Goal: Task Accomplishment & Management: Complete application form

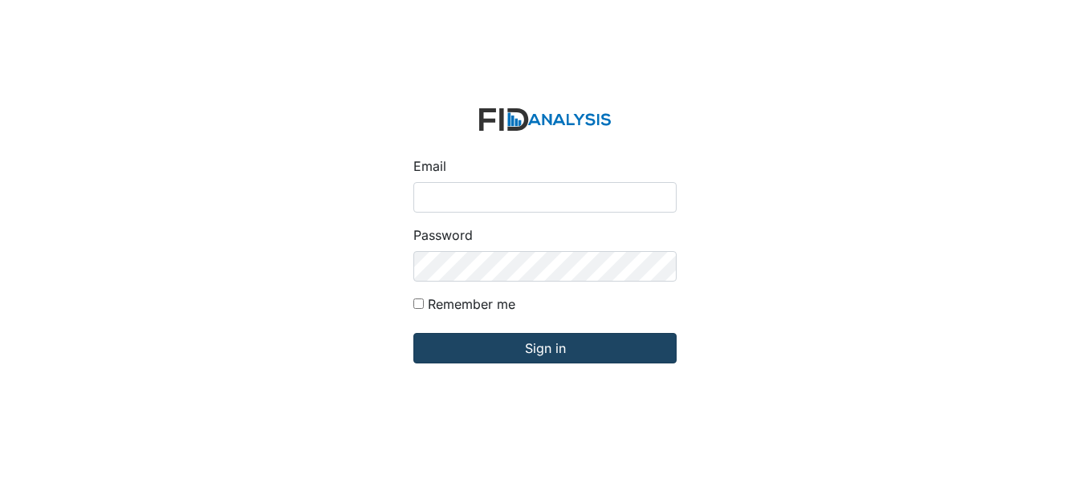
type input "[EMAIL_ADDRESS][DOMAIN_NAME]"
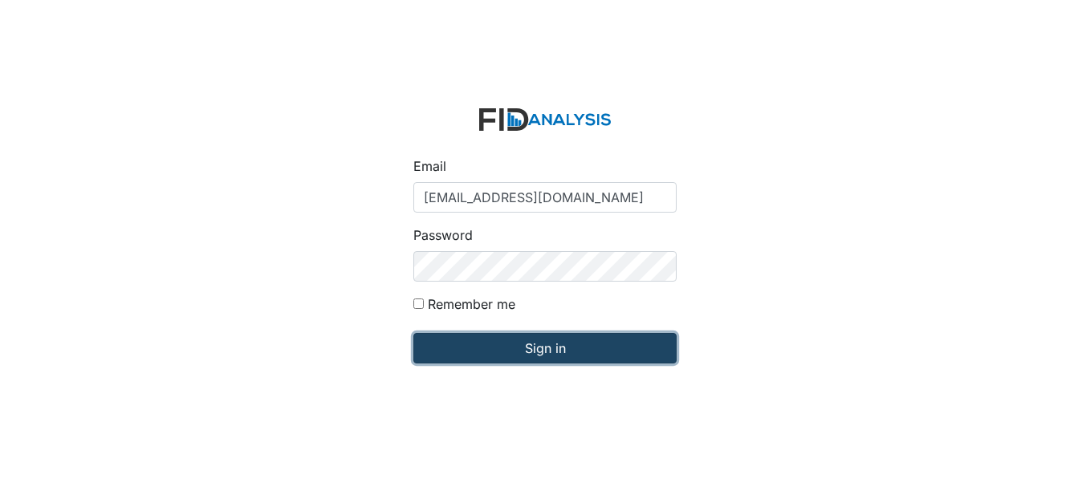
click at [516, 343] on input "Sign in" at bounding box center [544, 348] width 263 height 31
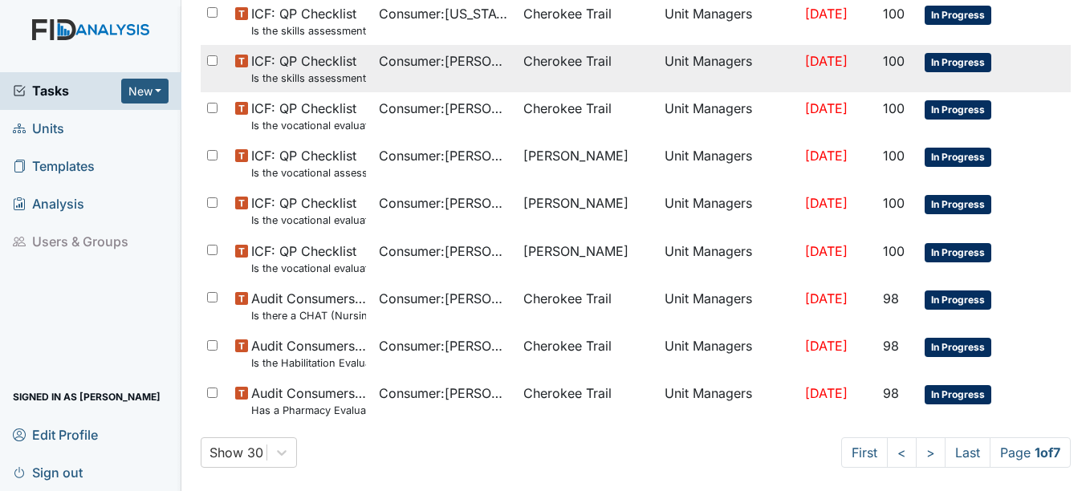
scroll to position [1108, 0]
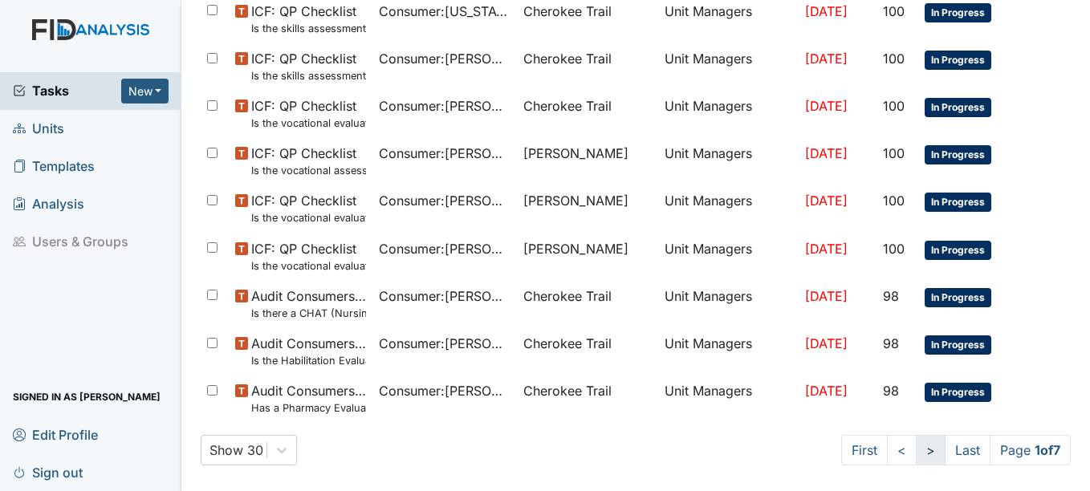
click at [916, 455] on link ">" at bounding box center [931, 450] width 30 height 31
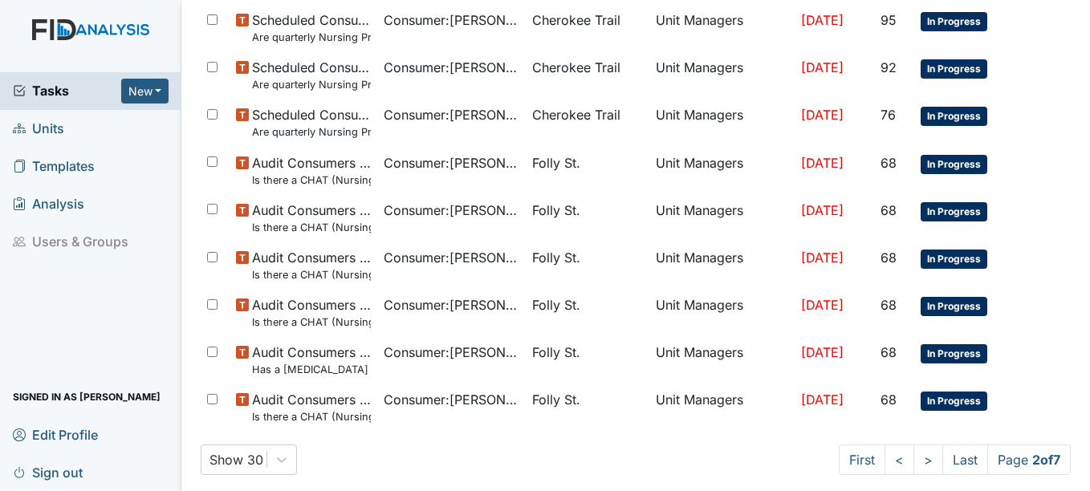
scroll to position [1137, 0]
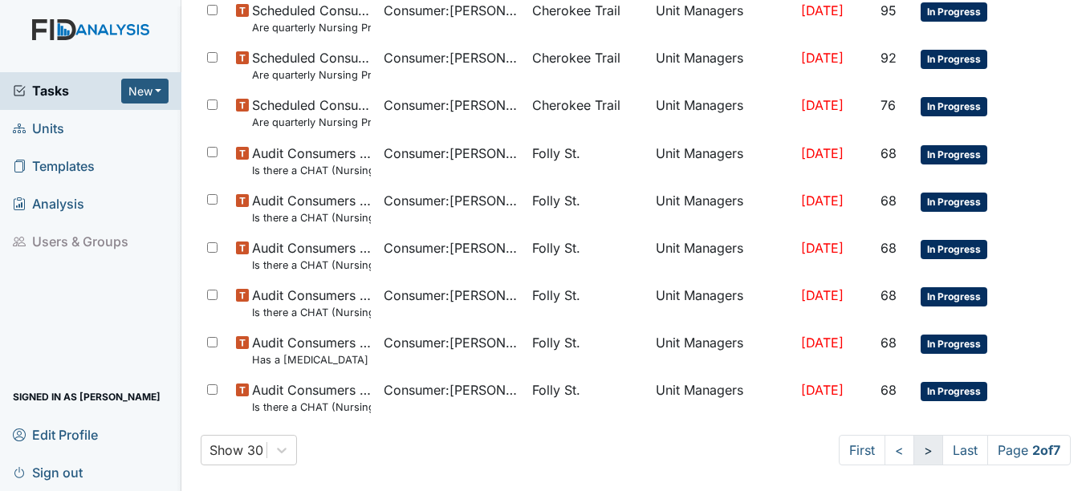
click at [913, 447] on link ">" at bounding box center [928, 450] width 30 height 31
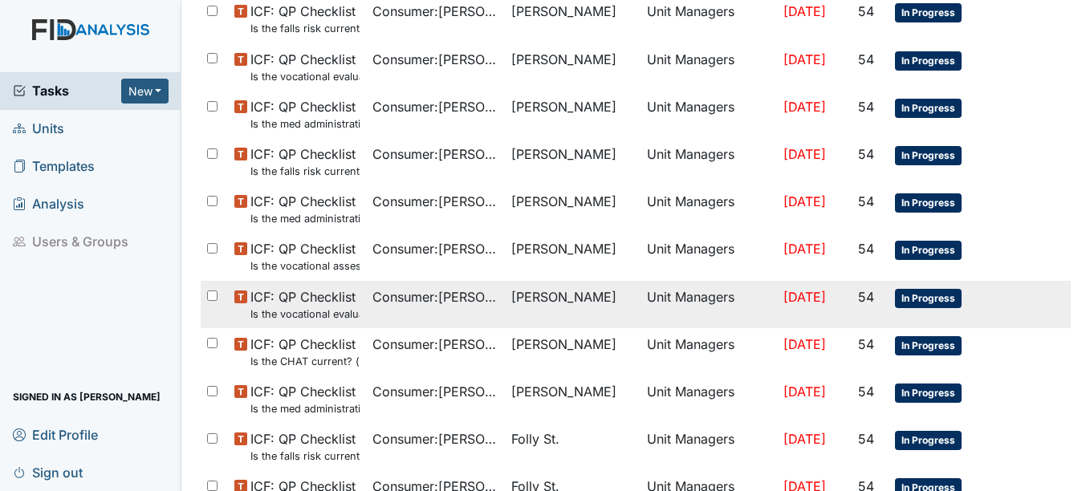
scroll to position [1137, 0]
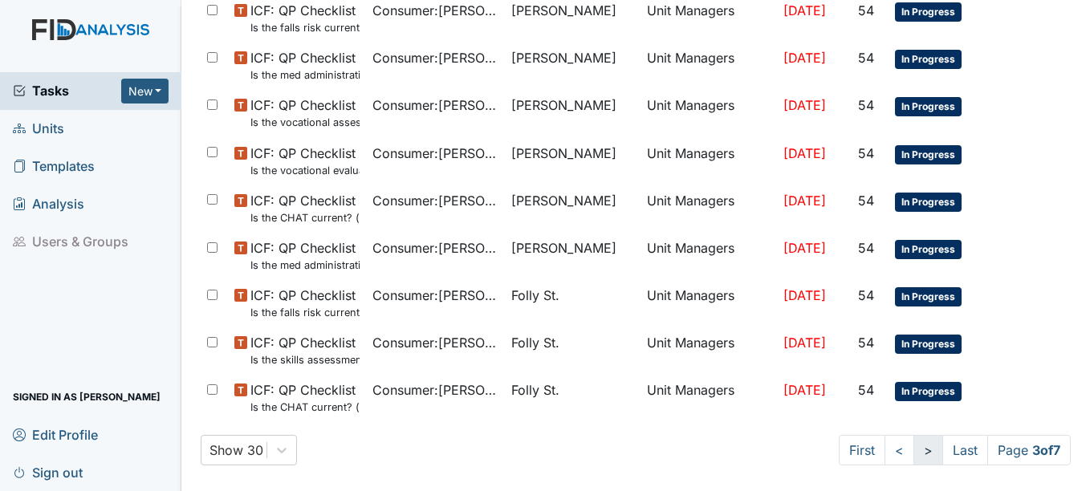
click at [913, 450] on link ">" at bounding box center [928, 450] width 30 height 31
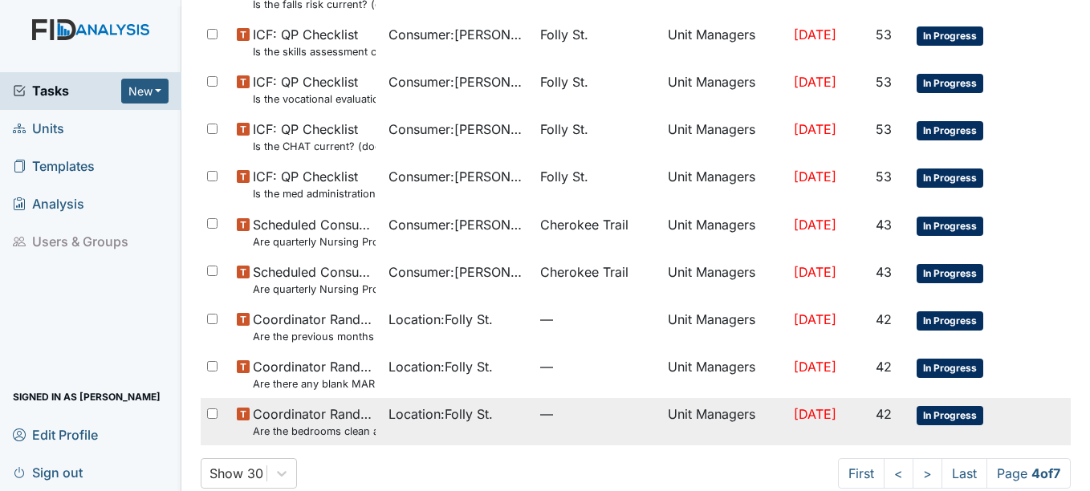
scroll to position [1122, 0]
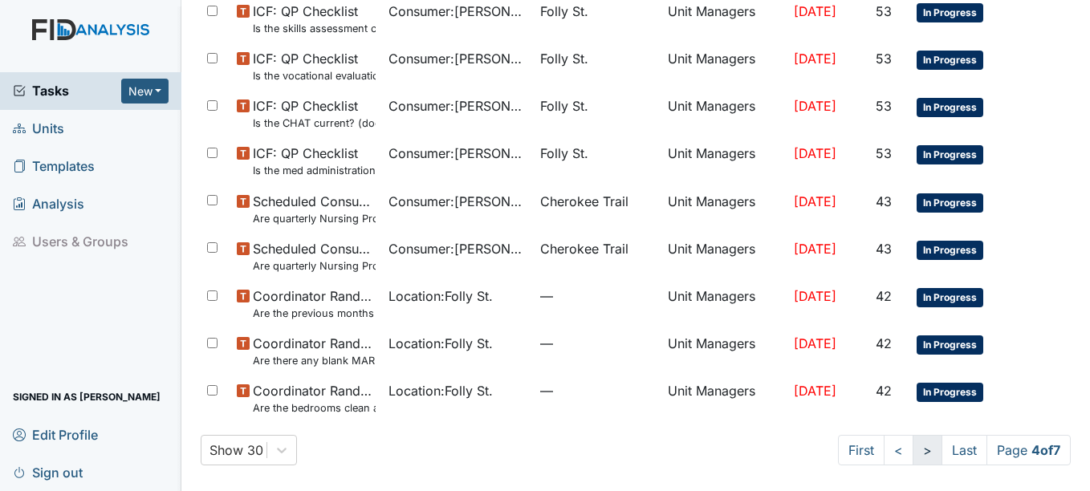
click at [913, 448] on link ">" at bounding box center [928, 450] width 30 height 31
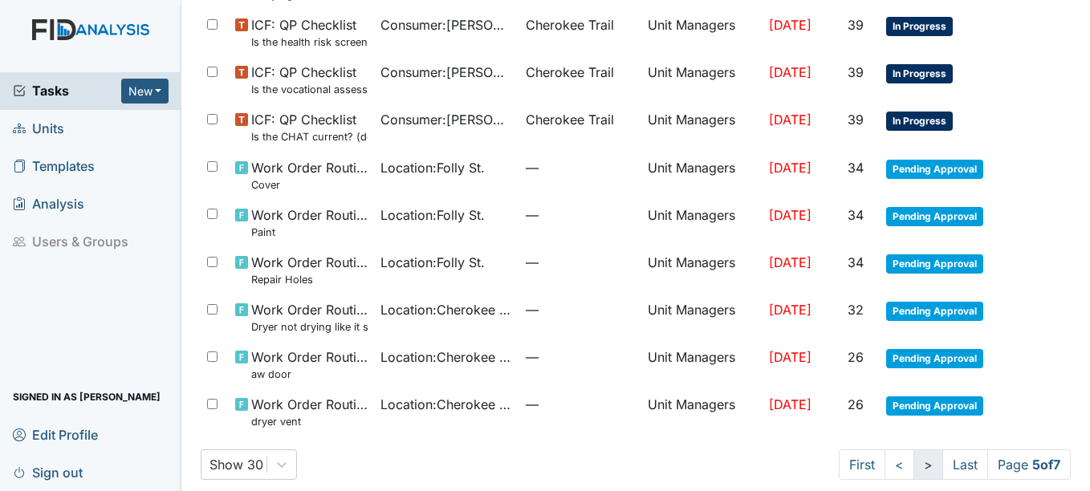
scroll to position [1136, 0]
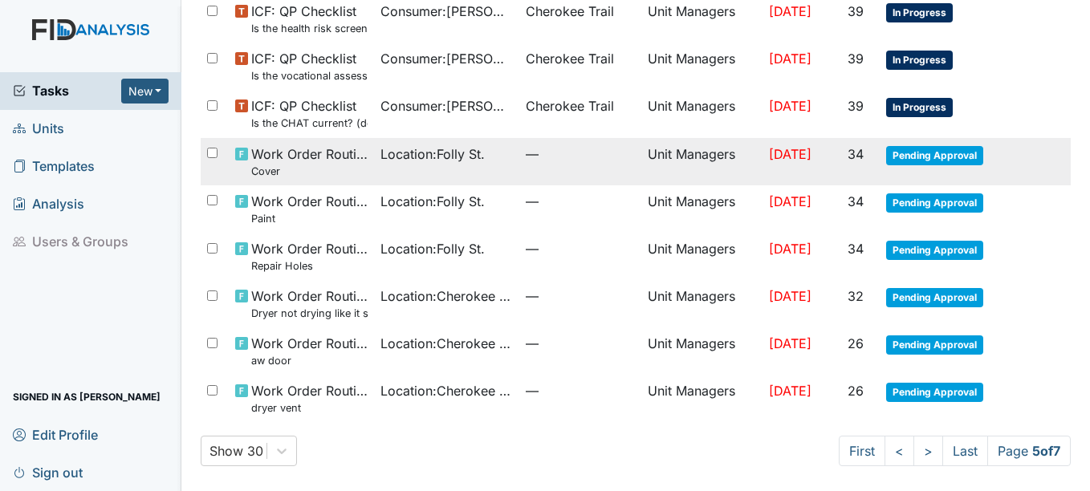
click at [812, 157] on span "Sep 18, 2025" at bounding box center [790, 154] width 43 height 16
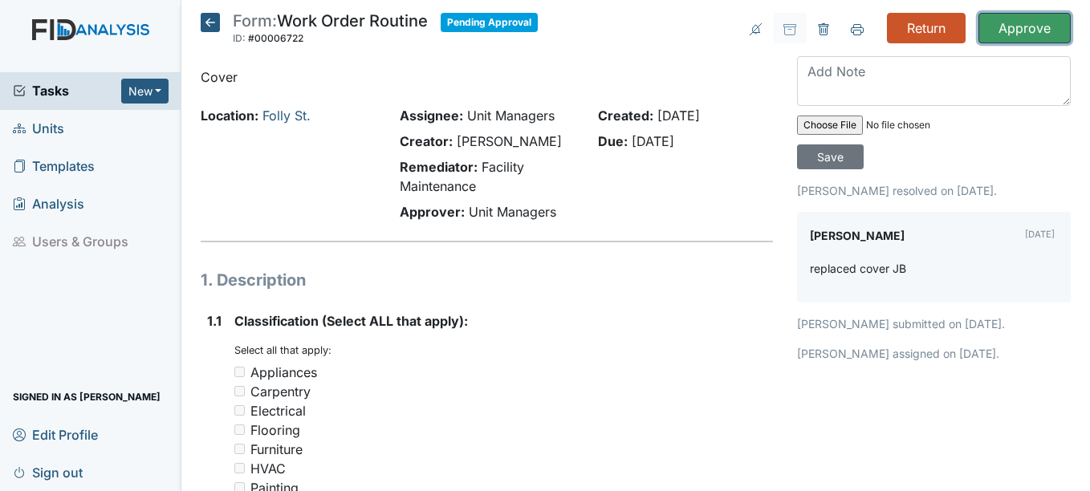
click at [1041, 20] on input "Approve" at bounding box center [1024, 28] width 92 height 31
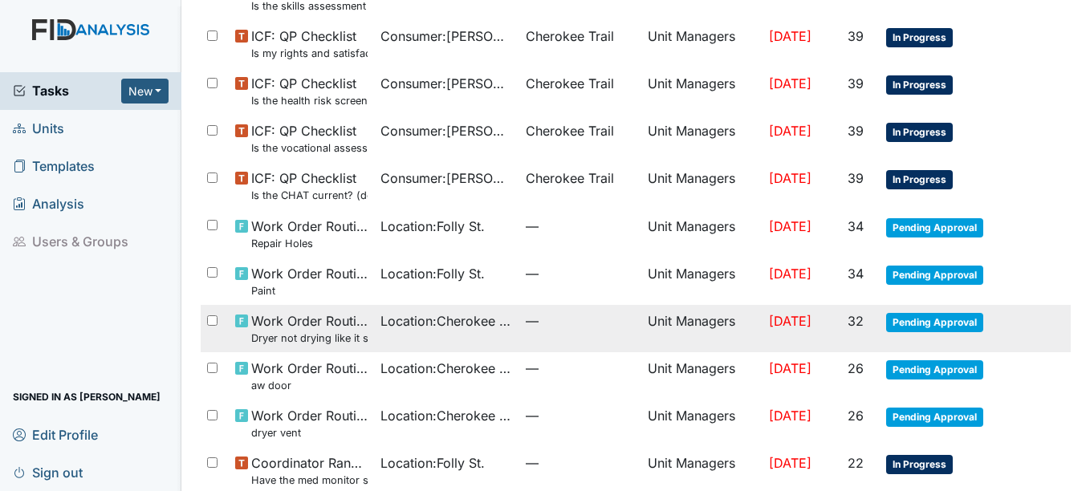
scroll to position [1190, 0]
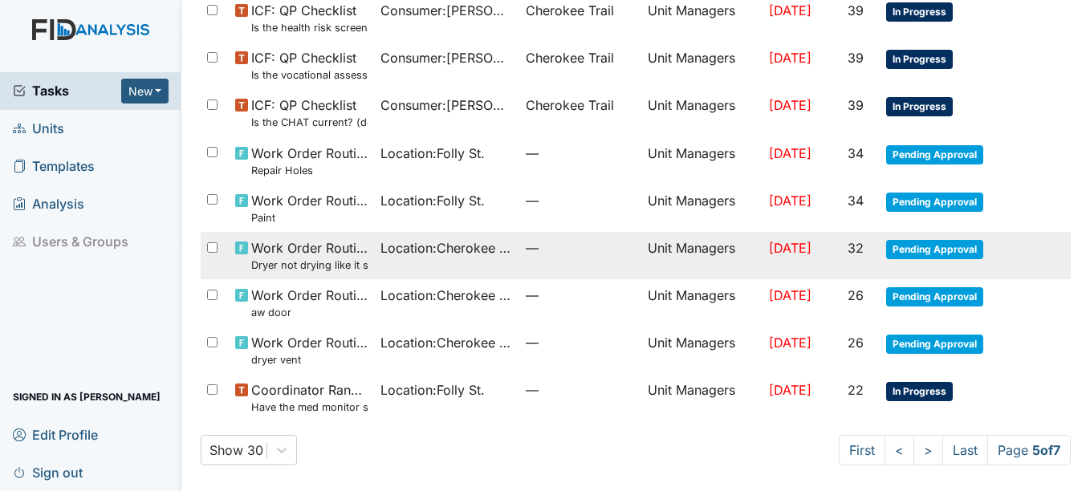
click at [956, 254] on span "Pending Approval" at bounding box center [934, 249] width 97 height 19
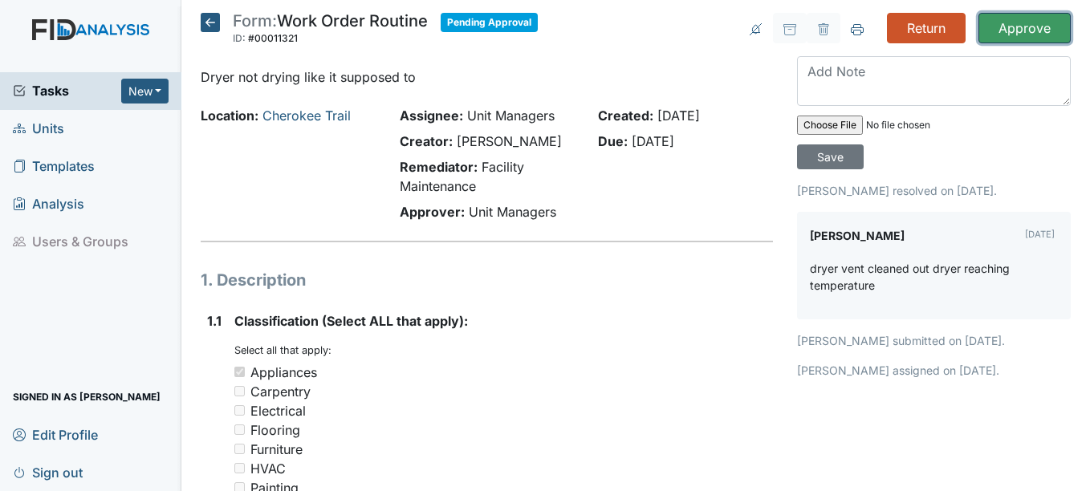
click at [1024, 27] on input "Approve" at bounding box center [1024, 28] width 92 height 31
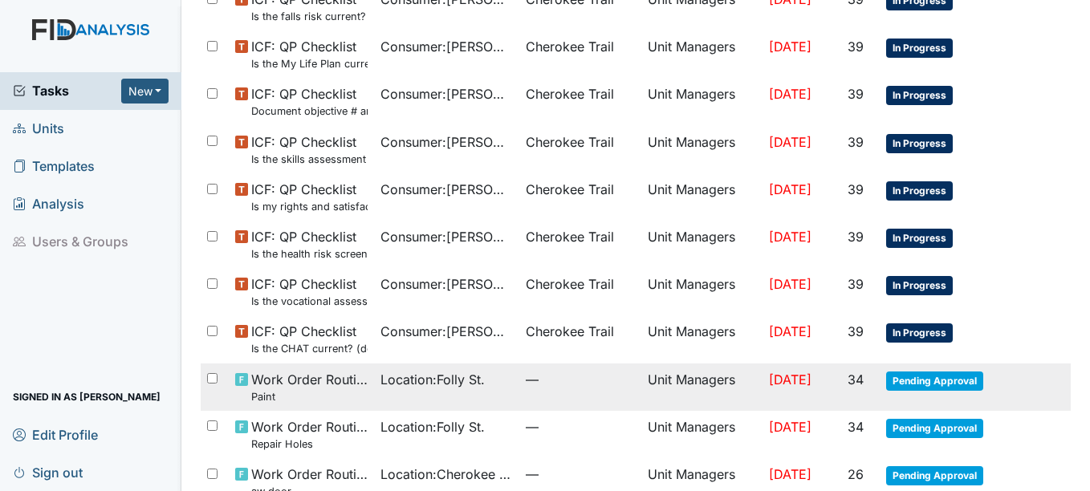
scroll to position [1190, 0]
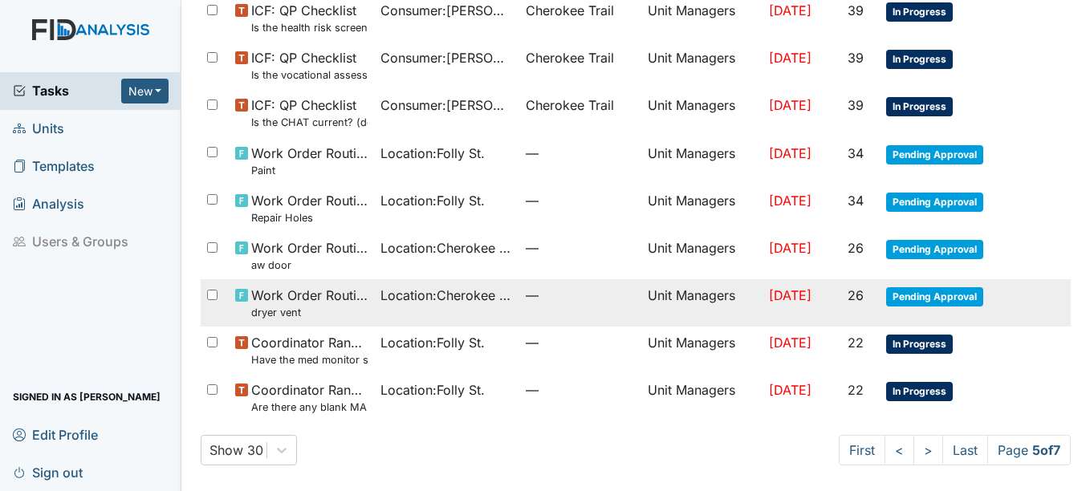
click at [913, 285] on td "Pending Approval" at bounding box center [946, 302] width 132 height 47
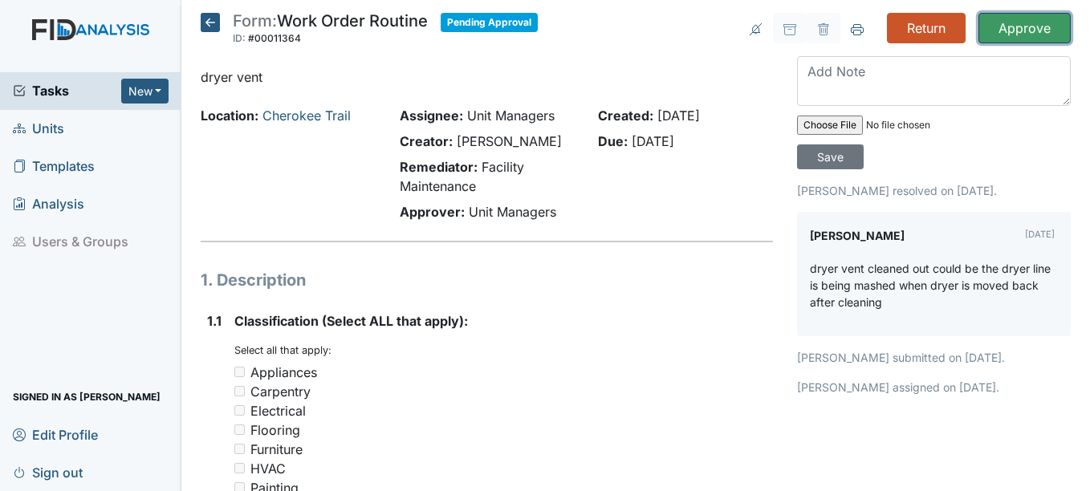
click at [1027, 28] on input "Approve" at bounding box center [1024, 28] width 92 height 31
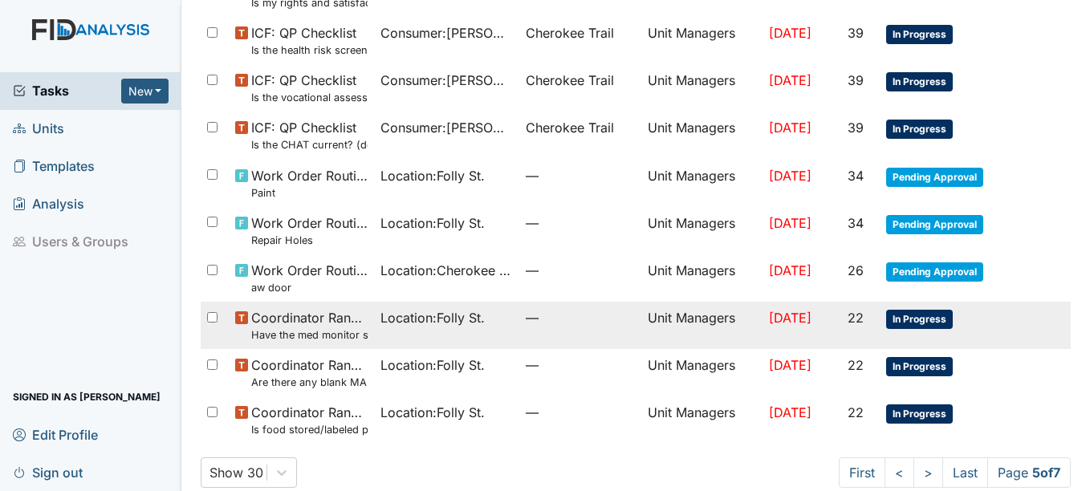
scroll to position [1190, 0]
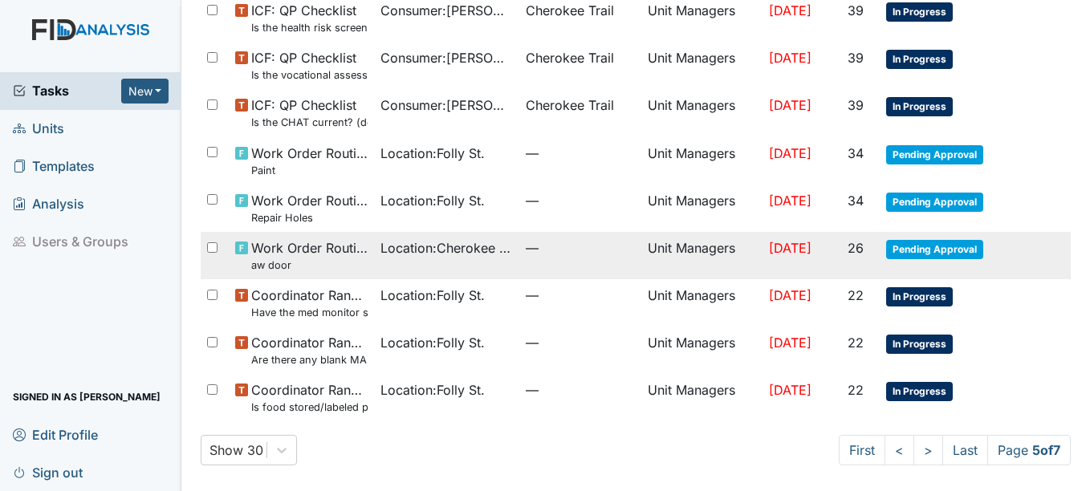
click at [907, 246] on span "Pending Approval" at bounding box center [934, 249] width 97 height 19
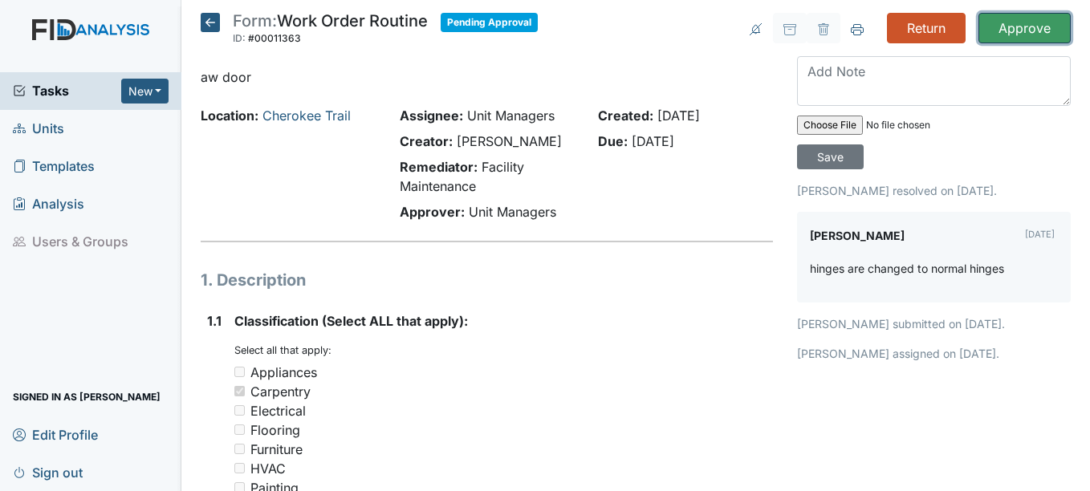
click at [1028, 26] on input "Approve" at bounding box center [1024, 28] width 92 height 31
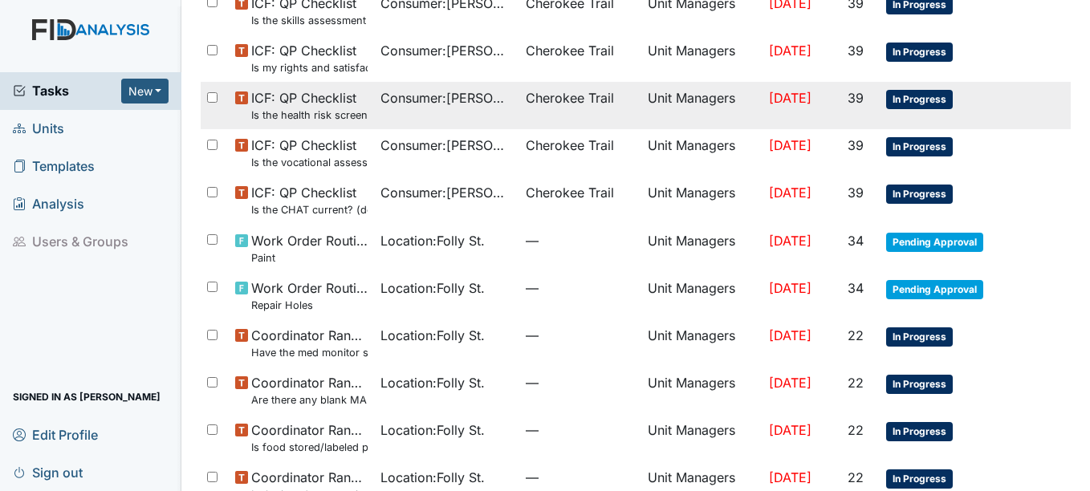
scroll to position [1190, 0]
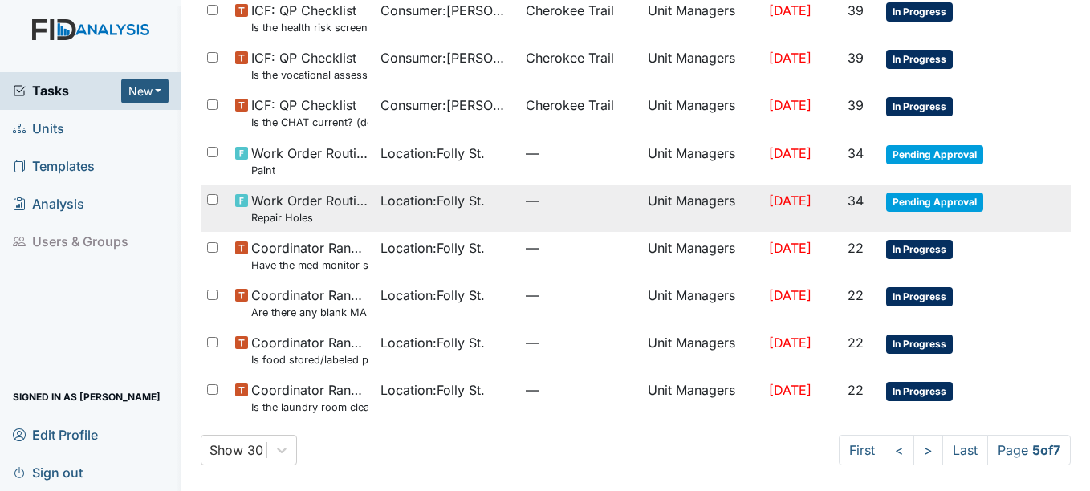
click at [936, 202] on span "Pending Approval" at bounding box center [934, 202] width 97 height 19
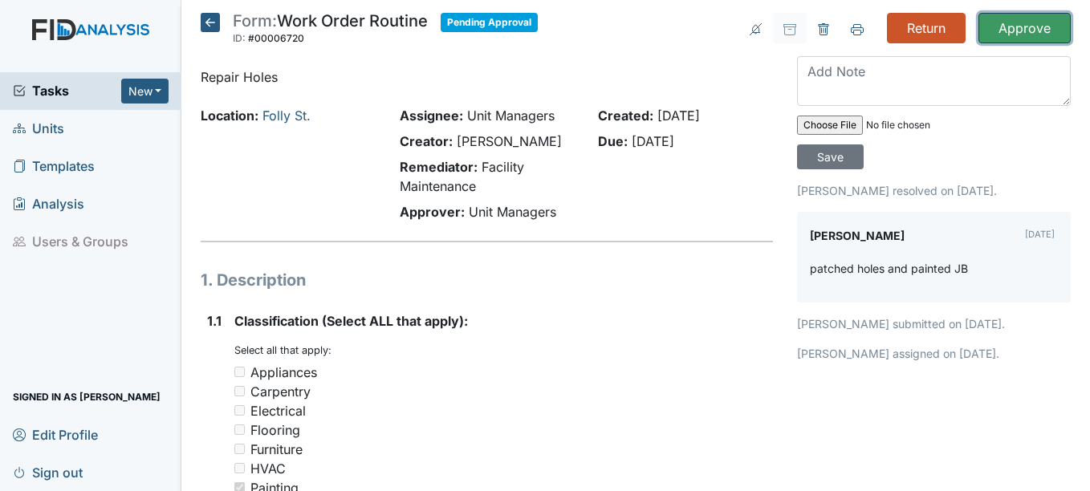
click at [996, 26] on input "Approve" at bounding box center [1024, 28] width 92 height 31
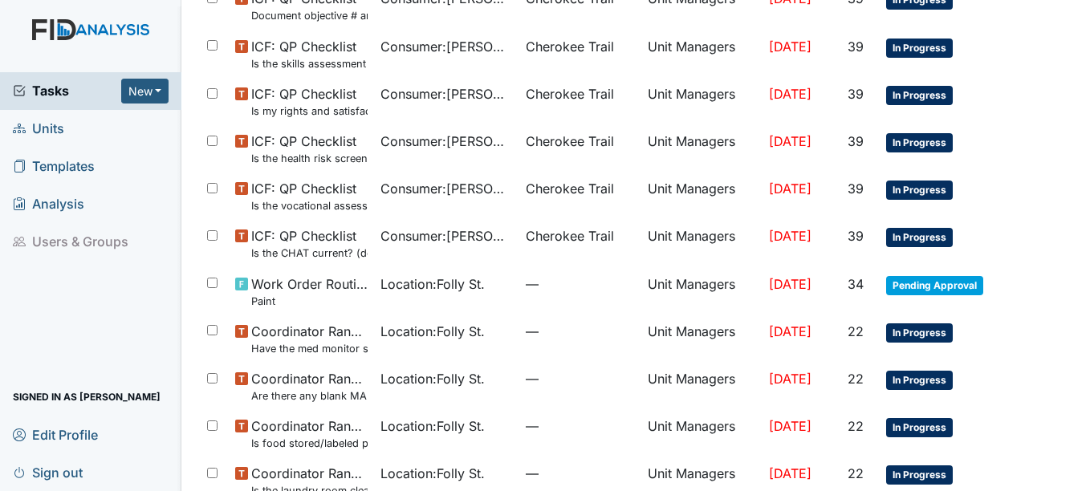
scroll to position [1190, 0]
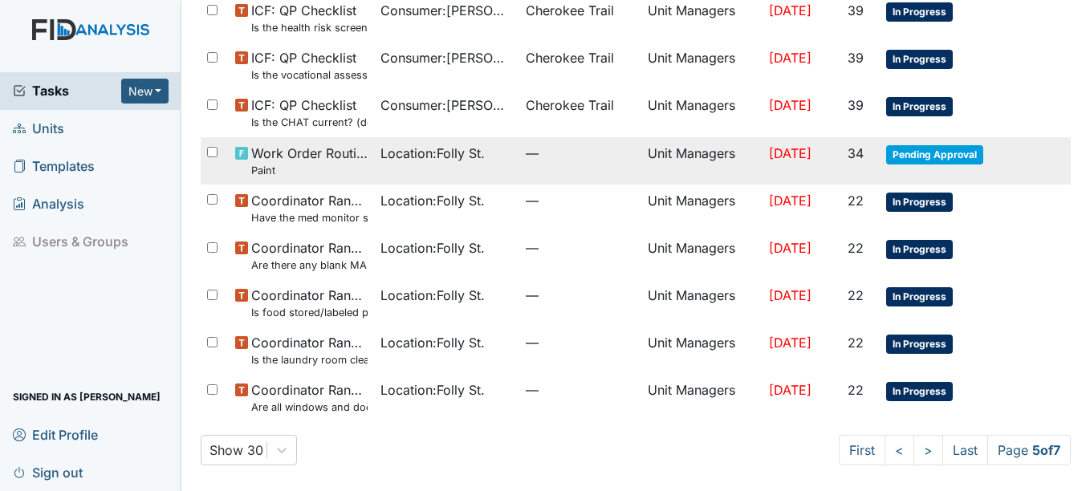
click at [940, 139] on td "Pending Approval" at bounding box center [946, 160] width 132 height 47
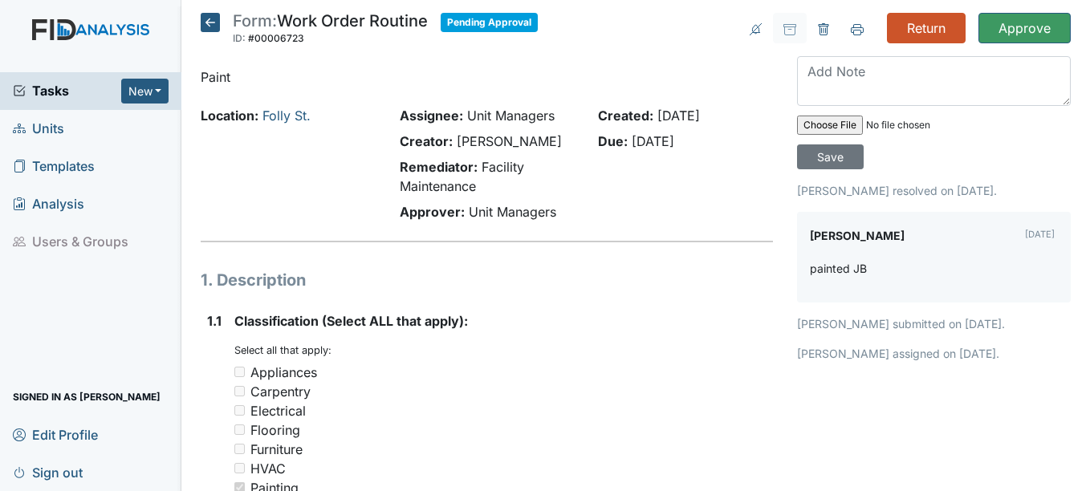
click at [943, 153] on div "Save" at bounding box center [934, 112] width 274 height 113
click at [998, 34] on input "Approve" at bounding box center [1024, 28] width 92 height 31
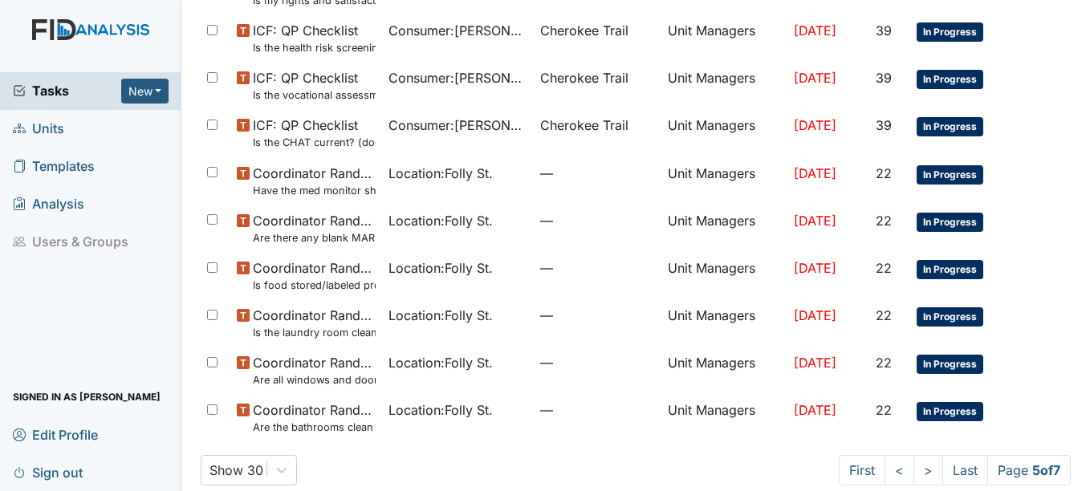
scroll to position [1190, 0]
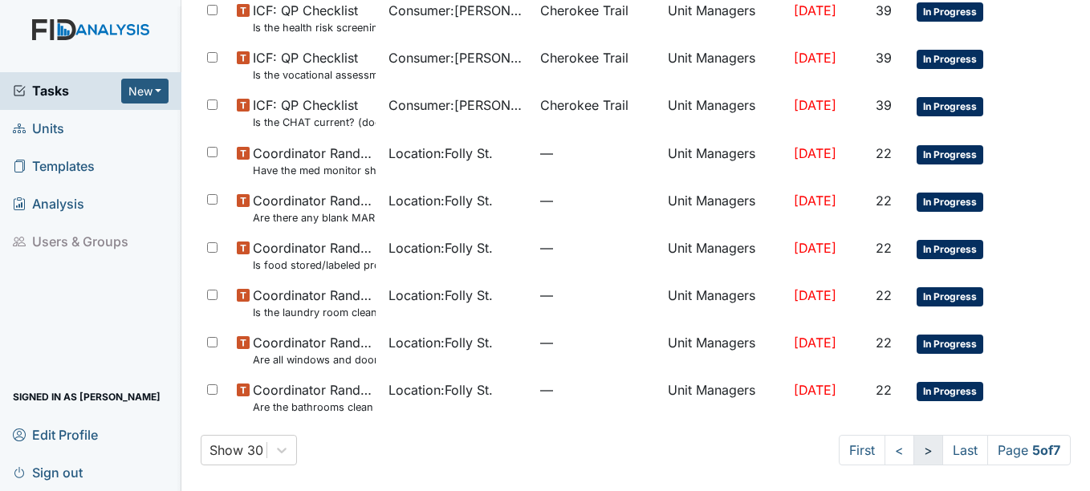
click at [913, 440] on link ">" at bounding box center [928, 450] width 30 height 31
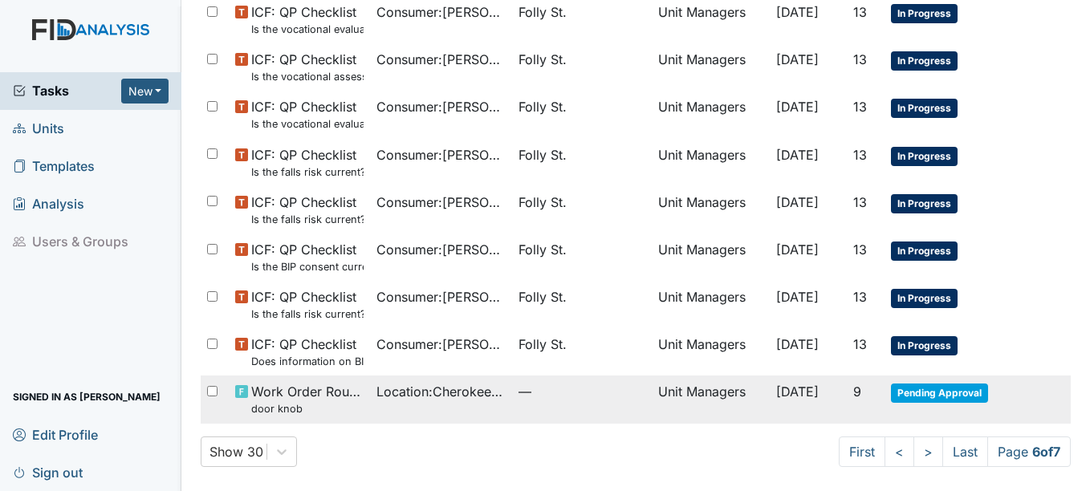
scroll to position [1190, 0]
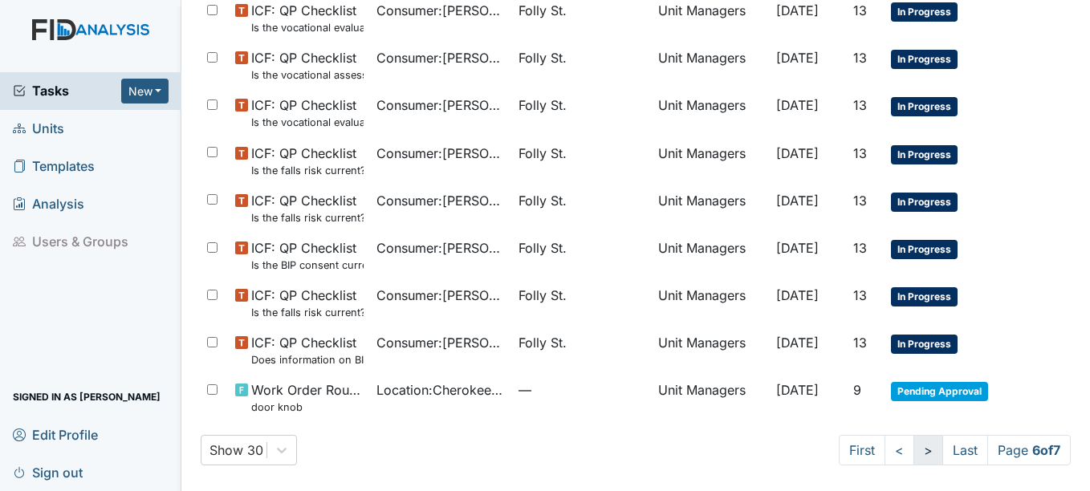
click at [913, 441] on link ">" at bounding box center [928, 450] width 30 height 31
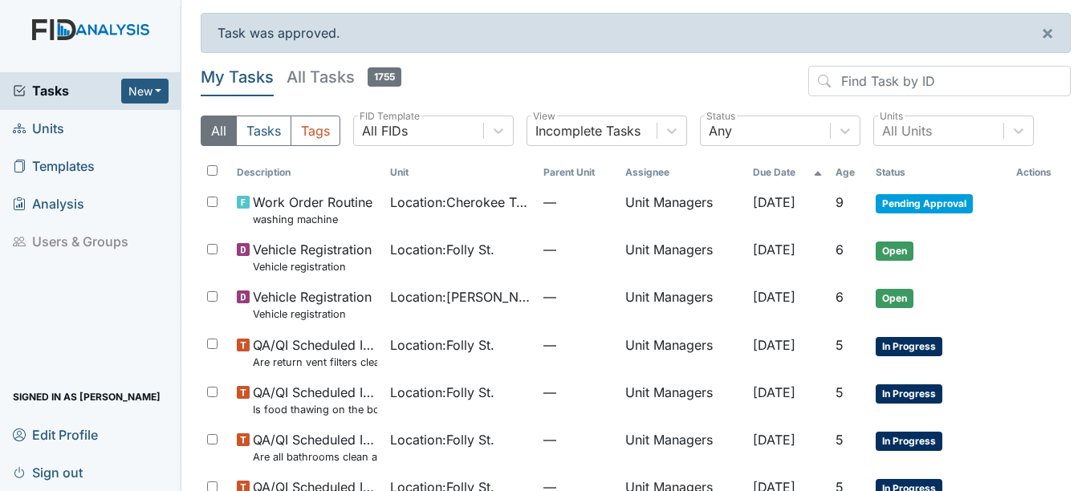
click at [79, 96] on span "Tasks" at bounding box center [67, 90] width 108 height 19
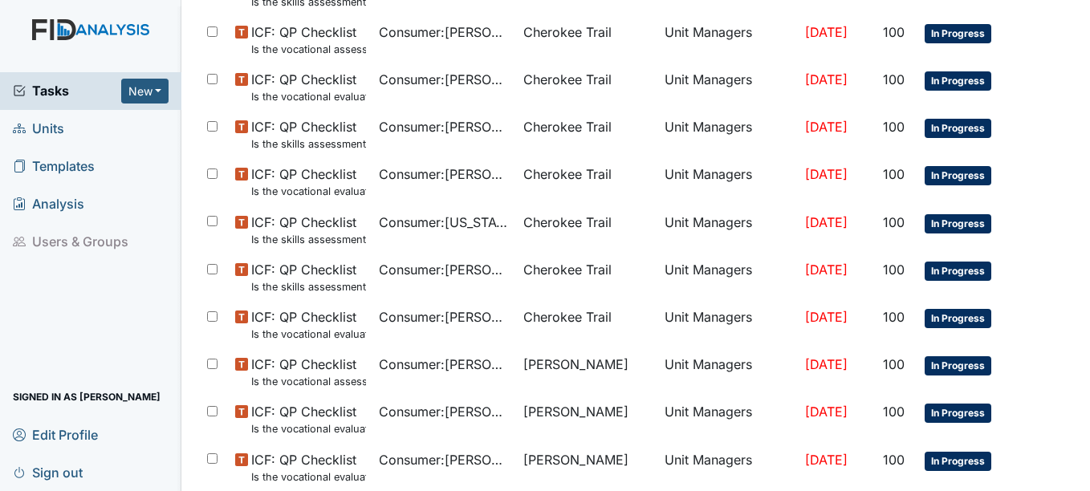
scroll to position [1108, 0]
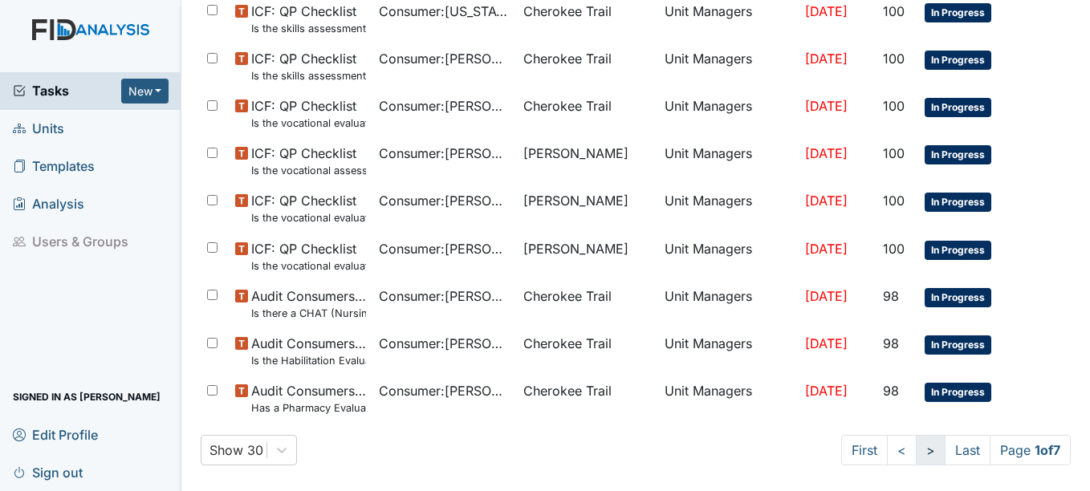
click at [916, 456] on link ">" at bounding box center [931, 450] width 30 height 31
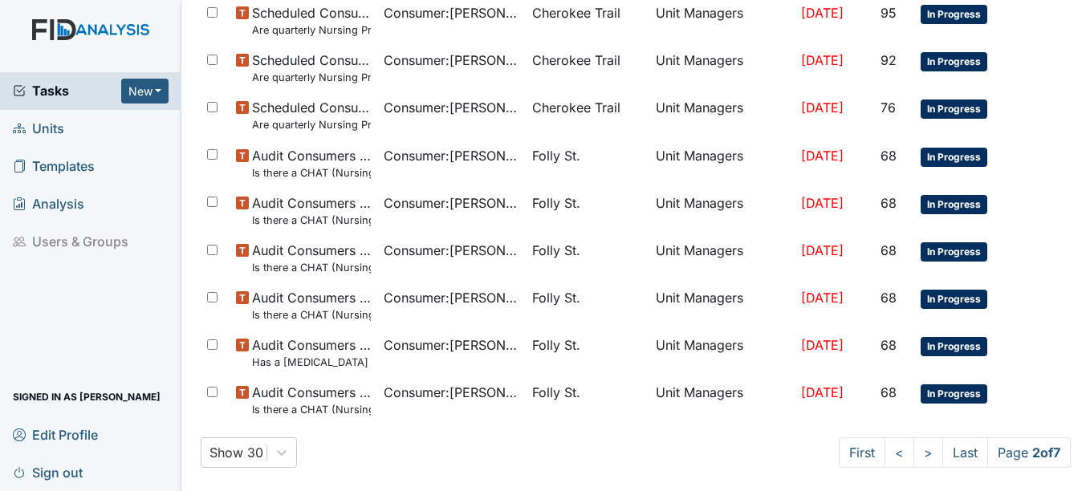
scroll to position [1137, 0]
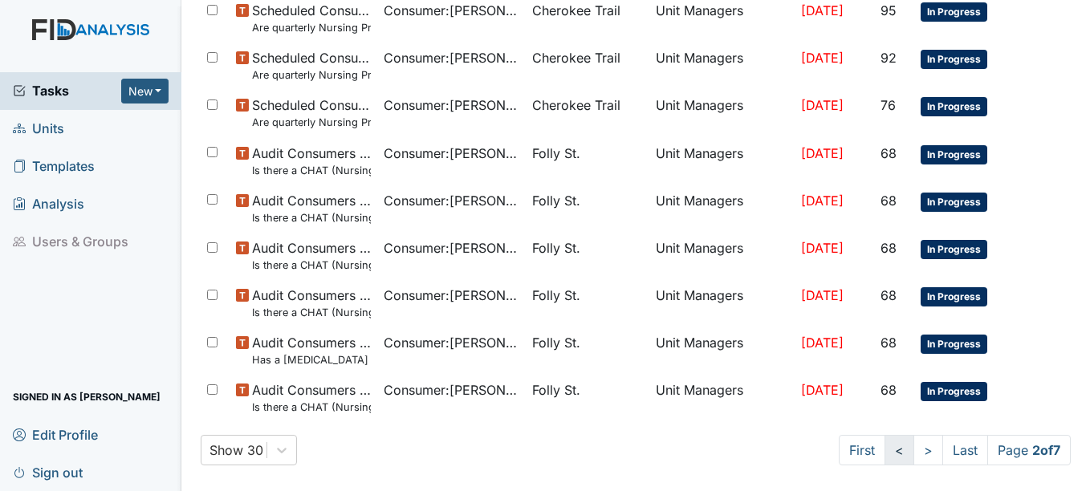
click at [891, 453] on link "<" at bounding box center [900, 450] width 30 height 31
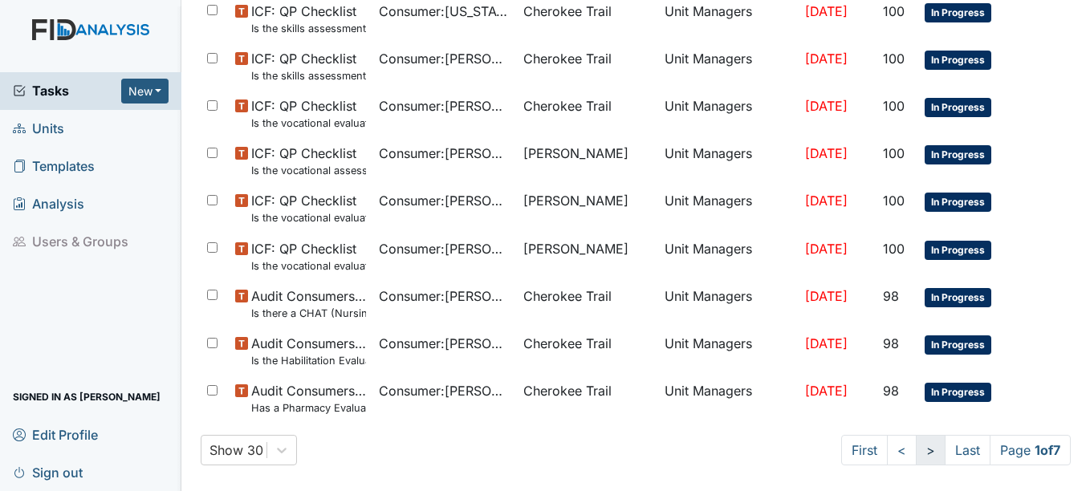
click at [919, 454] on link ">" at bounding box center [931, 450] width 30 height 31
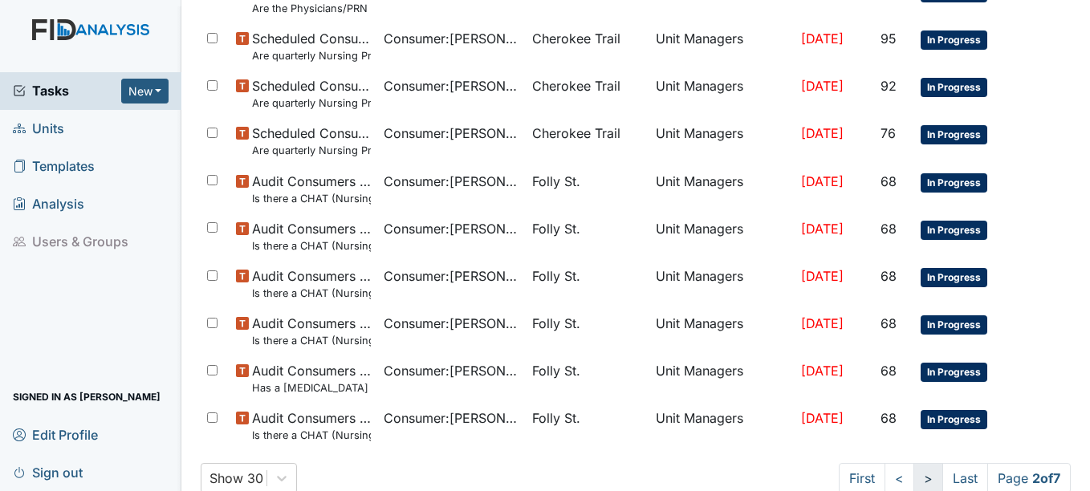
click at [920, 463] on link ">" at bounding box center [928, 478] width 30 height 31
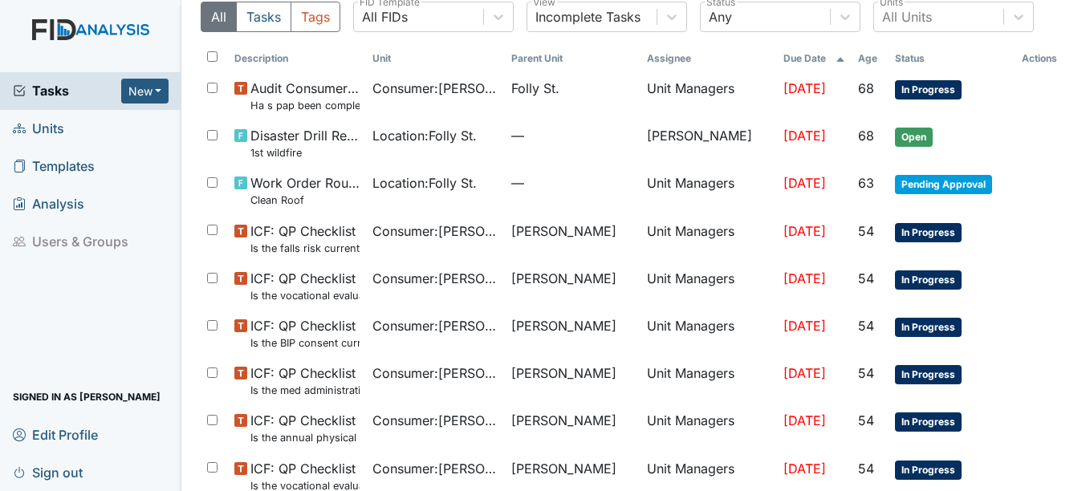
scroll to position [13, 0]
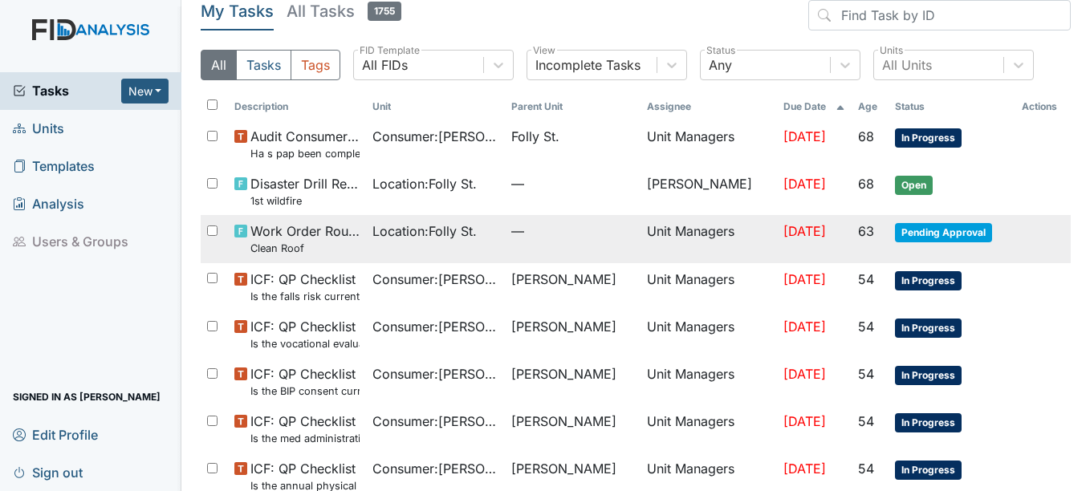
click at [783, 234] on span "Aug 20, 2025" at bounding box center [804, 231] width 43 height 16
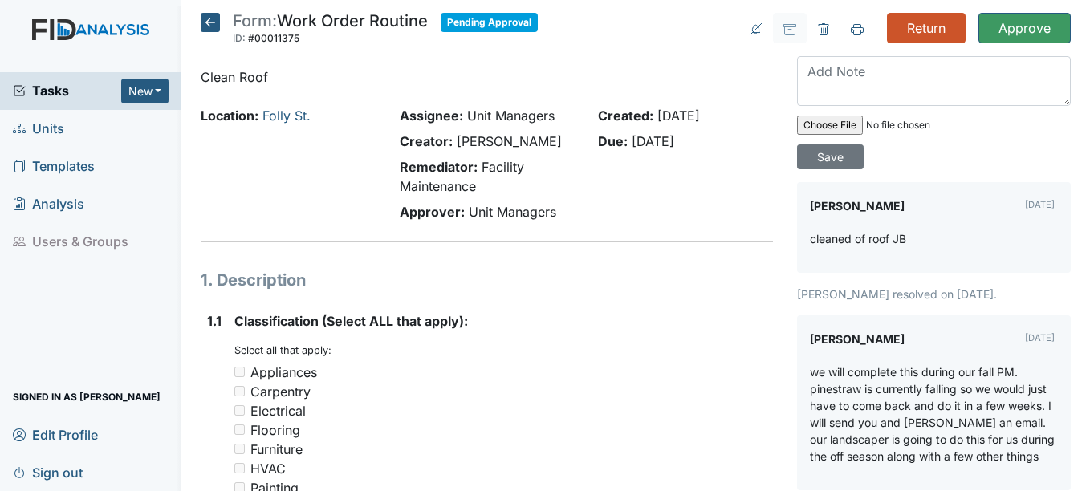
click at [222, 18] on main "Form: Work Order Routine ID: #00011375 Pending Approval Autosaving... Clean Roo…" at bounding box center [635, 245] width 909 height 491
click at [201, 22] on icon at bounding box center [210, 22] width 19 height 19
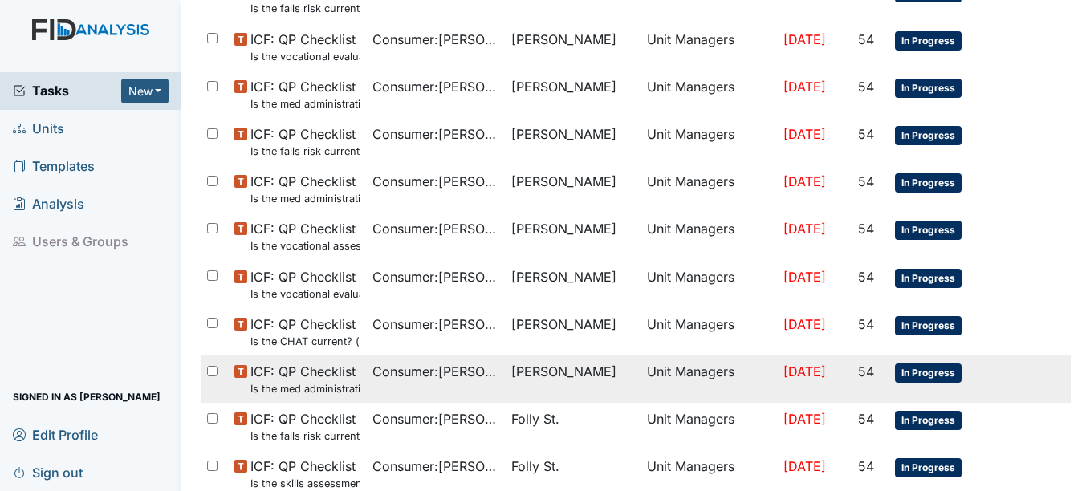
scroll to position [1137, 0]
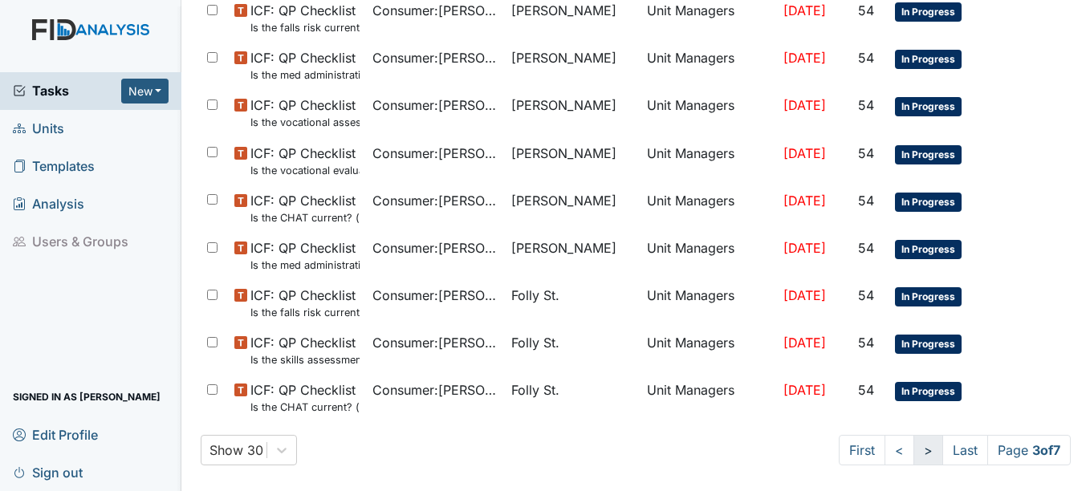
click at [913, 456] on link ">" at bounding box center [928, 450] width 30 height 31
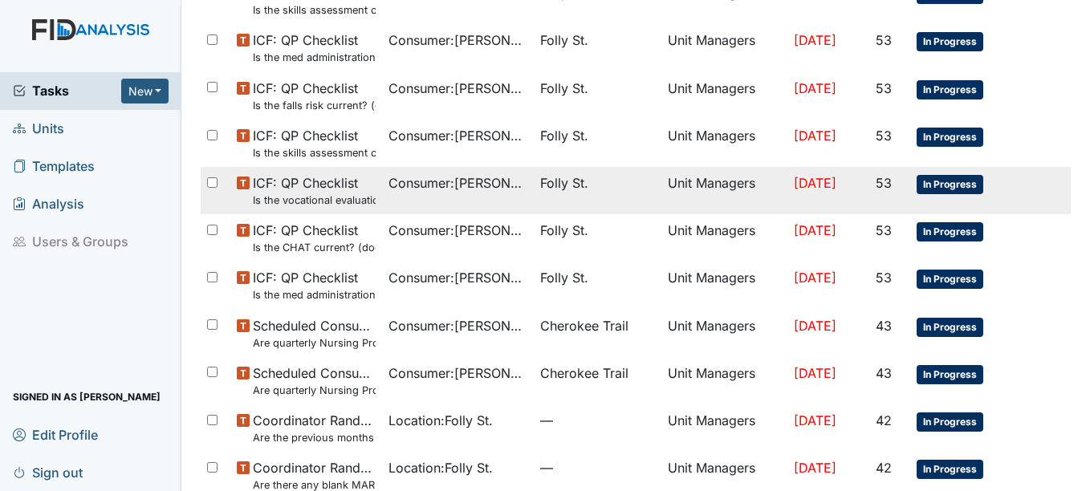
scroll to position [1122, 0]
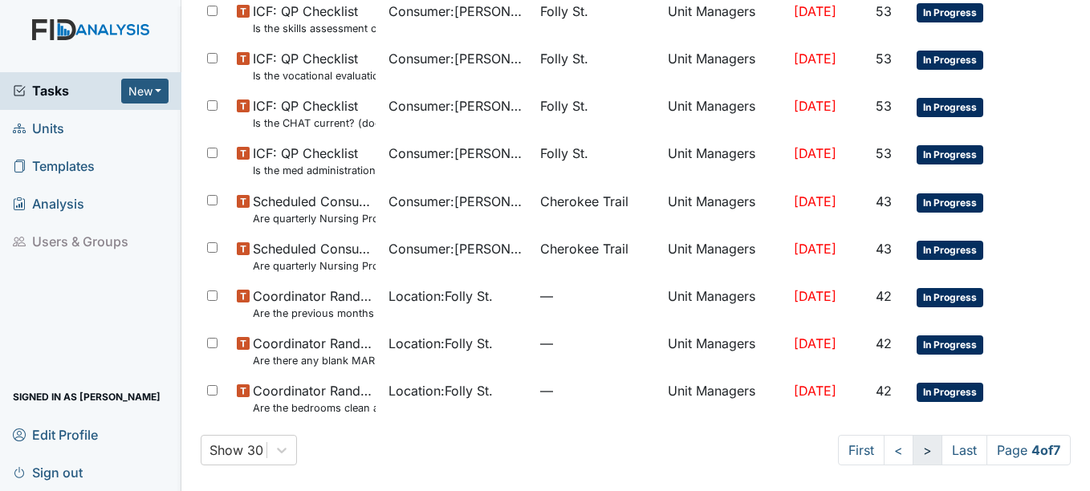
click at [913, 456] on link ">" at bounding box center [928, 450] width 30 height 31
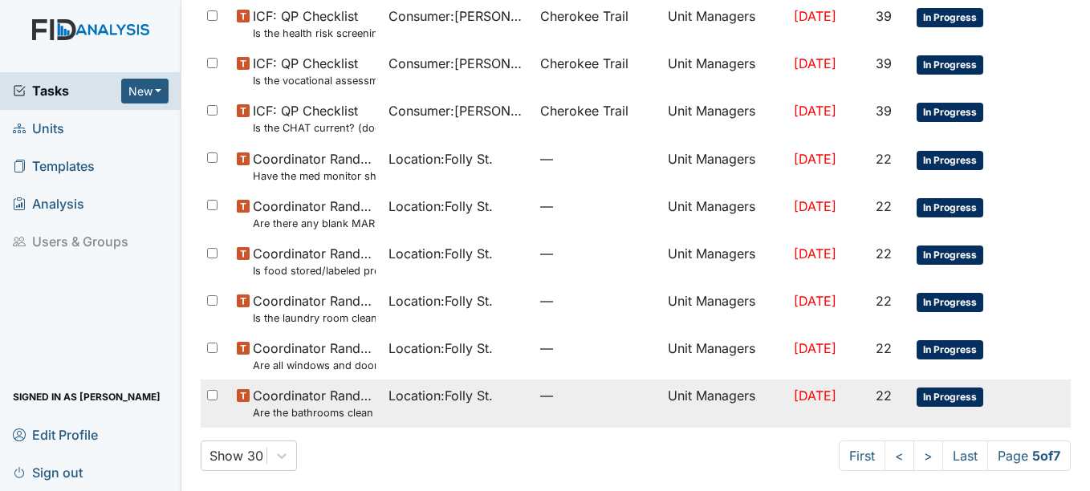
scroll to position [1137, 0]
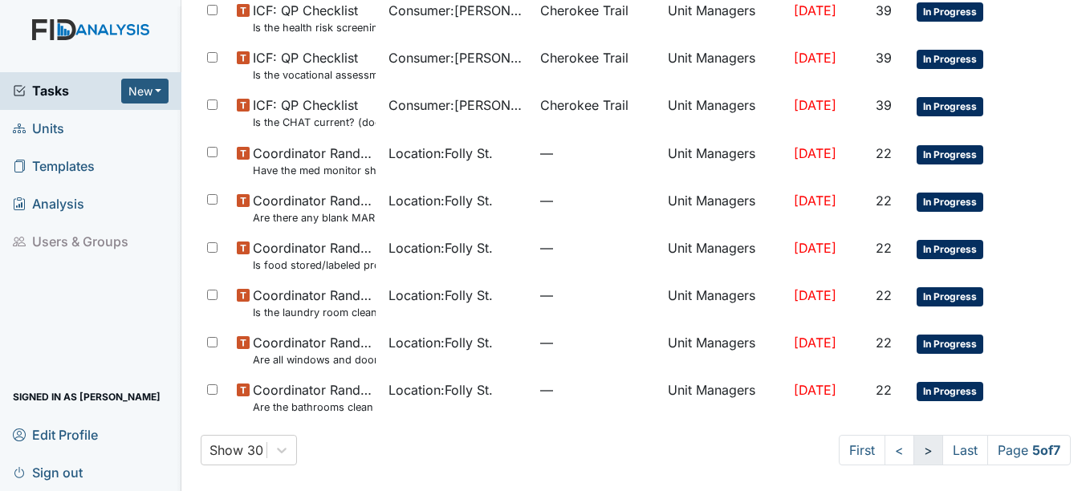
click at [913, 450] on link ">" at bounding box center [928, 450] width 30 height 31
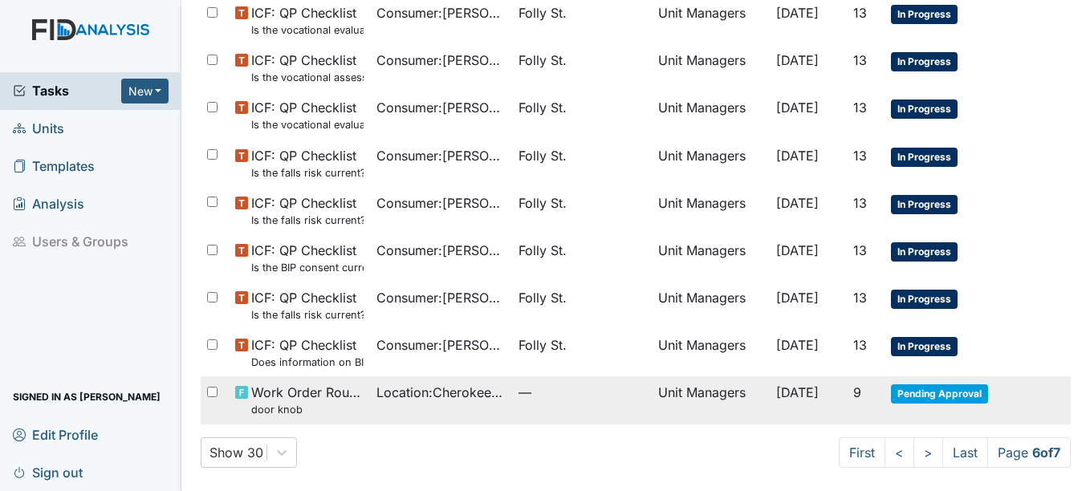
scroll to position [1137, 0]
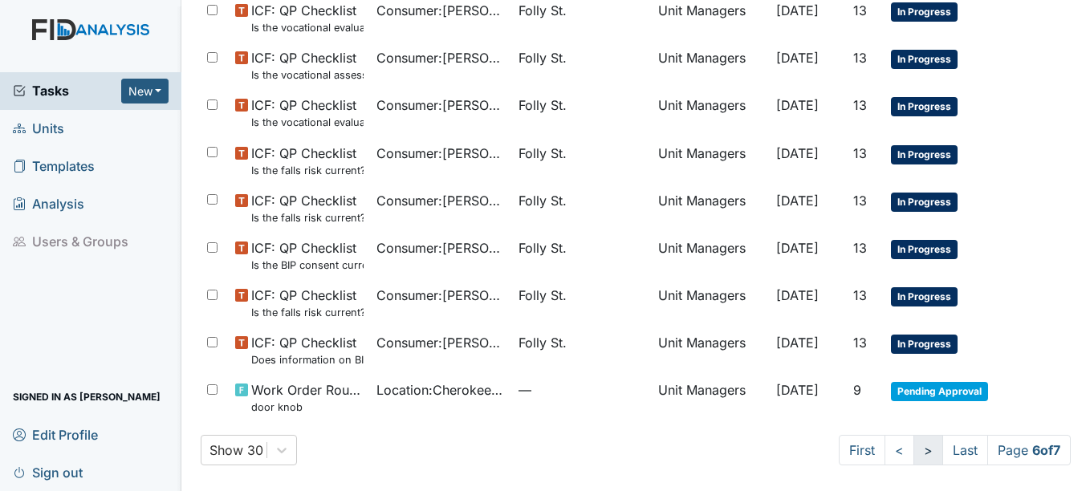
click at [913, 454] on link ">" at bounding box center [928, 450] width 30 height 31
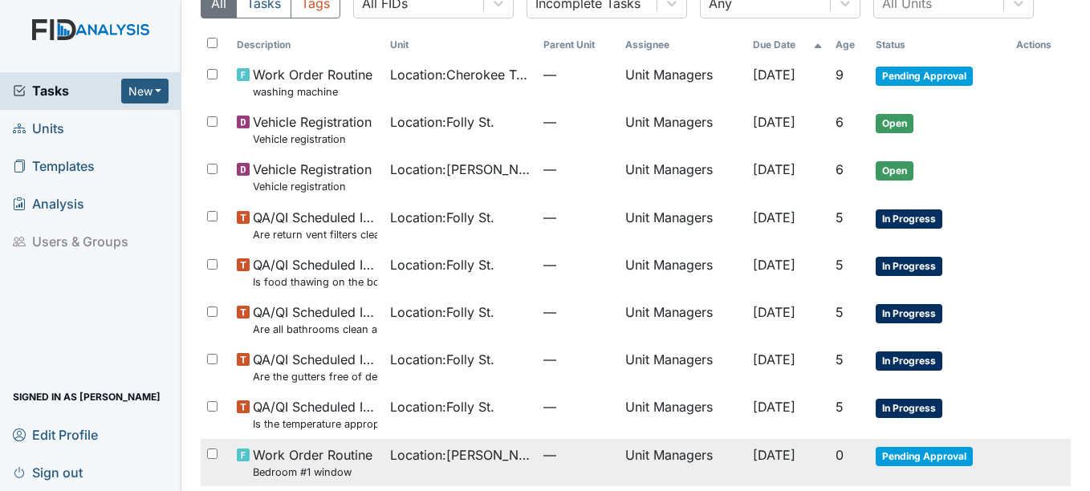
scroll to position [139, 0]
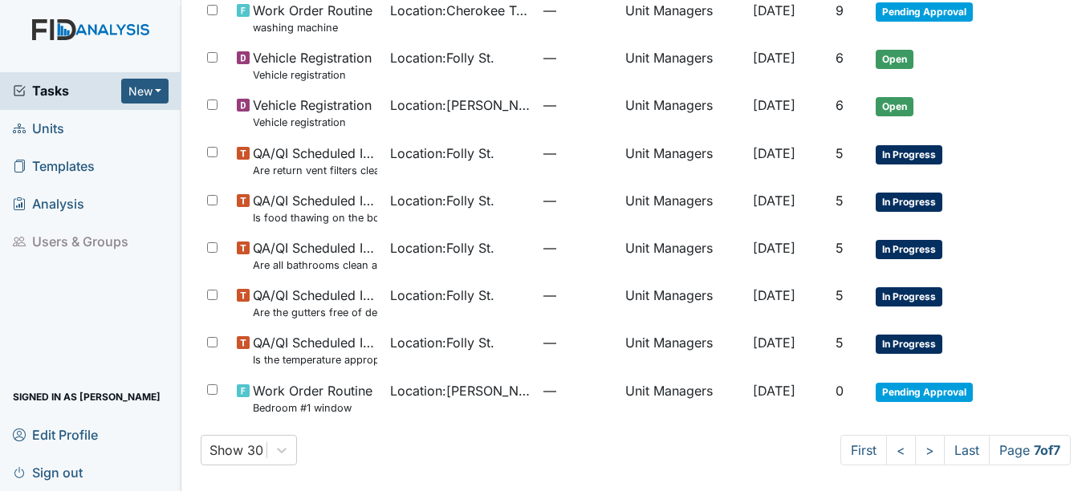
click at [57, 140] on span "Units" at bounding box center [38, 128] width 51 height 25
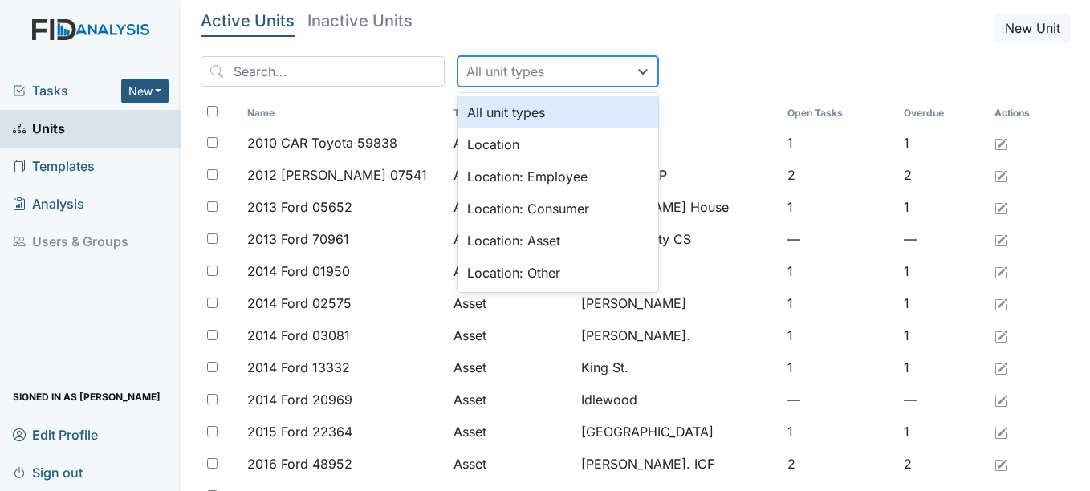
click at [523, 78] on div "All unit types" at bounding box center [542, 71] width 169 height 29
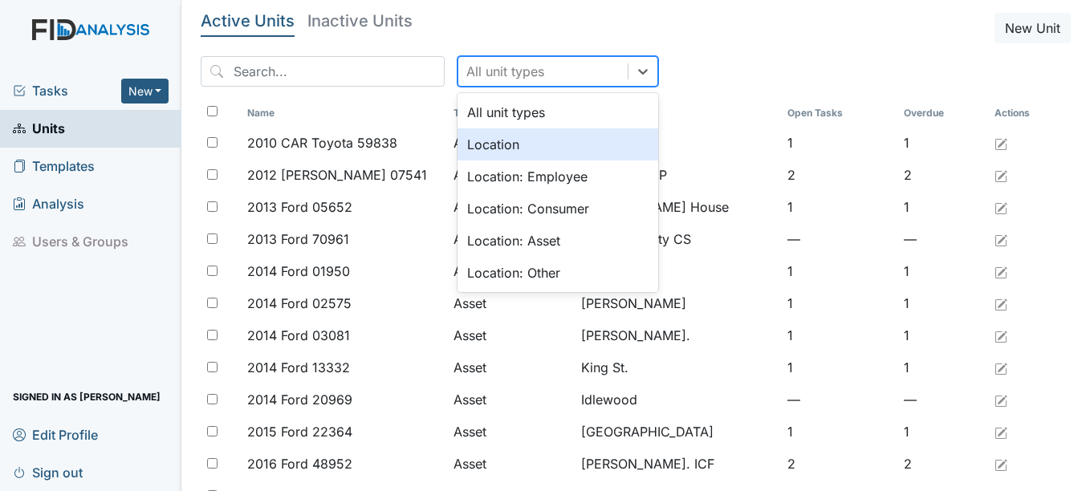
click at [499, 153] on div "Location" at bounding box center [558, 144] width 201 height 32
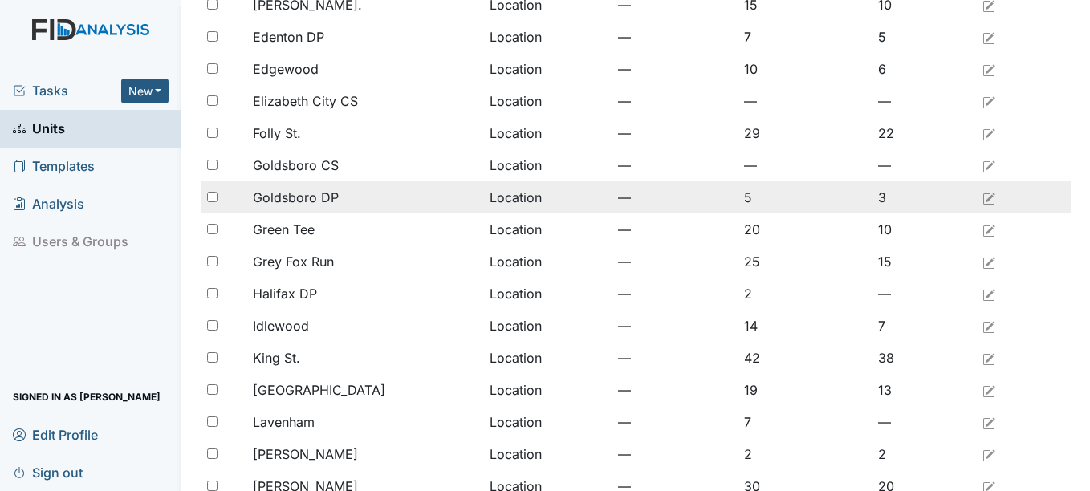
scroll to position [562, 0]
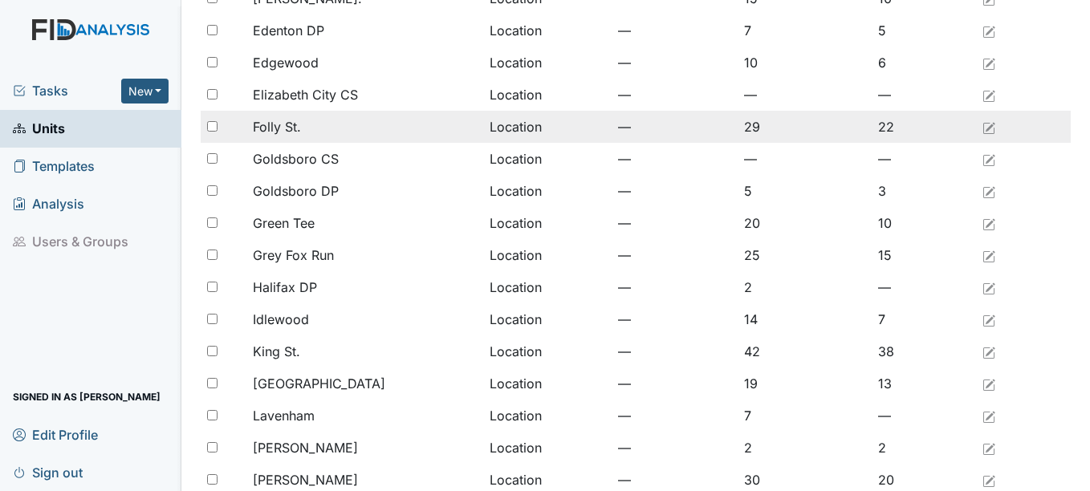
click at [296, 122] on span "Folly St." at bounding box center [277, 126] width 48 height 19
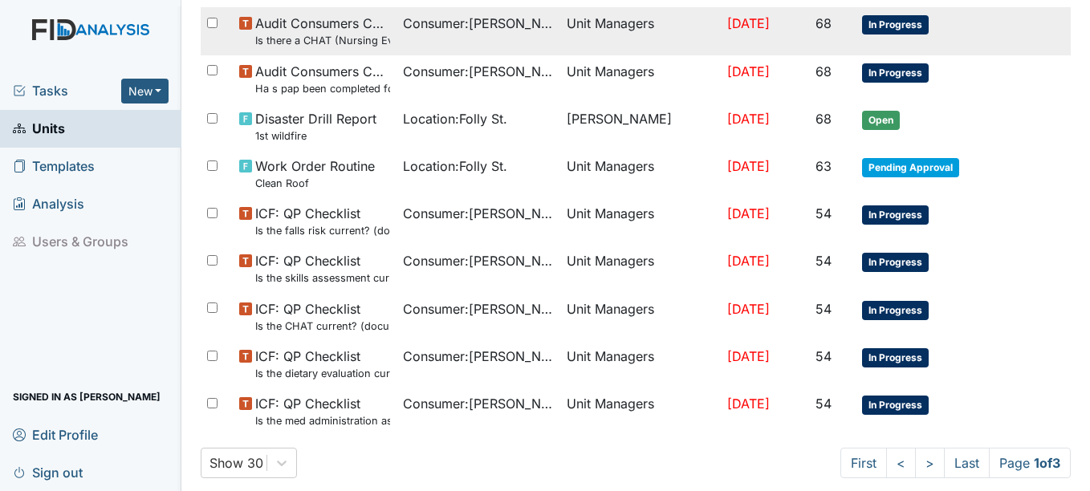
scroll to position [1117, 0]
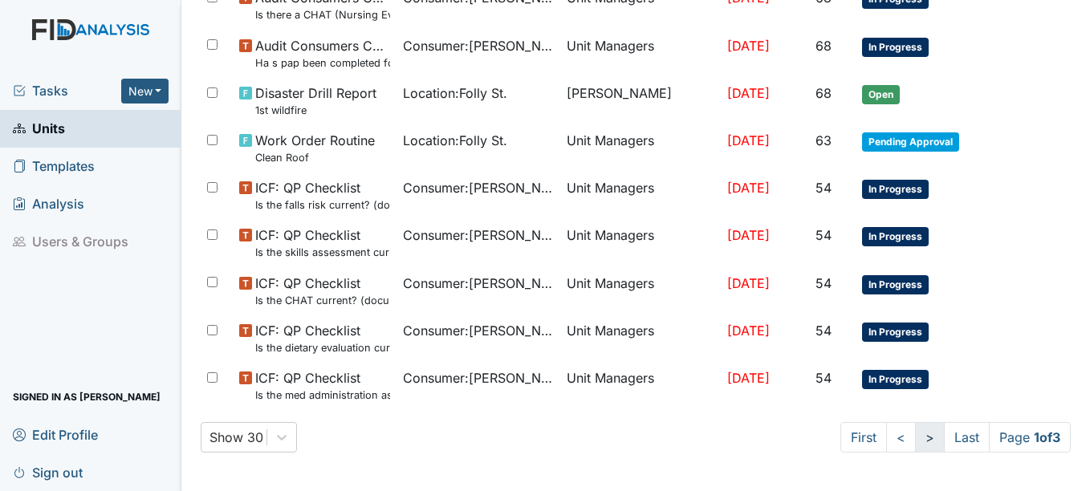
click at [915, 440] on link ">" at bounding box center [930, 437] width 30 height 31
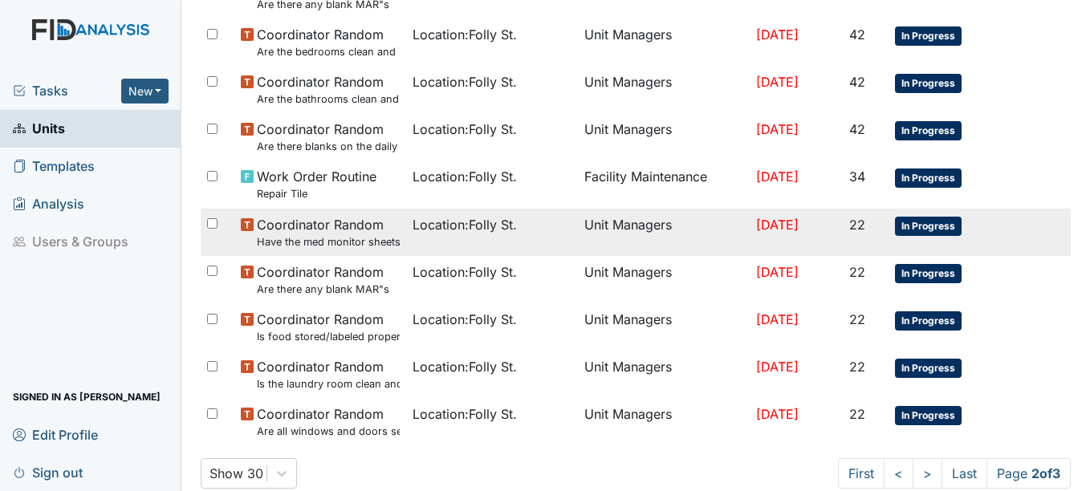
scroll to position [1214, 0]
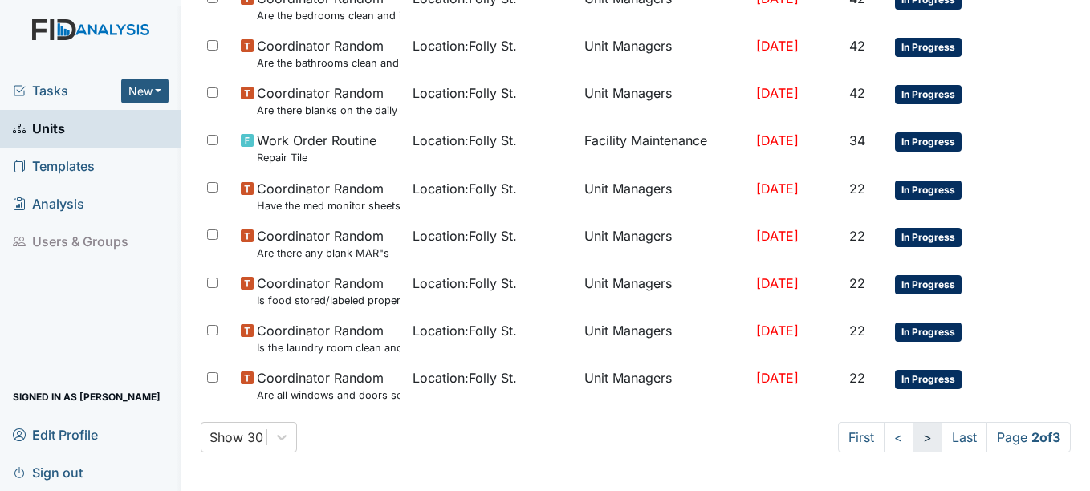
click at [913, 441] on link ">" at bounding box center [928, 437] width 30 height 31
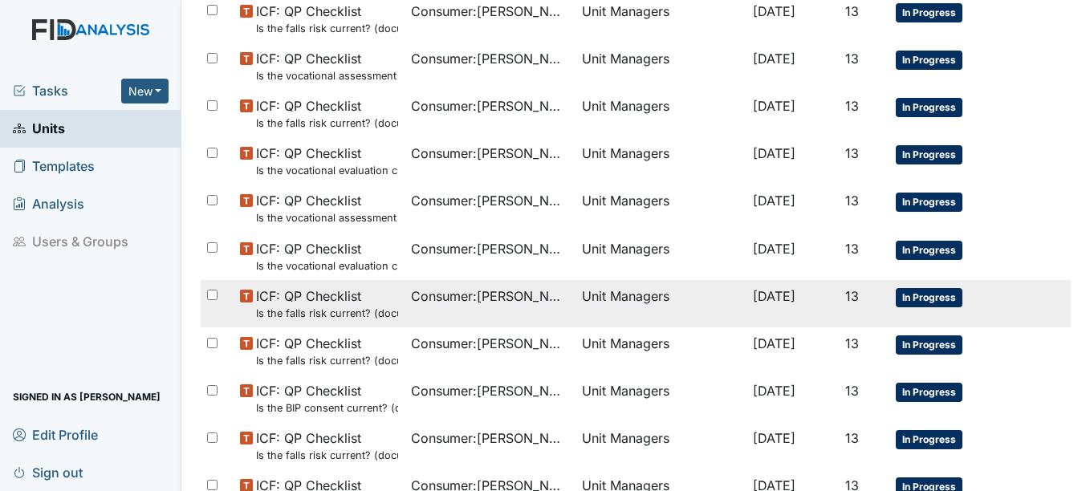
scroll to position [1003, 0]
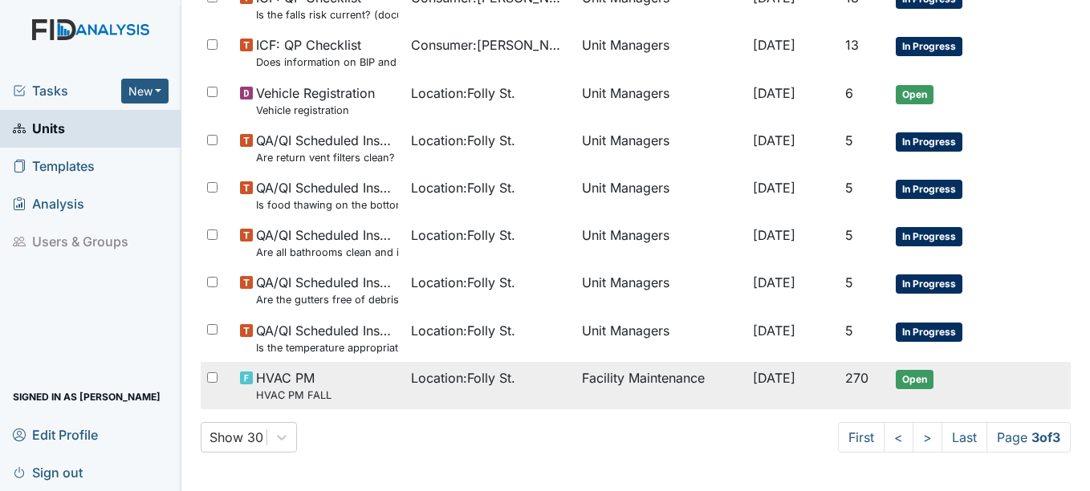
click at [685, 376] on td "Facility Maintenance" at bounding box center [661, 385] width 171 height 47
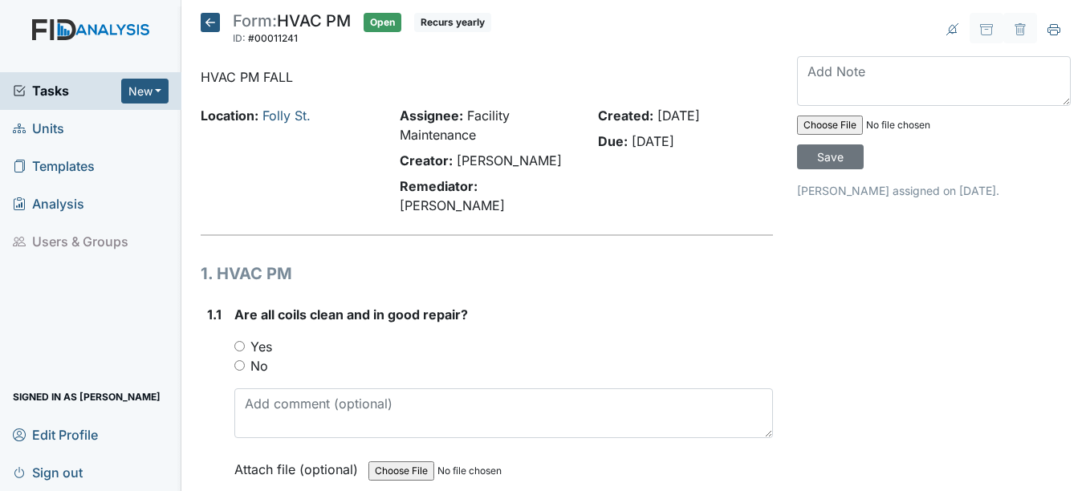
click at [217, 18] on icon at bounding box center [210, 22] width 19 height 19
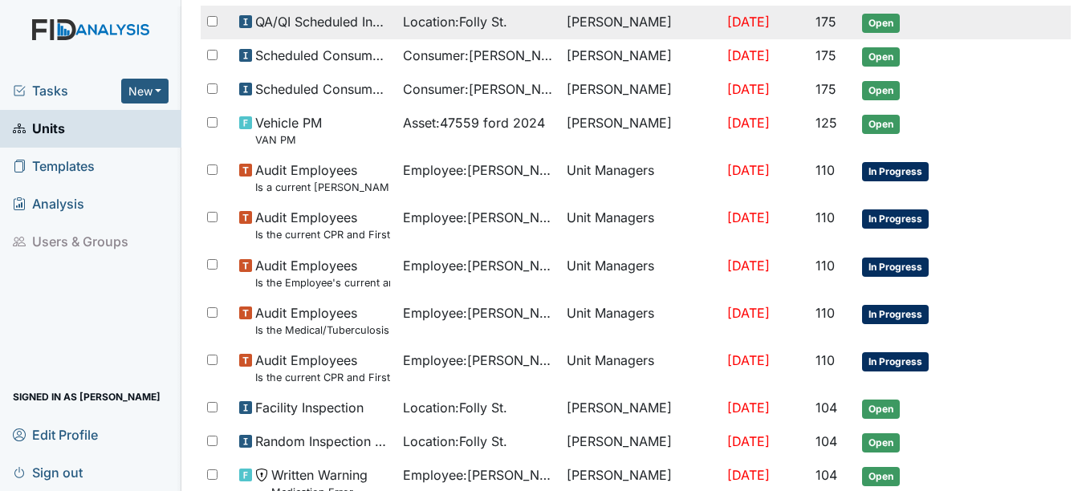
scroll to position [321, 0]
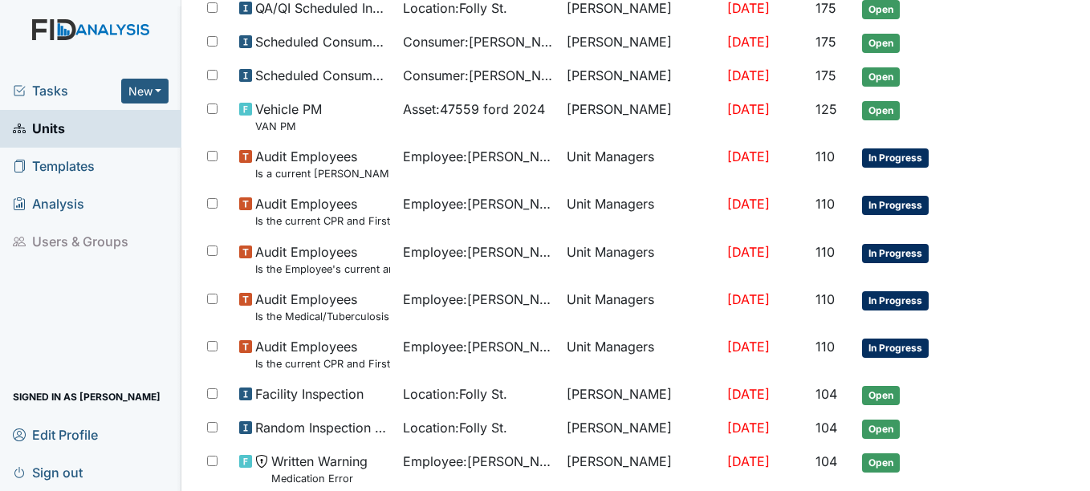
click at [51, 76] on div "Tasks New Form Inspection Document Bundle" at bounding box center [90, 91] width 181 height 38
click at [47, 84] on span "Tasks" at bounding box center [67, 90] width 108 height 19
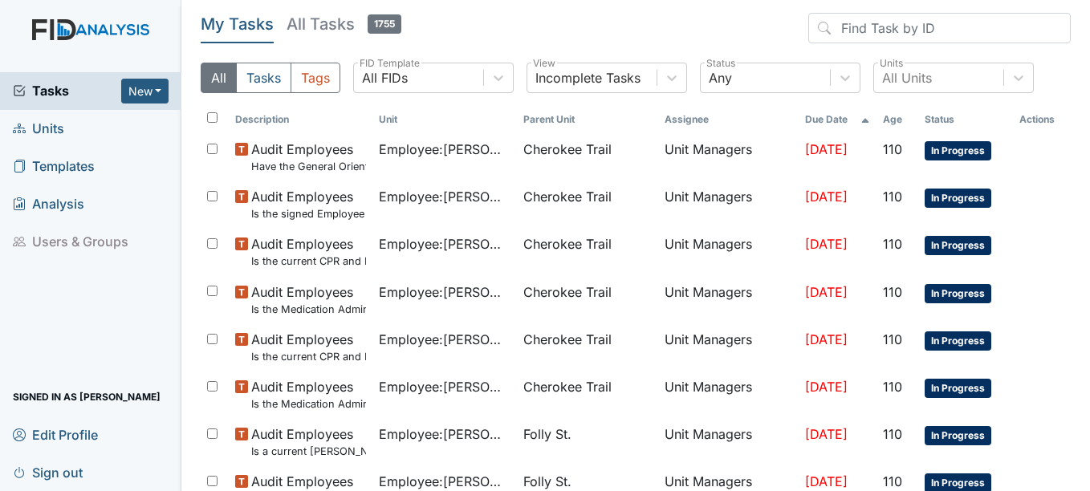
click at [61, 125] on span "Units" at bounding box center [38, 128] width 51 height 25
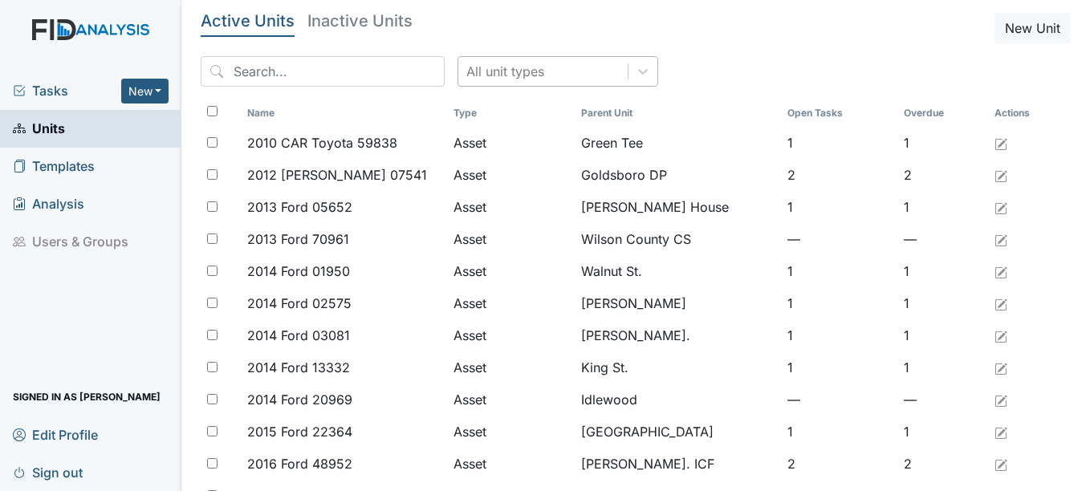
click at [563, 72] on div "All unit types" at bounding box center [542, 71] width 169 height 29
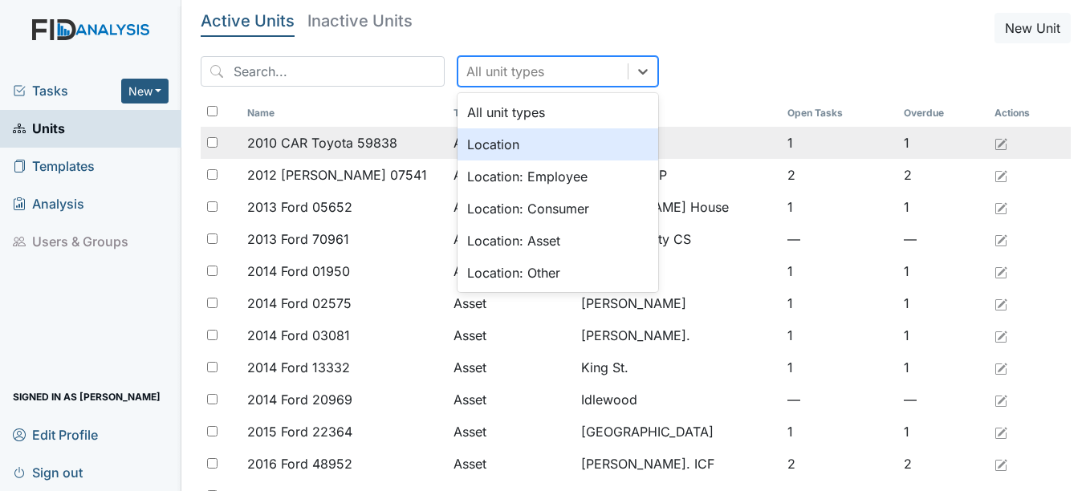
click at [458, 144] on div "Location" at bounding box center [558, 144] width 201 height 32
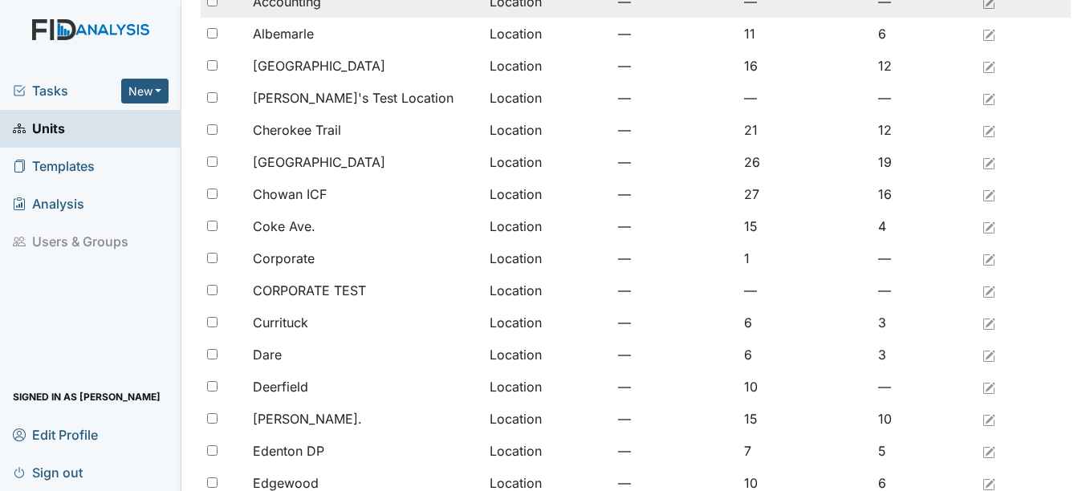
scroll to position [321, 0]
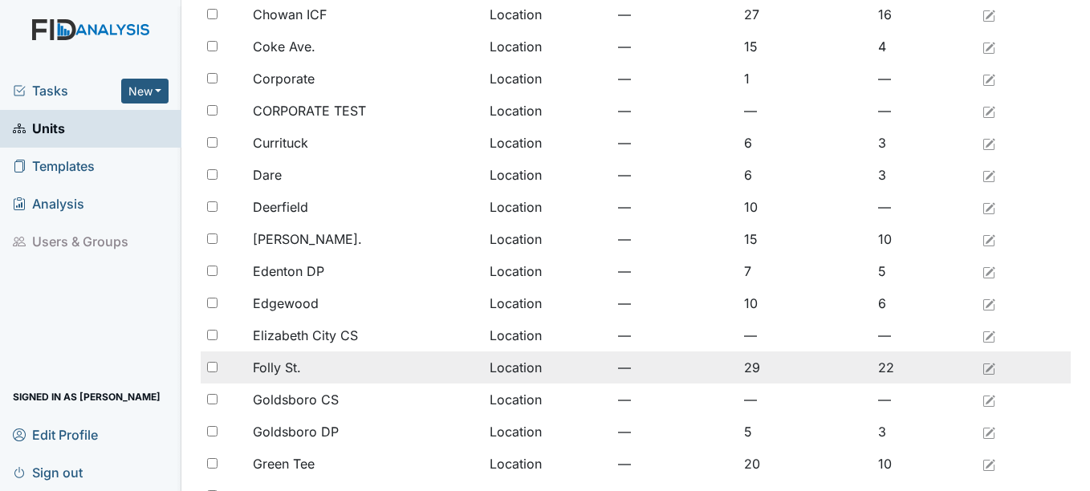
click at [253, 371] on span "Folly St." at bounding box center [277, 367] width 48 height 19
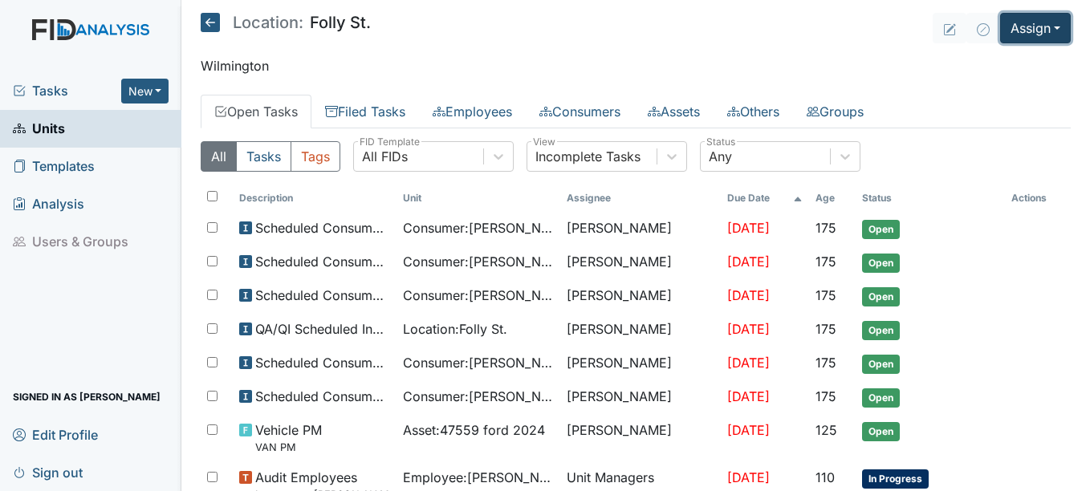
click at [1018, 26] on button "Assign" at bounding box center [1035, 28] width 71 height 31
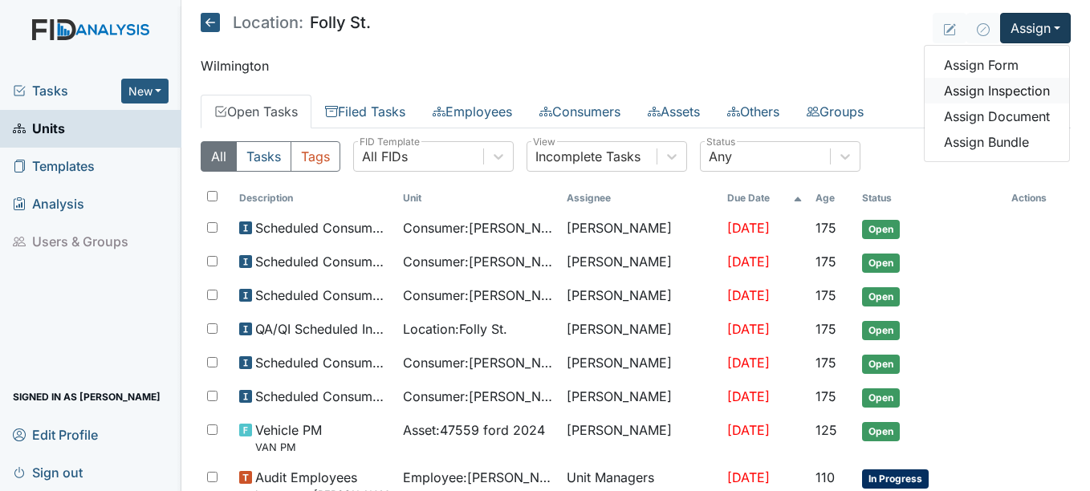
click at [1015, 87] on link "Assign Inspection" at bounding box center [997, 91] width 144 height 26
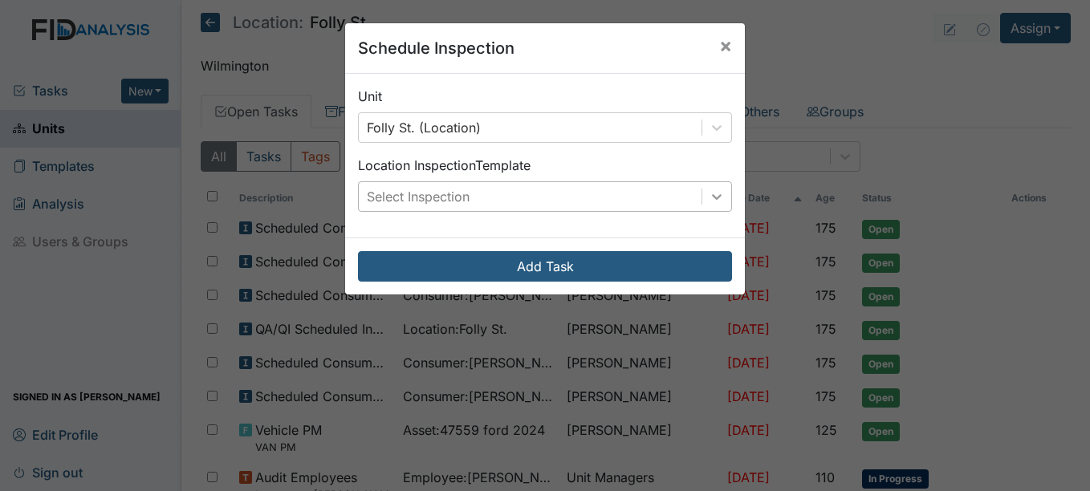
click at [709, 190] on icon at bounding box center [717, 197] width 16 height 16
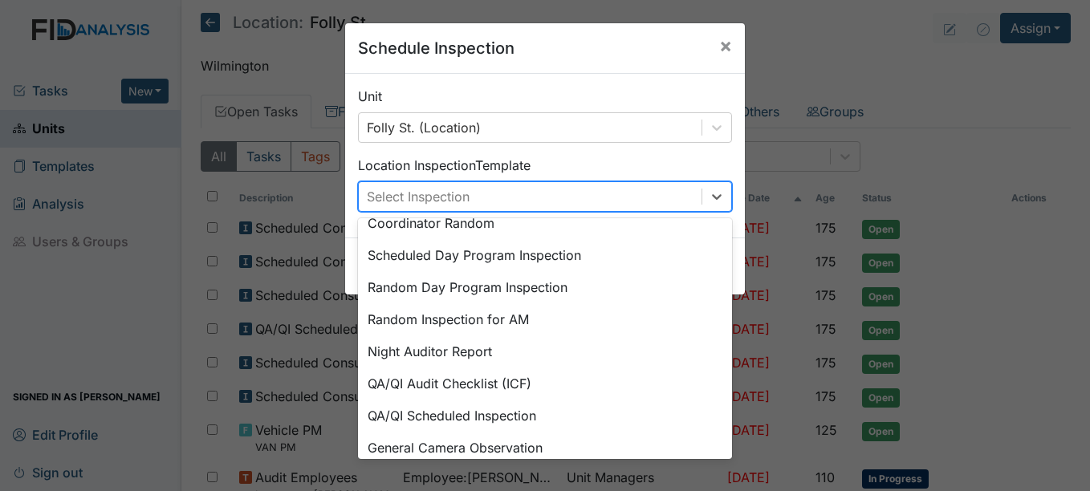
scroll to position [277, 0]
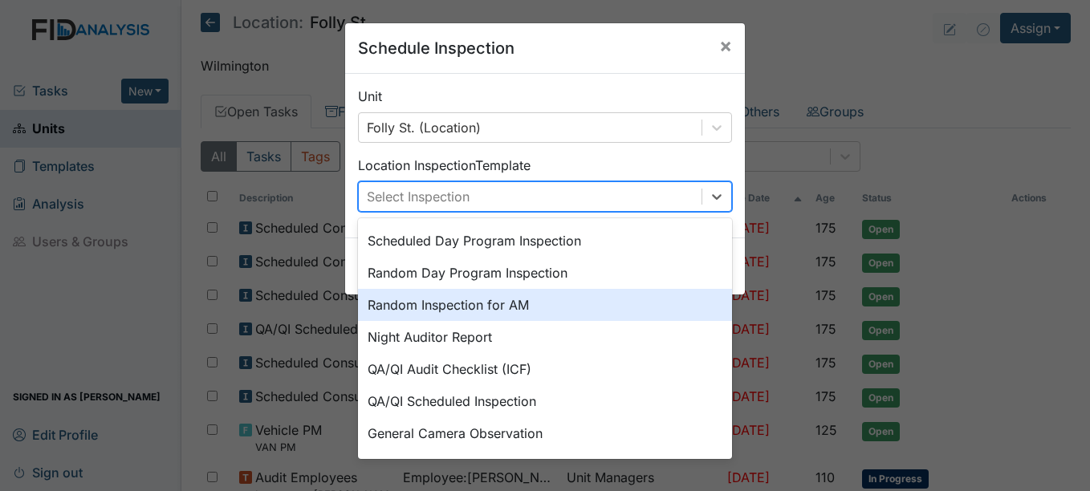
click at [426, 311] on div "Random Inspection for AM" at bounding box center [545, 305] width 374 height 32
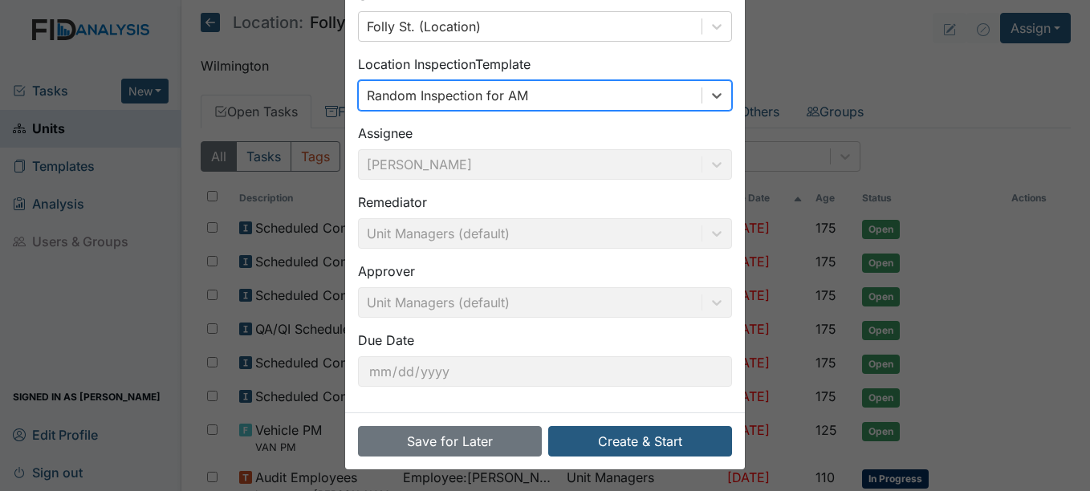
scroll to position [103, 0]
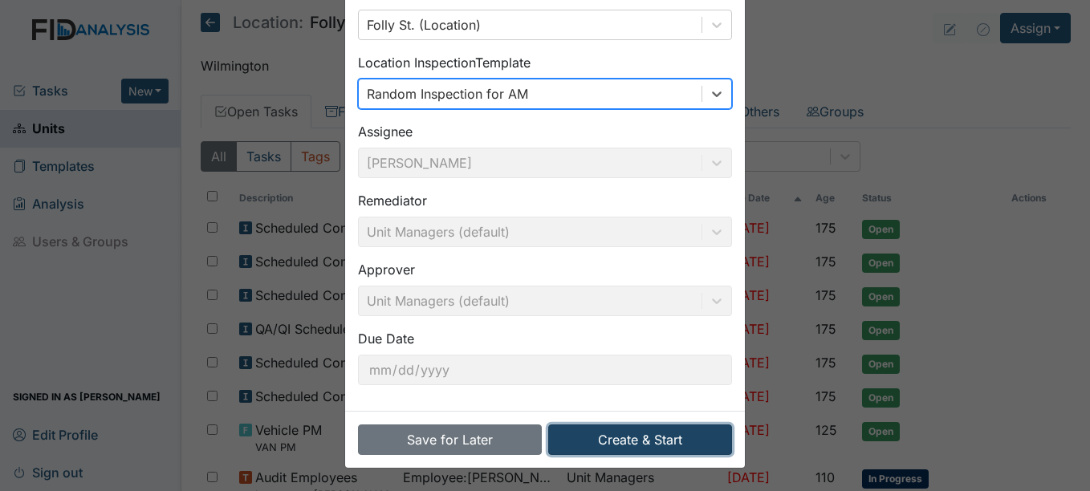
click at [615, 444] on button "Create & Start" at bounding box center [640, 440] width 184 height 31
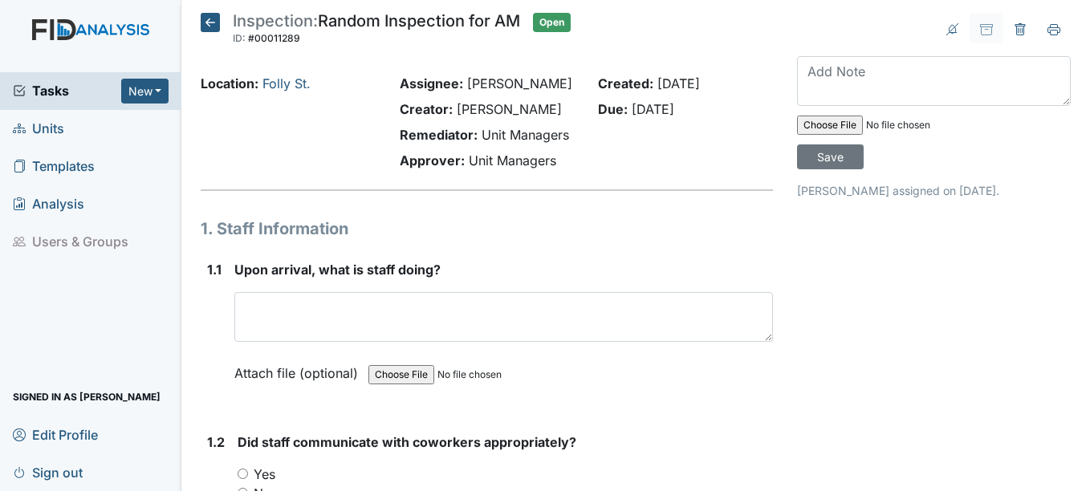
click at [472, 388] on input "file" at bounding box center [477, 375] width 218 height 39
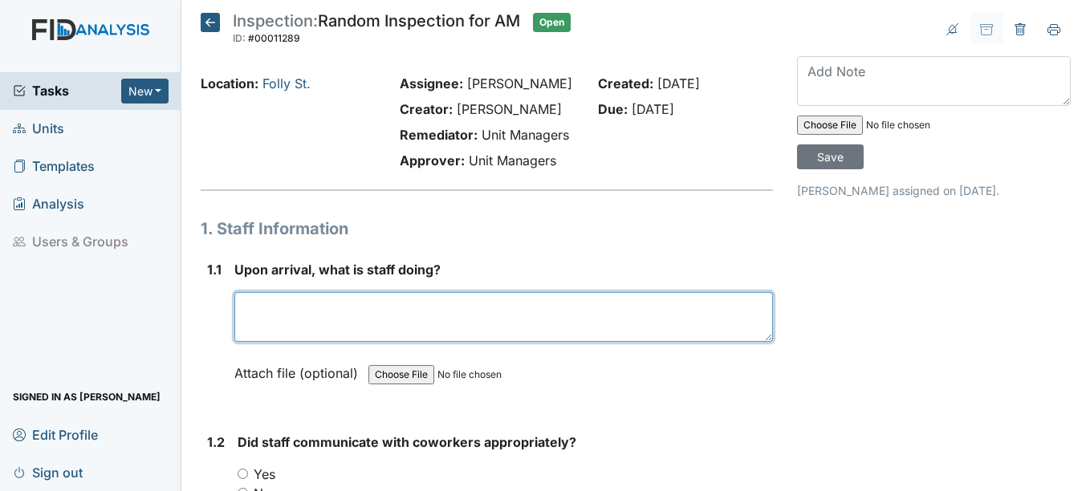
click at [478, 342] on textarea at bounding box center [503, 317] width 538 height 50
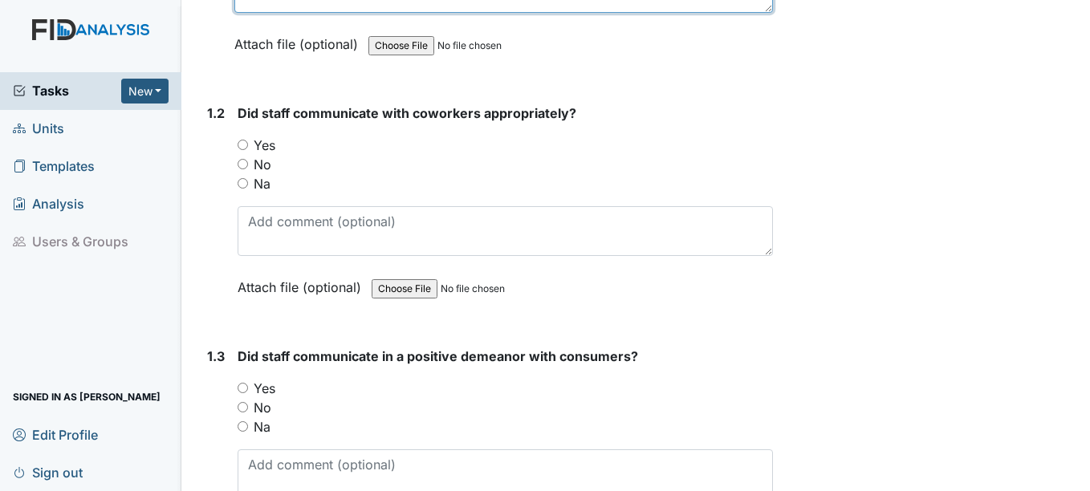
scroll to position [241, 0]
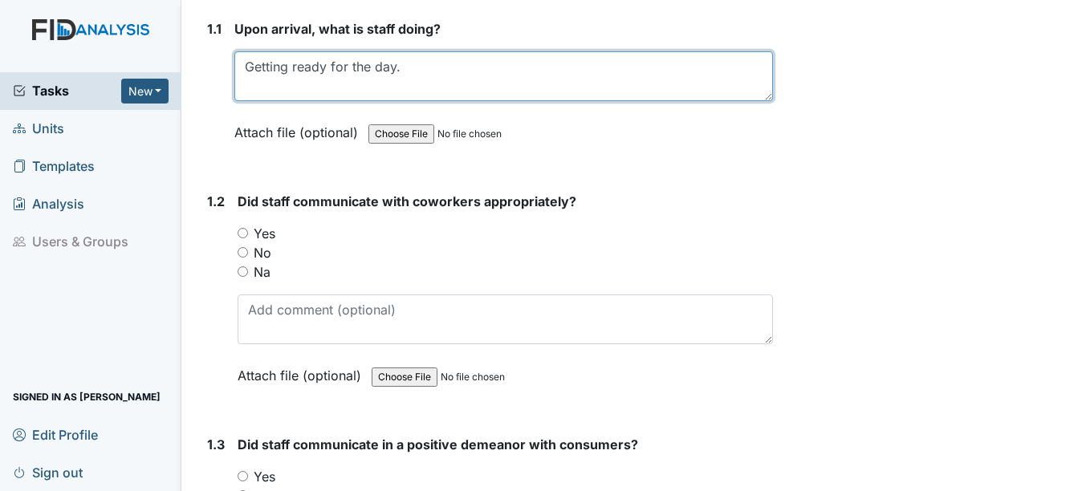
type textarea "Getting ready for the day."
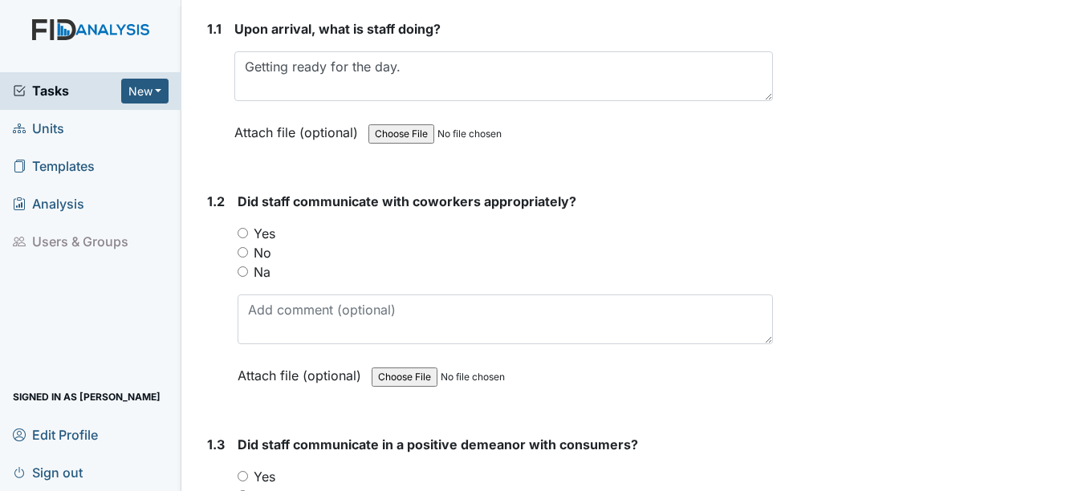
click at [250, 243] on div "Yes" at bounding box center [505, 233] width 535 height 19
click at [246, 238] on input "Yes" at bounding box center [243, 233] width 10 height 10
radio input "true"
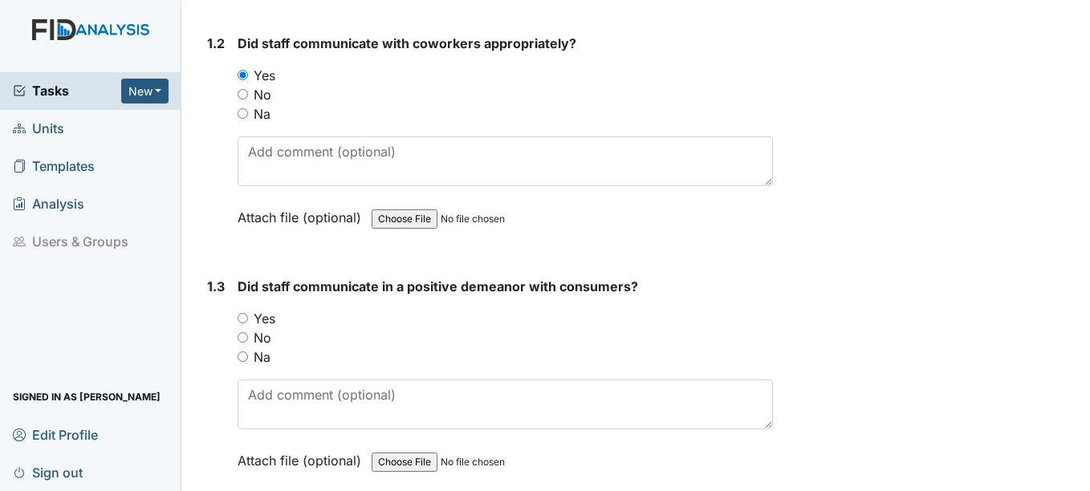
scroll to position [401, 0]
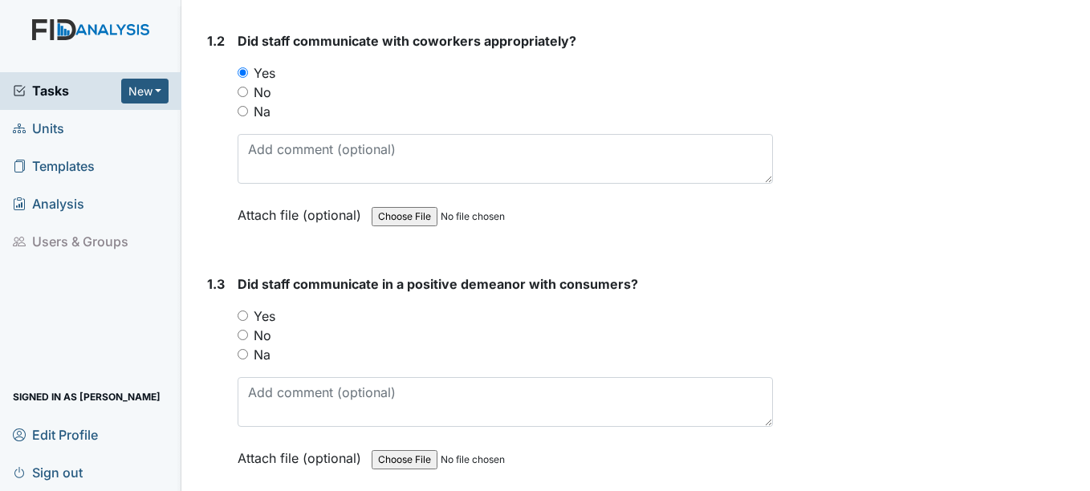
click at [245, 321] on input "Yes" at bounding box center [243, 316] width 10 height 10
radio input "true"
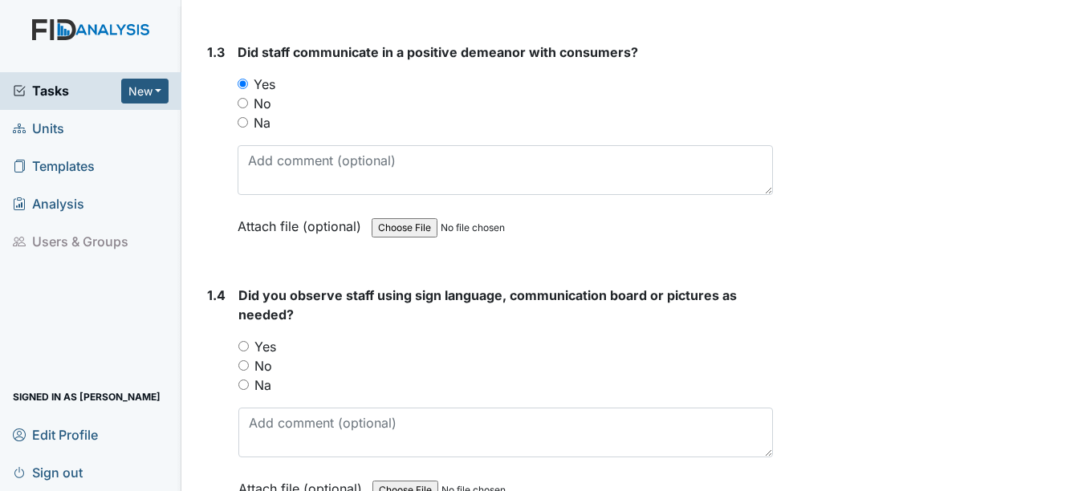
scroll to position [642, 0]
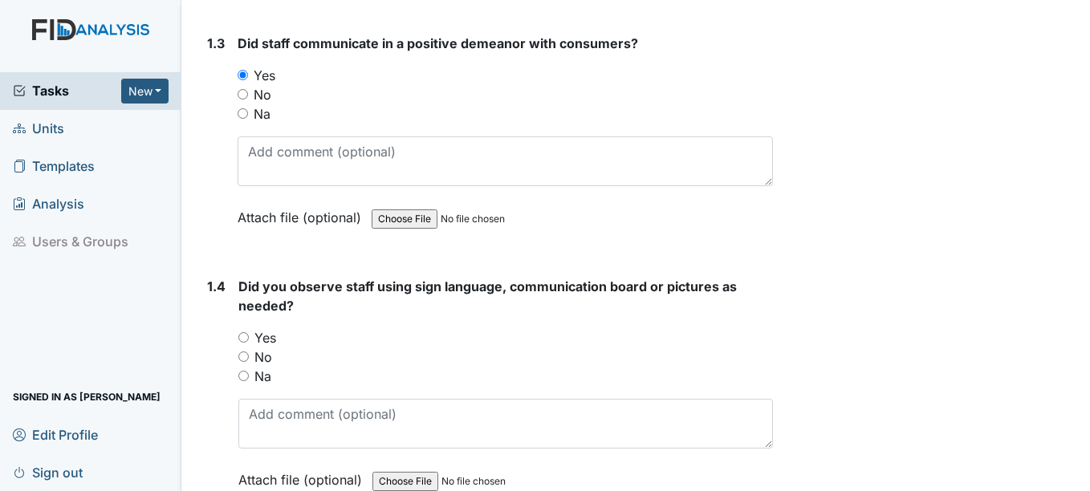
click at [252, 367] on div "No" at bounding box center [505, 357] width 534 height 19
click at [243, 362] on input "No" at bounding box center [243, 357] width 10 height 10
radio input "true"
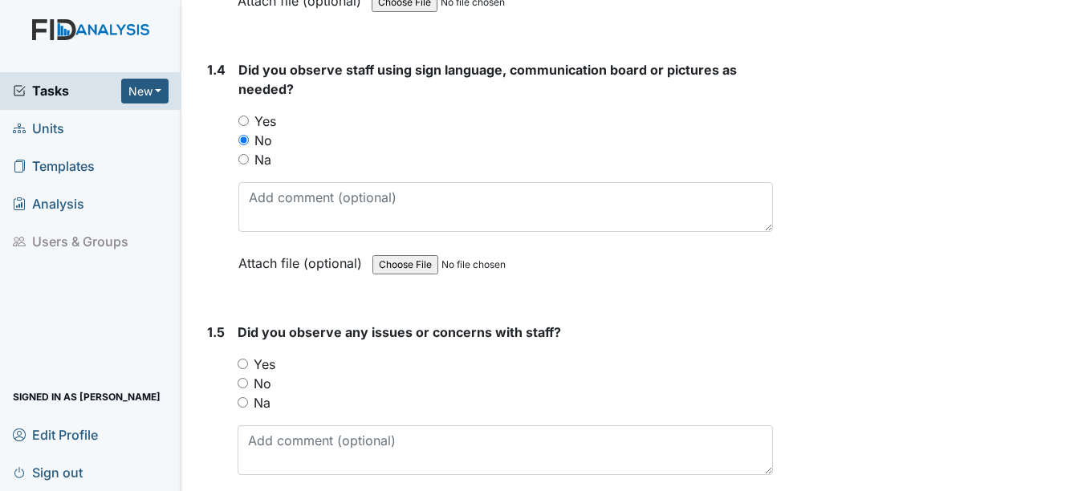
scroll to position [883, 0]
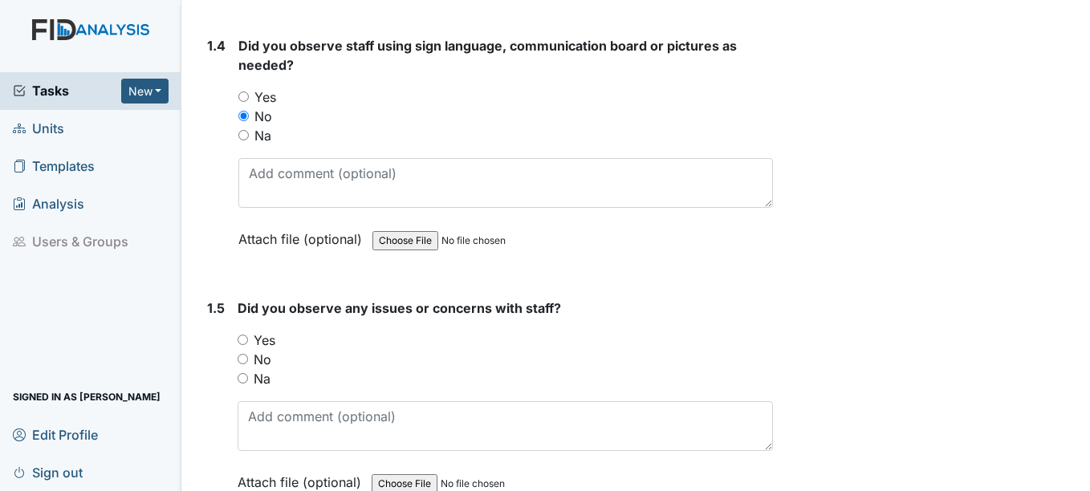
click at [242, 364] on input "No" at bounding box center [243, 359] width 10 height 10
radio input "true"
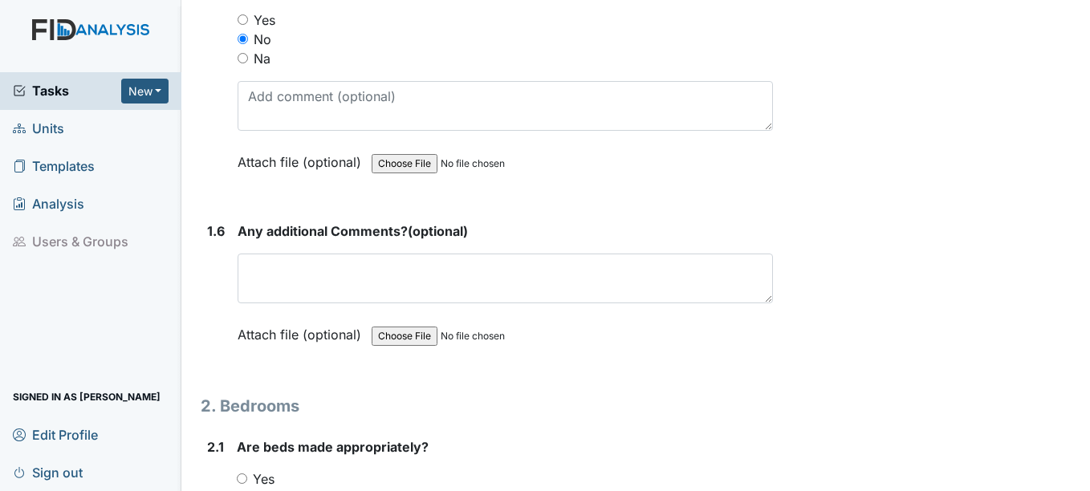
scroll to position [1204, 0]
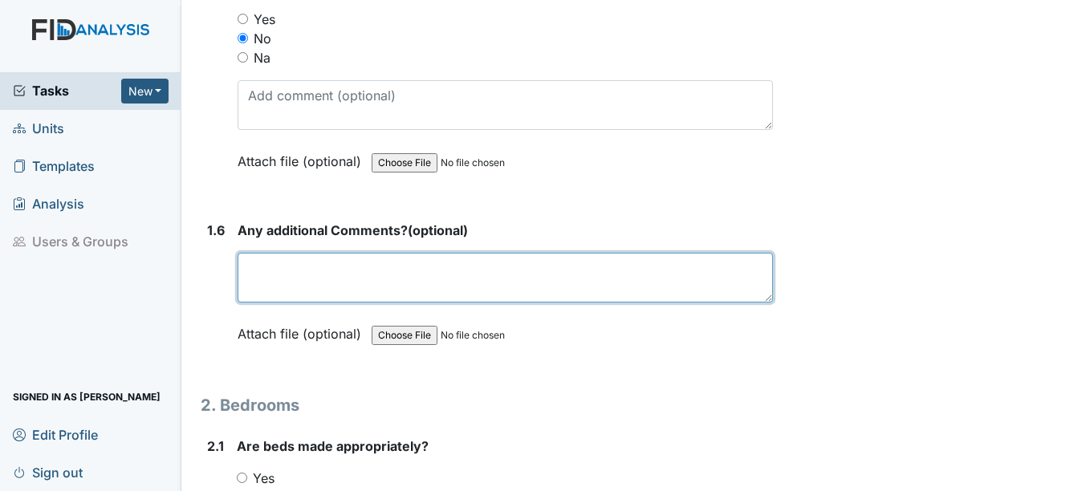
click at [514, 296] on textarea at bounding box center [505, 278] width 535 height 50
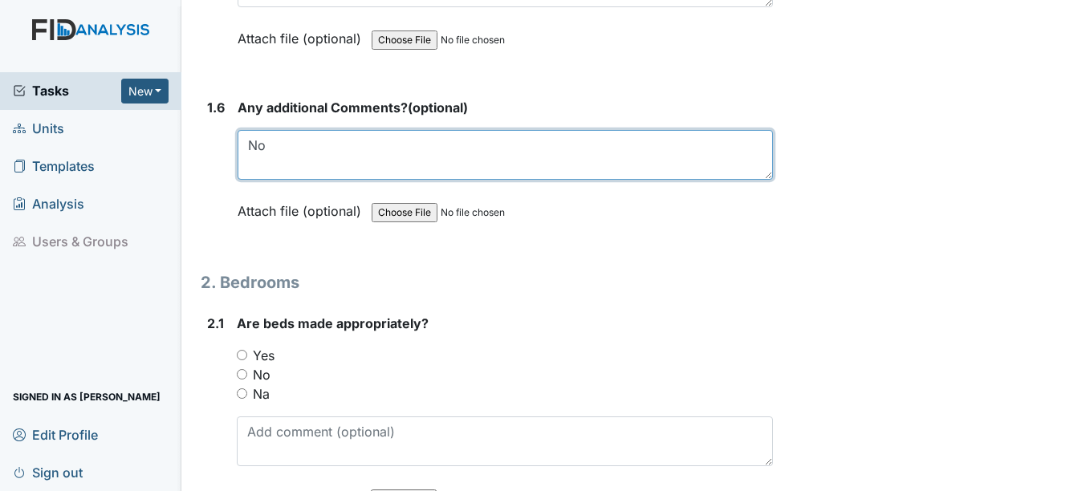
scroll to position [1445, 0]
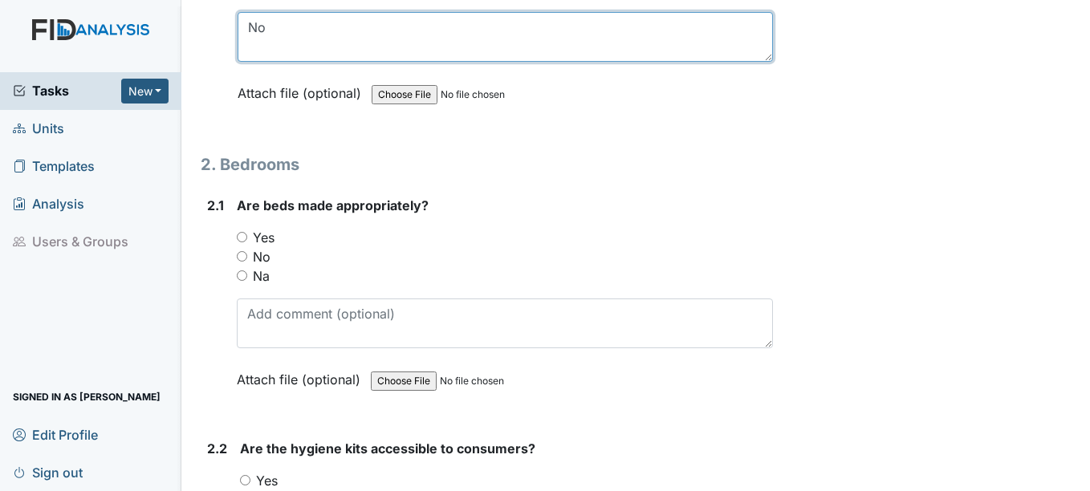
type textarea "No"
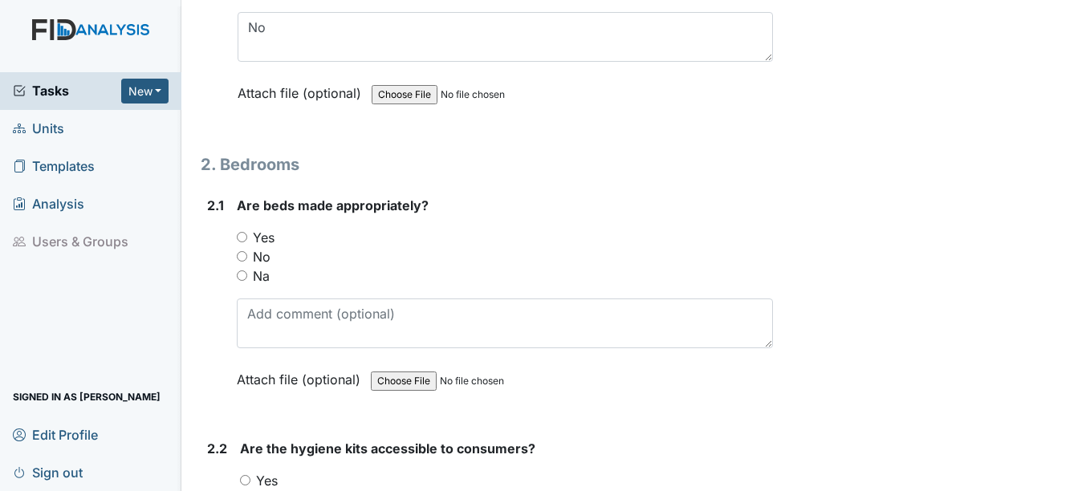
click at [238, 242] on input "Yes" at bounding box center [242, 237] width 10 height 10
radio input "true"
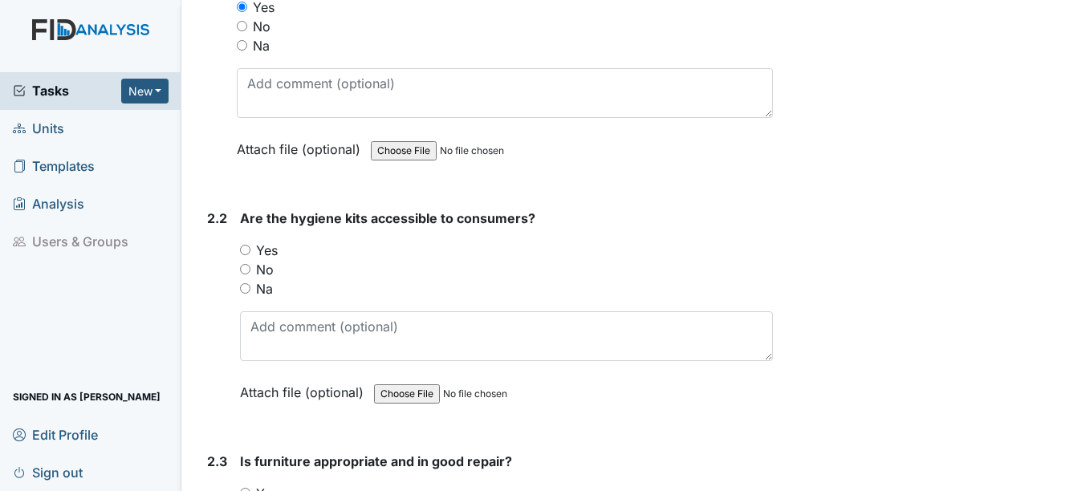
scroll to position [1686, 0]
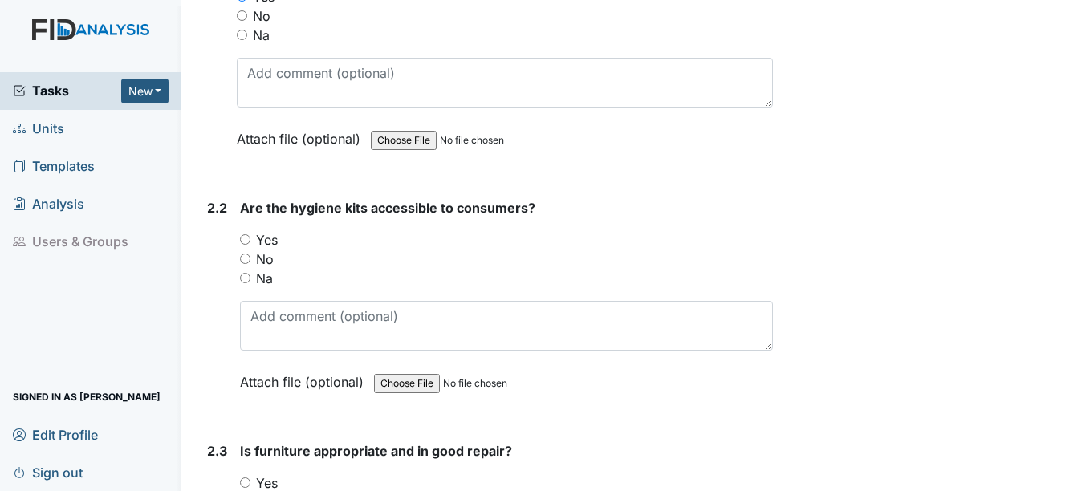
click at [244, 245] on input "Yes" at bounding box center [245, 239] width 10 height 10
radio input "true"
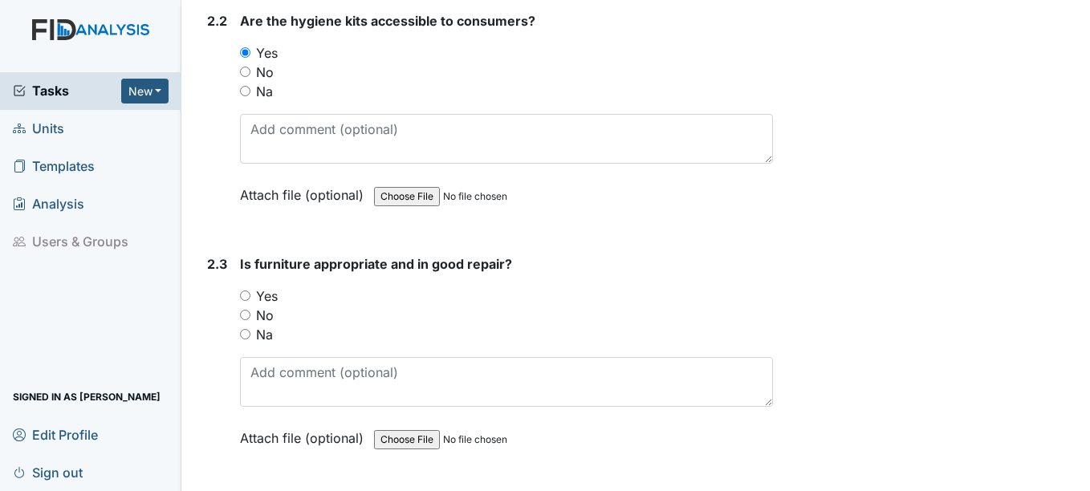
scroll to position [1926, 0]
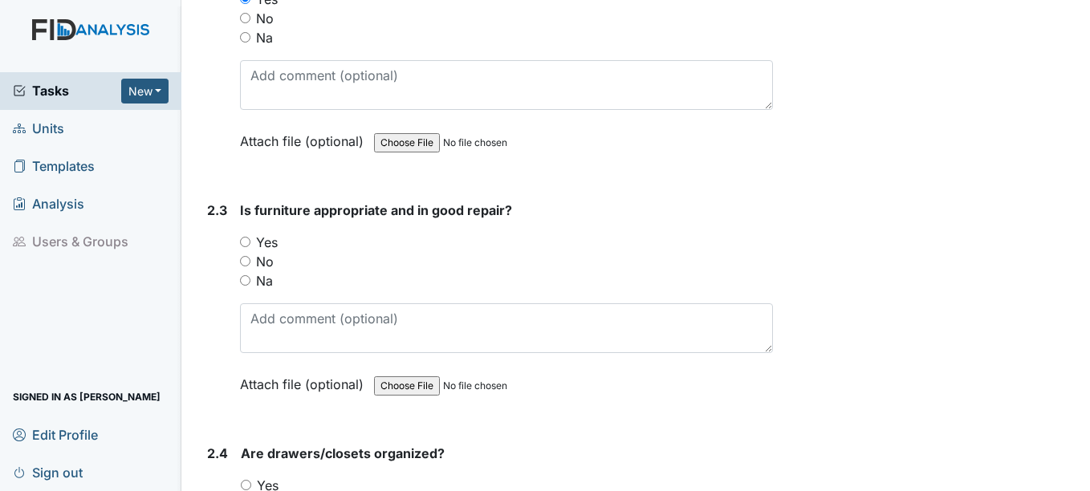
click at [249, 247] on input "Yes" at bounding box center [245, 242] width 10 height 10
radio input "true"
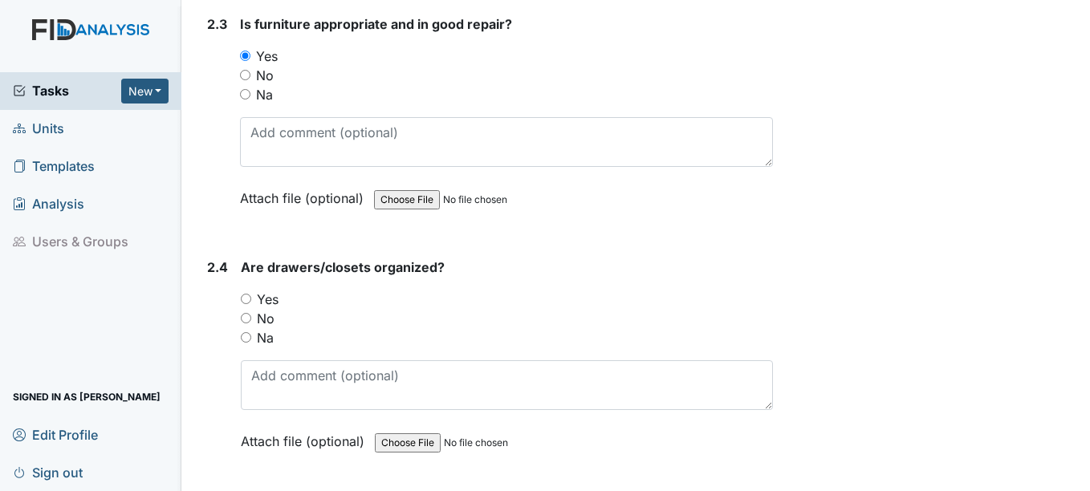
scroll to position [2167, 0]
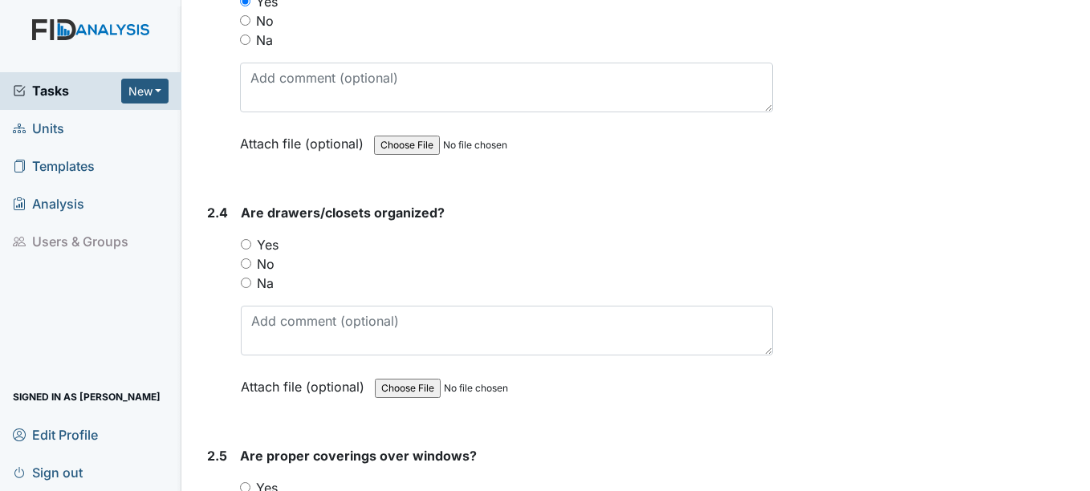
click at [250, 250] on input "Yes" at bounding box center [246, 244] width 10 height 10
radio input "true"
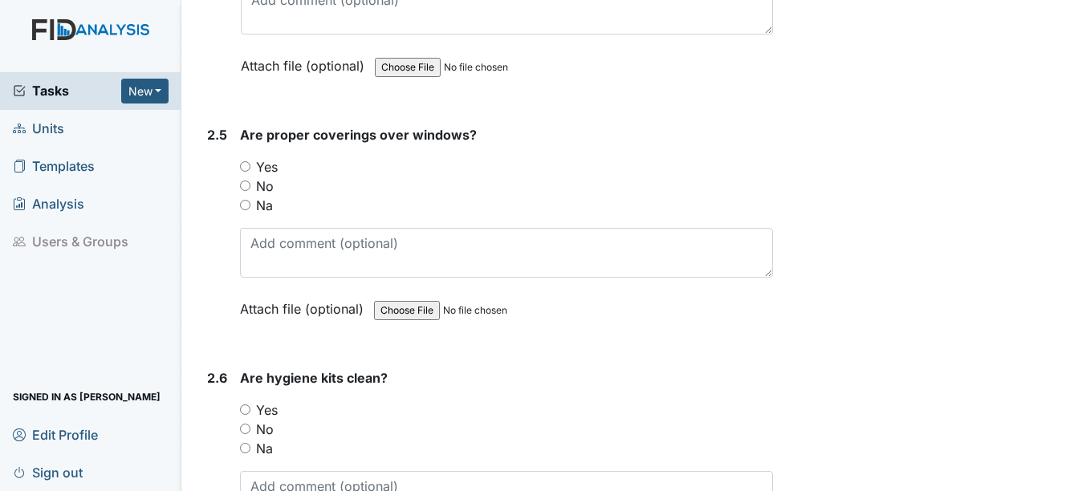
click at [247, 172] on input "Yes" at bounding box center [245, 166] width 10 height 10
radio input "true"
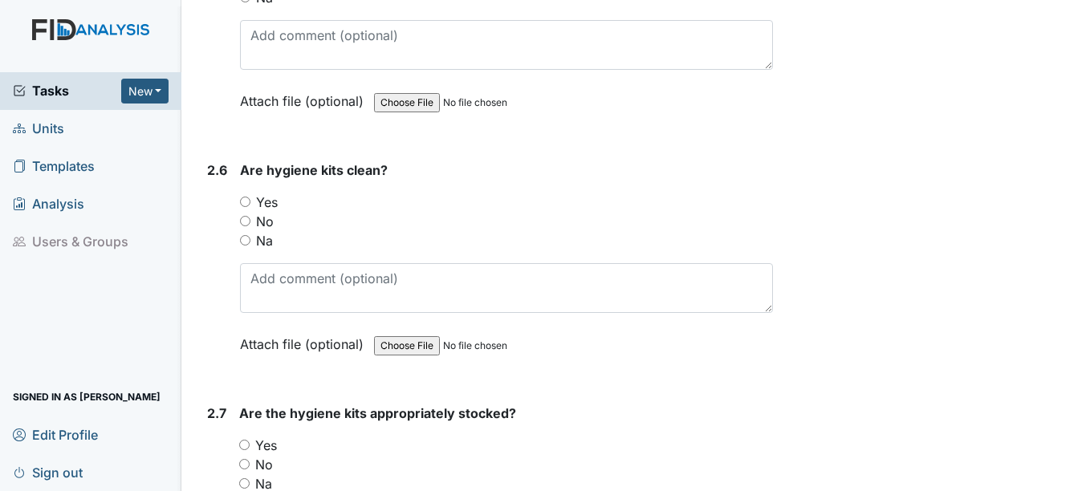
scroll to position [2729, 0]
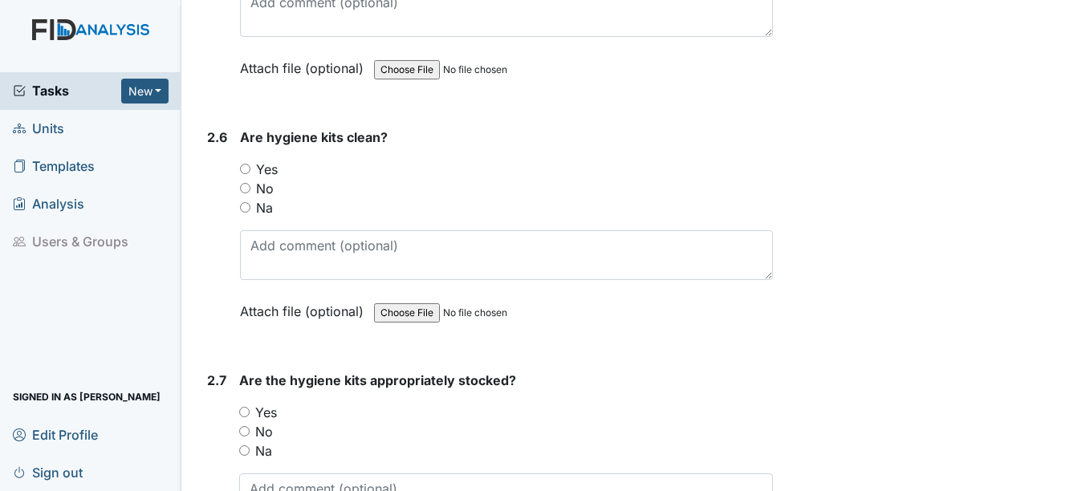
click at [247, 174] on input "Yes" at bounding box center [245, 169] width 10 height 10
radio input "true"
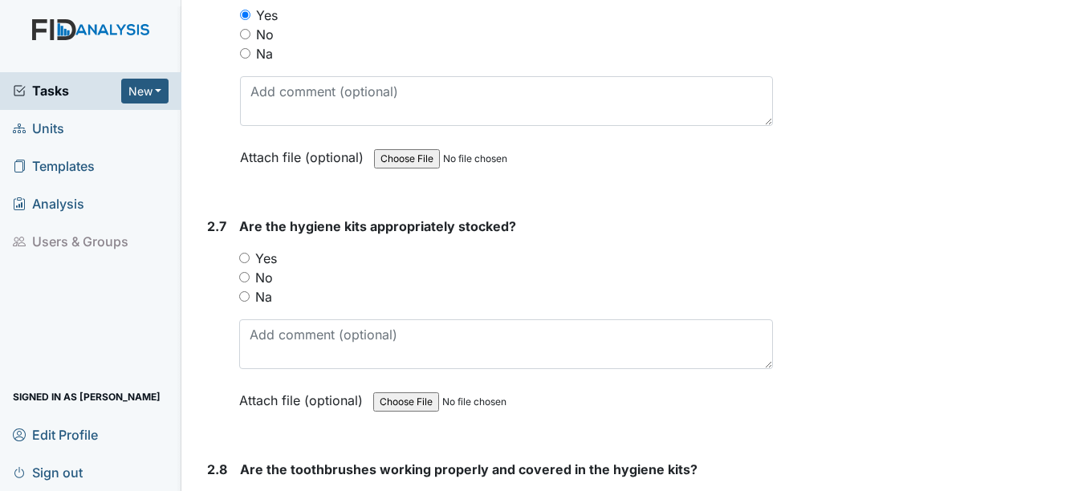
scroll to position [2970, 0]
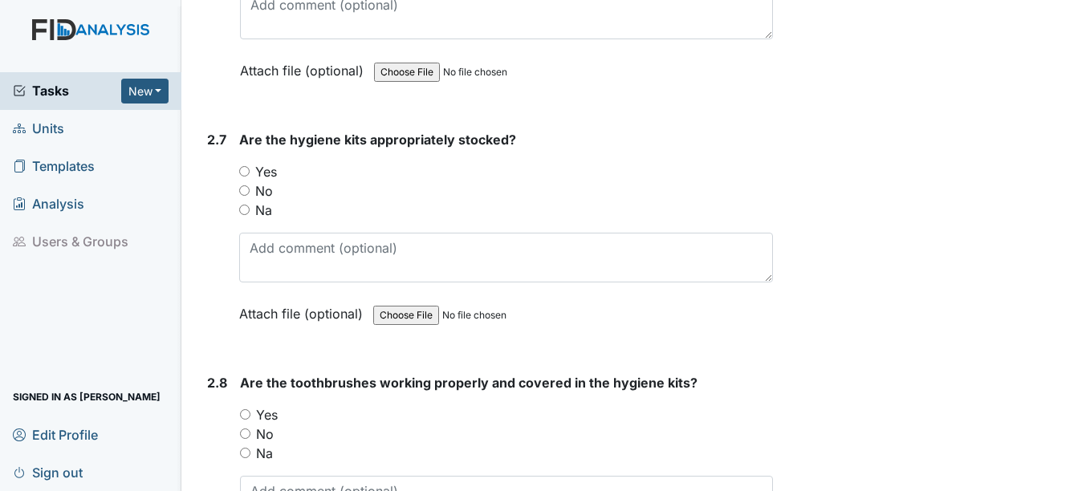
click at [249, 177] on input "Yes" at bounding box center [244, 171] width 10 height 10
radio input "true"
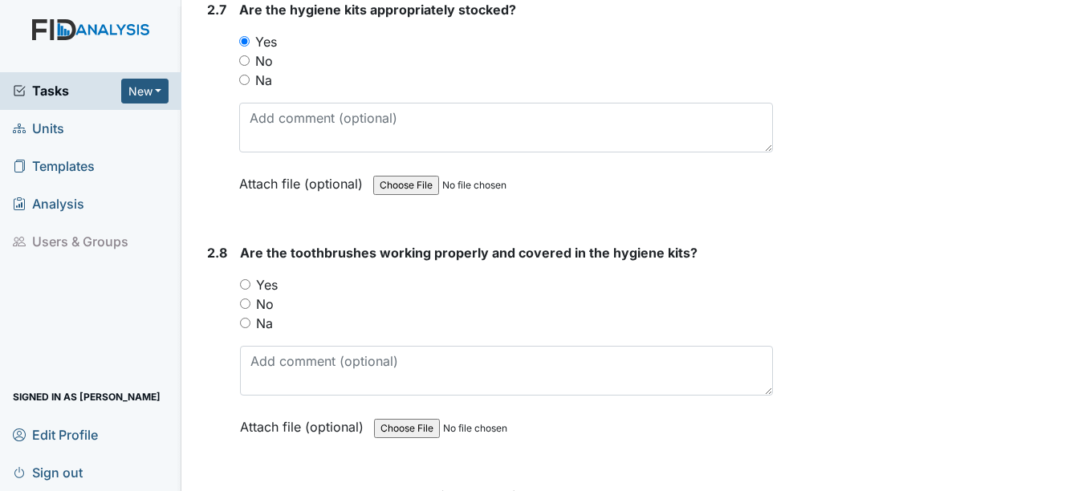
scroll to position [3130, 0]
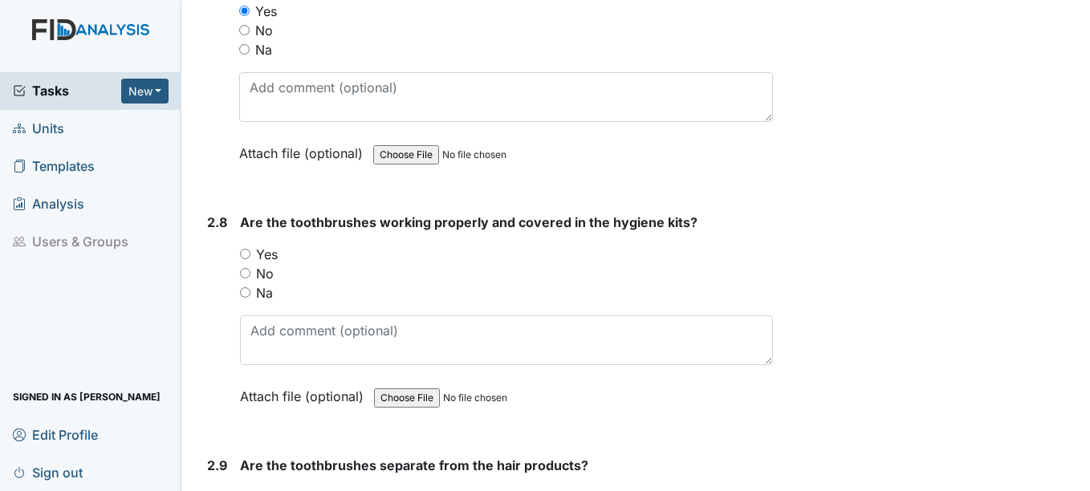
click at [242, 259] on input "Yes" at bounding box center [245, 254] width 10 height 10
radio input "true"
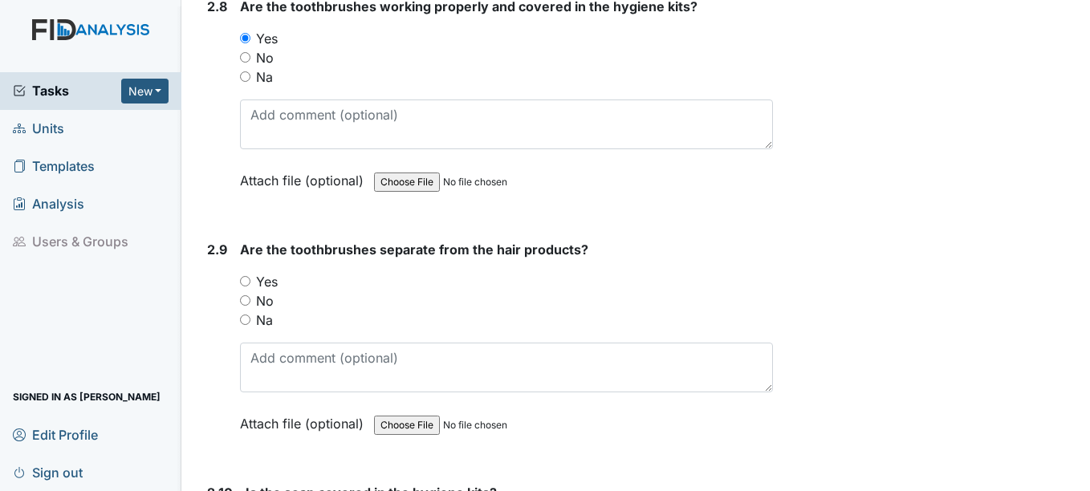
scroll to position [3451, 0]
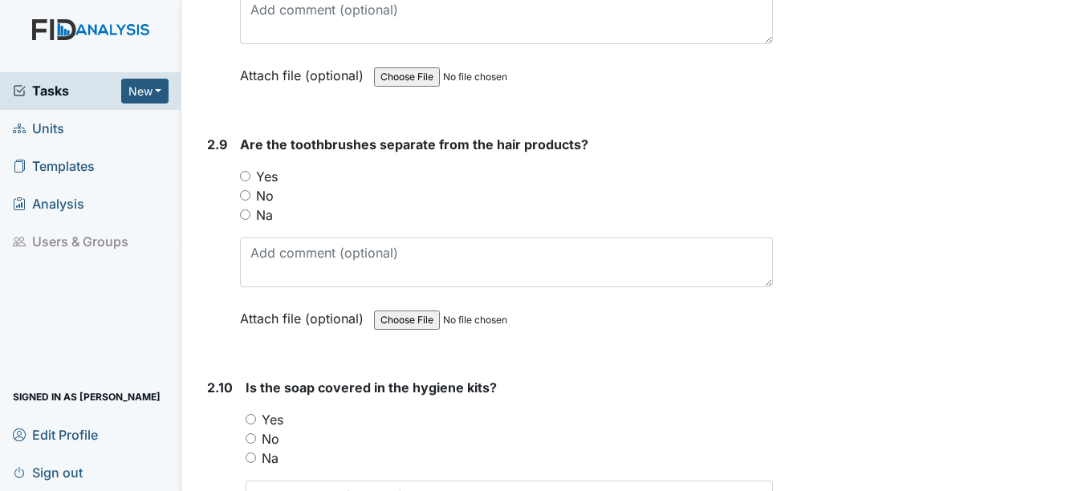
click at [247, 186] on div "Yes" at bounding box center [506, 176] width 532 height 19
click at [244, 181] on input "Yes" at bounding box center [245, 176] width 10 height 10
radio input "true"
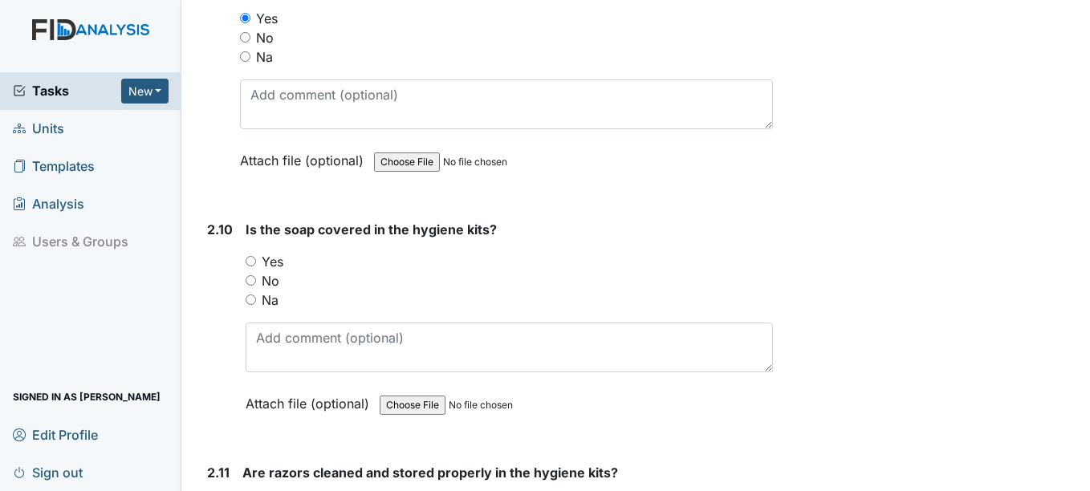
scroll to position [3612, 0]
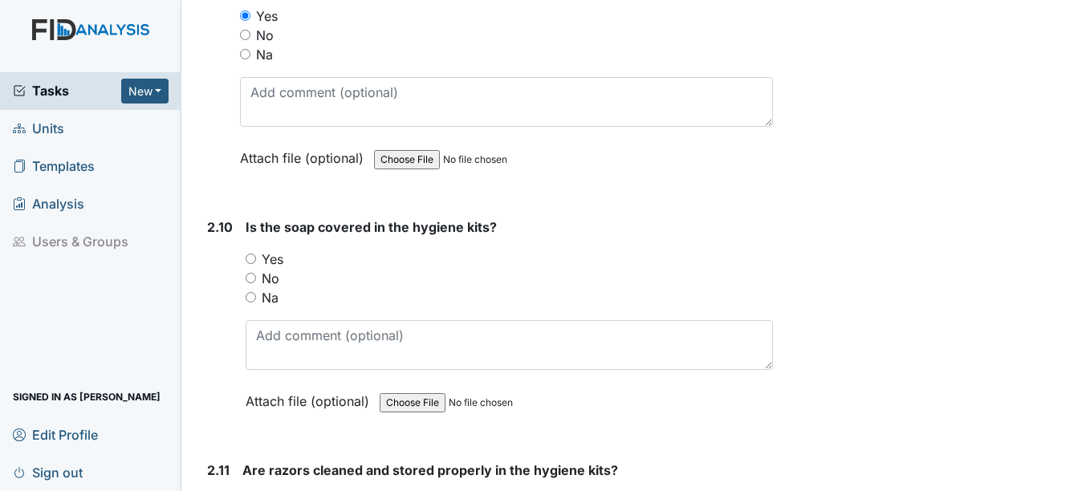
click at [257, 269] on div "Yes" at bounding box center [509, 259] width 527 height 19
click at [247, 264] on input "Yes" at bounding box center [251, 259] width 10 height 10
radio input "true"
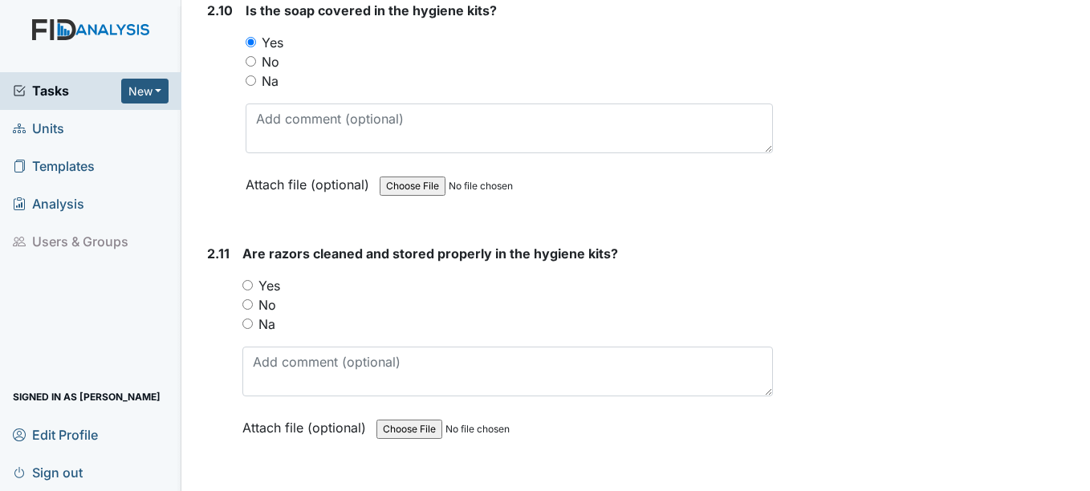
scroll to position [3853, 0]
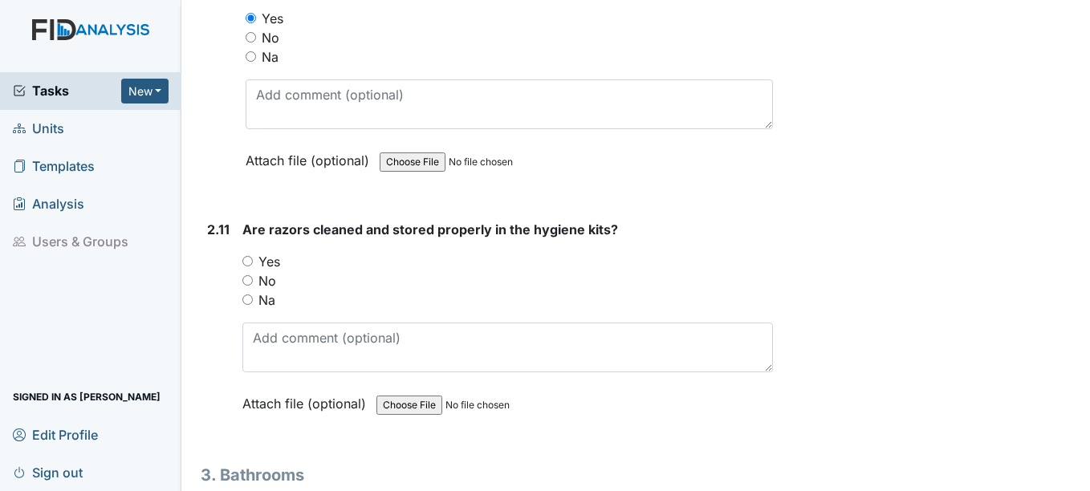
click at [246, 266] on input "Yes" at bounding box center [247, 261] width 10 height 10
radio input "true"
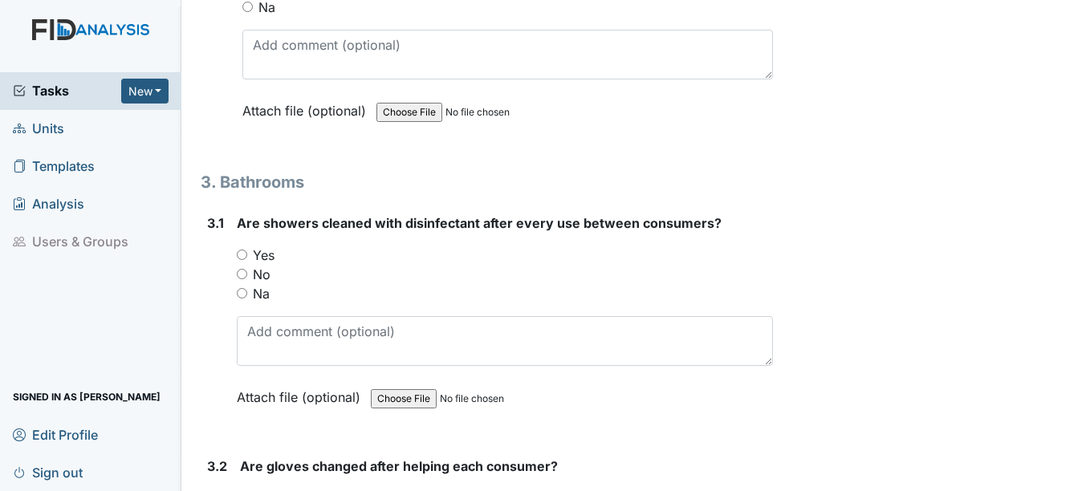
scroll to position [4174, 0]
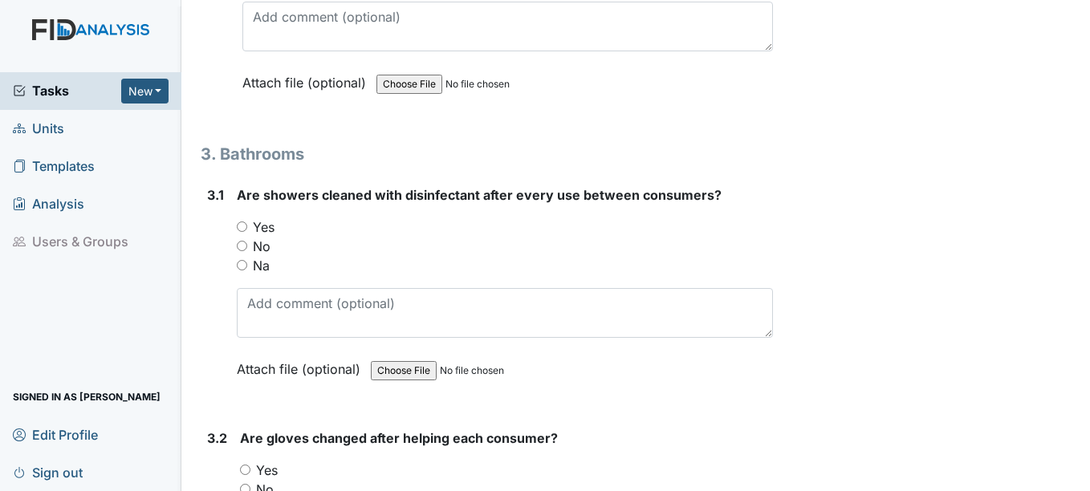
click at [244, 232] on input "Yes" at bounding box center [242, 227] width 10 height 10
radio input "true"
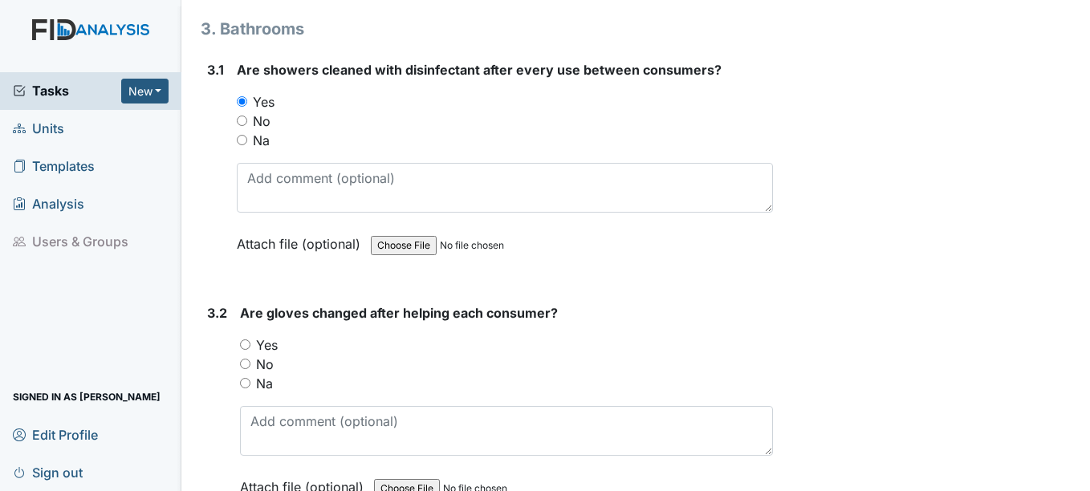
scroll to position [4334, 0]
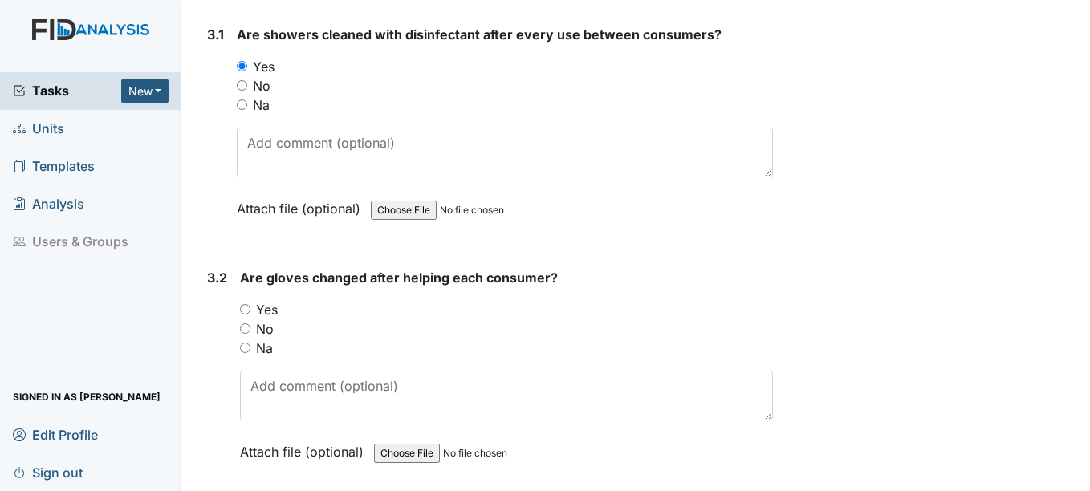
click at [252, 319] on div "Yes" at bounding box center [506, 309] width 532 height 19
click at [250, 315] on input "Yes" at bounding box center [245, 309] width 10 height 10
radio input "true"
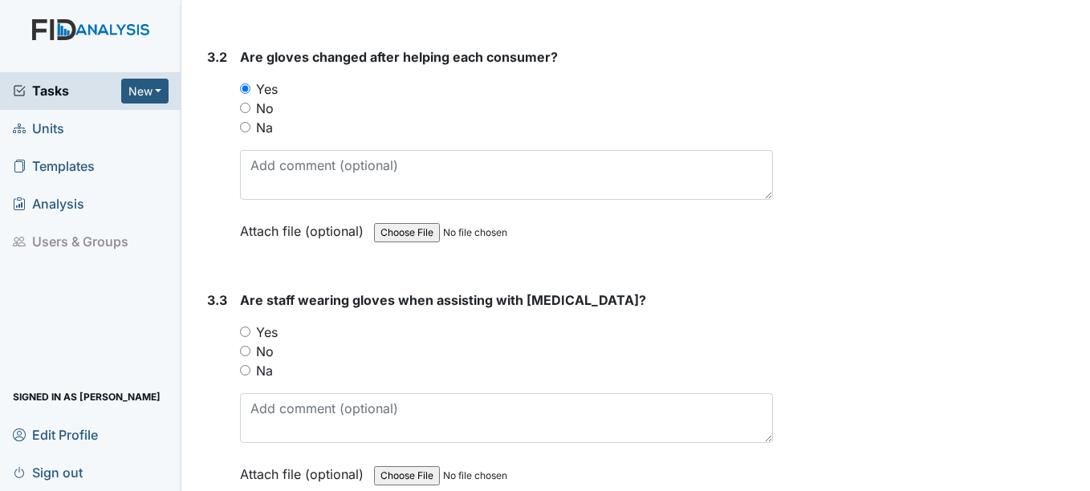
scroll to position [4575, 0]
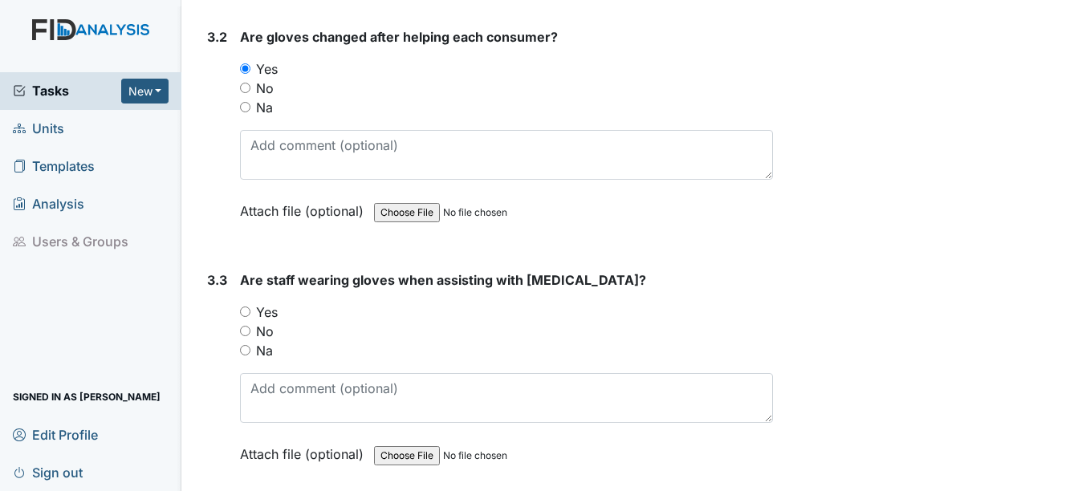
click at [250, 317] on input "Yes" at bounding box center [245, 312] width 10 height 10
radio input "true"
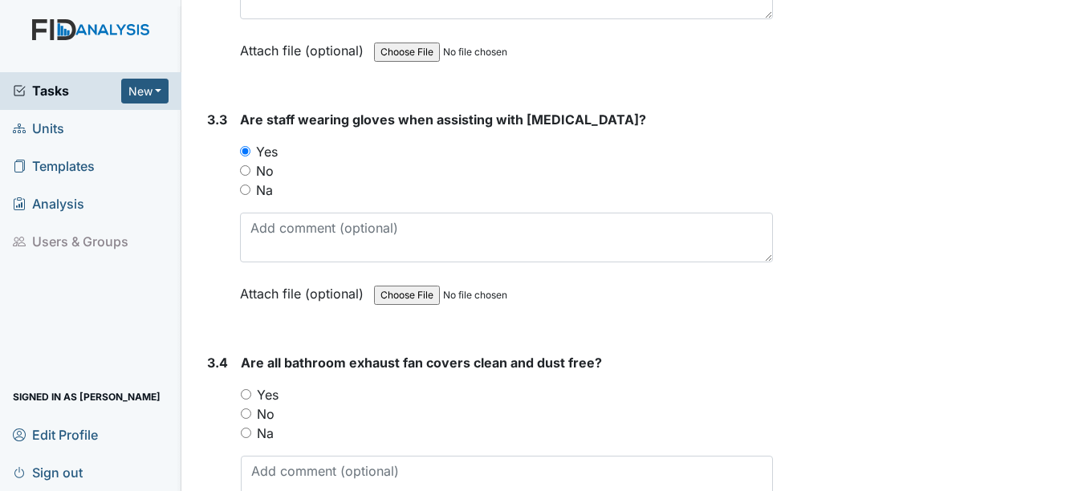
scroll to position [4816, 0]
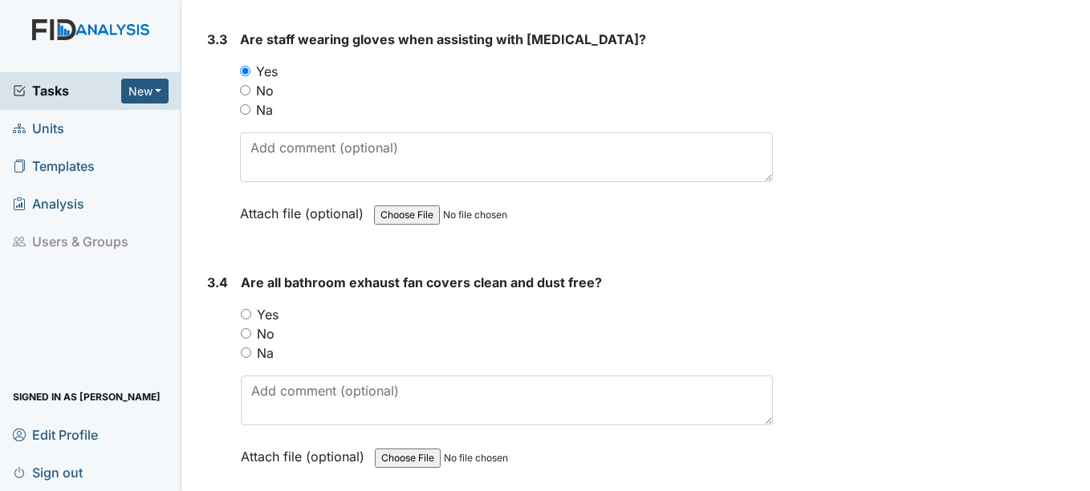
click at [242, 319] on input "Yes" at bounding box center [246, 314] width 10 height 10
radio input "true"
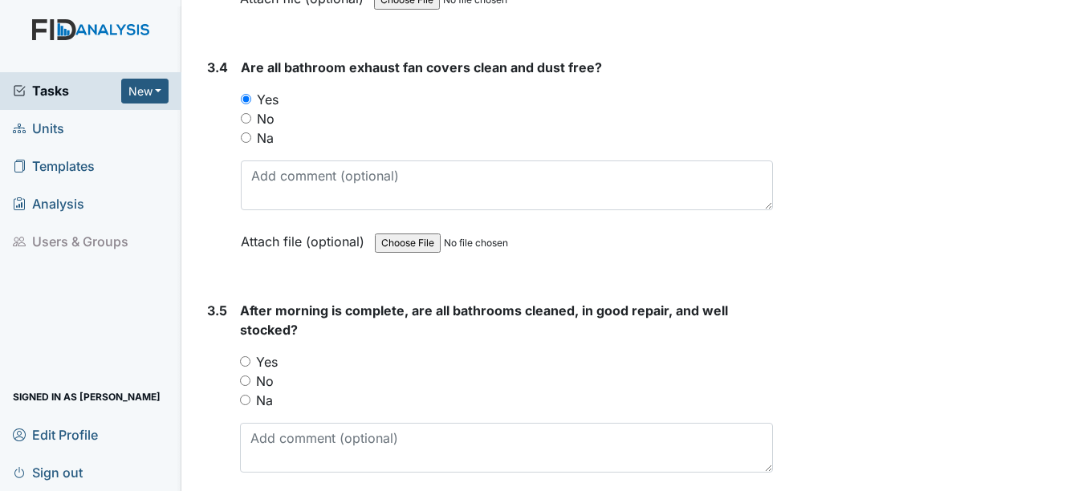
scroll to position [5057, 0]
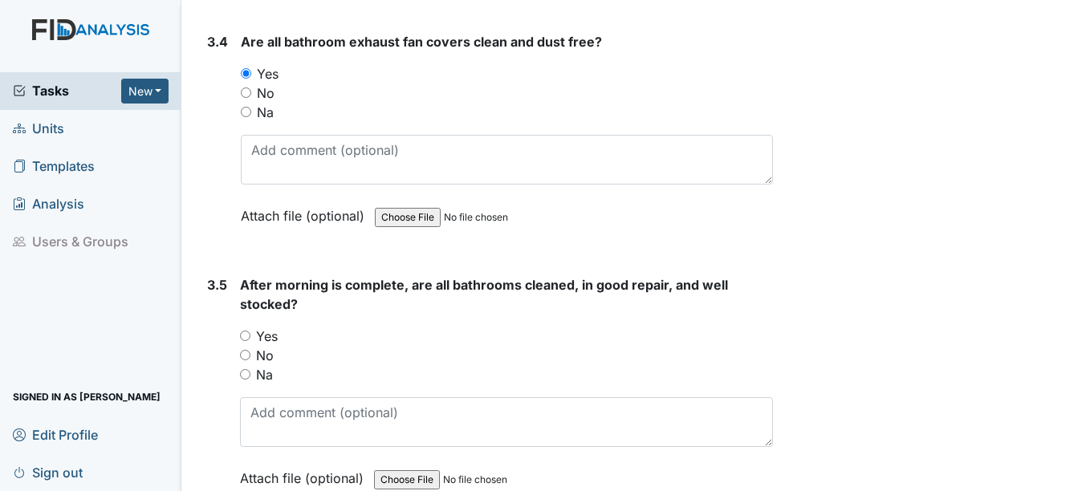
click at [250, 341] on input "Yes" at bounding box center [245, 336] width 10 height 10
radio input "true"
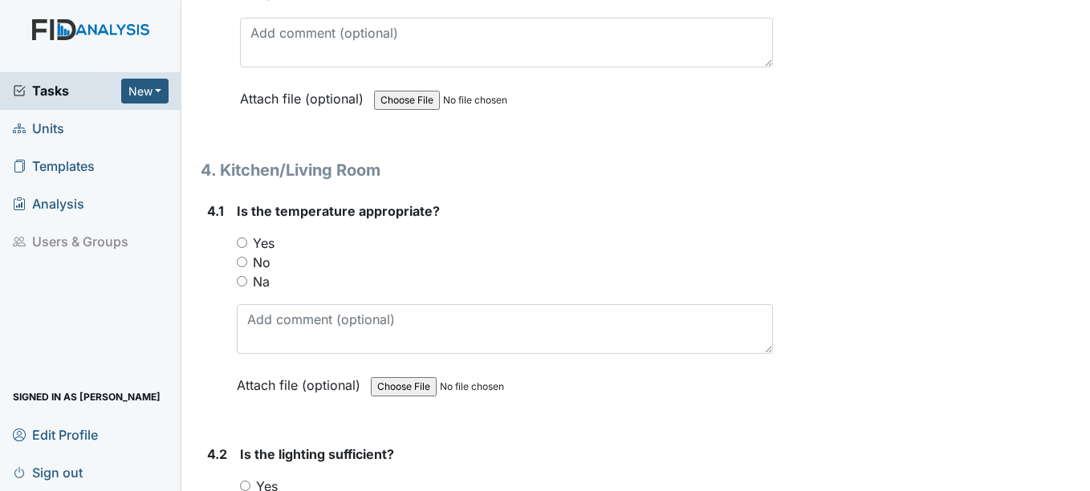
scroll to position [5458, 0]
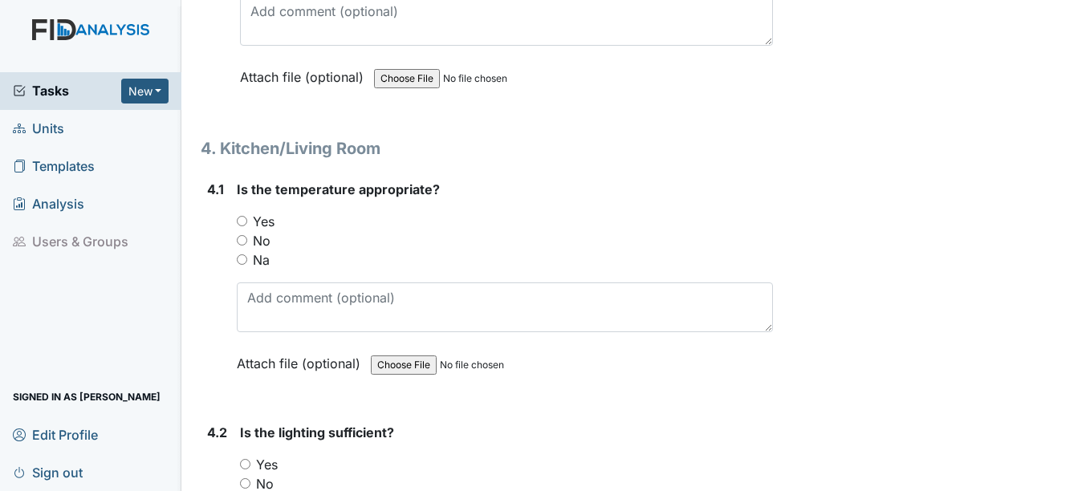
click at [239, 226] on input "Yes" at bounding box center [242, 221] width 10 height 10
radio input "true"
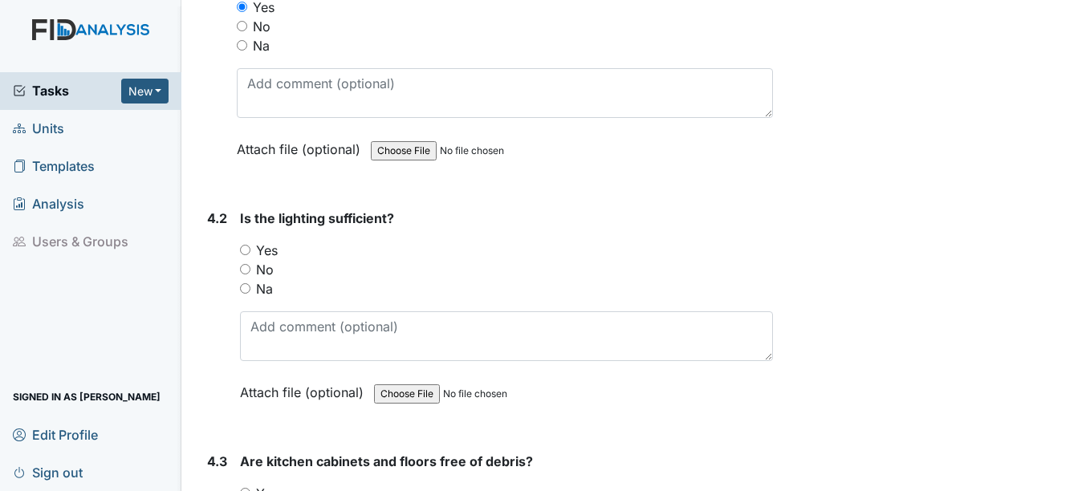
scroll to position [5699, 0]
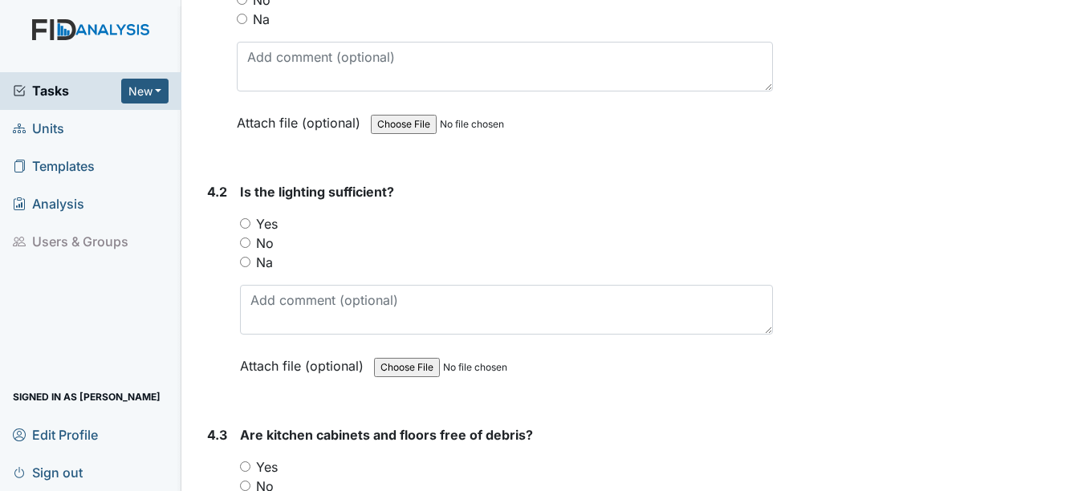
click at [250, 229] on input "Yes" at bounding box center [245, 223] width 10 height 10
radio input "true"
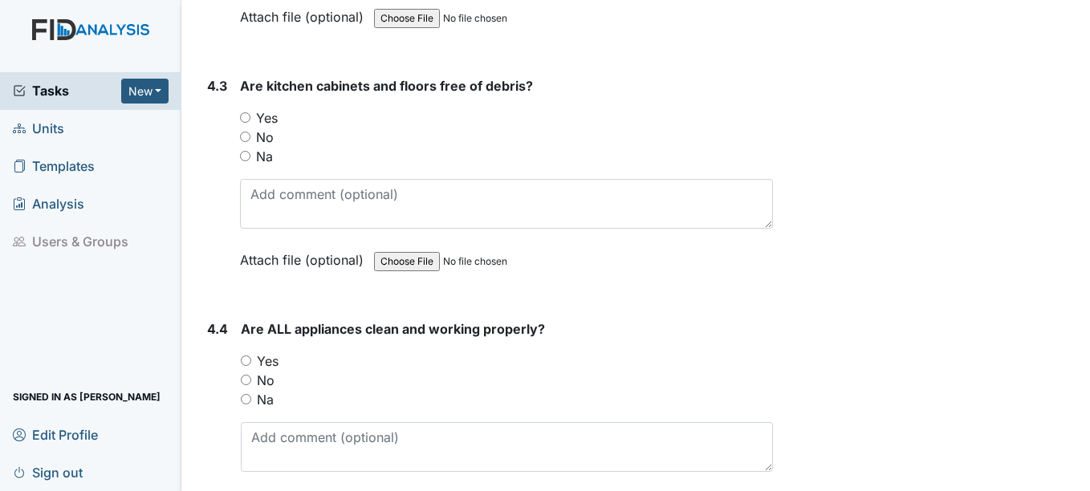
scroll to position [6020, 0]
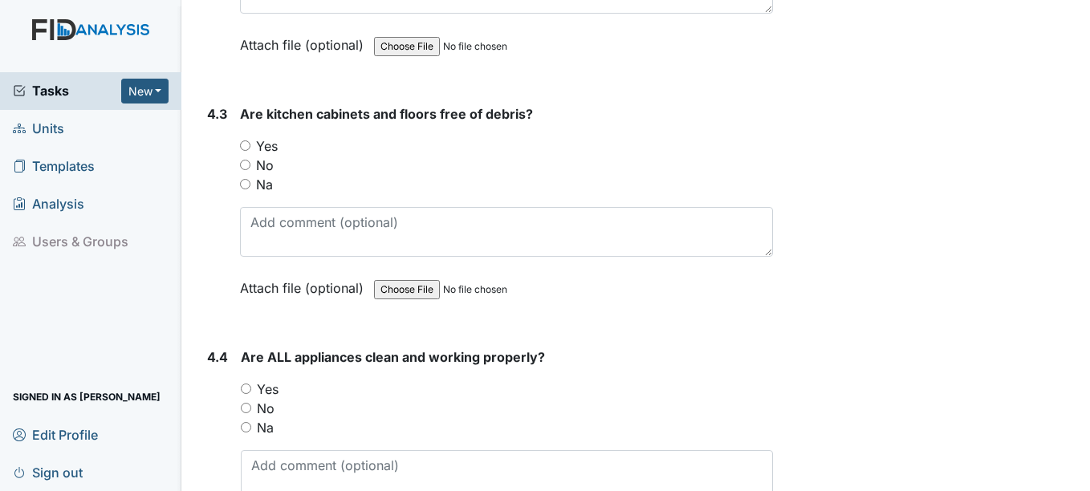
click at [247, 151] on input "Yes" at bounding box center [245, 145] width 10 height 10
radio input "true"
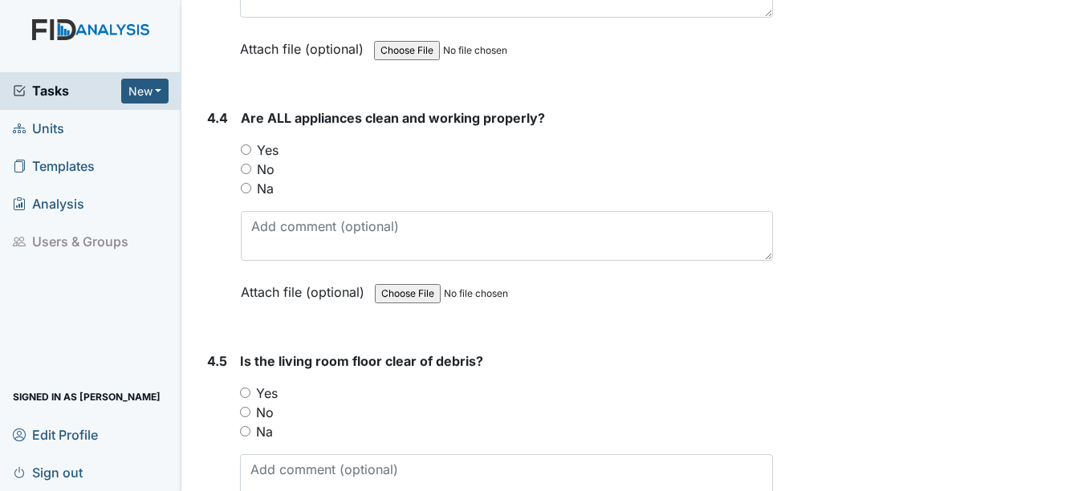
scroll to position [6261, 0]
click at [246, 153] on input "Yes" at bounding box center [246, 148] width 10 height 10
radio input "true"
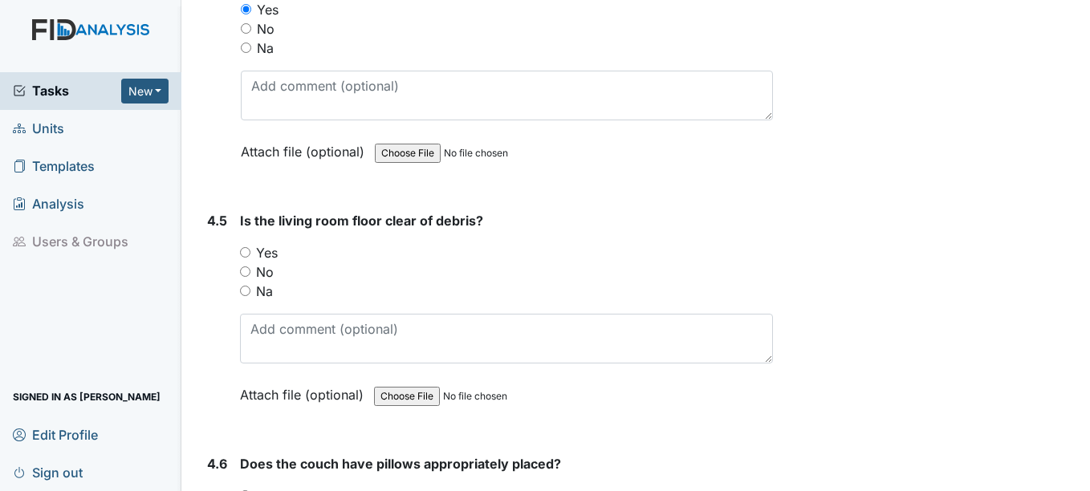
scroll to position [6421, 0]
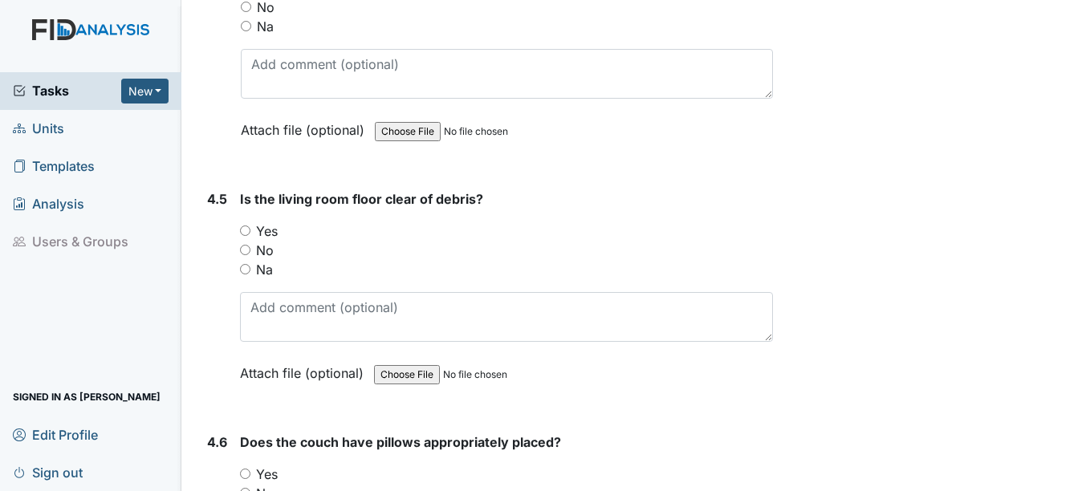
click at [242, 236] on input "Yes" at bounding box center [245, 231] width 10 height 10
radio input "true"
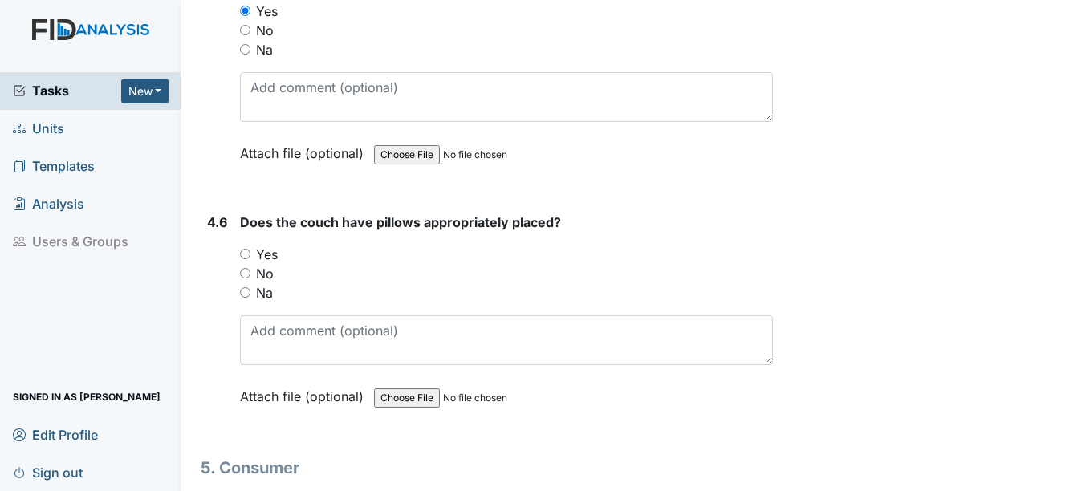
scroll to position [6662, 0]
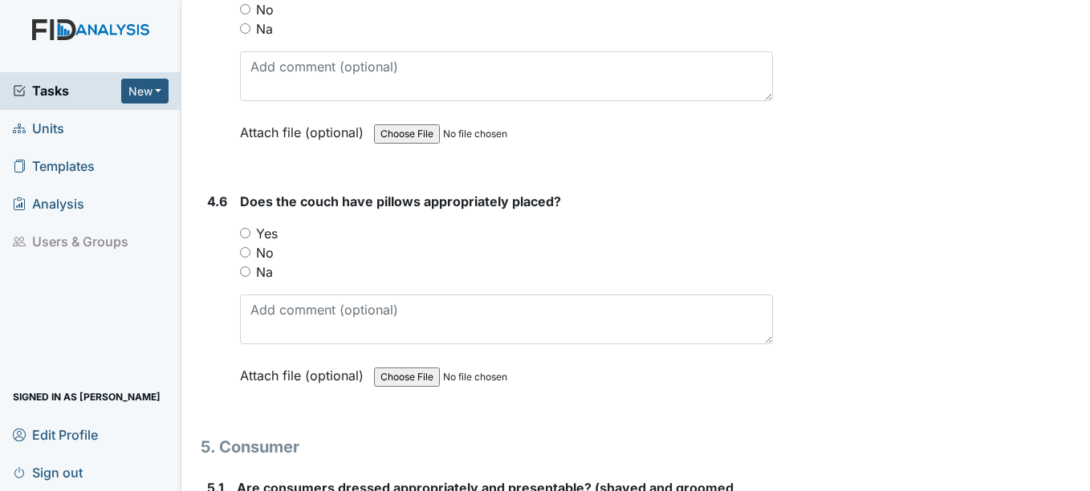
click at [242, 238] on input "Yes" at bounding box center [245, 233] width 10 height 10
radio input "true"
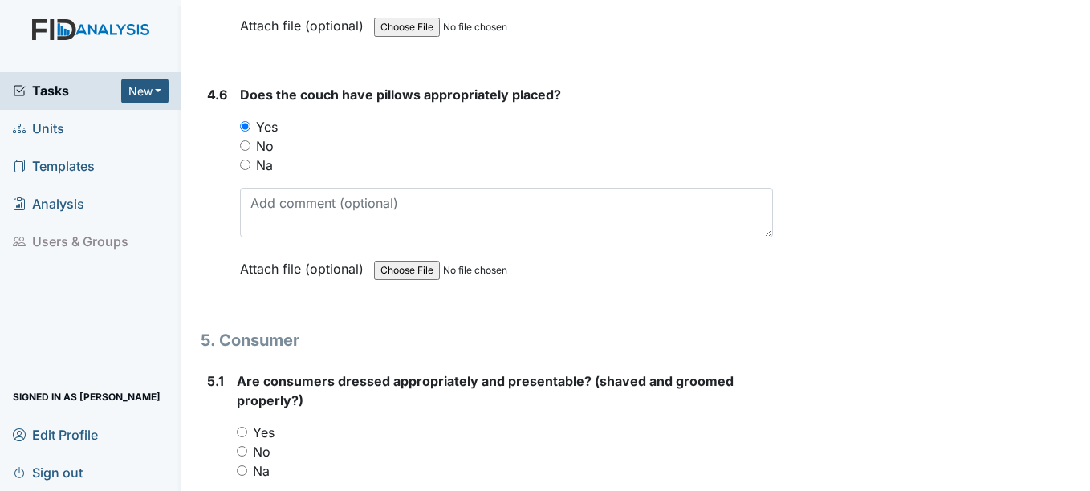
scroll to position [6823, 0]
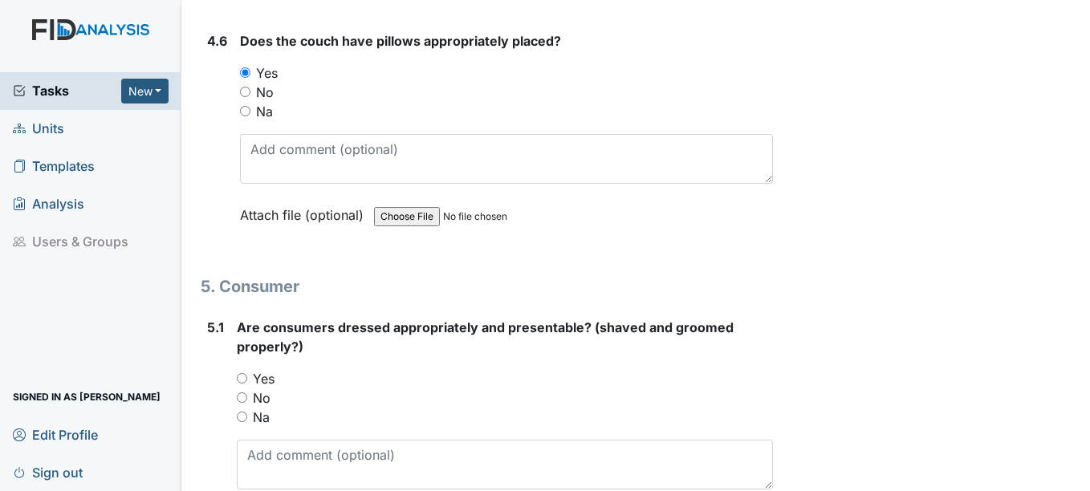
click at [242, 384] on input "Yes" at bounding box center [242, 378] width 10 height 10
radio input "true"
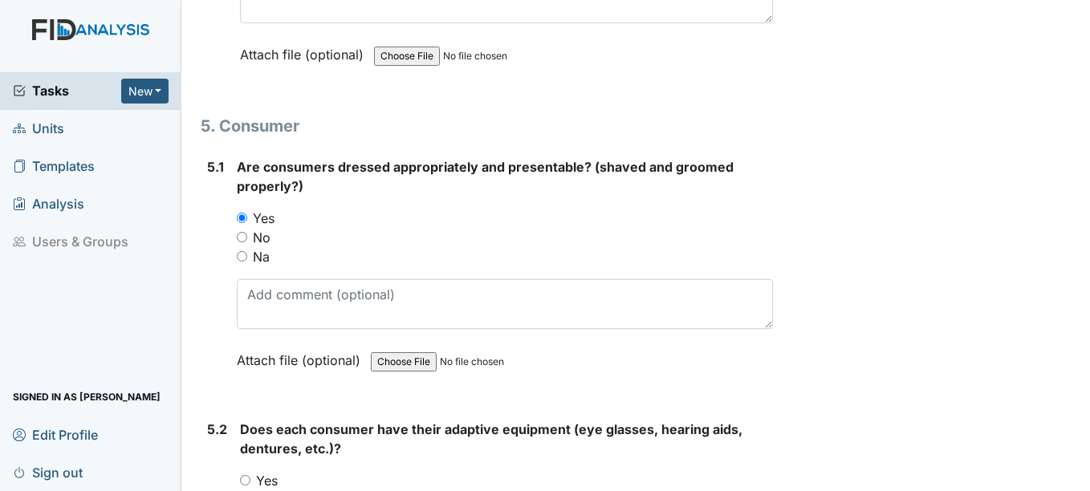
scroll to position [7064, 0]
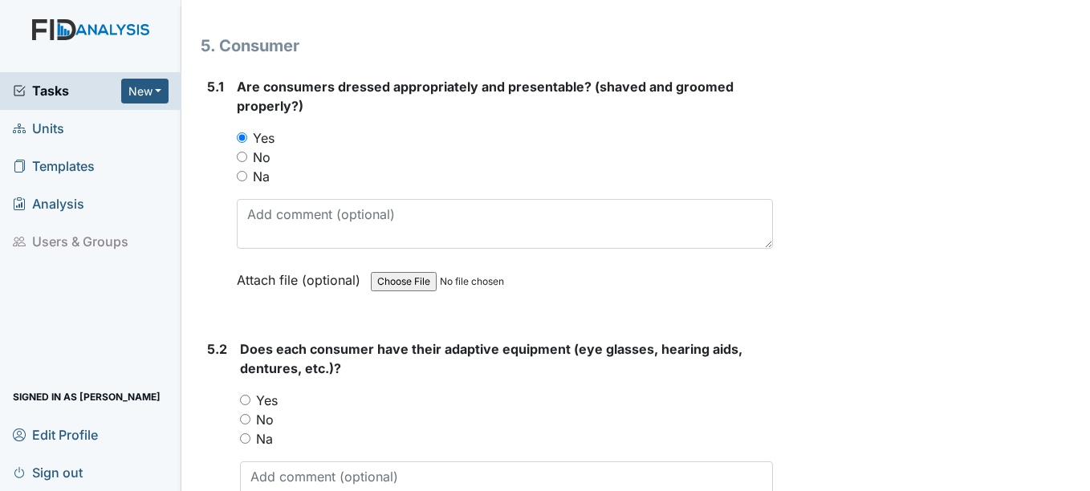
click at [246, 405] on input "Yes" at bounding box center [245, 400] width 10 height 10
radio input "true"
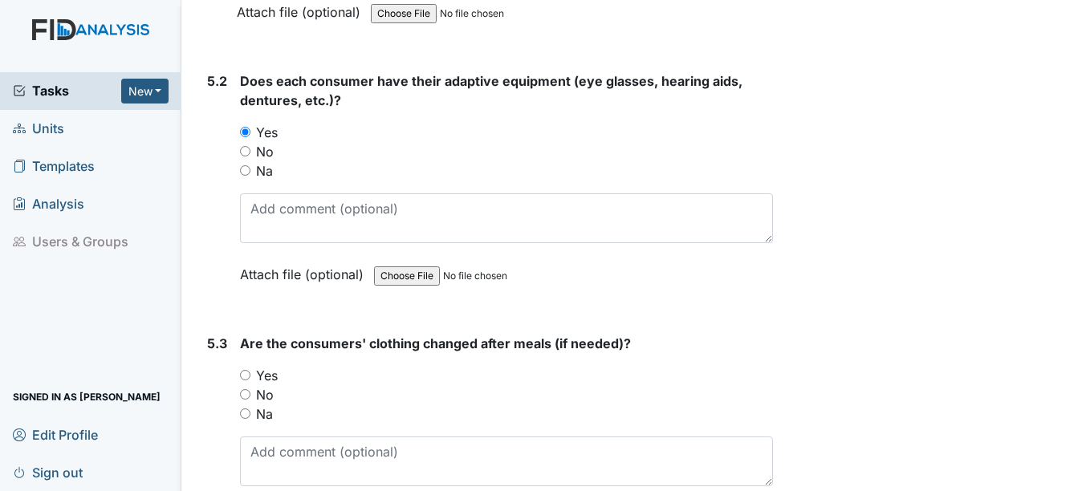
scroll to position [7385, 0]
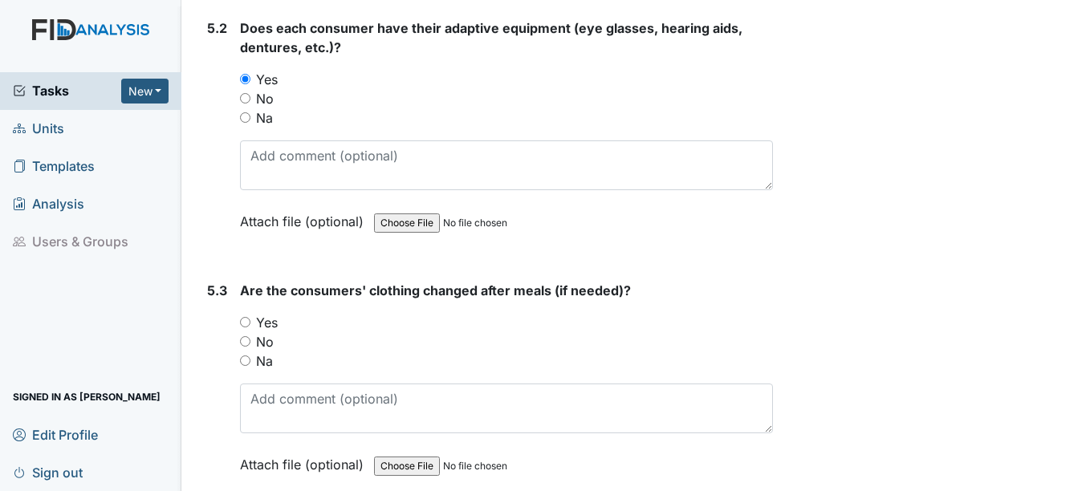
click at [245, 327] on input "Yes" at bounding box center [245, 322] width 10 height 10
radio input "true"
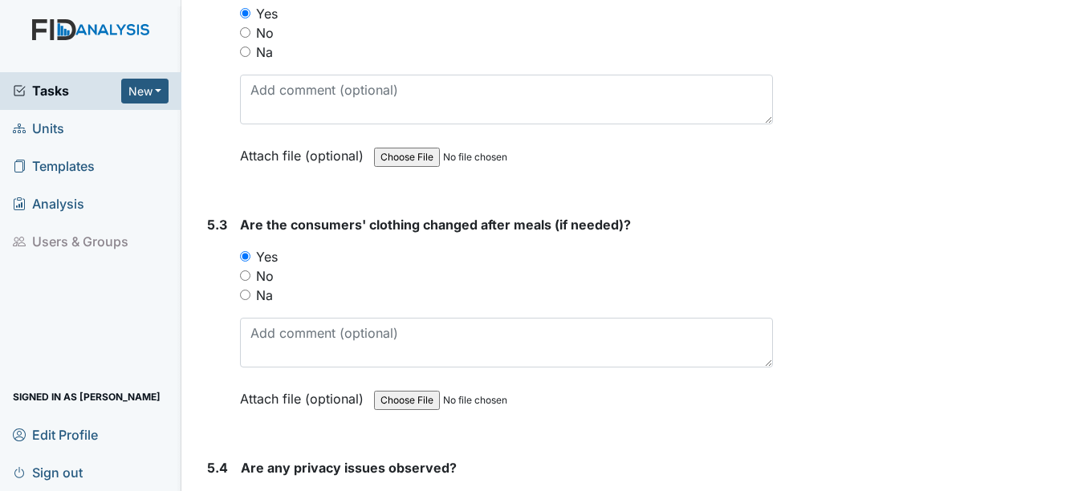
scroll to position [7625, 0]
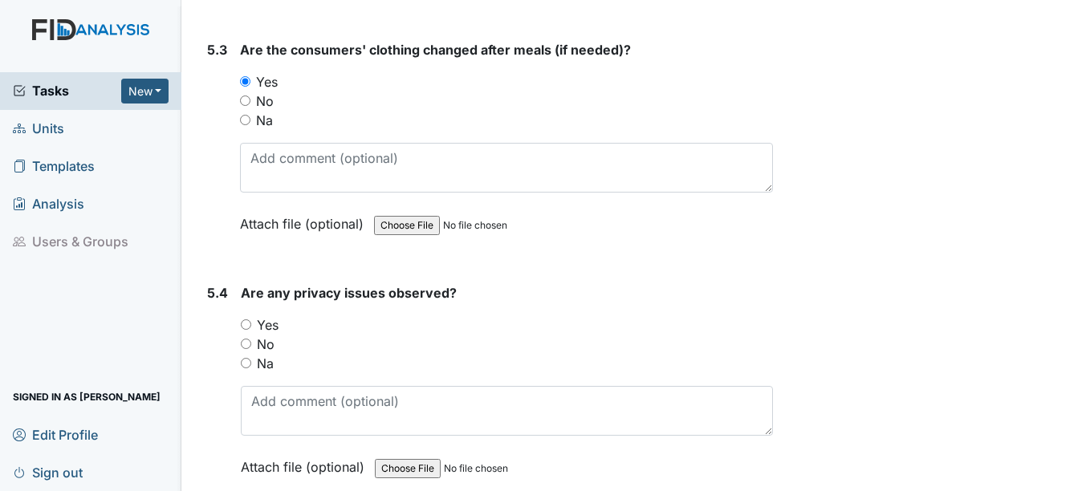
click at [245, 349] on input "No" at bounding box center [246, 344] width 10 height 10
radio input "true"
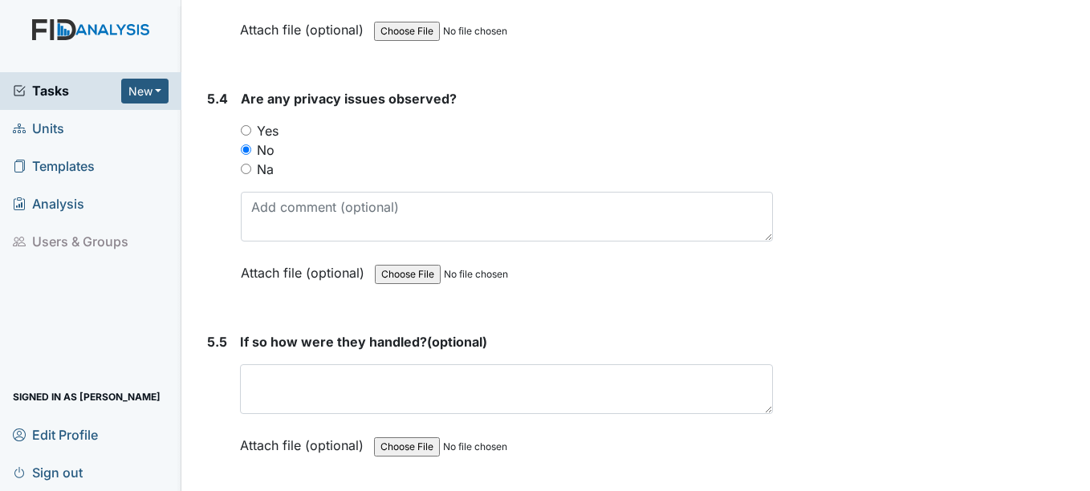
scroll to position [7866, 0]
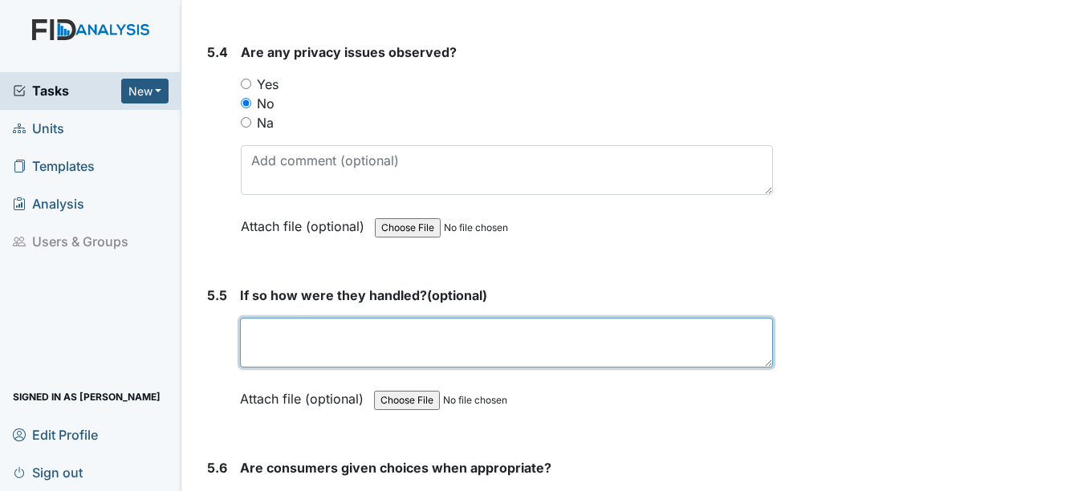
click at [304, 351] on textarea at bounding box center [506, 343] width 532 height 50
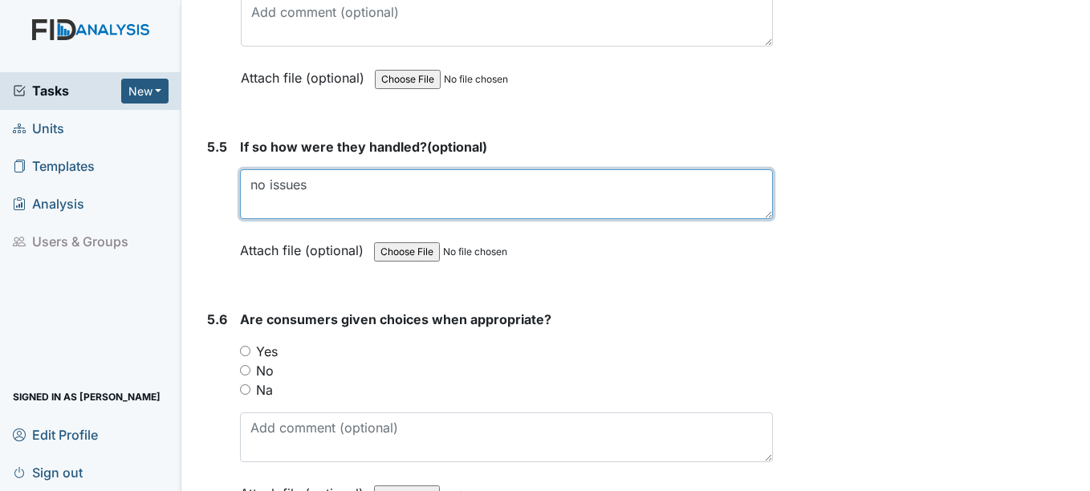
scroll to position [8027, 0]
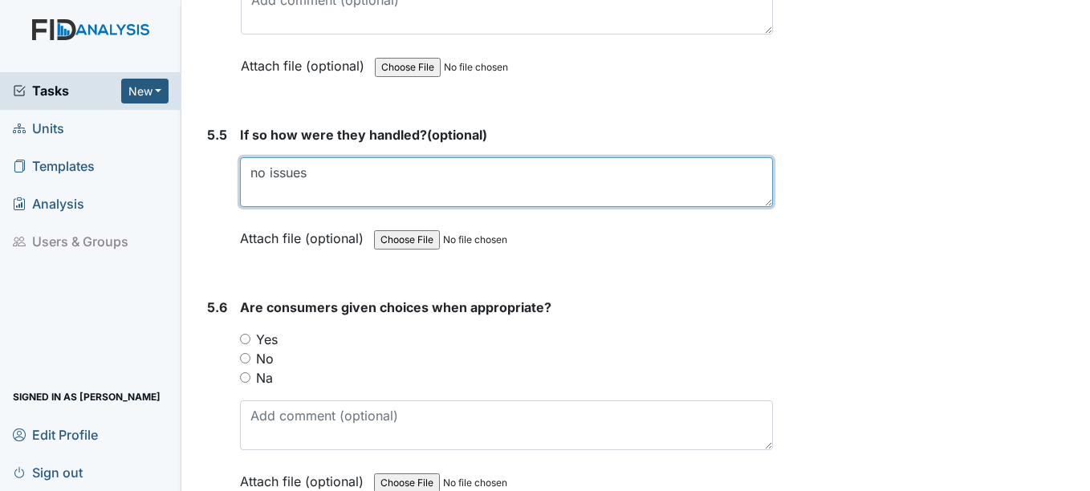
type textarea "no issues"
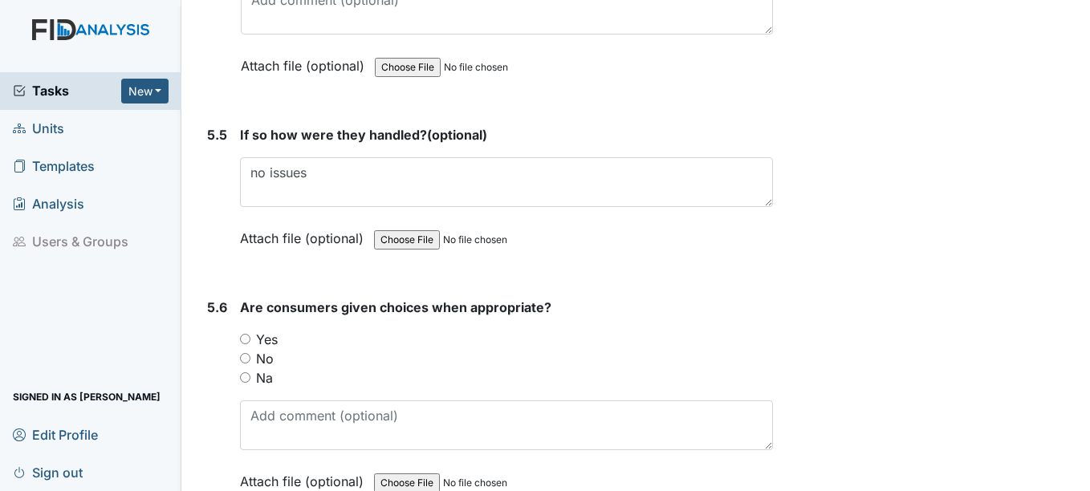
click at [245, 344] on input "Yes" at bounding box center [245, 339] width 10 height 10
radio input "true"
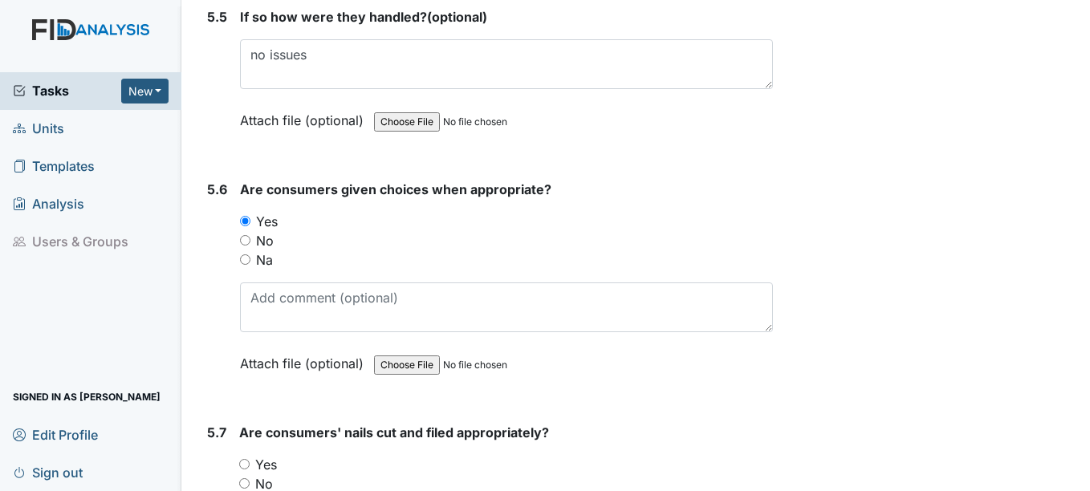
scroll to position [8187, 0]
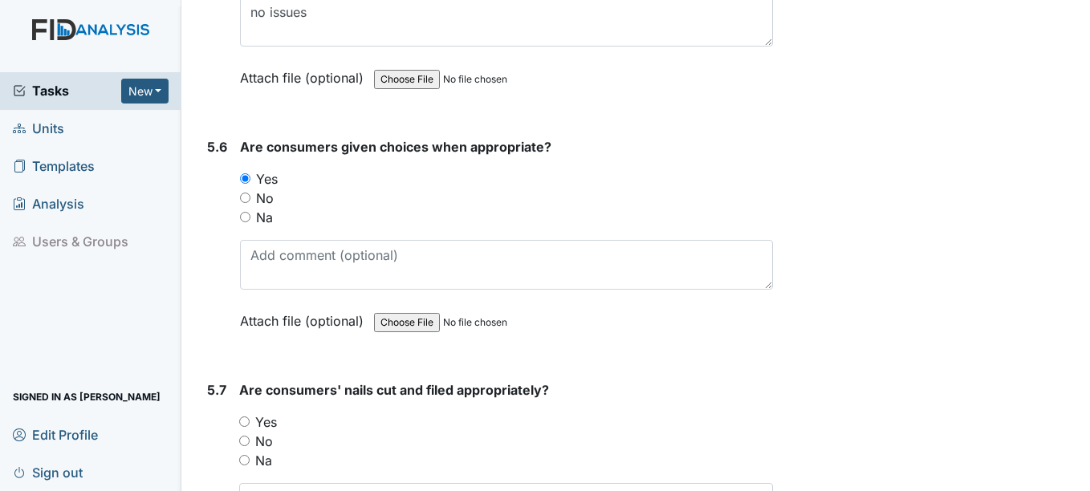
click at [242, 466] on input "Na" at bounding box center [244, 460] width 10 height 10
radio input "true"
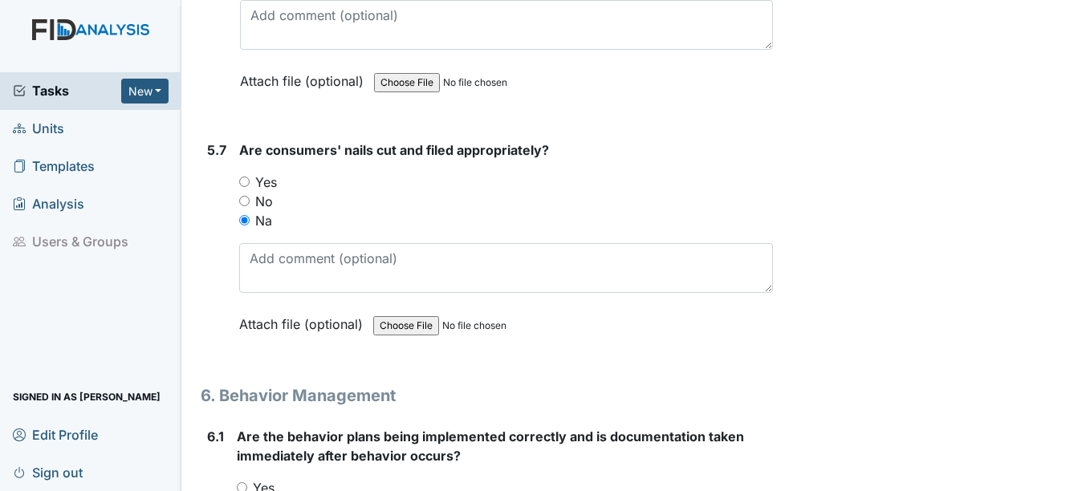
scroll to position [8428, 0]
click at [364, 254] on div "Are consumers' nails cut and filed appropriately? You must select one of the be…" at bounding box center [505, 242] width 533 height 205
click at [370, 256] on div "Are consumers' nails cut and filed appropriately? You must select one of the be…" at bounding box center [505, 242] width 533 height 205
click at [373, 256] on div "Are consumers' nails cut and filed appropriately? You must select one of the be…" at bounding box center [505, 242] width 533 height 205
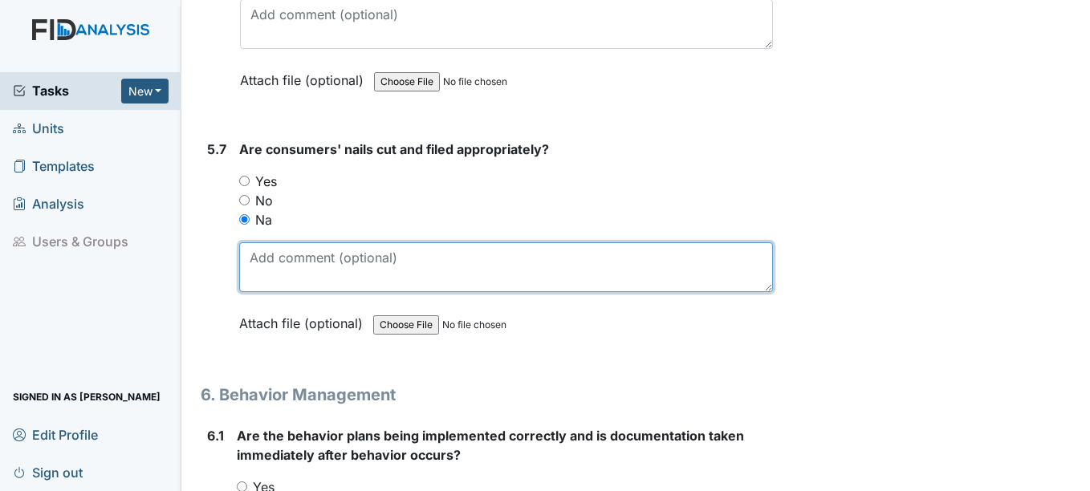
click at [364, 279] on textarea at bounding box center [505, 267] width 533 height 50
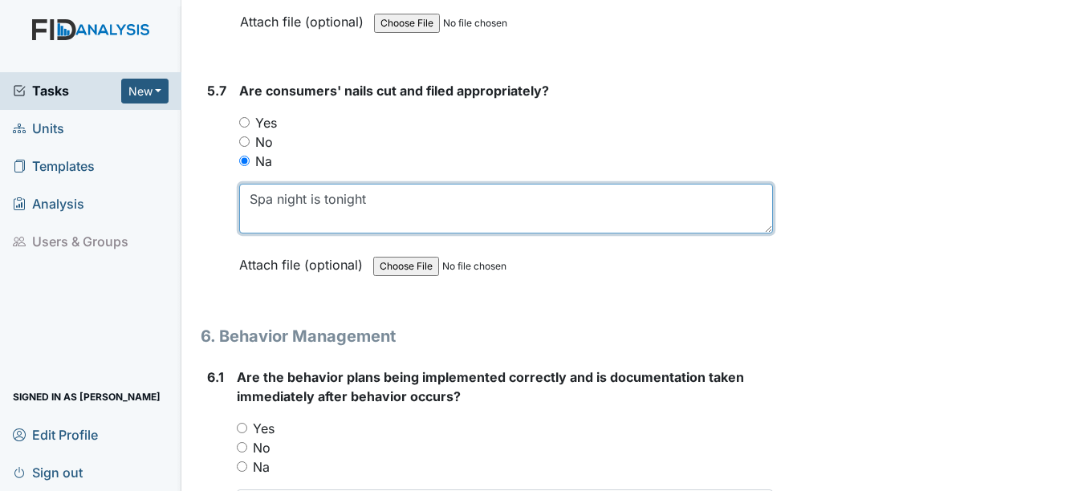
scroll to position [8669, 0]
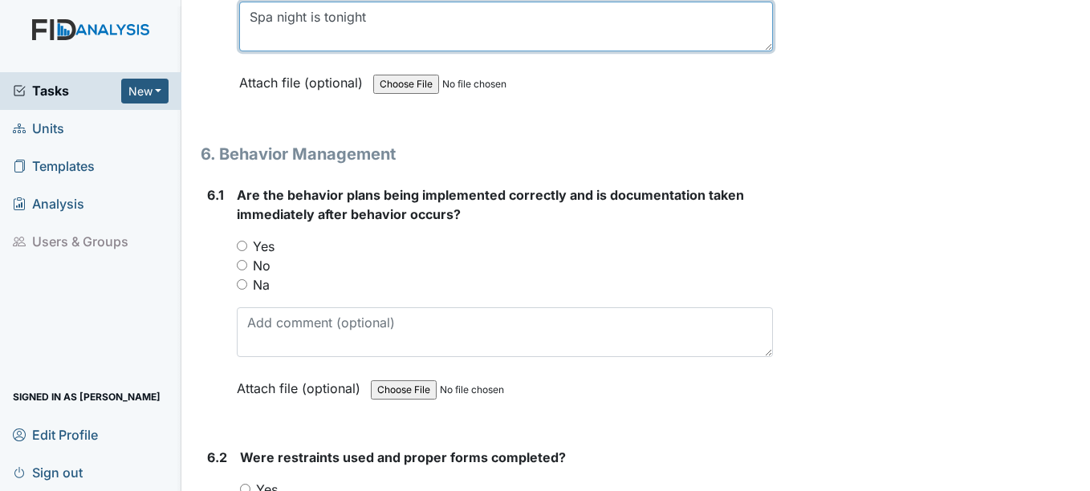
type textarea "Spa night is tonight"
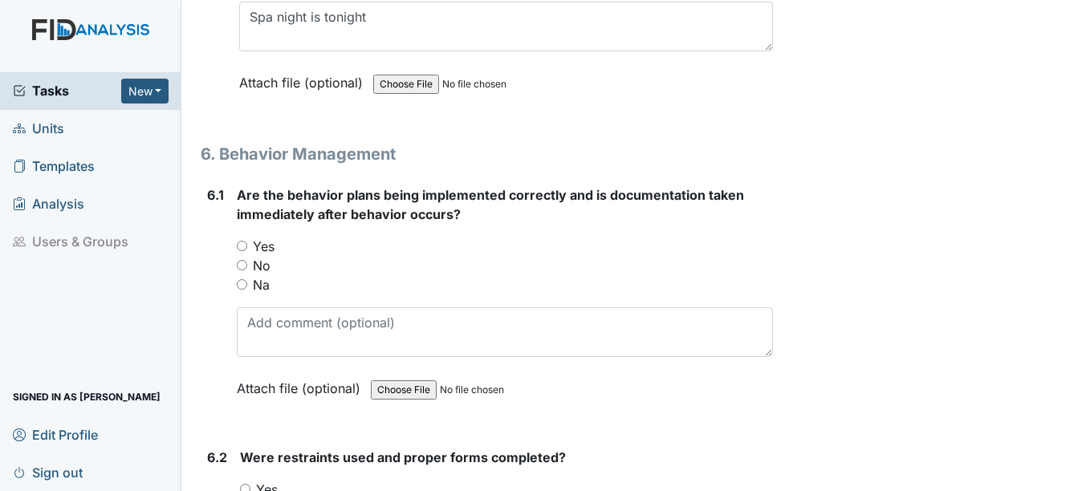
click at [246, 251] on input "Yes" at bounding box center [242, 246] width 10 height 10
radio input "true"
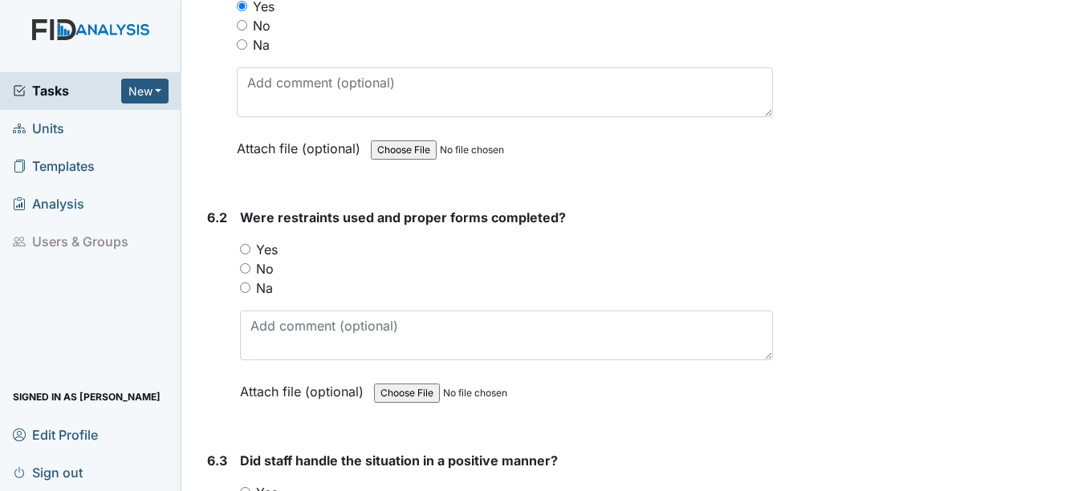
scroll to position [8910, 0]
click at [242, 273] on input "No" at bounding box center [245, 267] width 10 height 10
radio input "true"
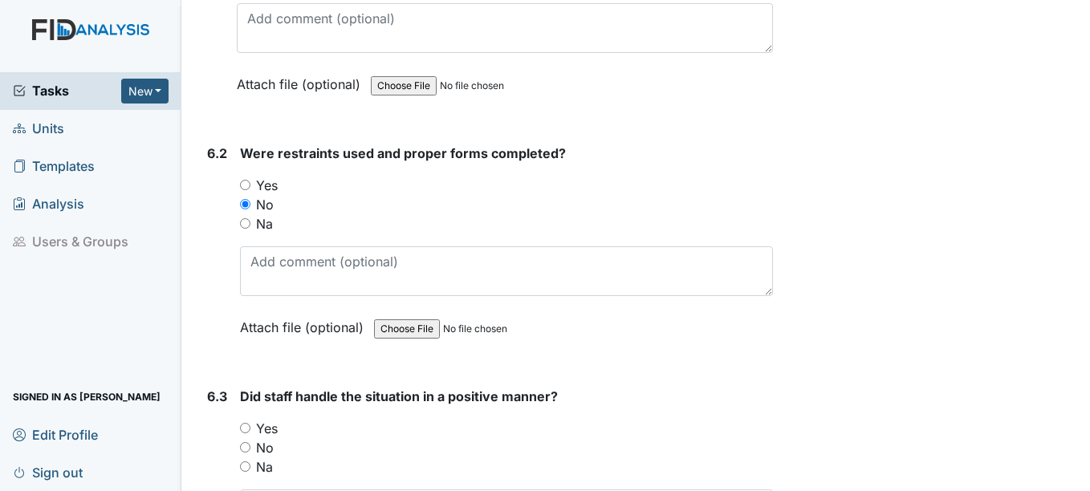
scroll to position [9150, 0]
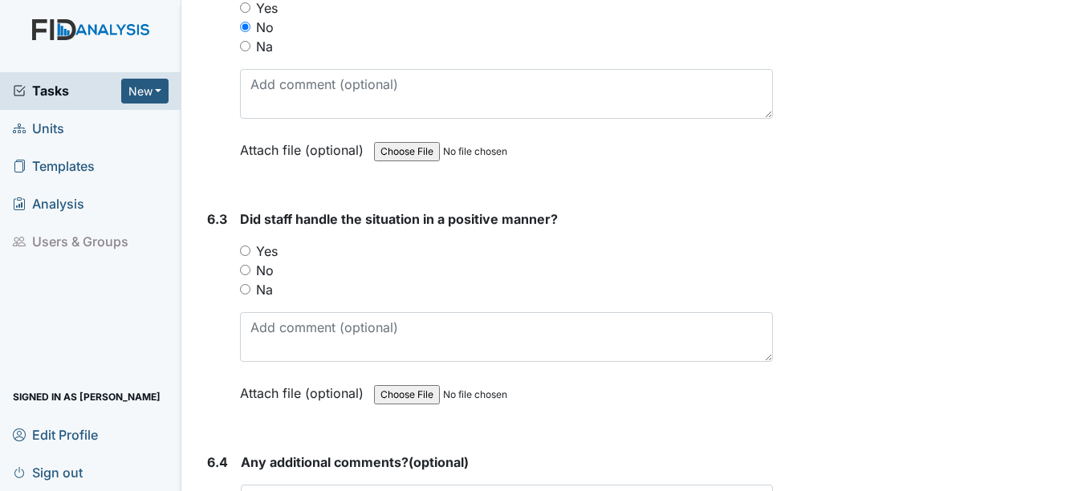
click at [241, 261] on div "Yes" at bounding box center [506, 251] width 532 height 19
click at [241, 256] on input "Yes" at bounding box center [245, 251] width 10 height 10
radio input "true"
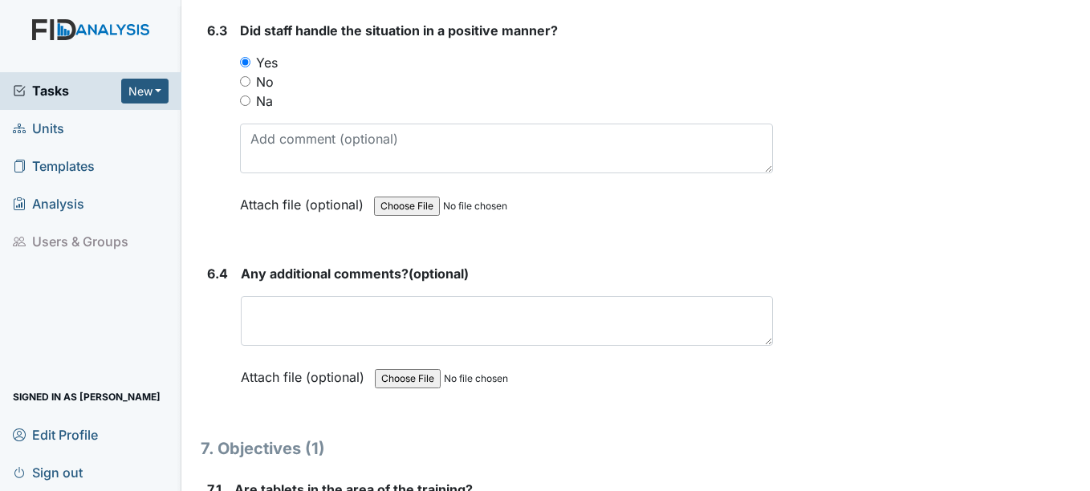
scroll to position [9311, 0]
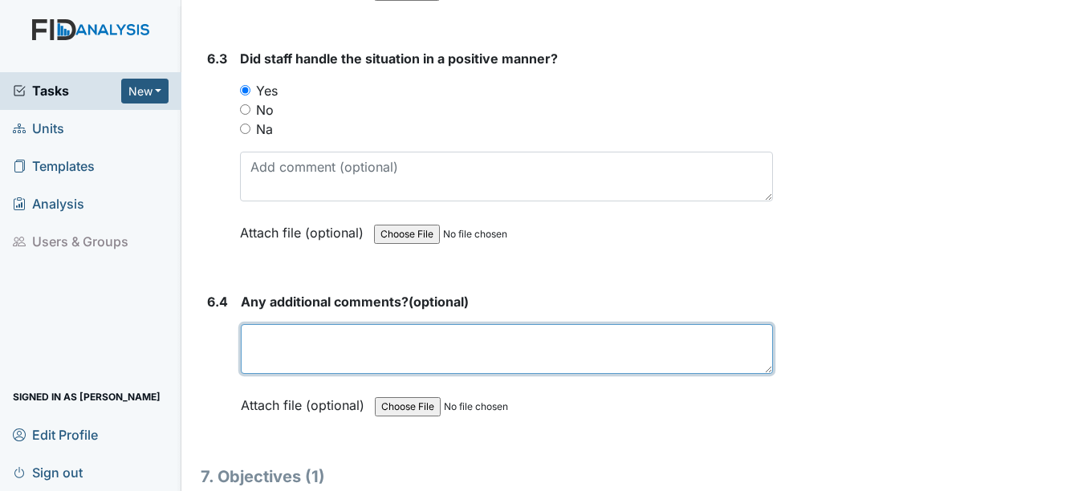
click at [307, 374] on textarea at bounding box center [506, 349] width 531 height 50
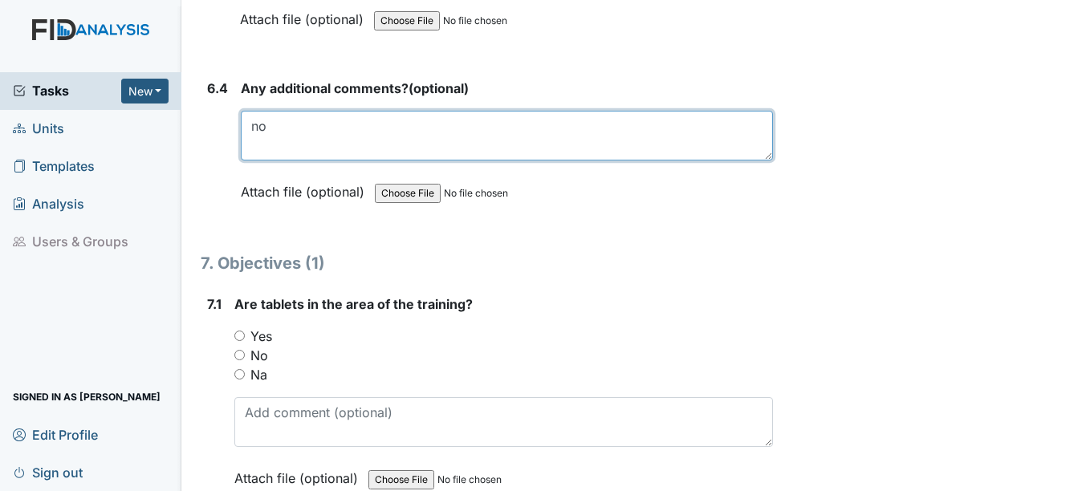
scroll to position [9552, 0]
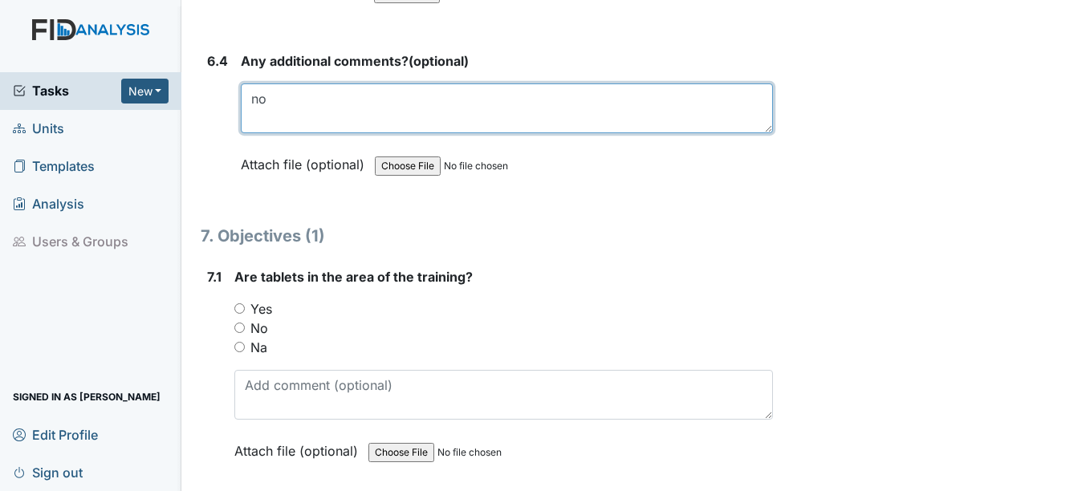
type textarea "no"
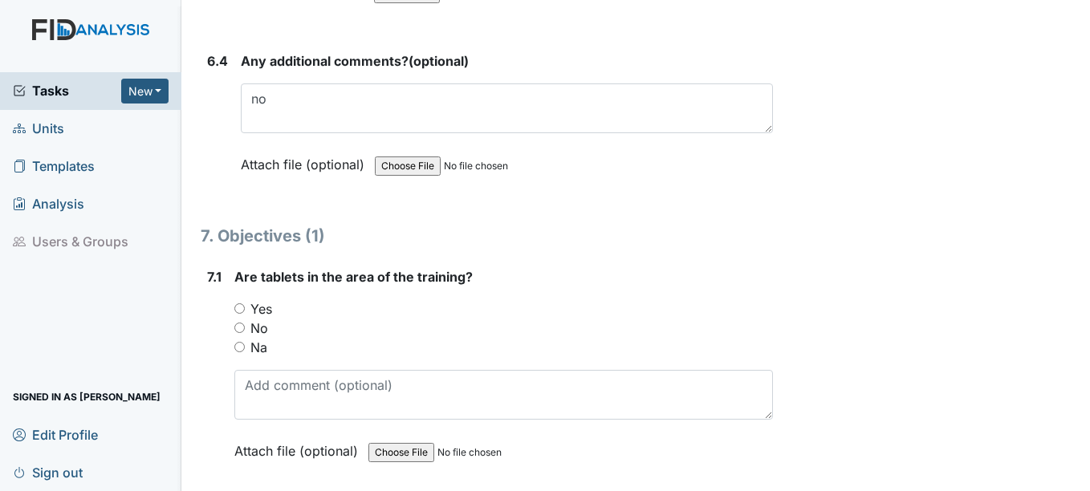
click at [239, 314] on input "Yes" at bounding box center [239, 308] width 10 height 10
radio input "true"
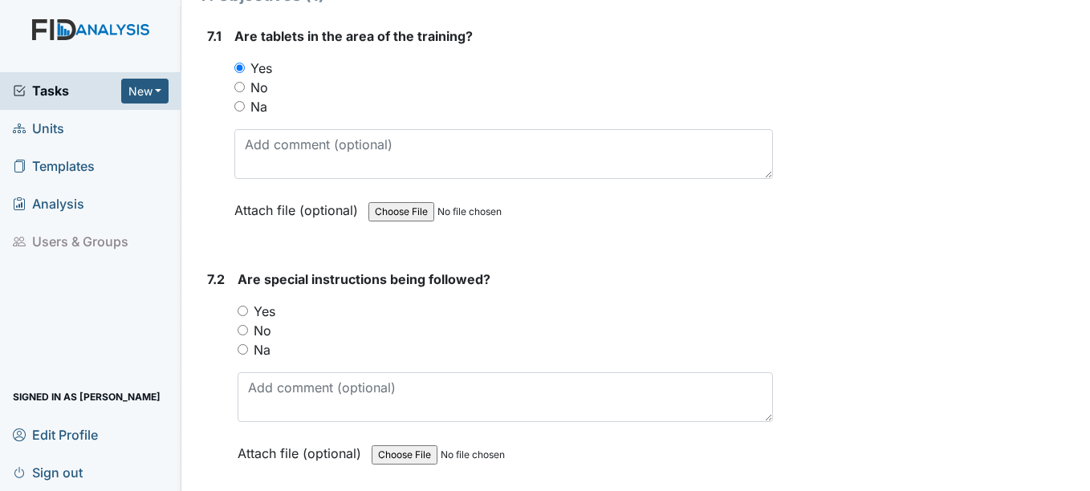
click at [240, 316] on input "Yes" at bounding box center [243, 311] width 10 height 10
radio input "true"
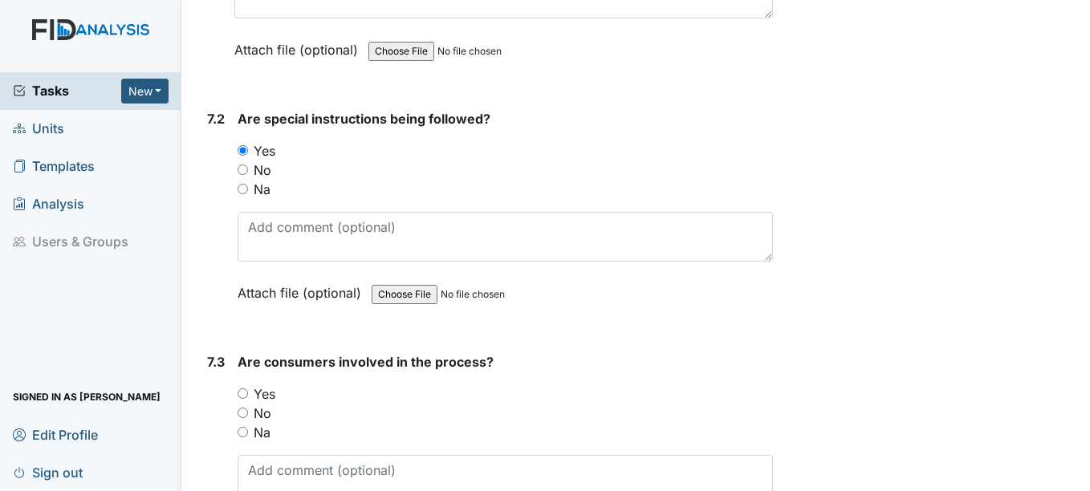
scroll to position [10033, 0]
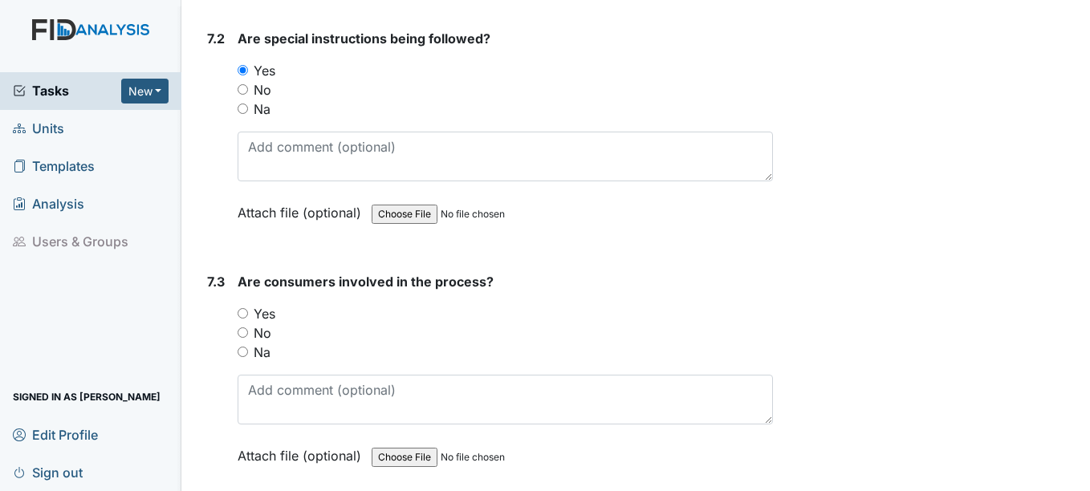
click at [241, 319] on input "Yes" at bounding box center [243, 313] width 10 height 10
radio input "true"
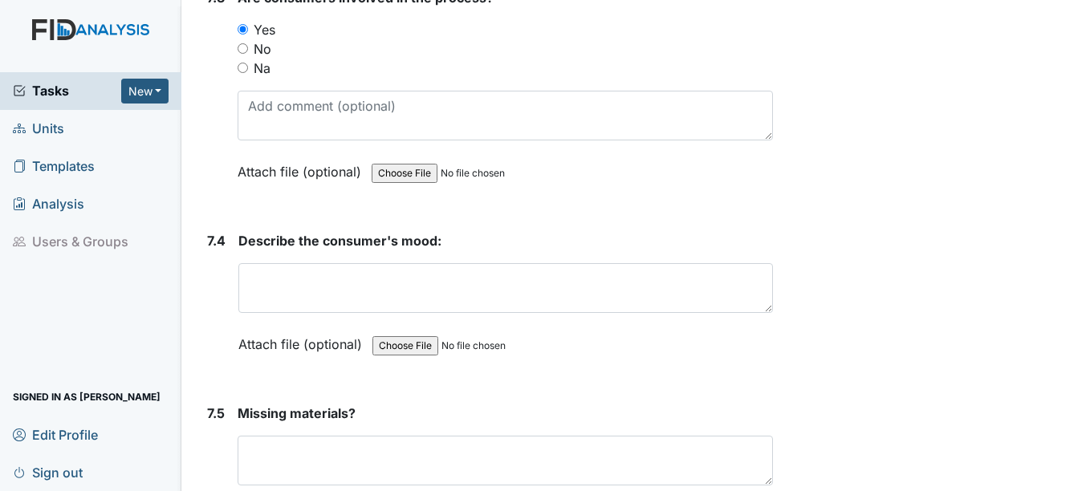
scroll to position [10274, 0]
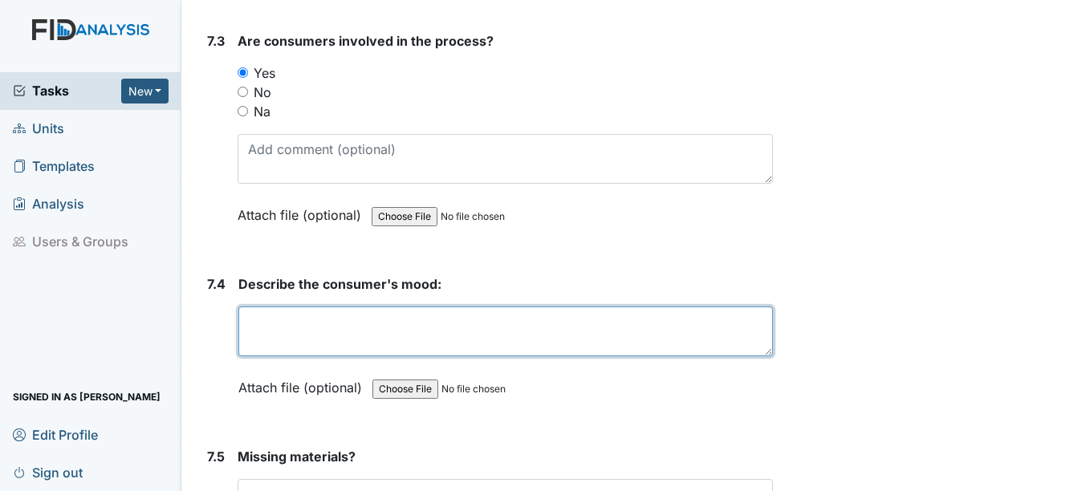
click at [472, 356] on textarea at bounding box center [505, 332] width 534 height 50
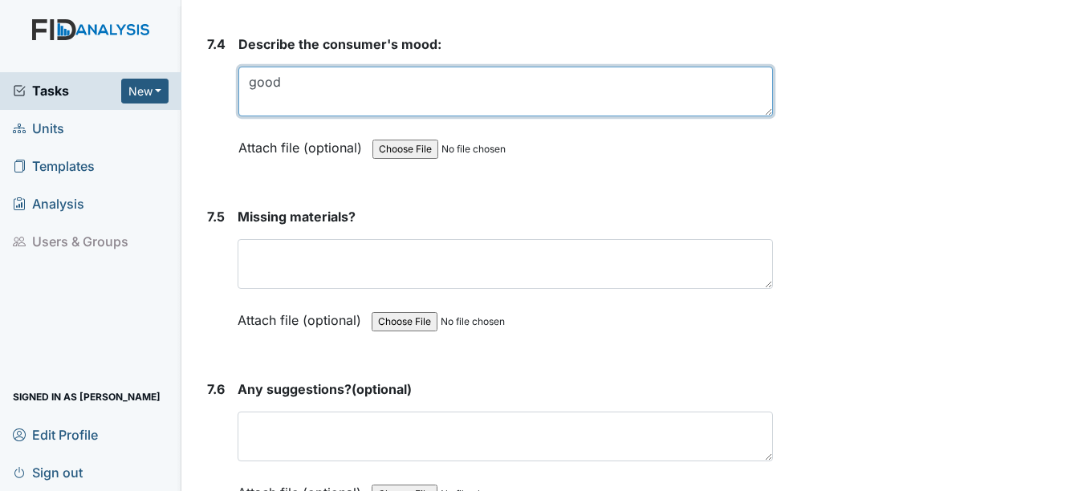
scroll to position [10515, 0]
type textarea "good"
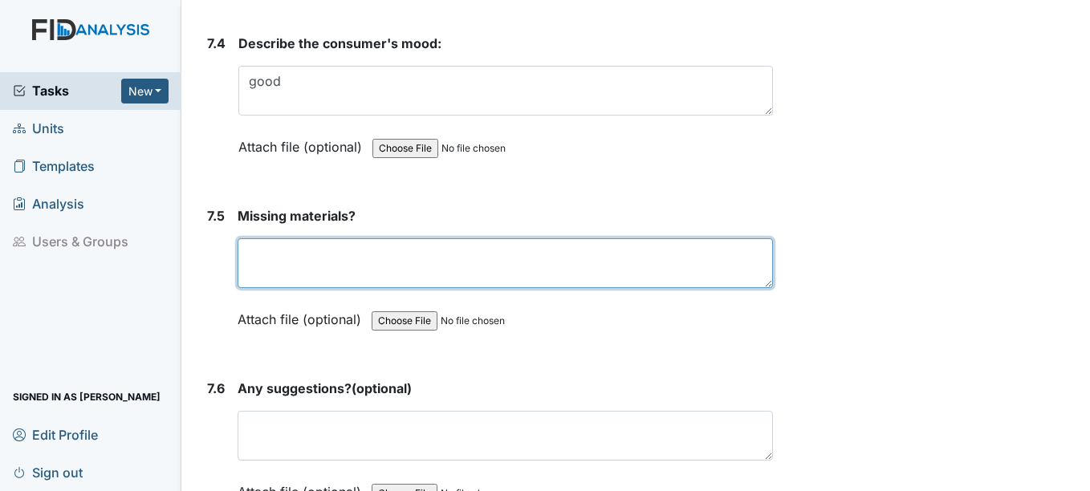
click at [379, 272] on textarea at bounding box center [505, 263] width 535 height 50
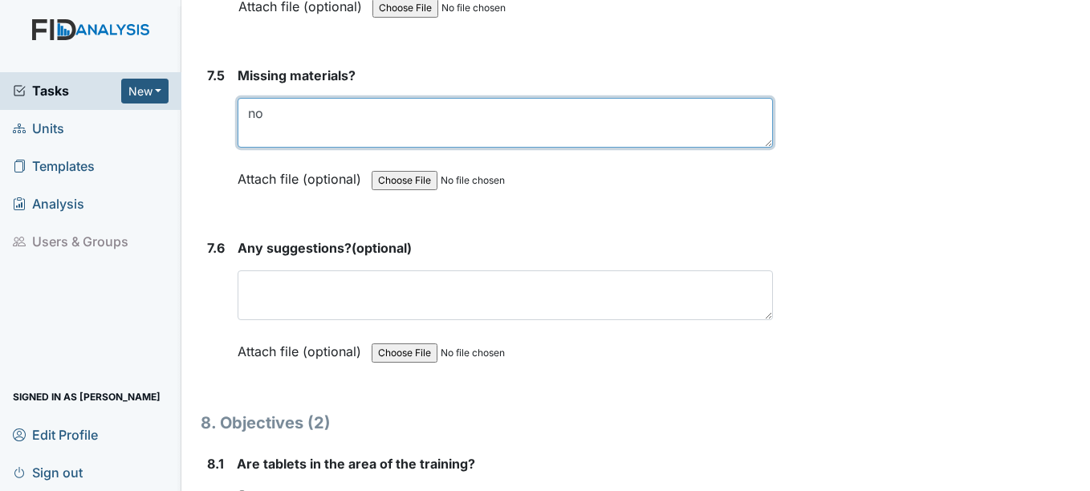
scroll to position [10676, 0]
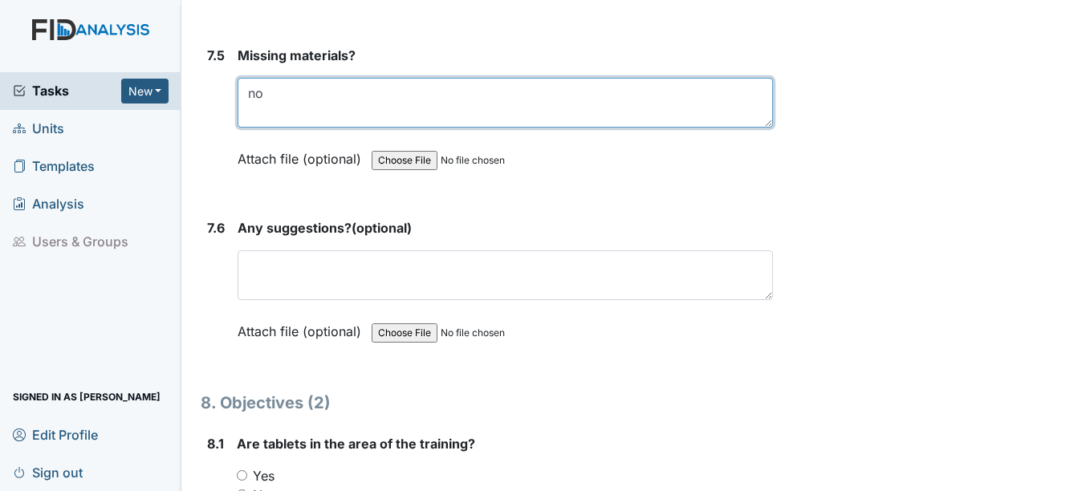
type textarea "no"
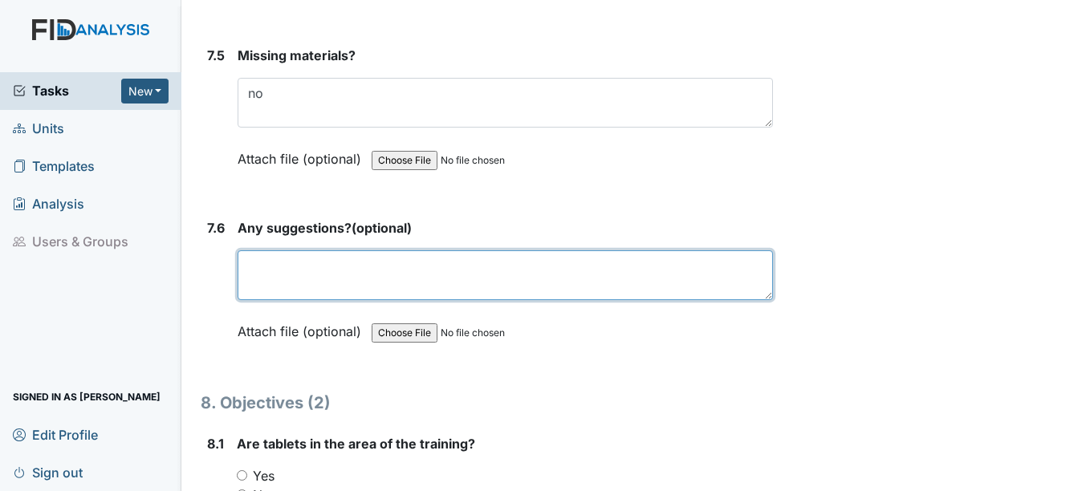
click at [413, 298] on textarea at bounding box center [505, 275] width 535 height 50
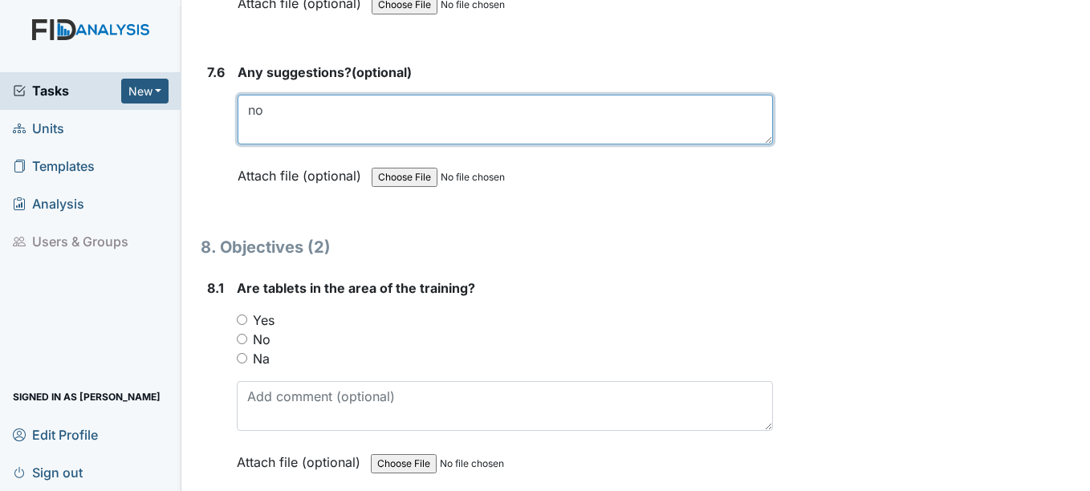
scroll to position [10836, 0]
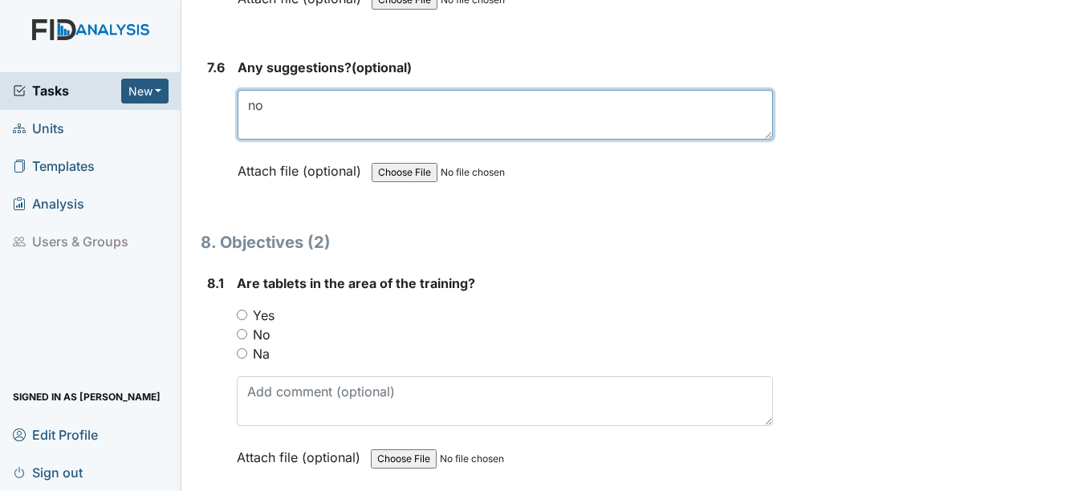
type textarea "no"
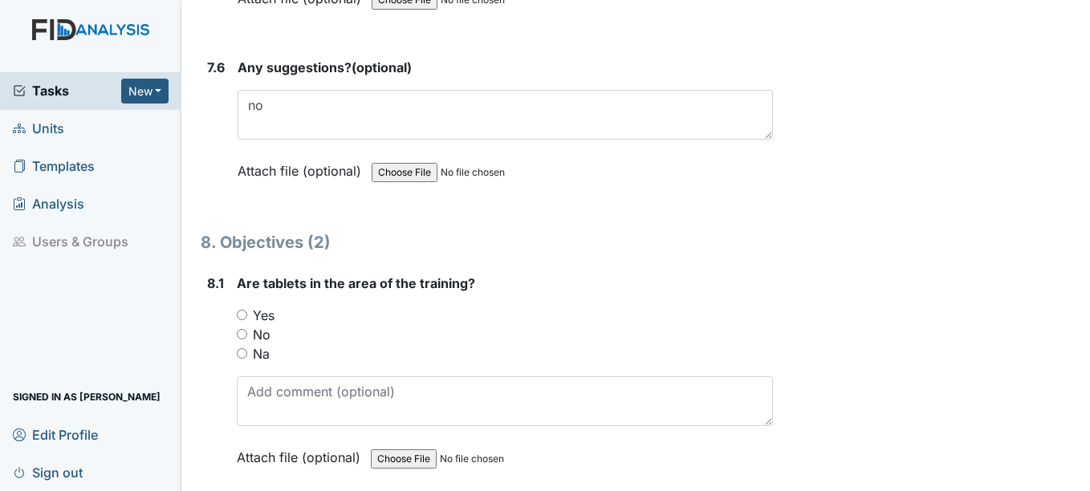
click at [246, 320] on input "Yes" at bounding box center [242, 315] width 10 height 10
radio input "true"
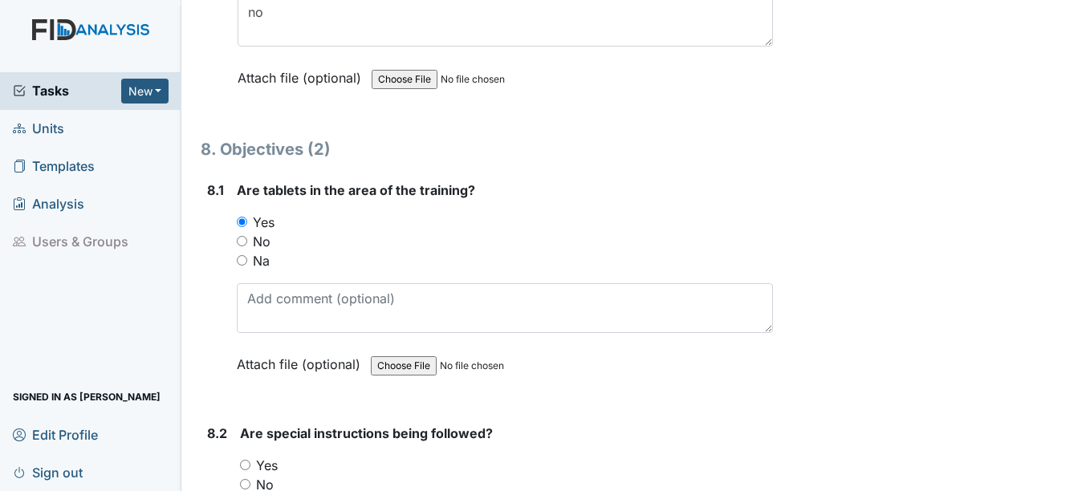
scroll to position [11077, 0]
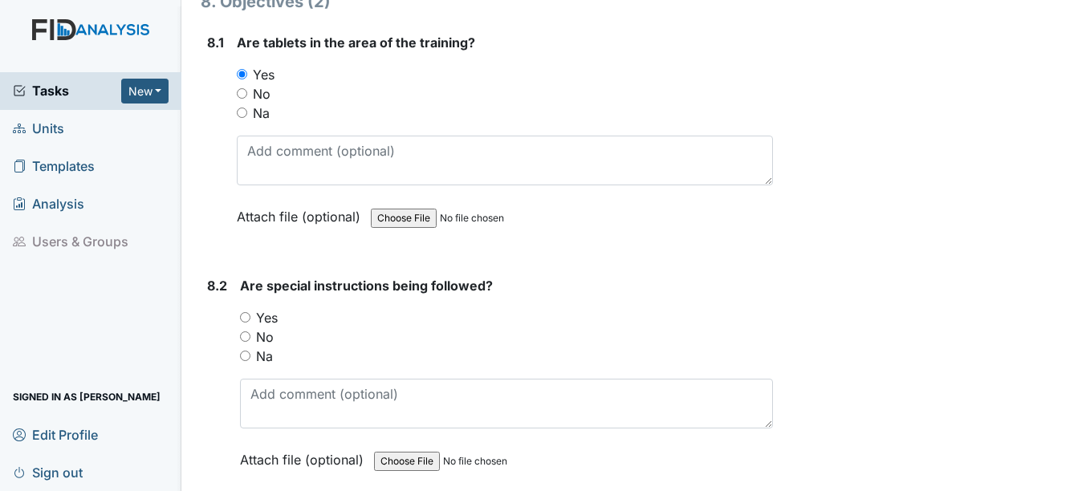
click at [248, 323] on input "Yes" at bounding box center [245, 317] width 10 height 10
radio input "true"
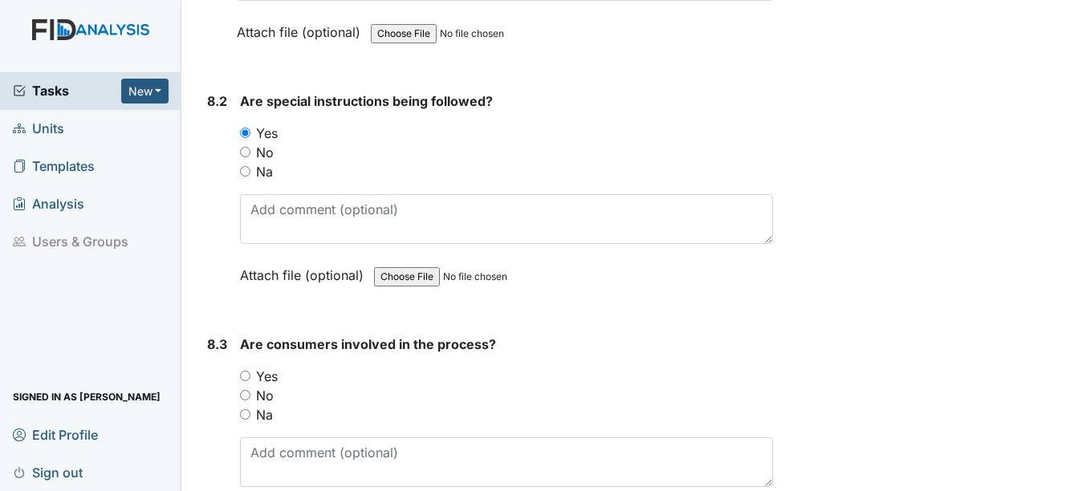
scroll to position [11318, 0]
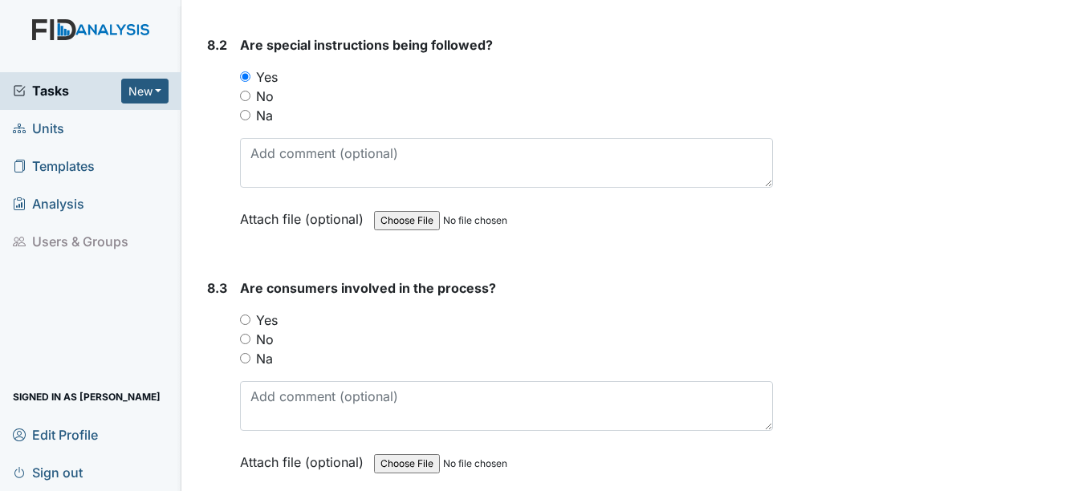
click at [254, 330] on div "Yes" at bounding box center [506, 320] width 532 height 19
click at [249, 325] on input "Yes" at bounding box center [245, 320] width 10 height 10
radio input "true"
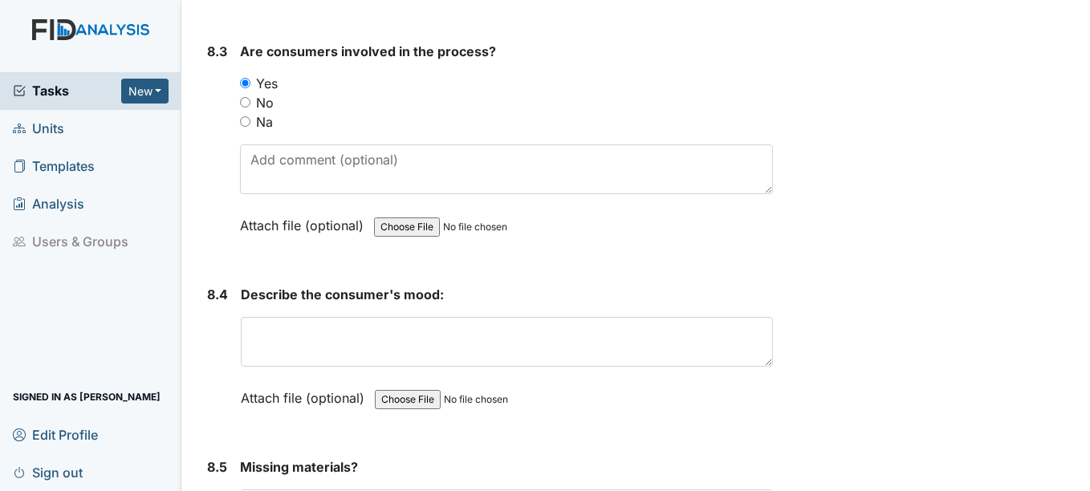
scroll to position [11558, 0]
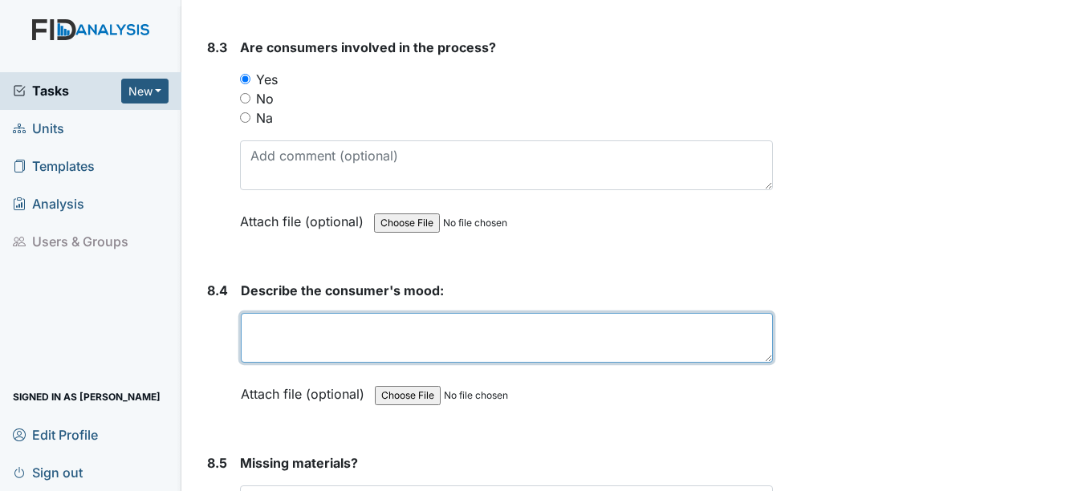
click at [261, 342] on textarea at bounding box center [506, 338] width 531 height 50
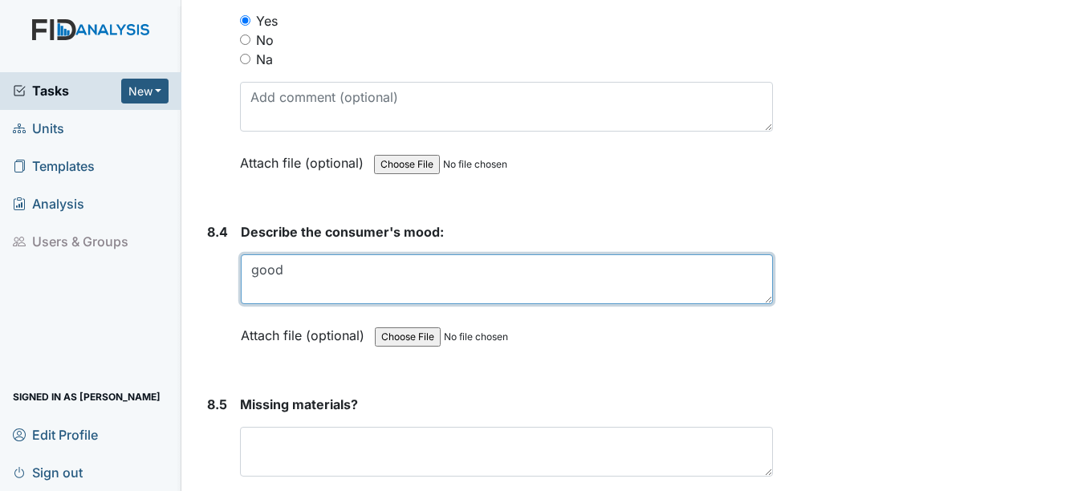
scroll to position [11719, 0]
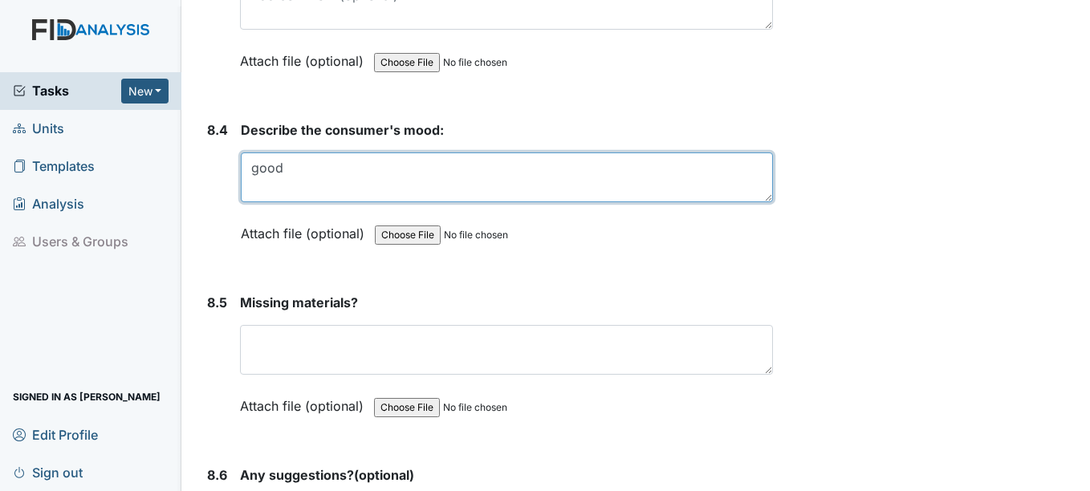
type textarea "good"
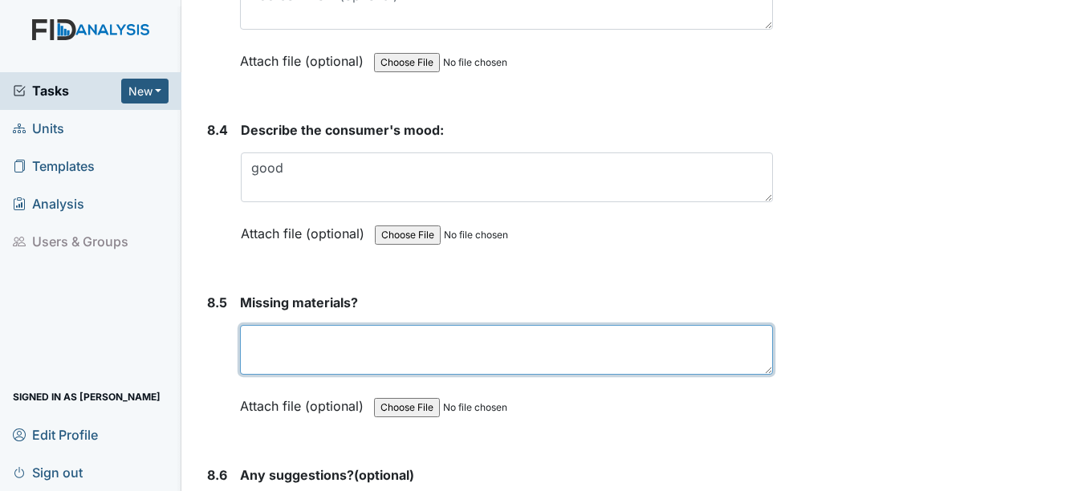
click at [269, 364] on textarea at bounding box center [506, 350] width 532 height 50
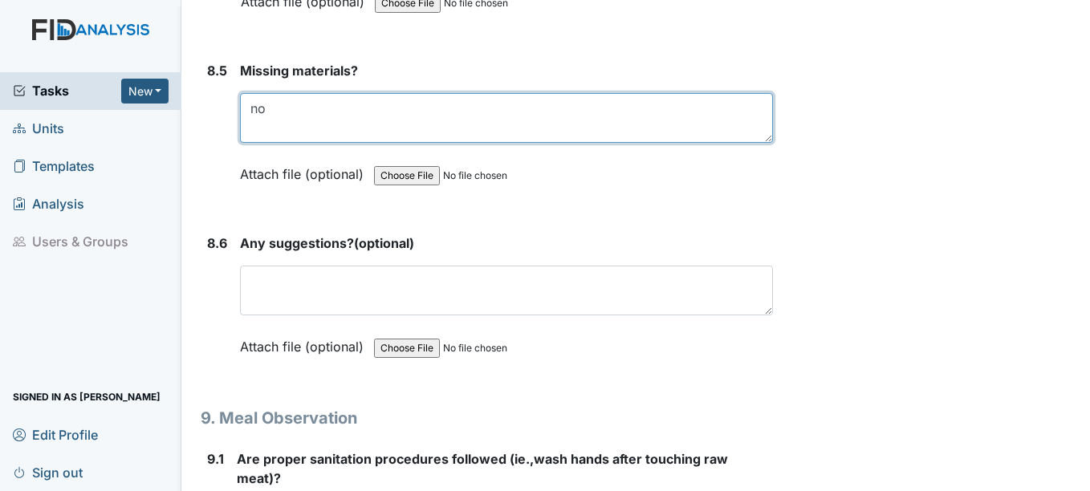
scroll to position [11960, 0]
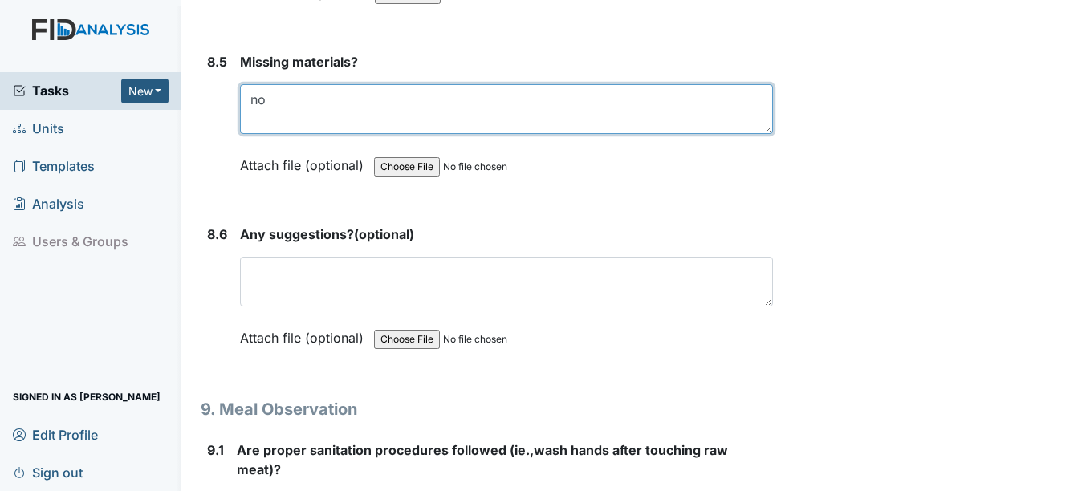
type textarea "no"
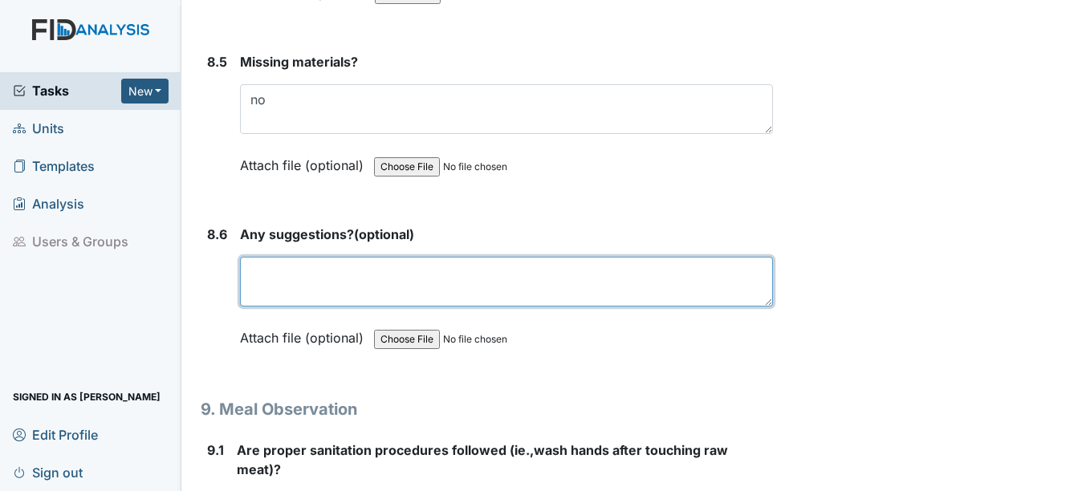
click at [281, 307] on textarea at bounding box center [506, 282] width 532 height 50
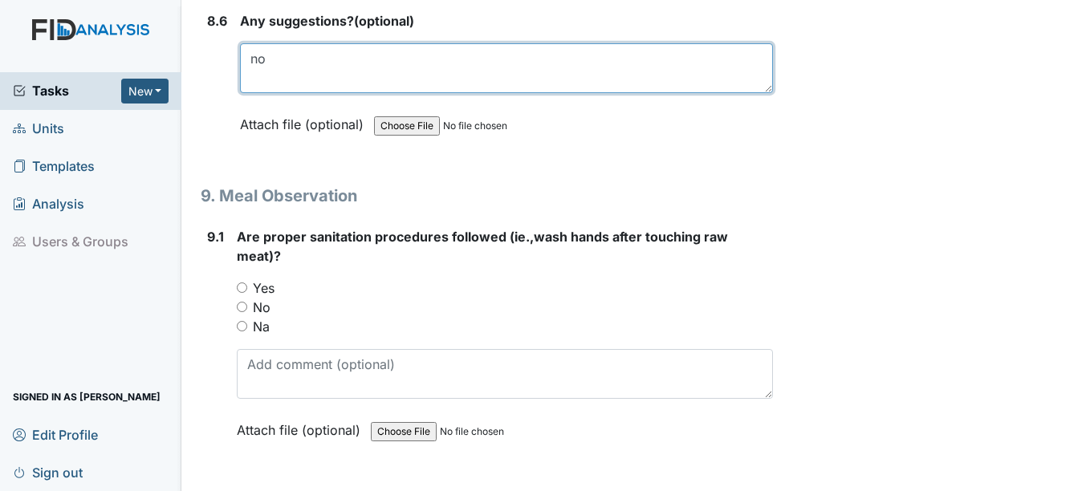
scroll to position [12201, 0]
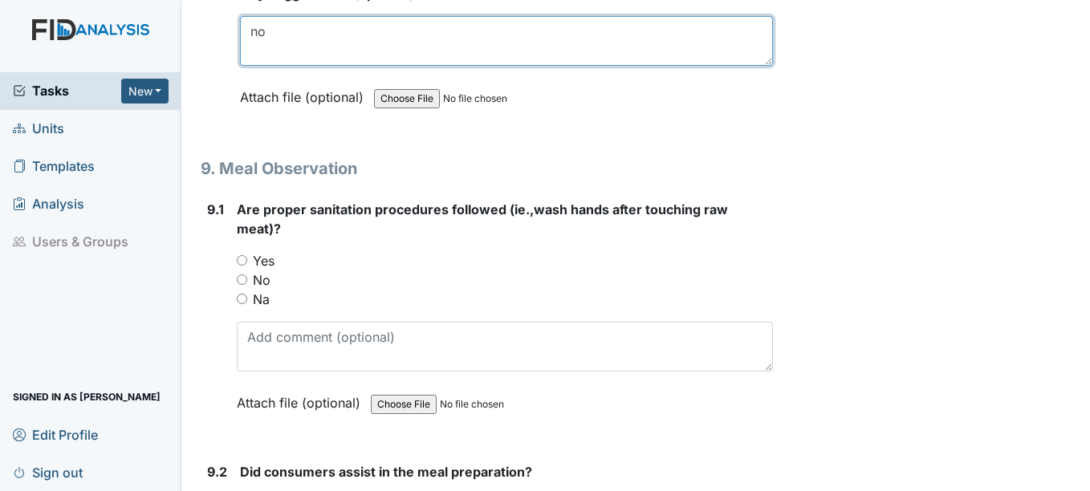
type textarea "no"
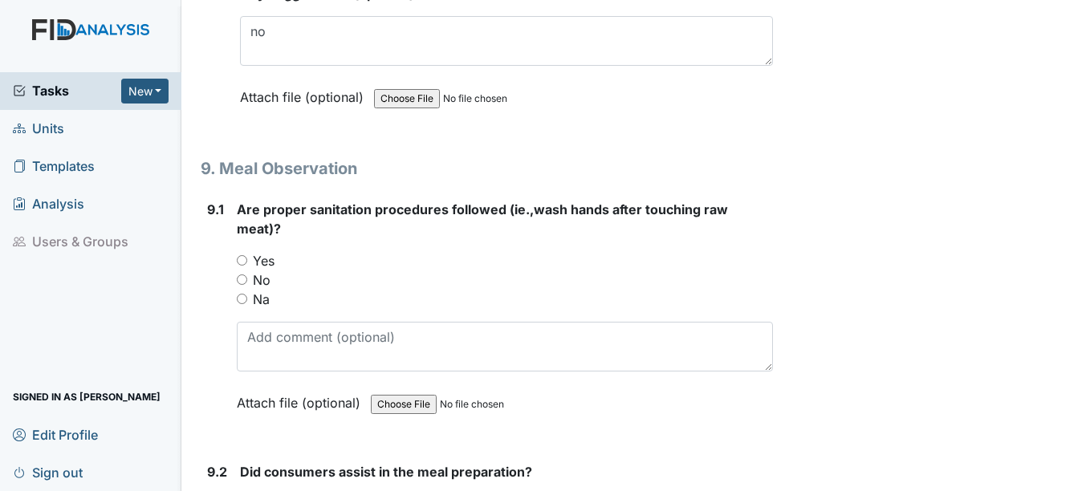
click at [246, 266] on input "Yes" at bounding box center [242, 260] width 10 height 10
radio input "true"
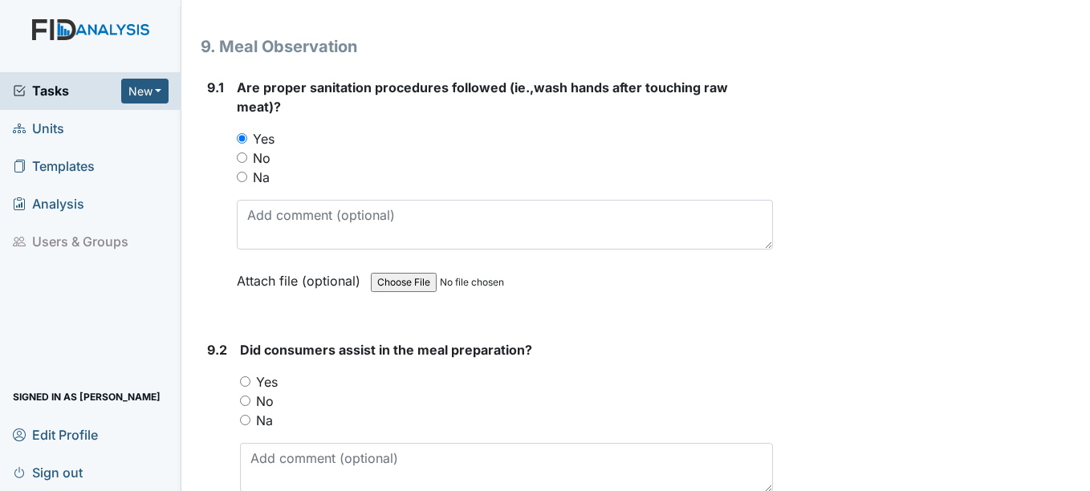
scroll to position [12441, 0]
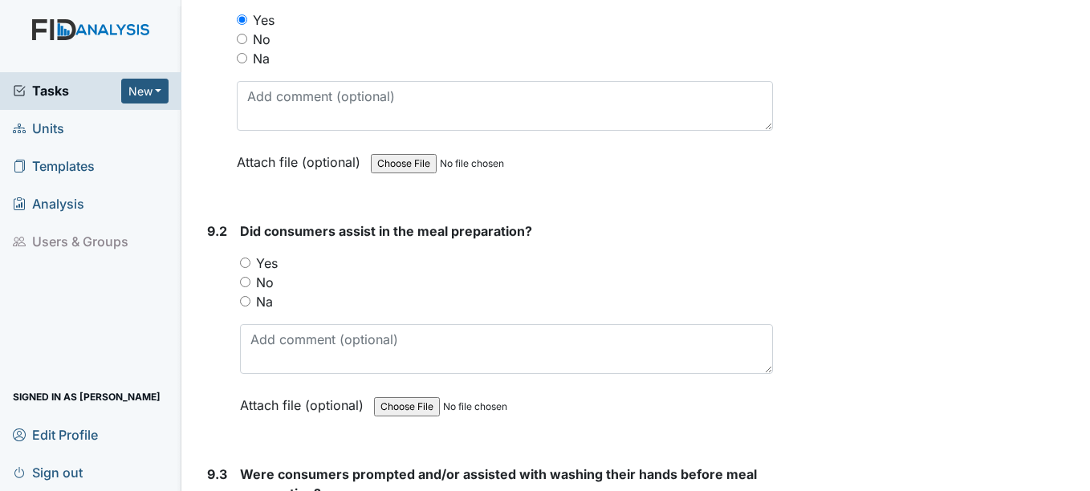
click at [246, 268] on input "Yes" at bounding box center [245, 263] width 10 height 10
radio input "true"
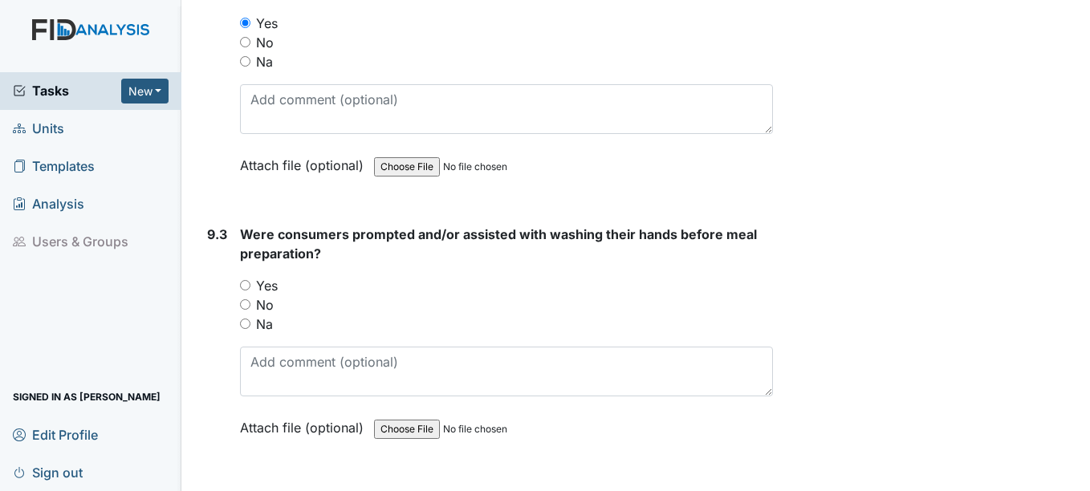
scroll to position [12682, 0]
click at [250, 290] on input "Yes" at bounding box center [245, 284] width 10 height 10
radio input "true"
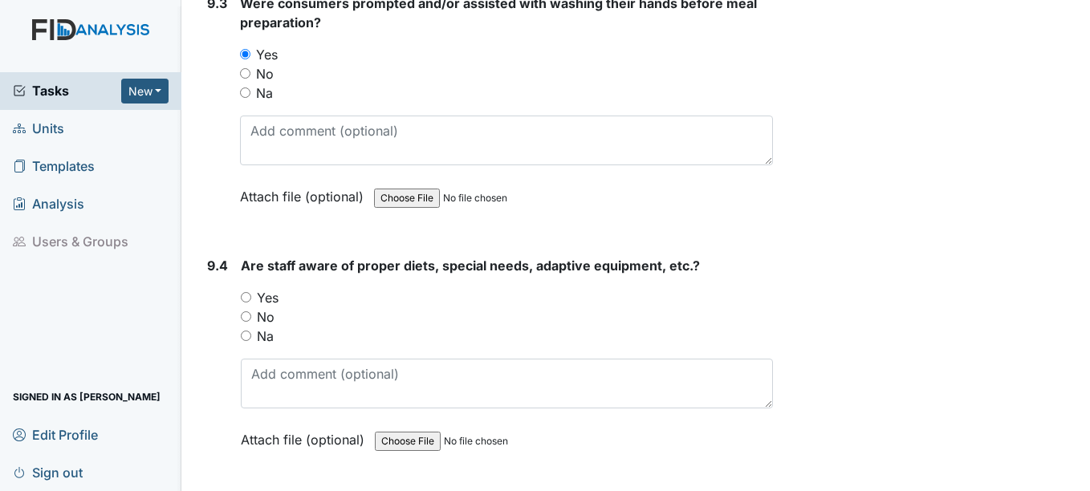
scroll to position [12923, 0]
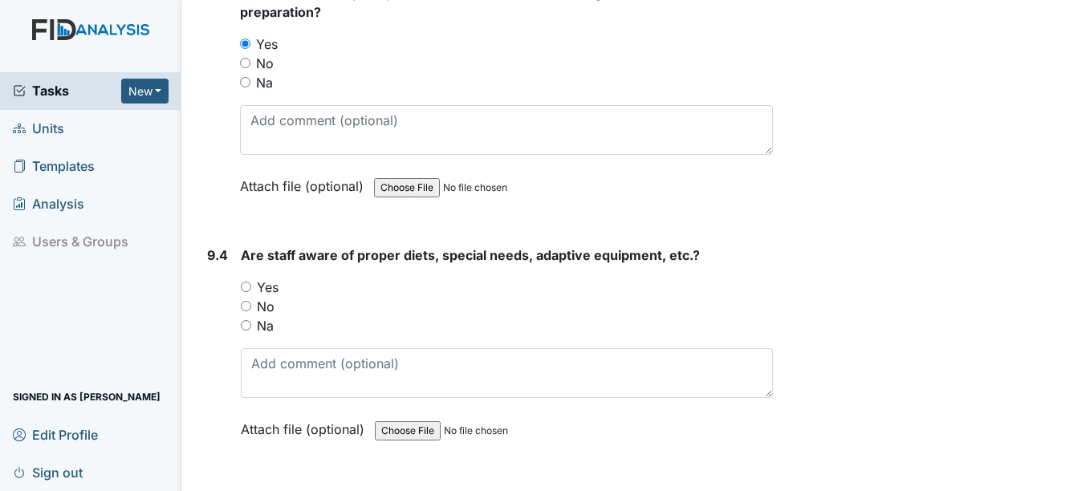
click at [250, 292] on input "Yes" at bounding box center [246, 287] width 10 height 10
radio input "true"
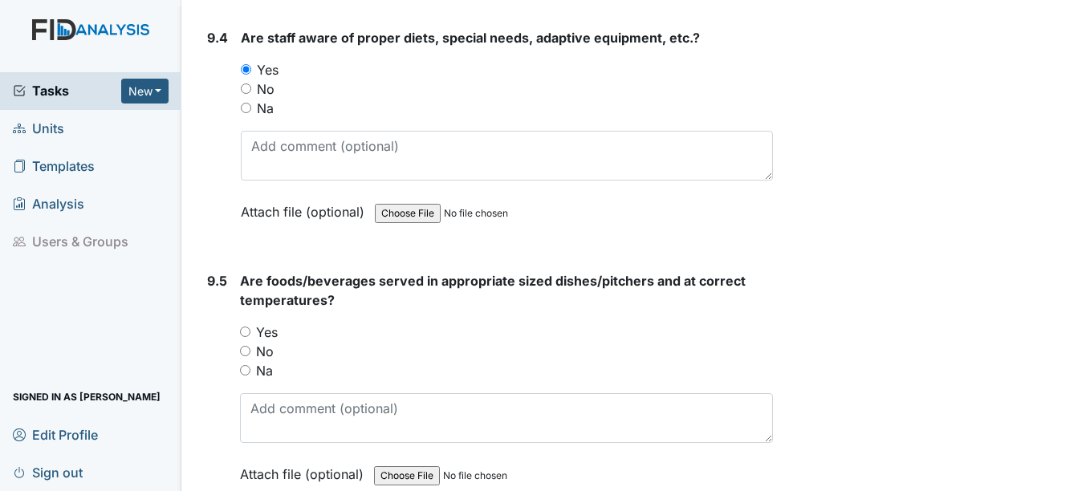
scroll to position [13164, 0]
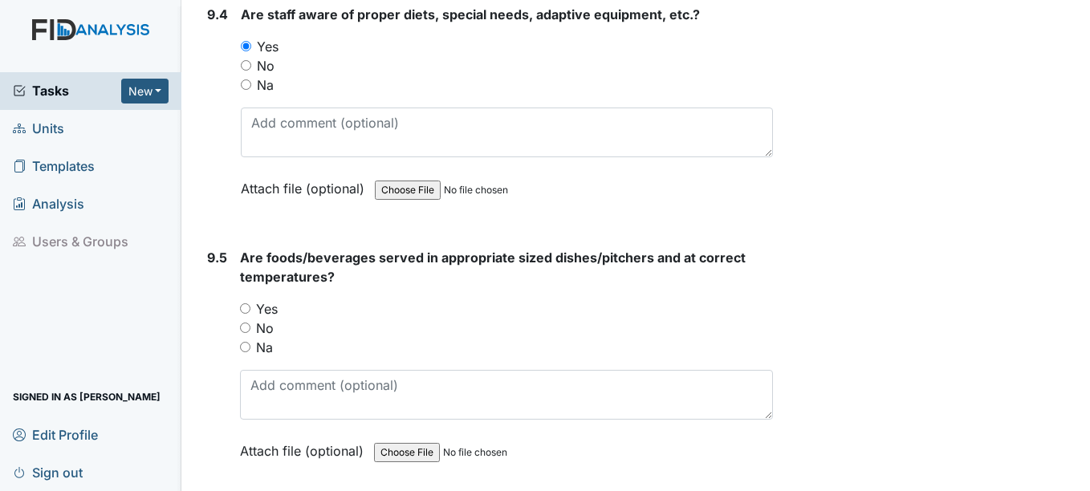
click at [242, 314] on input "Yes" at bounding box center [245, 308] width 10 height 10
radio input "true"
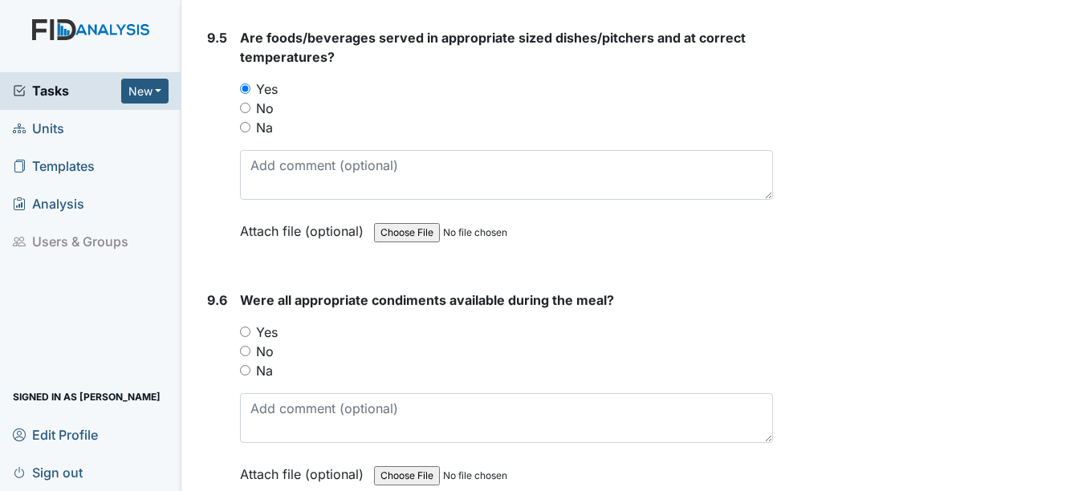
scroll to position [13405, 0]
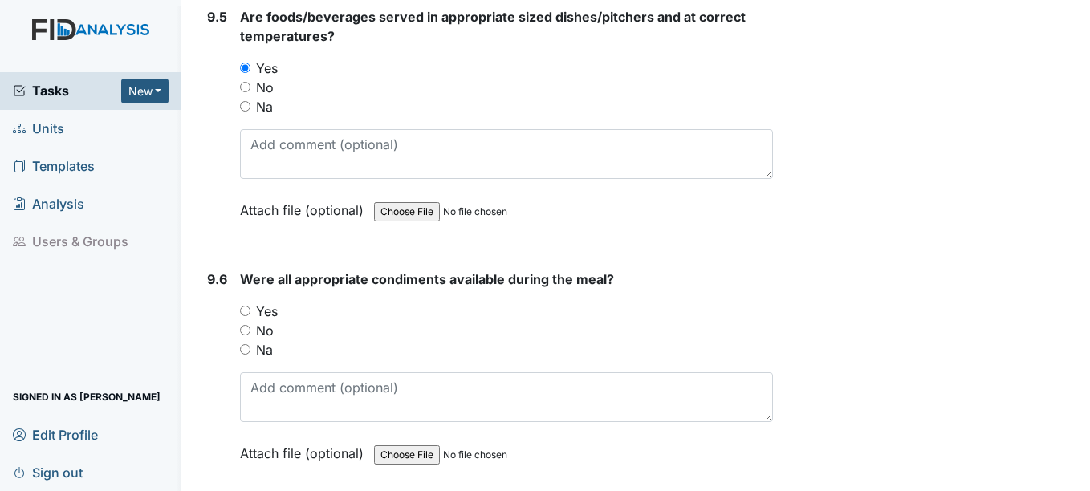
click at [243, 316] on input "Yes" at bounding box center [245, 311] width 10 height 10
radio input "true"
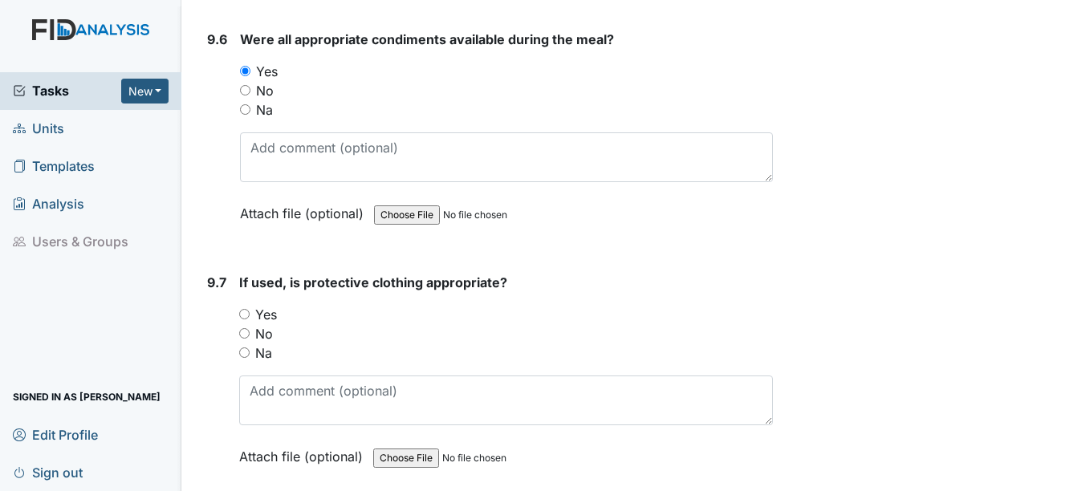
scroll to position [13645, 0]
click at [244, 319] on input "Yes" at bounding box center [244, 313] width 10 height 10
radio input "true"
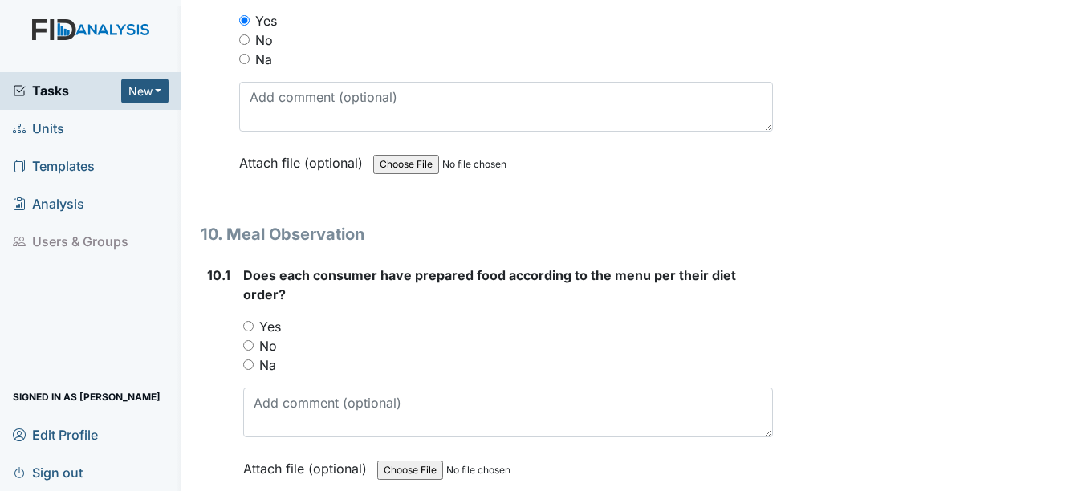
scroll to position [13967, 0]
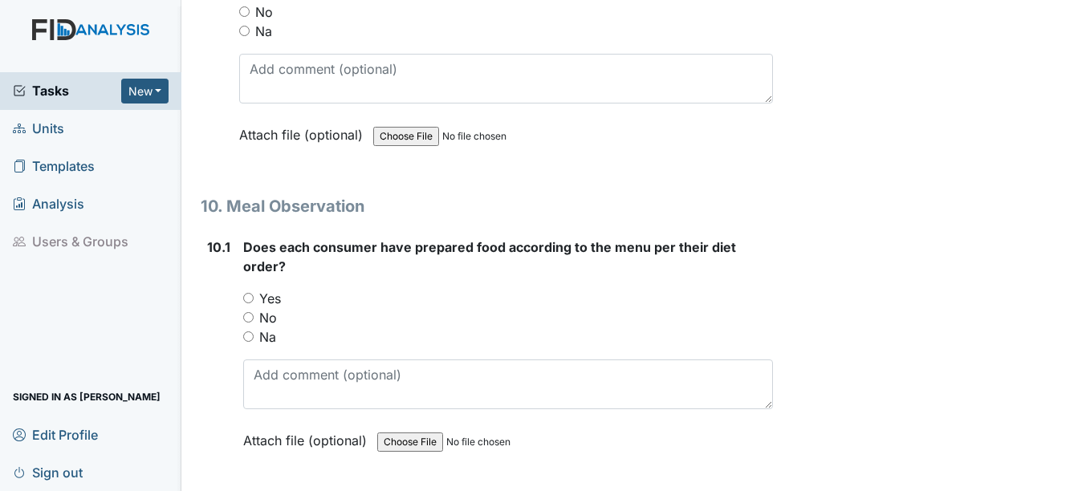
click at [244, 303] on input "Yes" at bounding box center [248, 298] width 10 height 10
radio input "true"
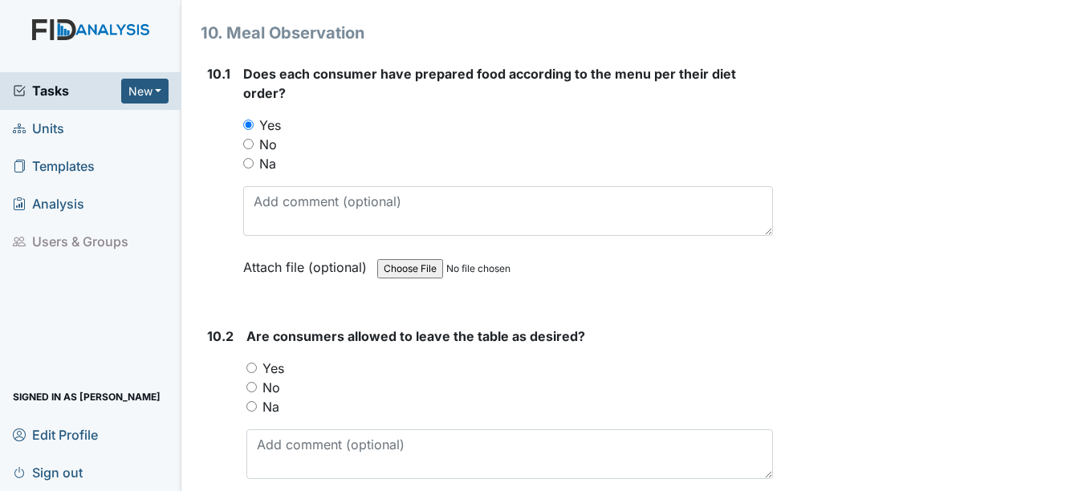
scroll to position [14207, 0]
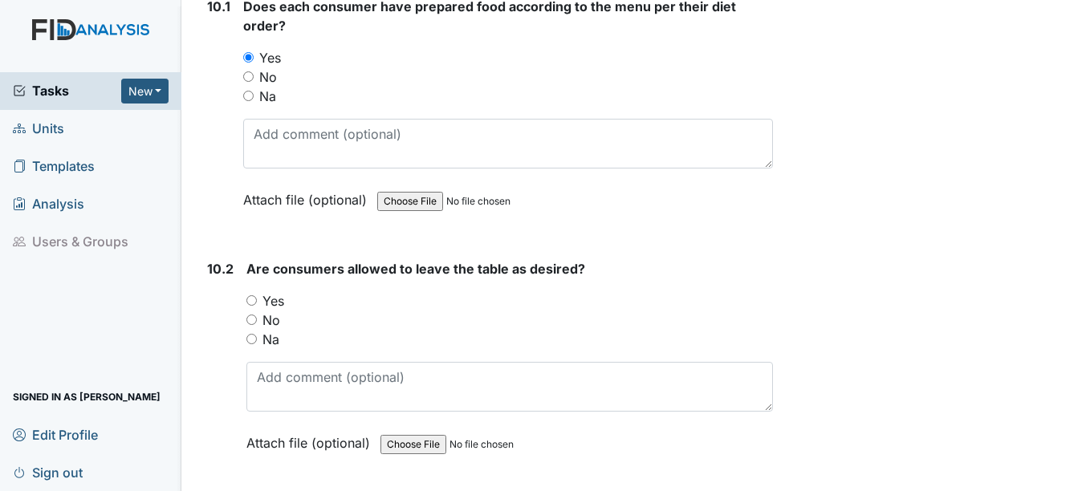
click at [246, 306] on input "Yes" at bounding box center [251, 300] width 10 height 10
radio input "true"
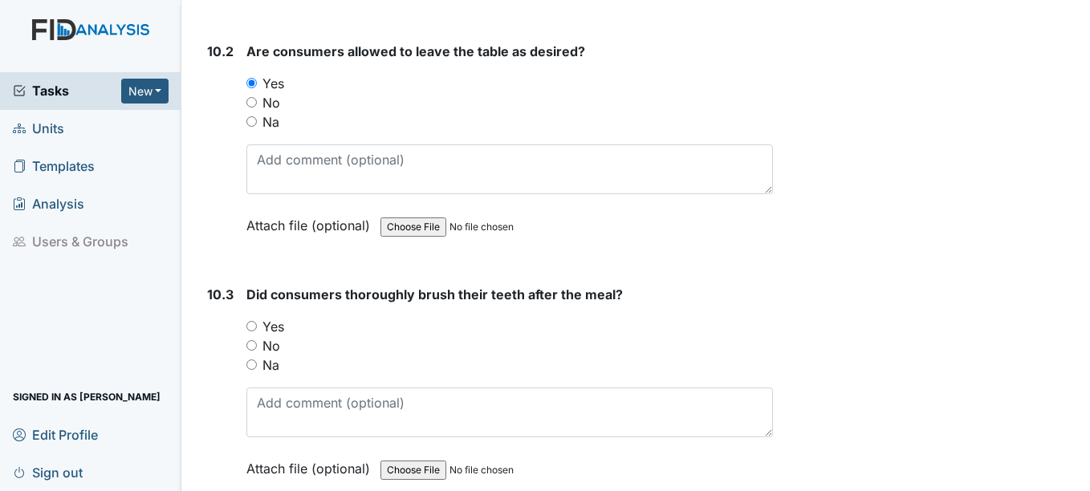
scroll to position [14448, 0]
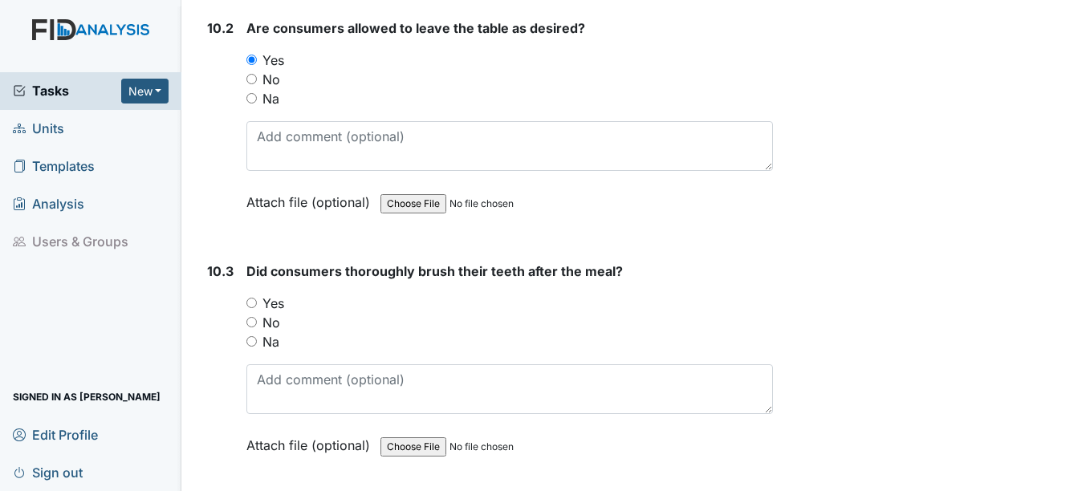
click at [254, 308] on input "Yes" at bounding box center [251, 303] width 10 height 10
radio input "true"
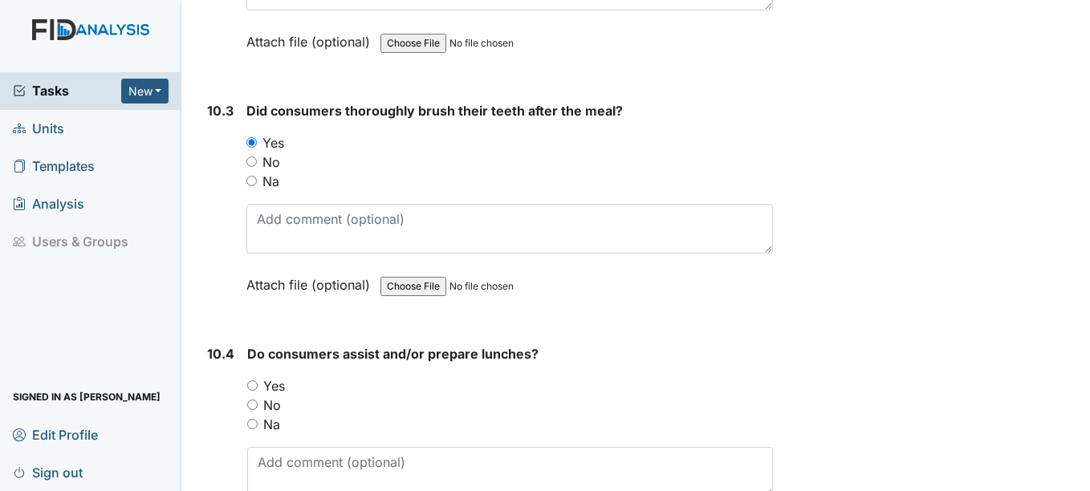
scroll to position [14689, 0]
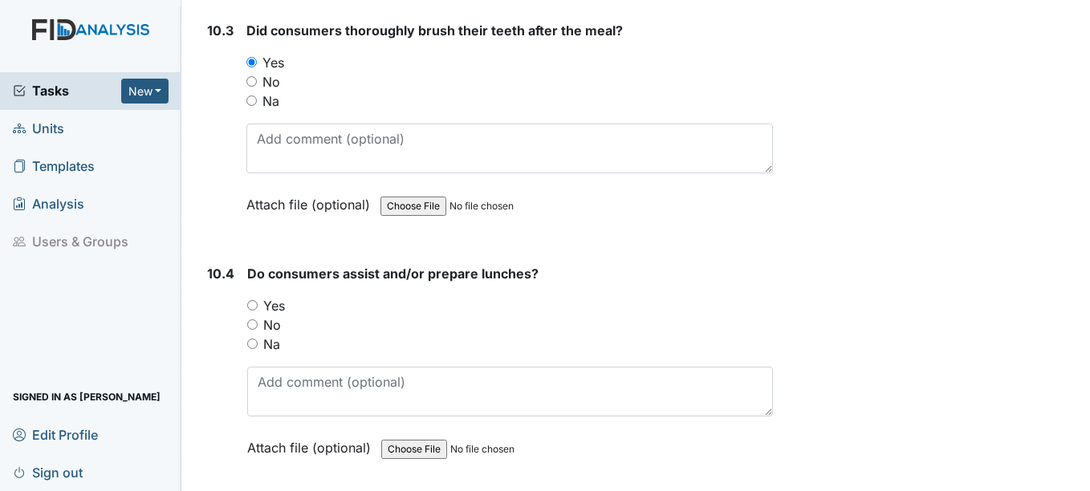
click at [250, 315] on div "Yes" at bounding box center [509, 305] width 525 height 19
click at [253, 311] on input "Yes" at bounding box center [252, 305] width 10 height 10
radio input "true"
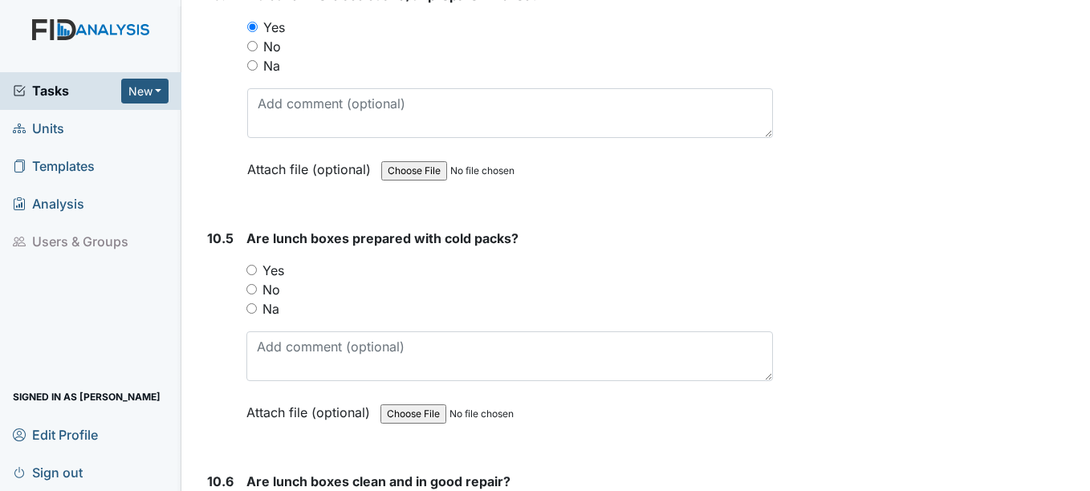
scroll to position [15010, 0]
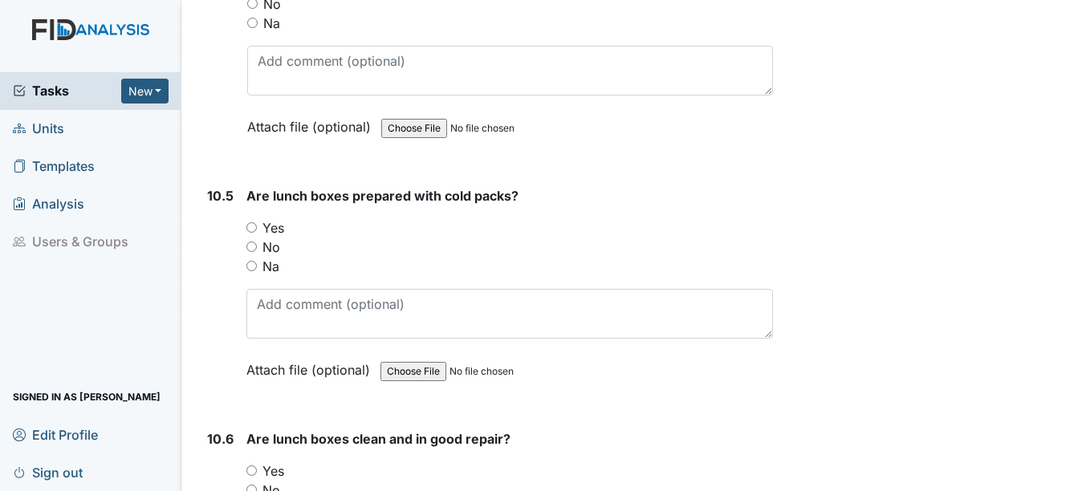
click at [252, 233] on input "Yes" at bounding box center [251, 227] width 10 height 10
radio input "true"
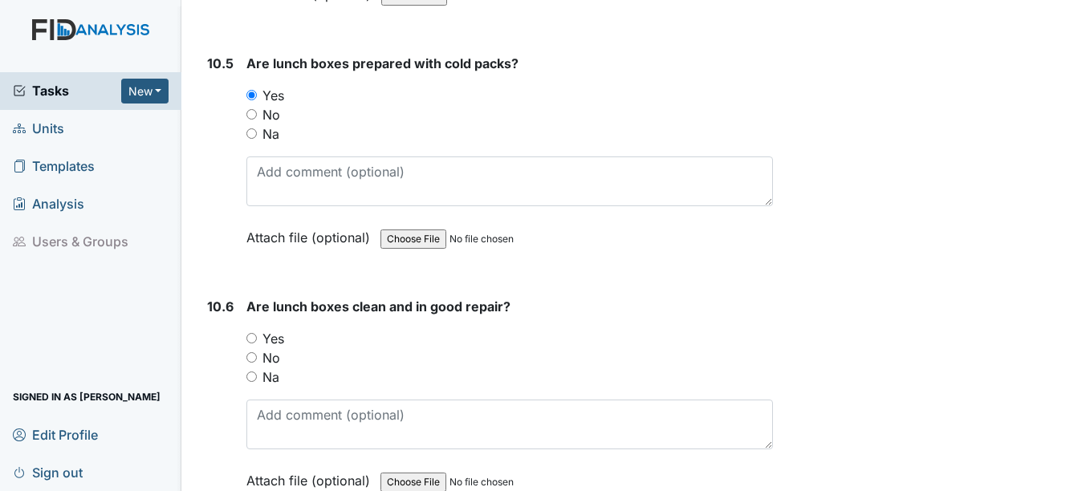
scroll to position [15171, 0]
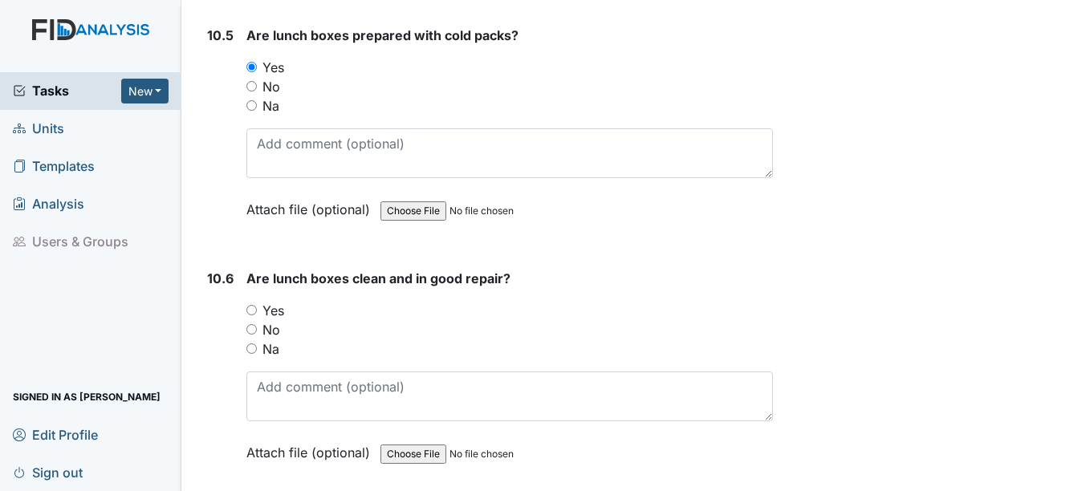
click at [246, 315] on input "Yes" at bounding box center [251, 310] width 10 height 10
radio input "true"
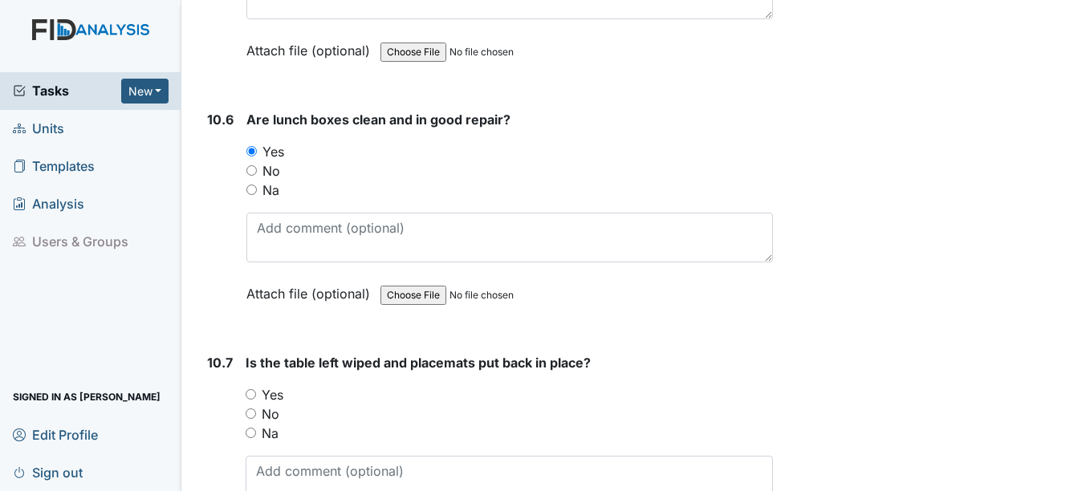
scroll to position [15411, 0]
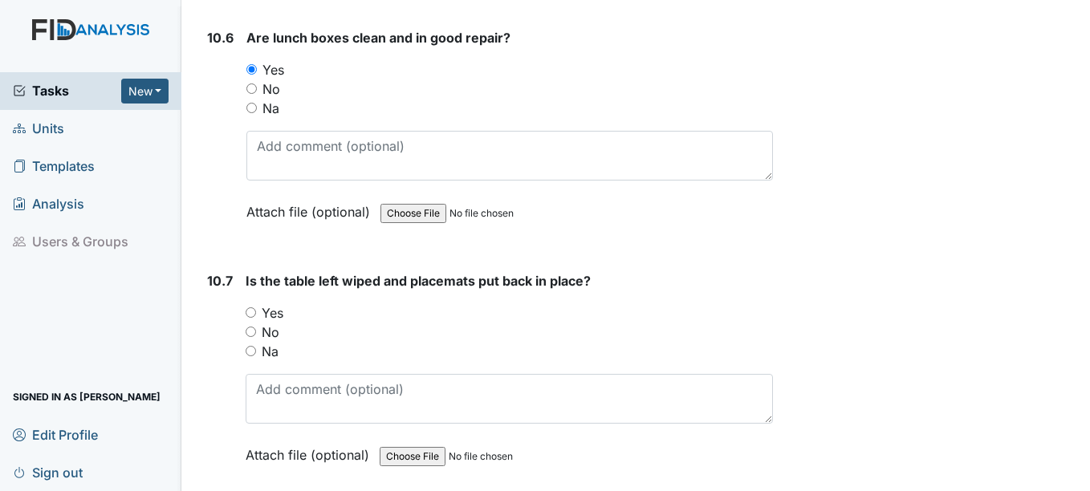
click at [255, 318] on input "Yes" at bounding box center [251, 312] width 10 height 10
radio input "true"
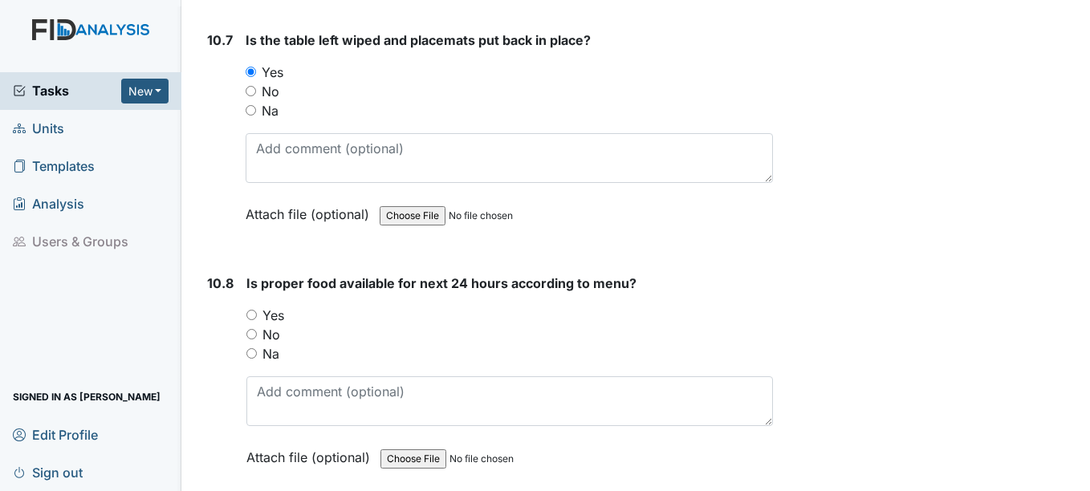
click at [252, 320] on input "Yes" at bounding box center [251, 315] width 10 height 10
radio input "true"
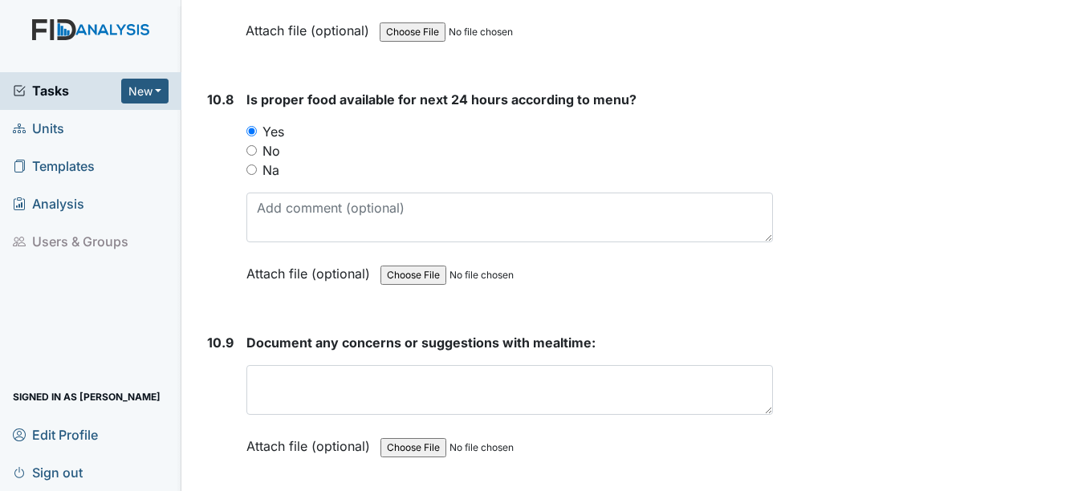
scroll to position [15893, 0]
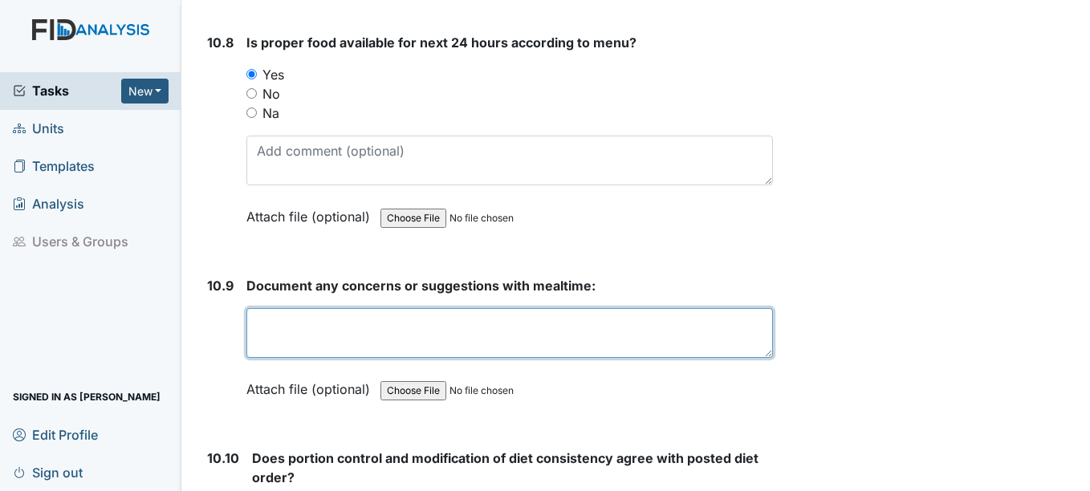
click at [252, 335] on textarea at bounding box center [509, 333] width 526 height 50
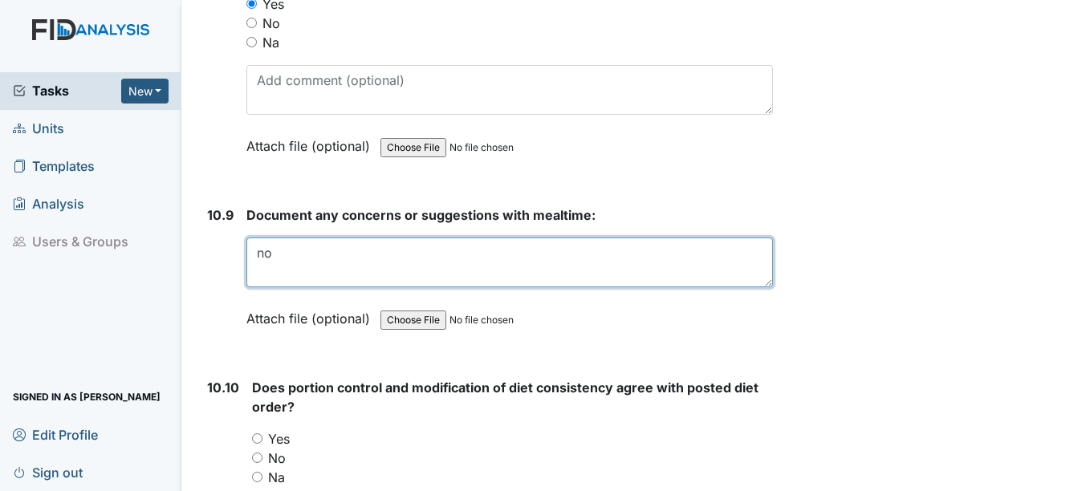
scroll to position [16053, 0]
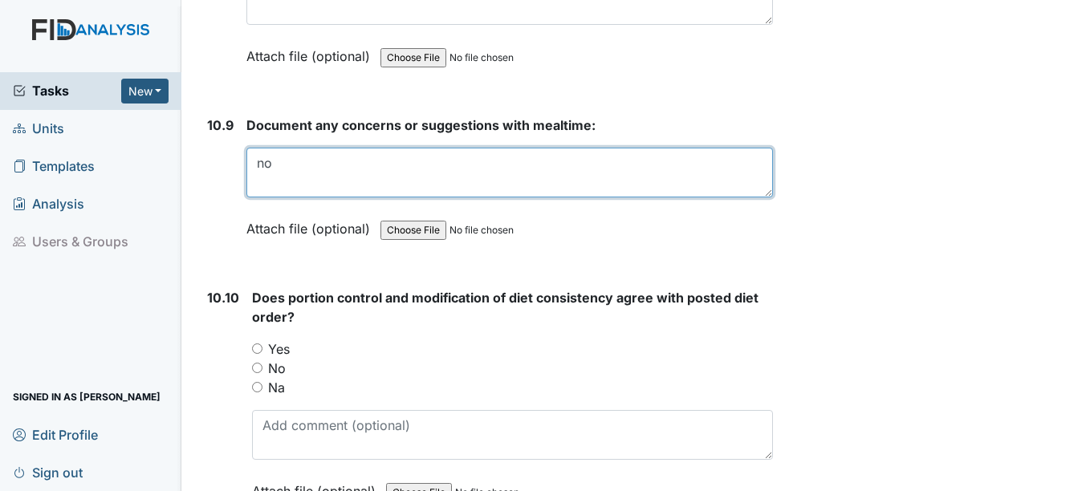
type textarea "no"
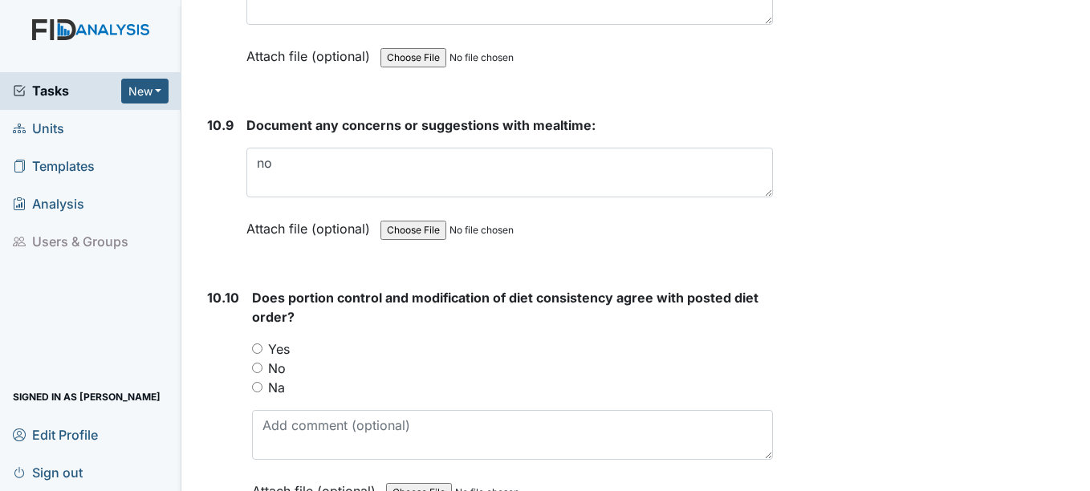
click at [256, 354] on input "Yes" at bounding box center [257, 349] width 10 height 10
radio input "true"
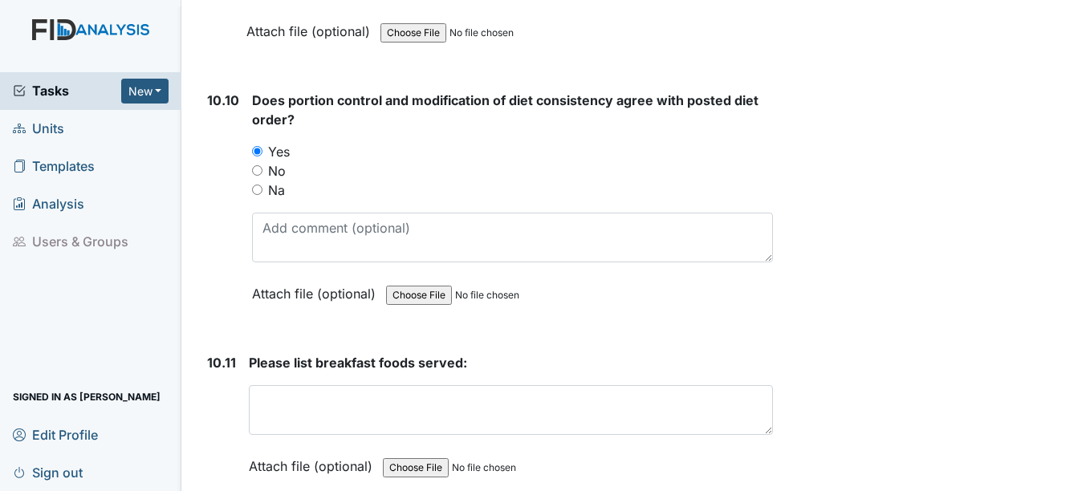
scroll to position [16294, 0]
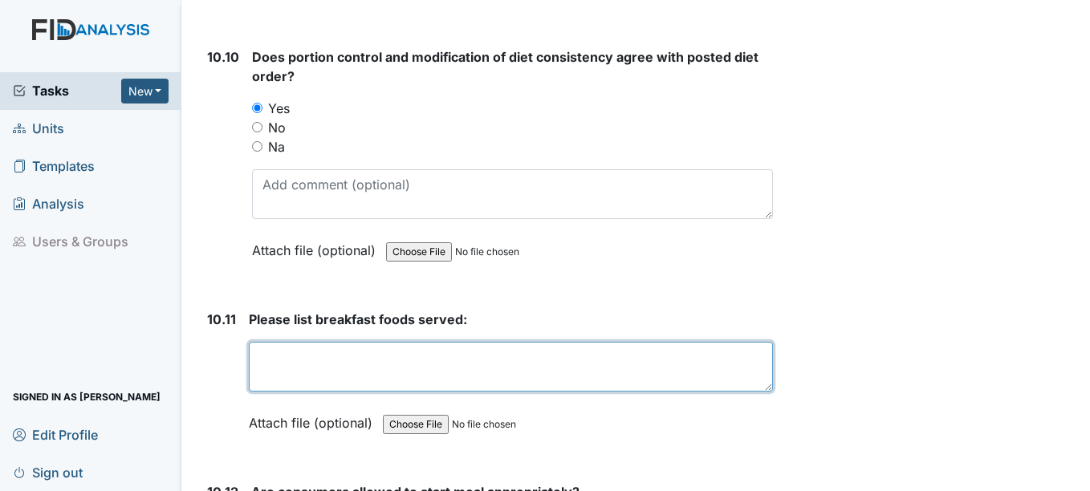
click at [256, 366] on textarea at bounding box center [510, 367] width 523 height 50
drag, startPoint x: 401, startPoint y: 389, endPoint x: 426, endPoint y: 384, distance: 26.1
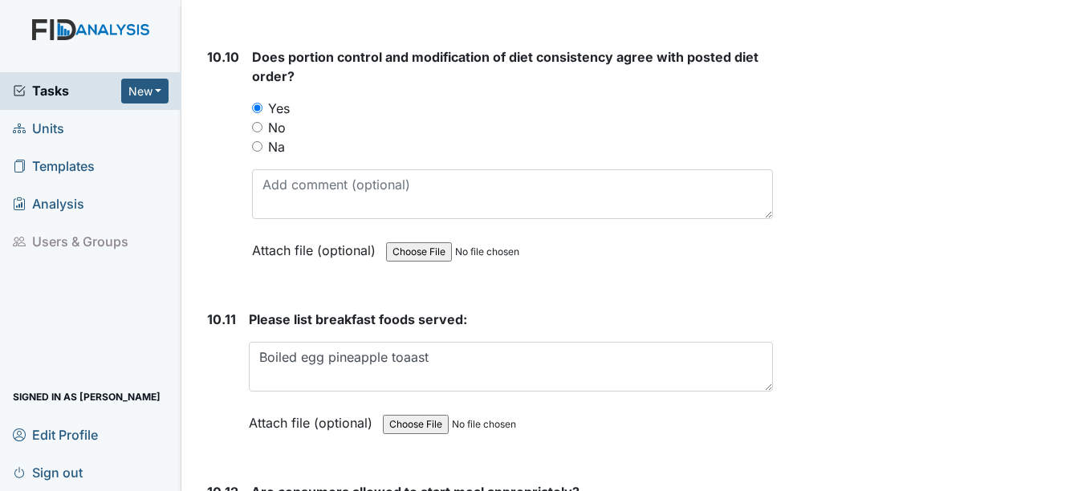
drag, startPoint x: 426, startPoint y: 384, endPoint x: 515, endPoint y: 348, distance: 96.1
click at [515, 348] on div "Please list breakfast foods served: Boiled egg pineapple toaast This field is r…" at bounding box center [510, 377] width 523 height 134
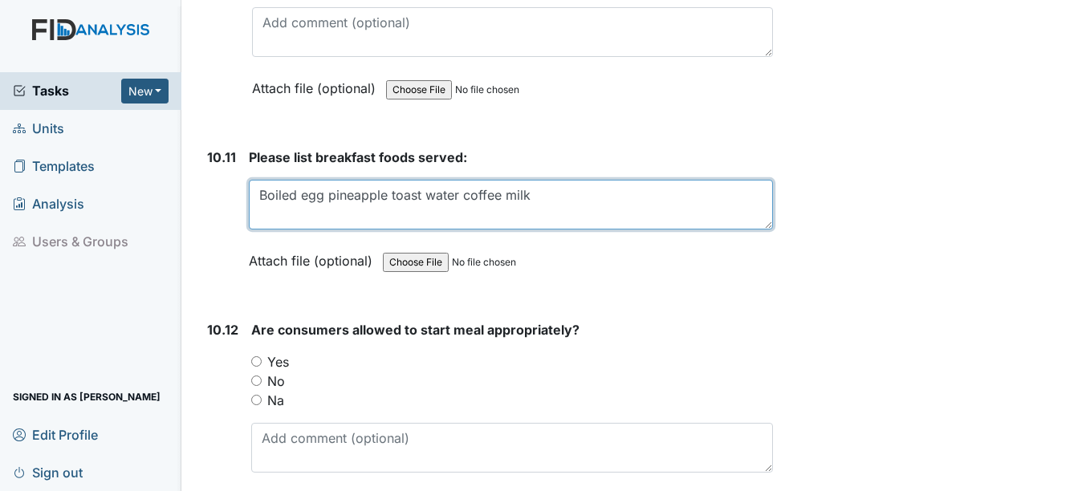
scroll to position [16535, 0]
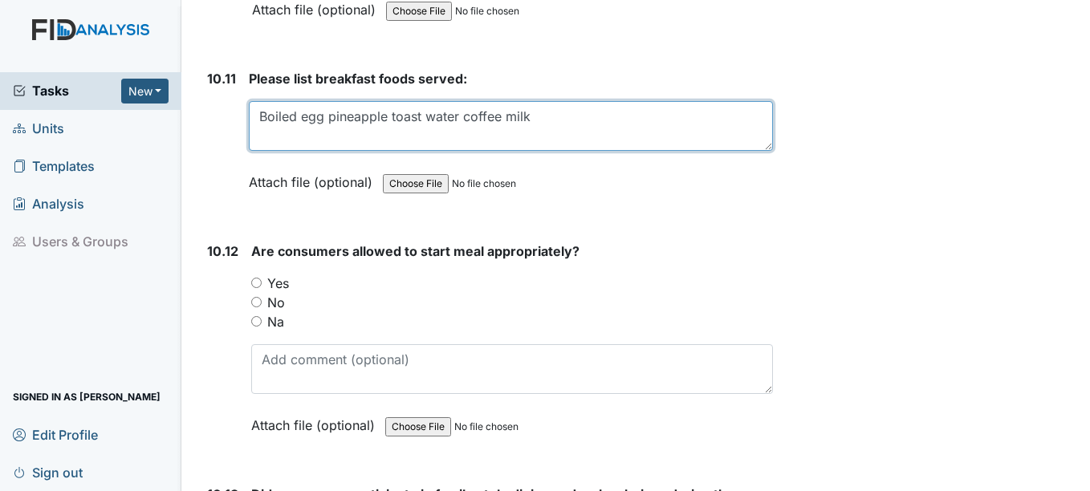
type textarea "Boiled egg pineapple toast water coffee milk"
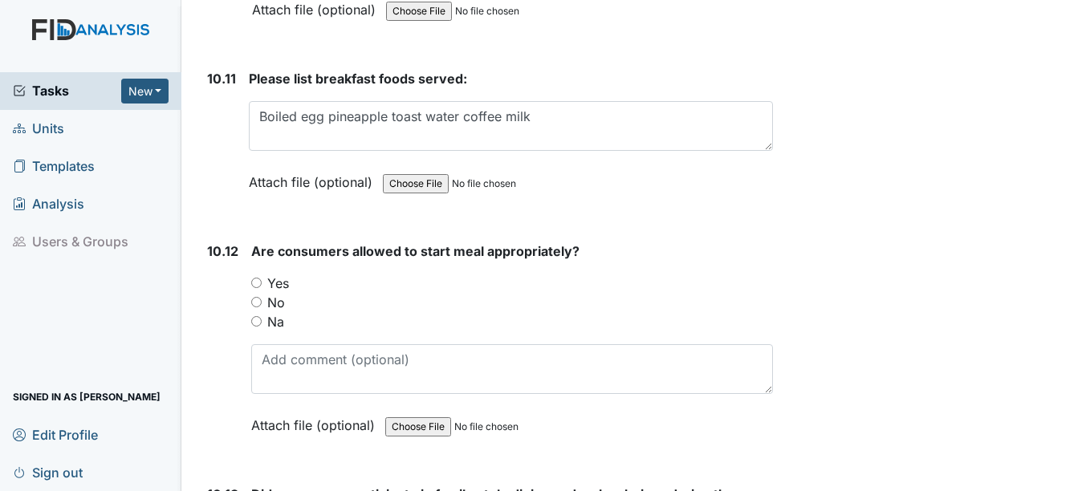
click at [249, 306] on div "10.12 Are consumers allowed to start meal appropriately? You must select one of…" at bounding box center [487, 351] width 572 height 218
click at [256, 288] on input "Yes" at bounding box center [256, 283] width 10 height 10
radio input "true"
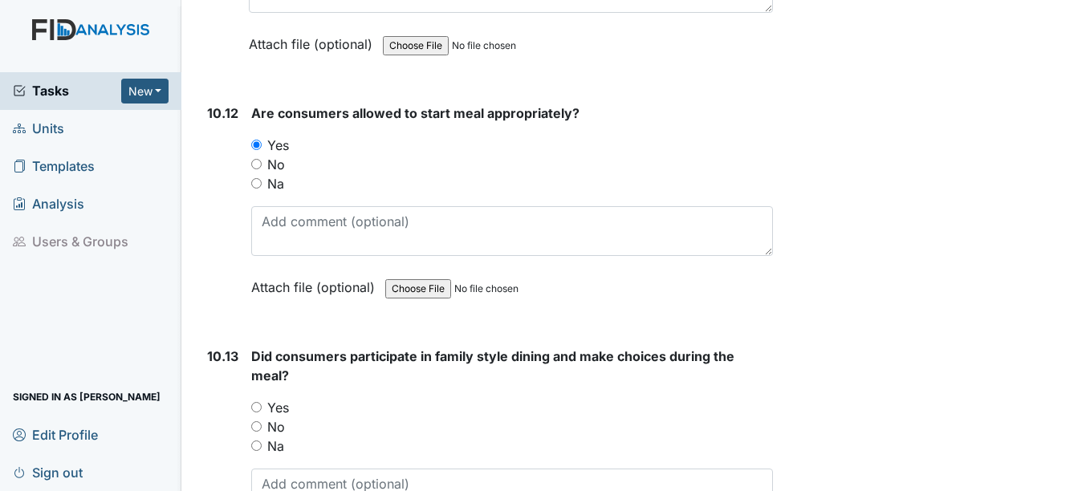
scroll to position [16696, 0]
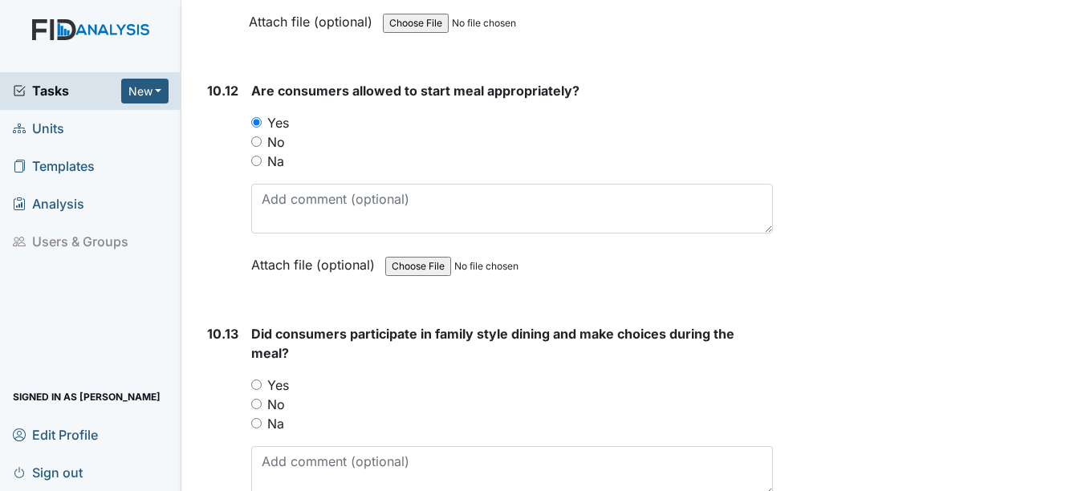
click at [255, 390] on input "Yes" at bounding box center [256, 385] width 10 height 10
radio input "true"
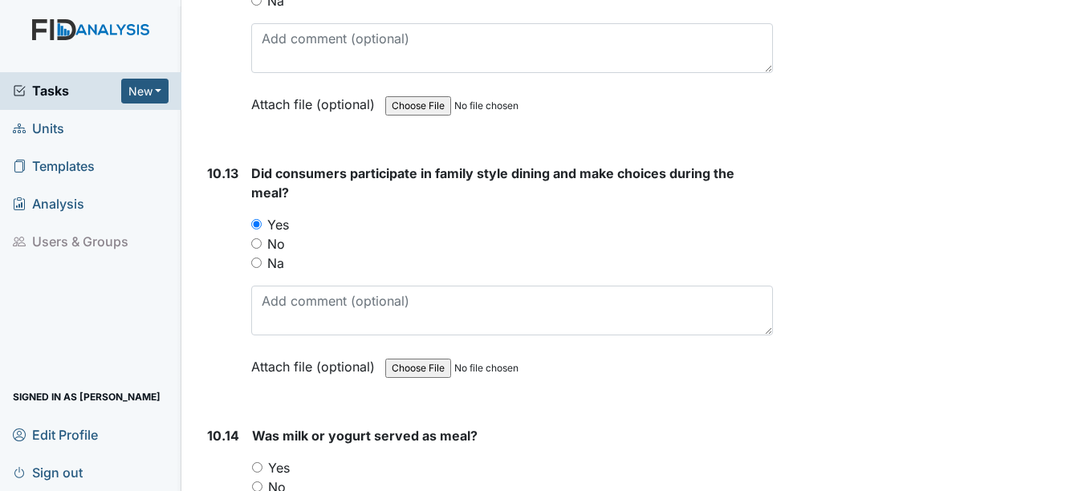
scroll to position [16936, 0]
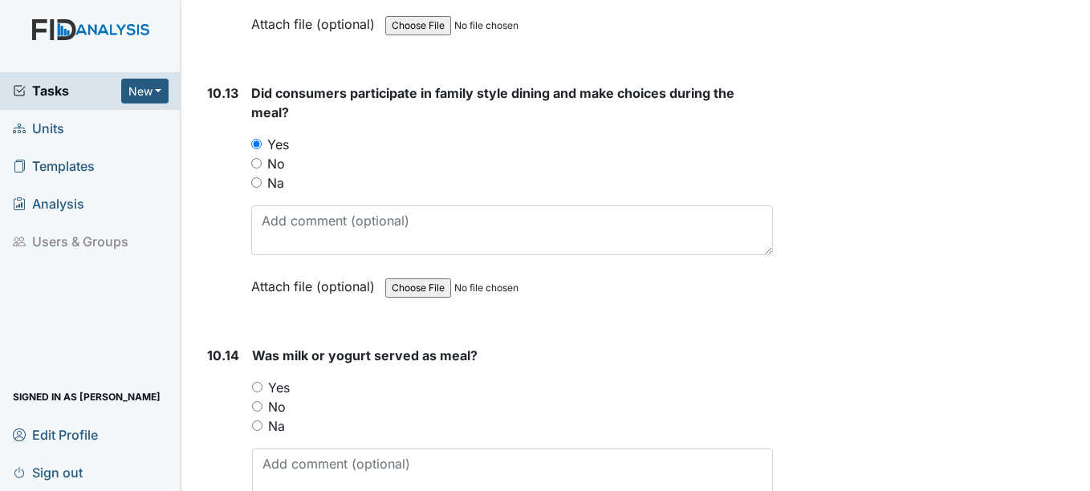
click at [261, 397] on div "Yes" at bounding box center [512, 387] width 520 height 19
click at [261, 393] on input "Yes" at bounding box center [257, 387] width 10 height 10
radio input "true"
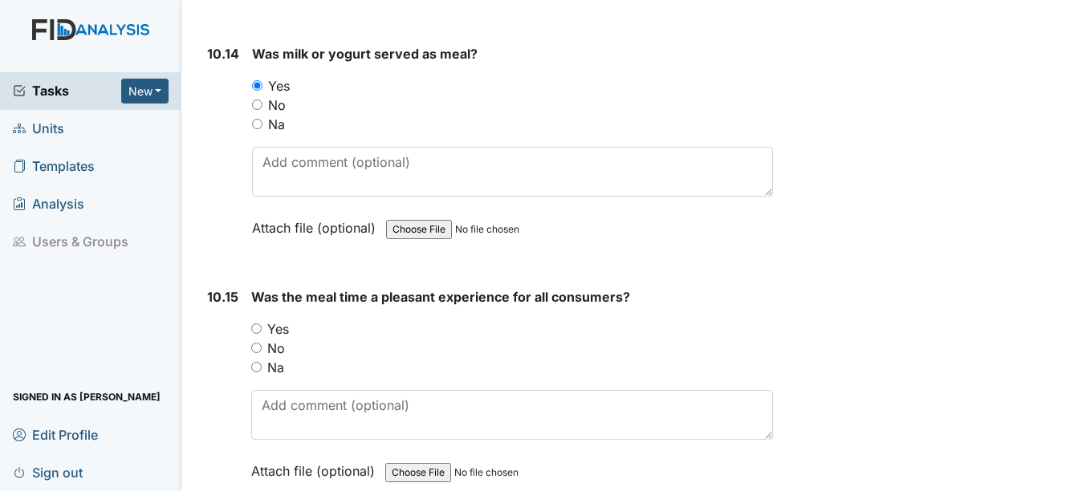
scroll to position [17257, 0]
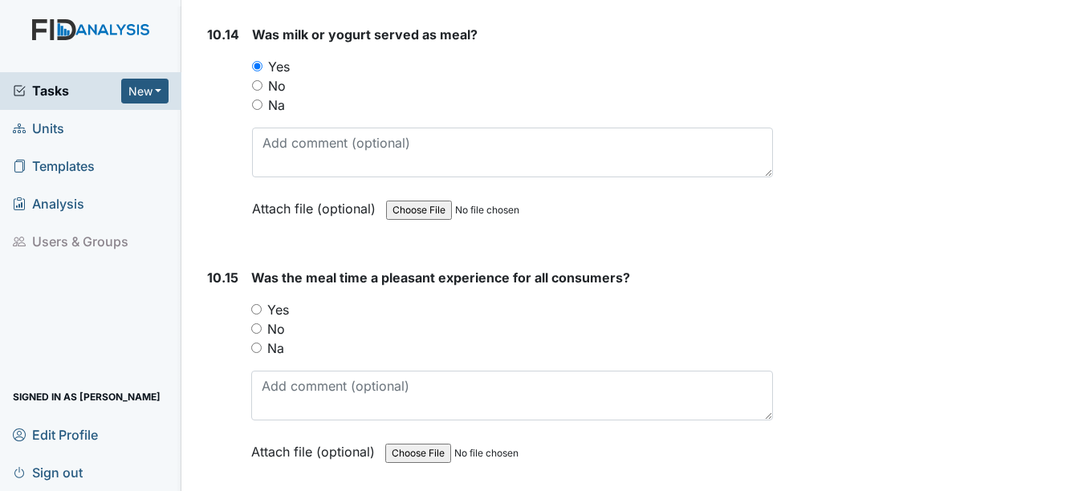
click at [254, 315] on input "Yes" at bounding box center [256, 309] width 10 height 10
radio input "true"
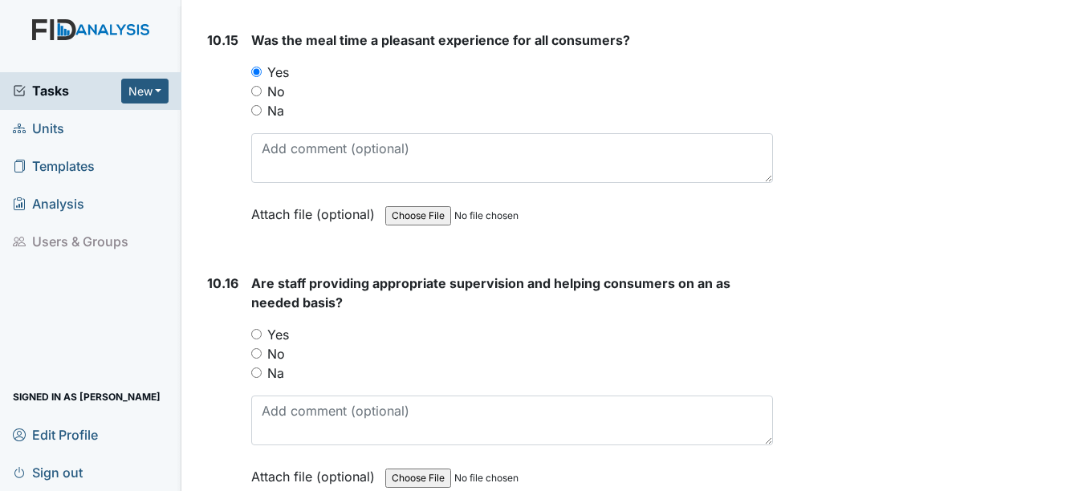
scroll to position [17498, 0]
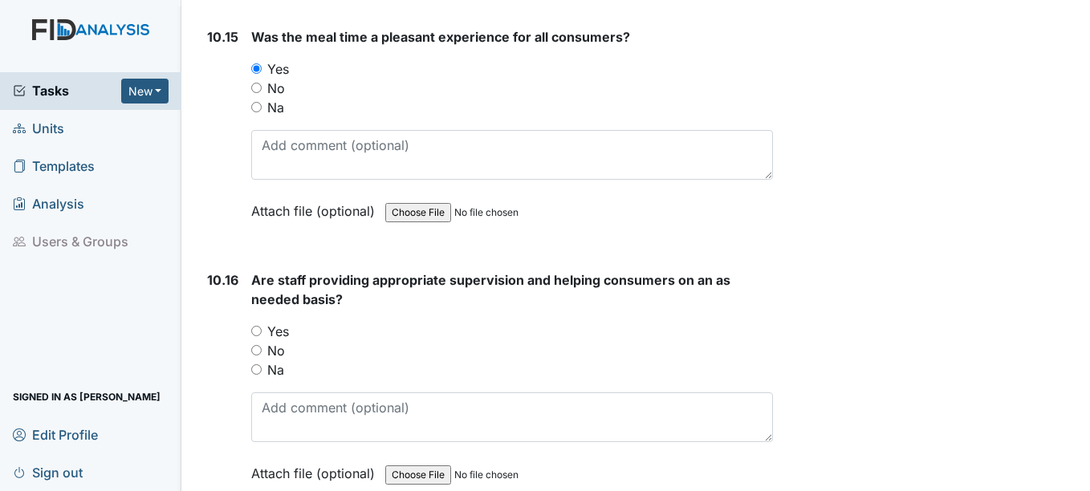
click at [260, 336] on input "Yes" at bounding box center [256, 331] width 10 height 10
radio input "true"
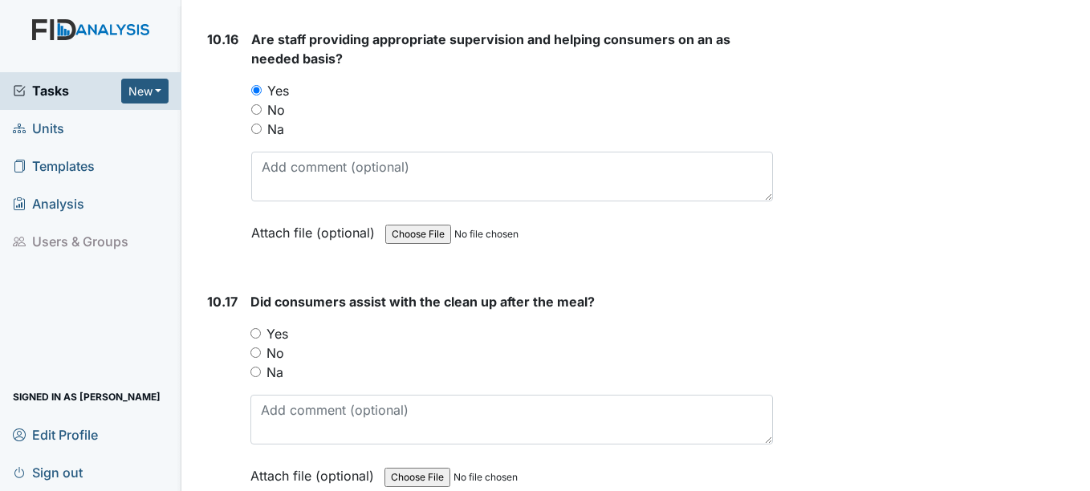
click at [261, 344] on div "Yes" at bounding box center [511, 333] width 522 height 19
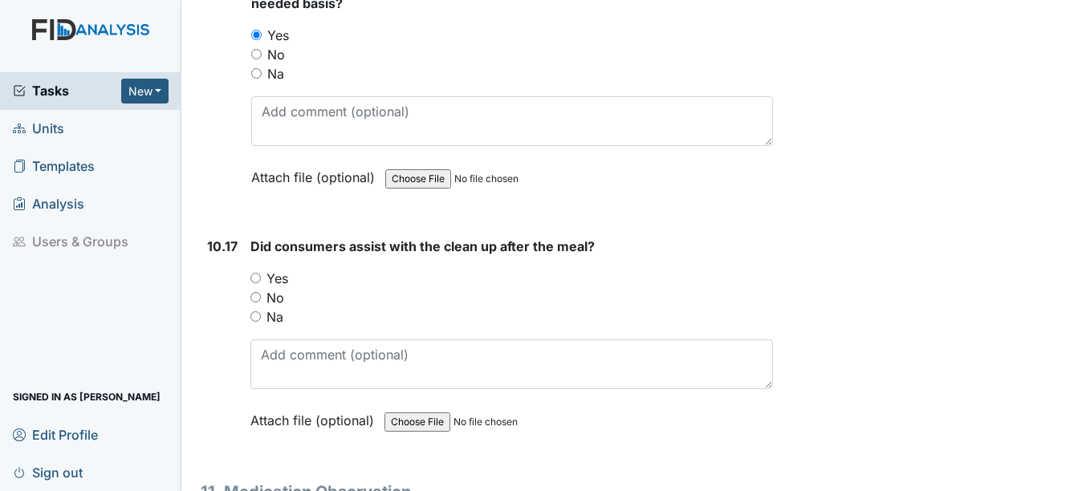
scroll to position [17819, 0]
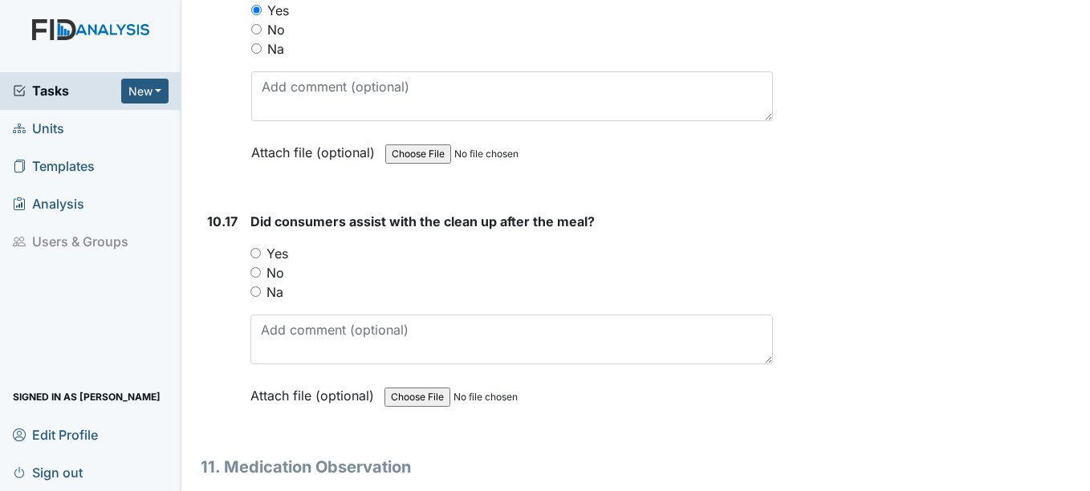
click at [261, 263] on div "Yes" at bounding box center [511, 253] width 522 height 19
click at [258, 258] on input "Yes" at bounding box center [255, 253] width 10 height 10
radio input "true"
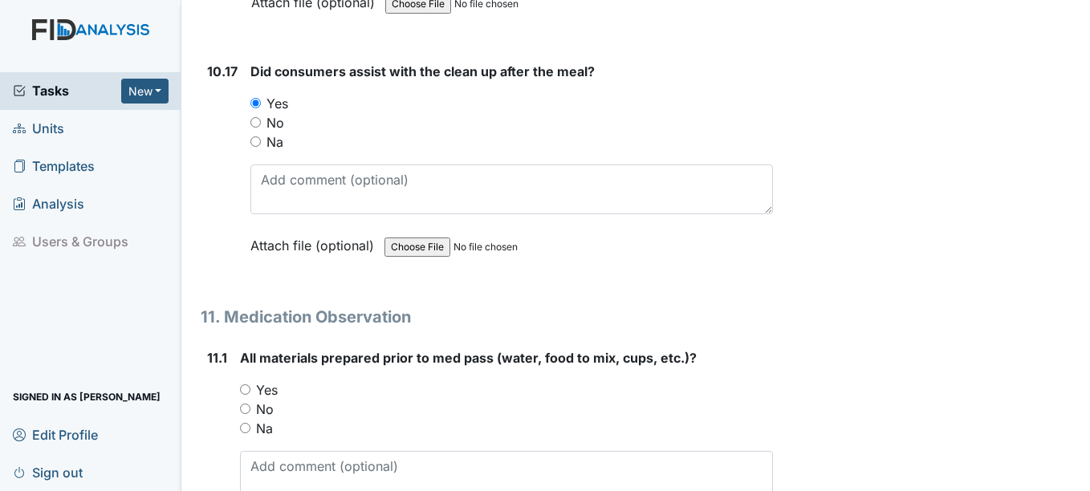
scroll to position [18060, 0]
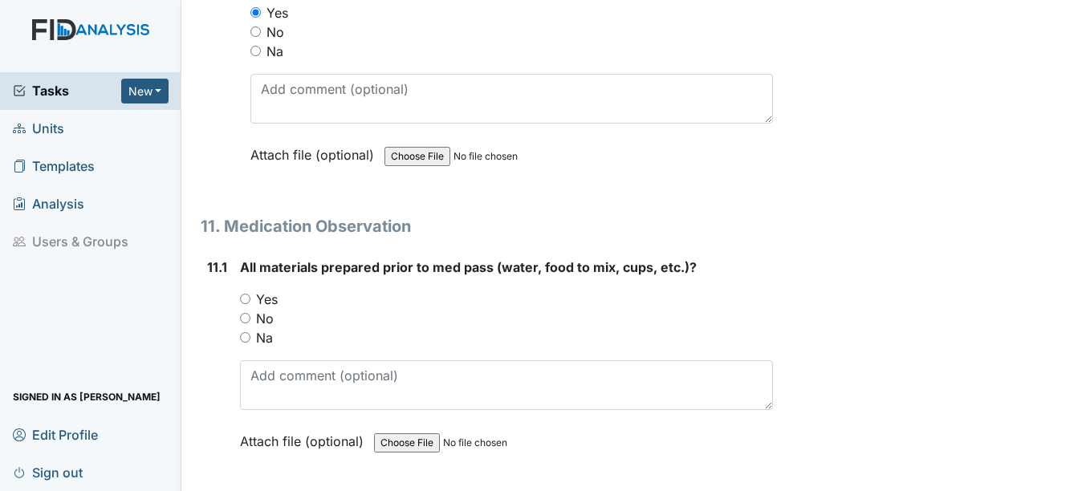
click at [242, 304] on input "Yes" at bounding box center [245, 299] width 10 height 10
radio input "true"
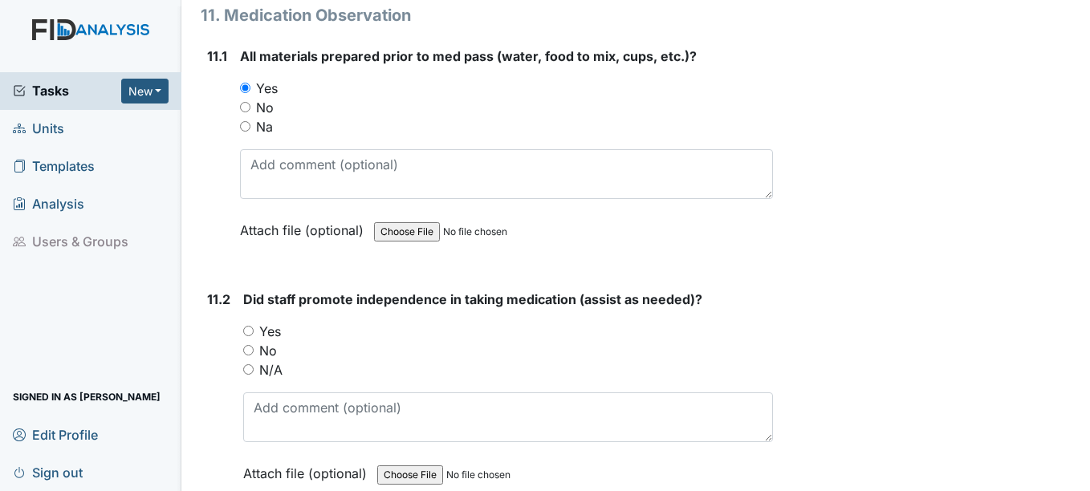
scroll to position [18301, 0]
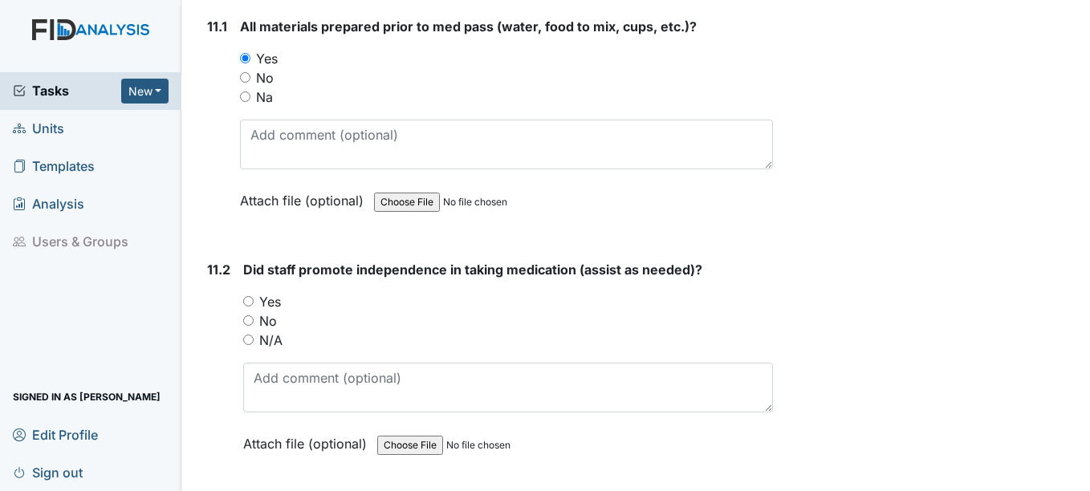
click at [242, 320] on div "11.2 Did staff promote independence in taking medication (assist as needed)? Yo…" at bounding box center [487, 369] width 572 height 218
click at [249, 307] on input "Yes" at bounding box center [248, 301] width 10 height 10
radio input "true"
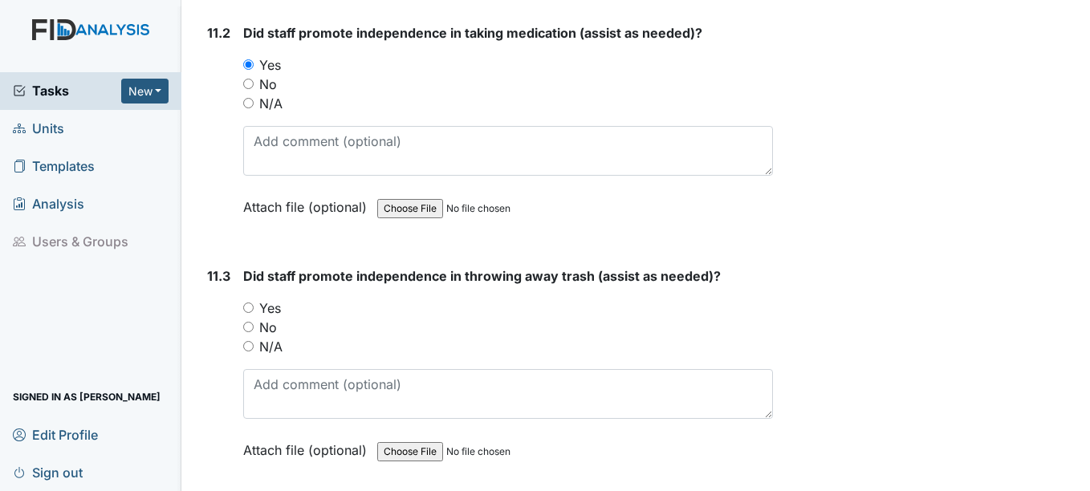
scroll to position [18542, 0]
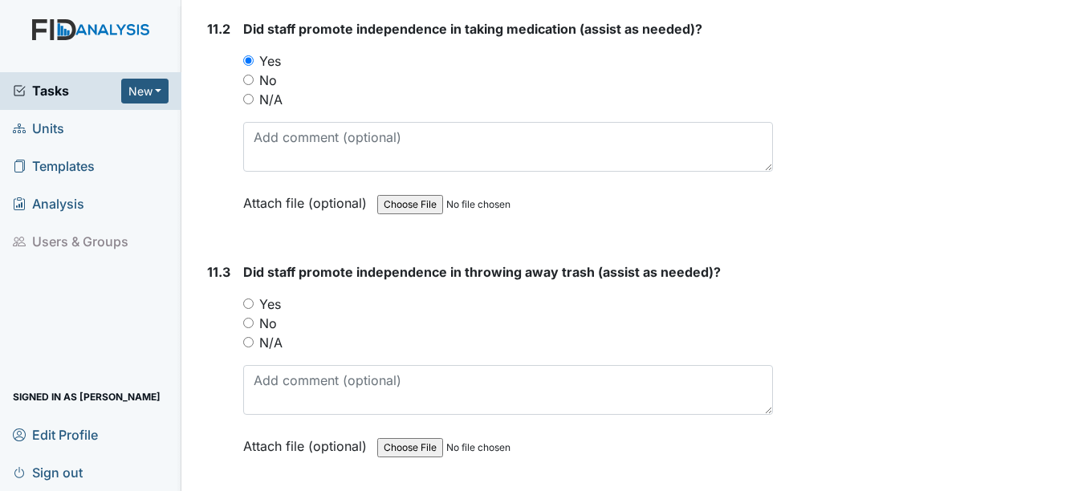
click at [251, 309] on input "Yes" at bounding box center [248, 304] width 10 height 10
radio input "true"
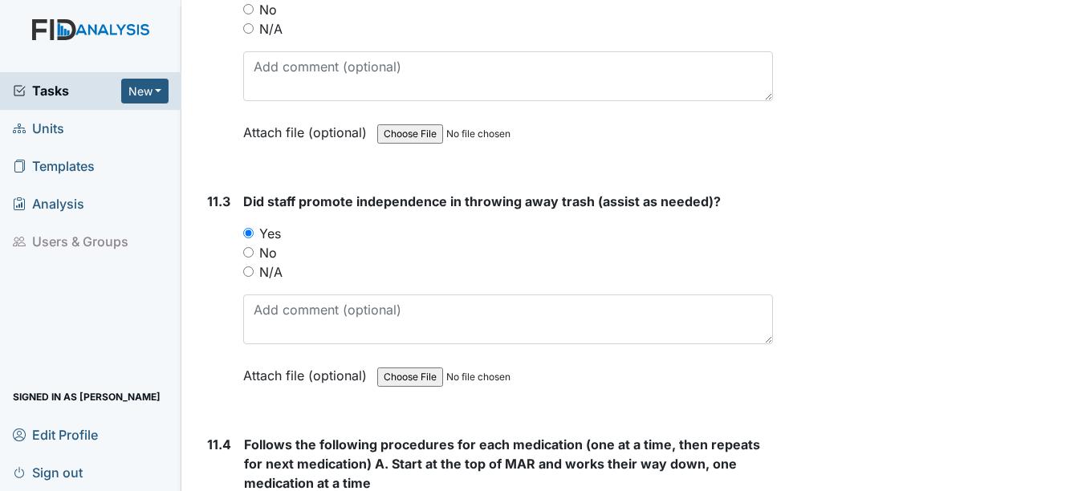
scroll to position [18783, 0]
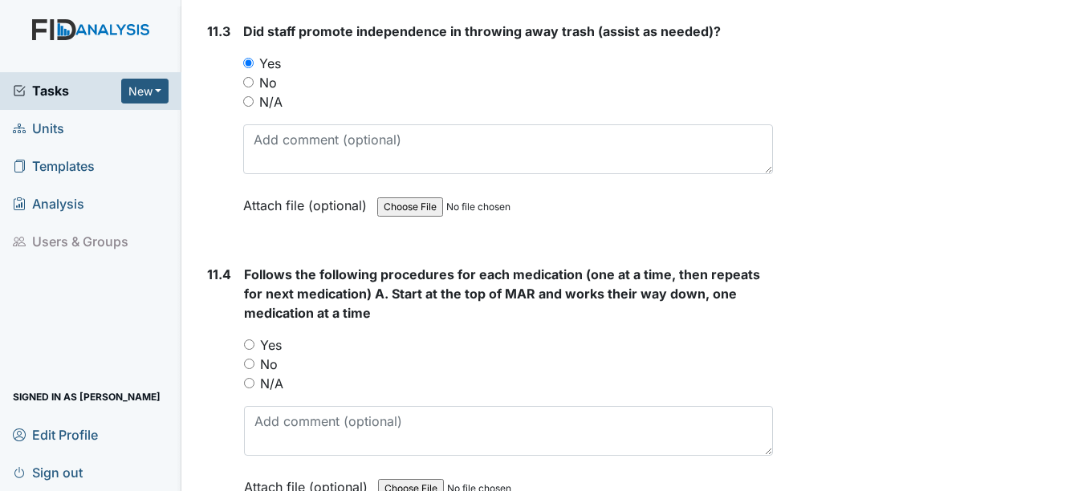
click at [249, 350] on input "Yes" at bounding box center [249, 345] width 10 height 10
radio input "true"
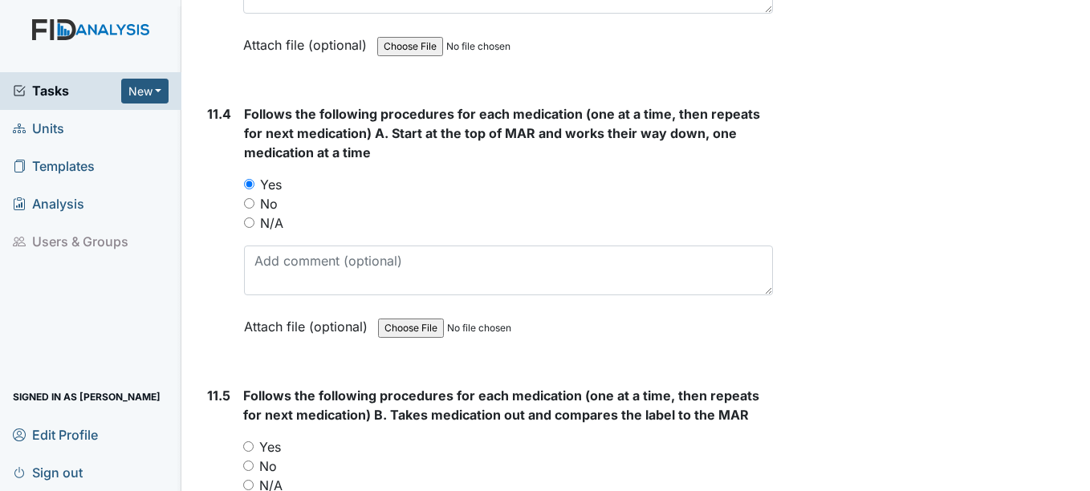
scroll to position [19023, 0]
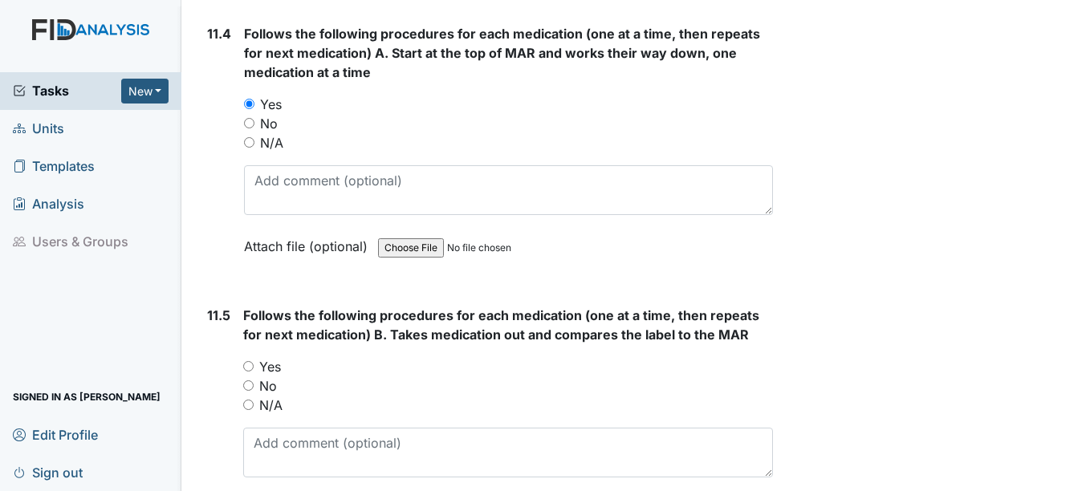
click at [249, 372] on input "Yes" at bounding box center [248, 366] width 10 height 10
radio input "true"
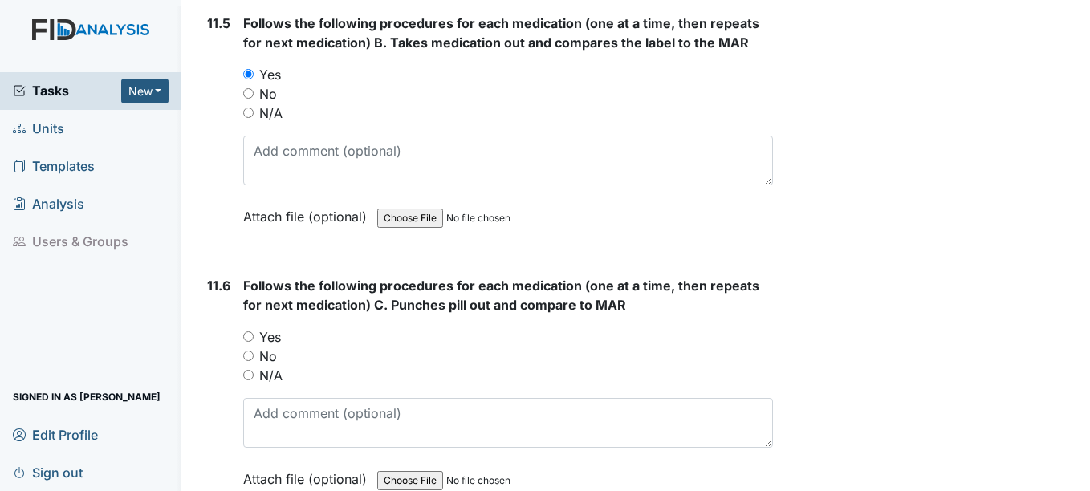
scroll to position [19344, 0]
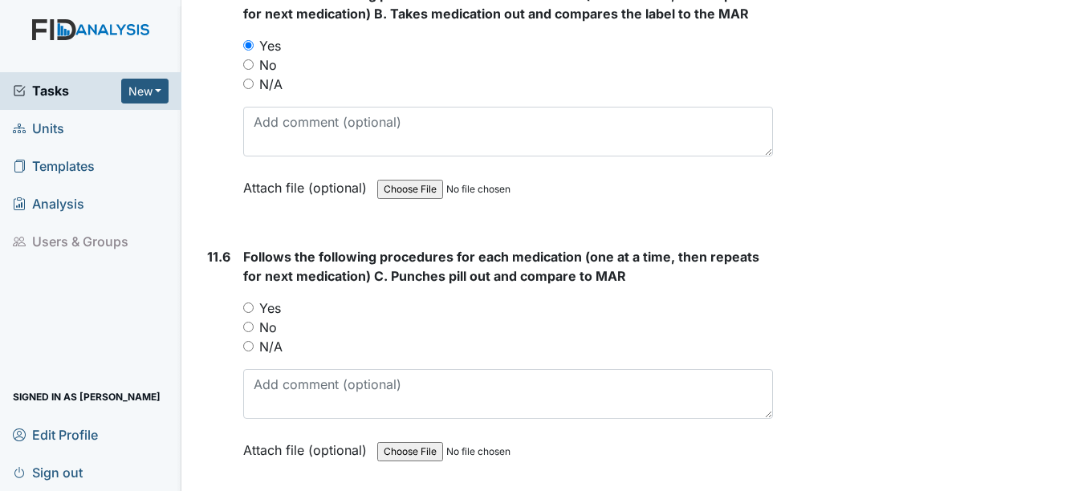
click at [248, 313] on input "Yes" at bounding box center [248, 308] width 10 height 10
radio input "true"
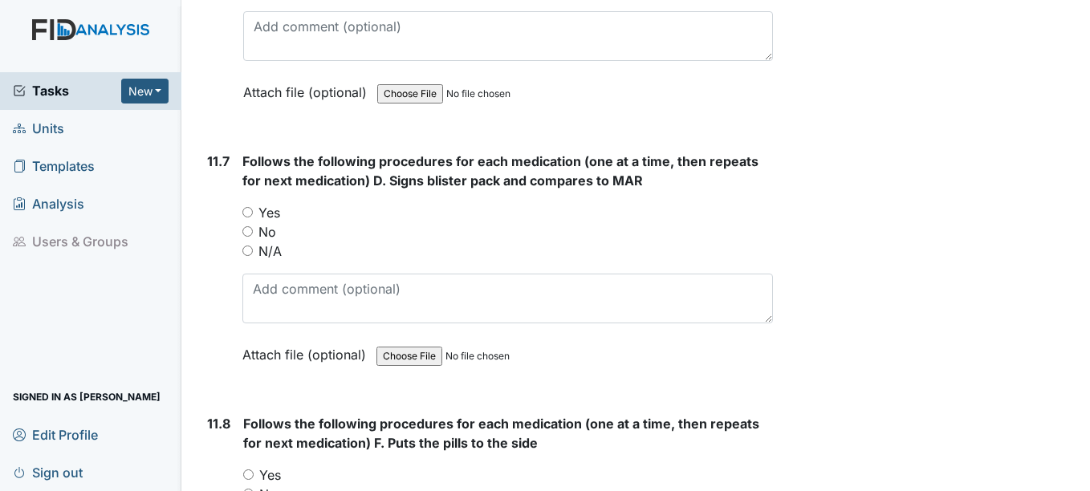
scroll to position [19746, 0]
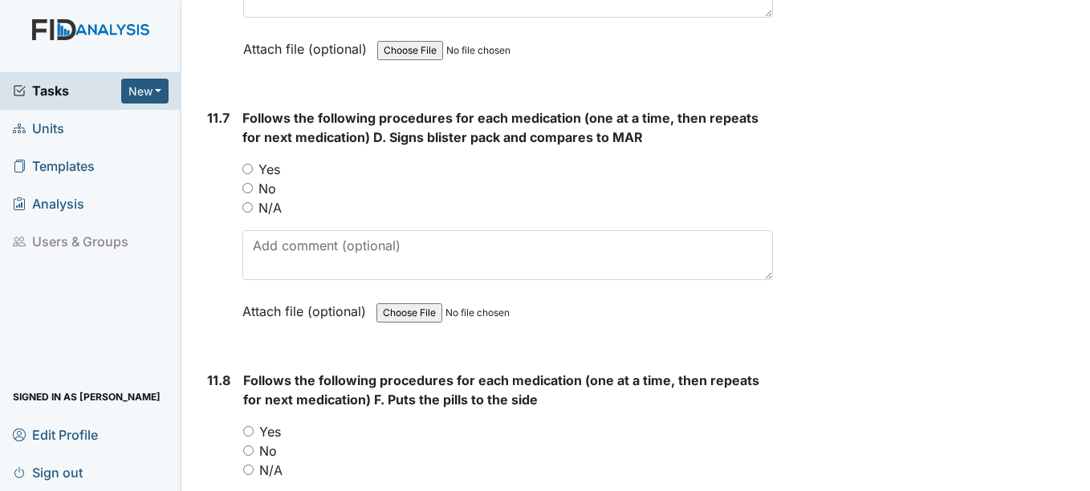
click at [258, 179] on div "Yes" at bounding box center [507, 169] width 530 height 19
click at [250, 179] on div "Yes" at bounding box center [507, 169] width 530 height 19
click at [246, 174] on input "Yes" at bounding box center [247, 169] width 10 height 10
radio input "true"
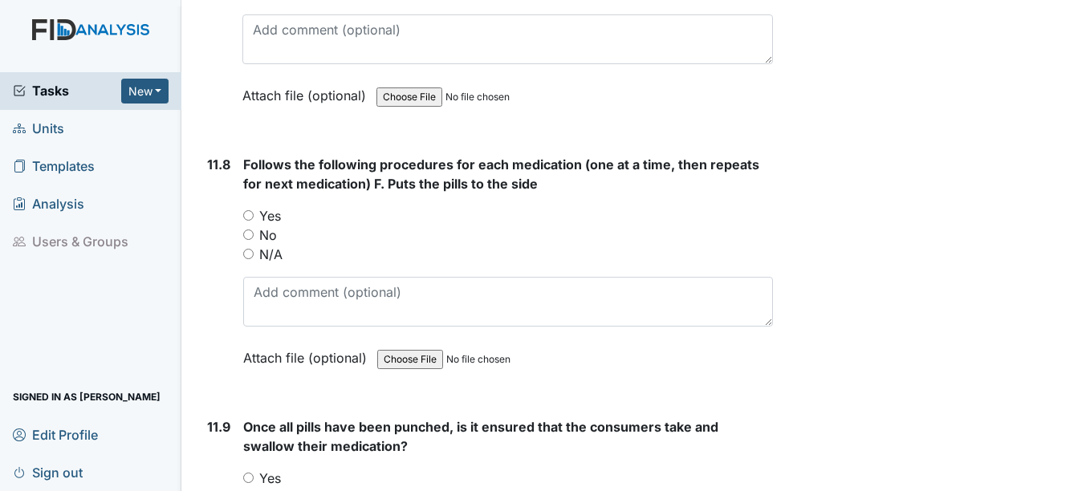
scroll to position [19987, 0]
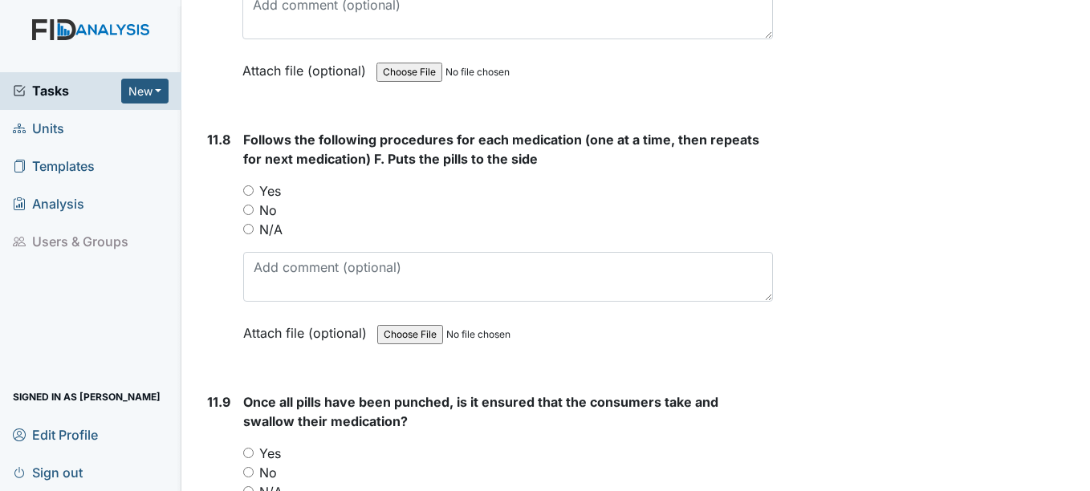
click at [253, 196] on input "Yes" at bounding box center [248, 190] width 10 height 10
radio input "true"
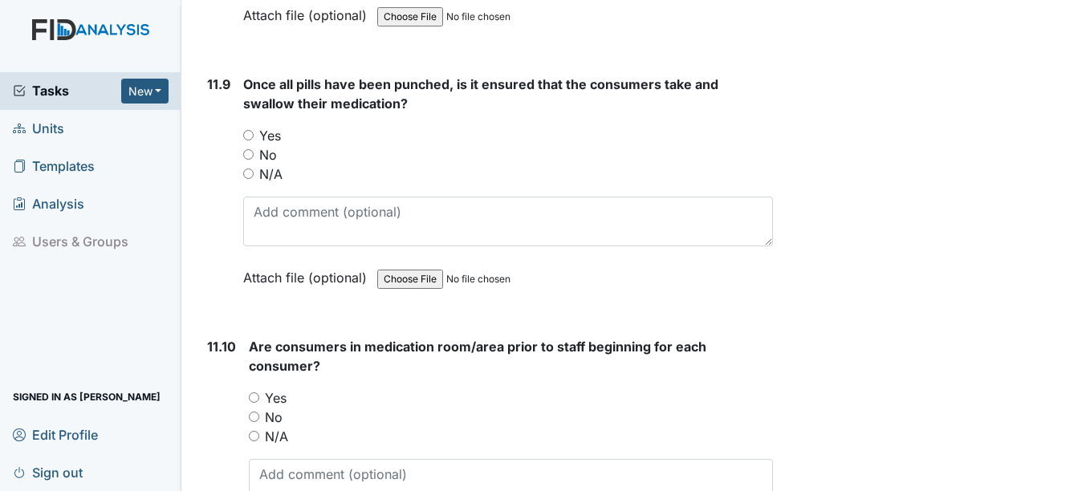
scroll to position [20308, 0]
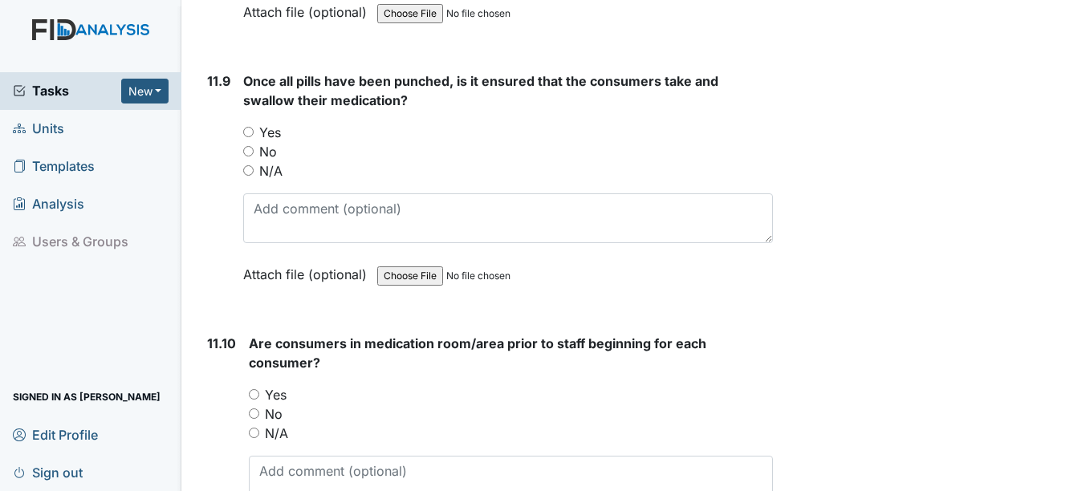
click at [249, 137] on input "Yes" at bounding box center [248, 132] width 10 height 10
radio input "true"
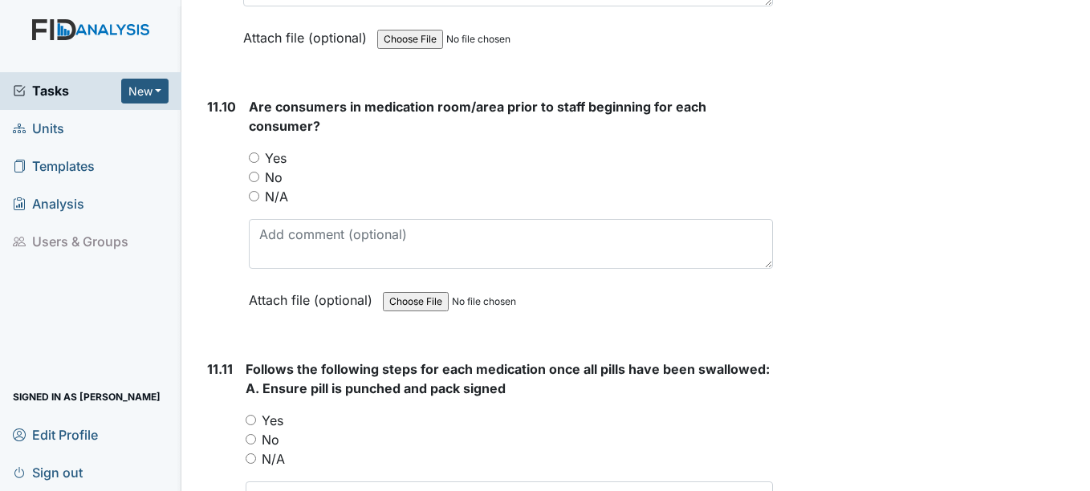
scroll to position [20548, 0]
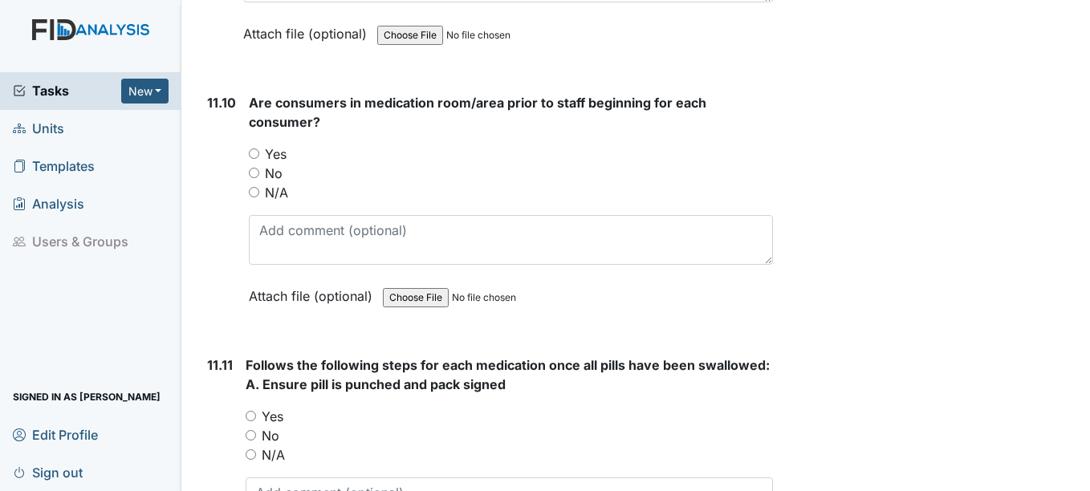
click at [251, 164] on div "Yes" at bounding box center [510, 153] width 523 height 19
click at [254, 159] on input "Yes" at bounding box center [254, 153] width 10 height 10
radio input "true"
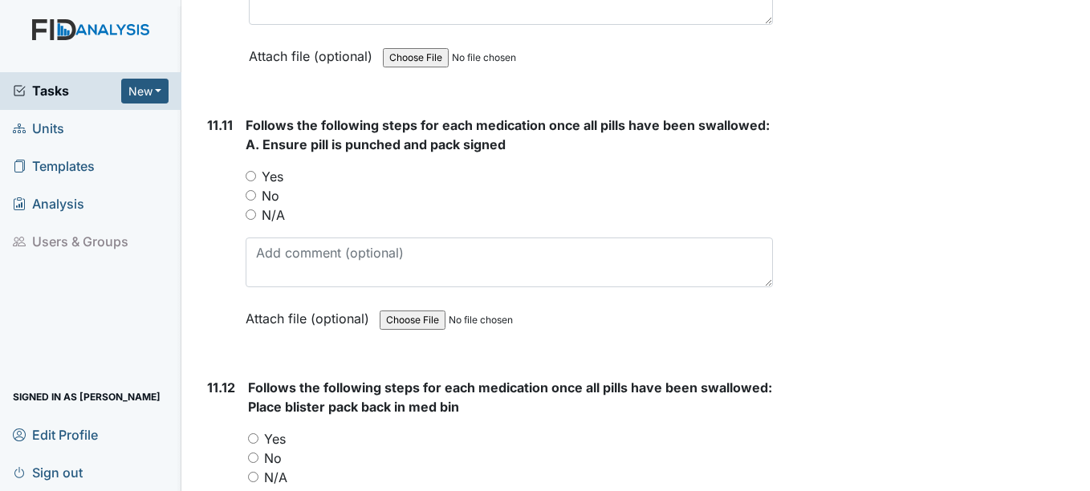
scroll to position [20789, 0]
click at [251, 181] on input "Yes" at bounding box center [251, 175] width 10 height 10
radio input "true"
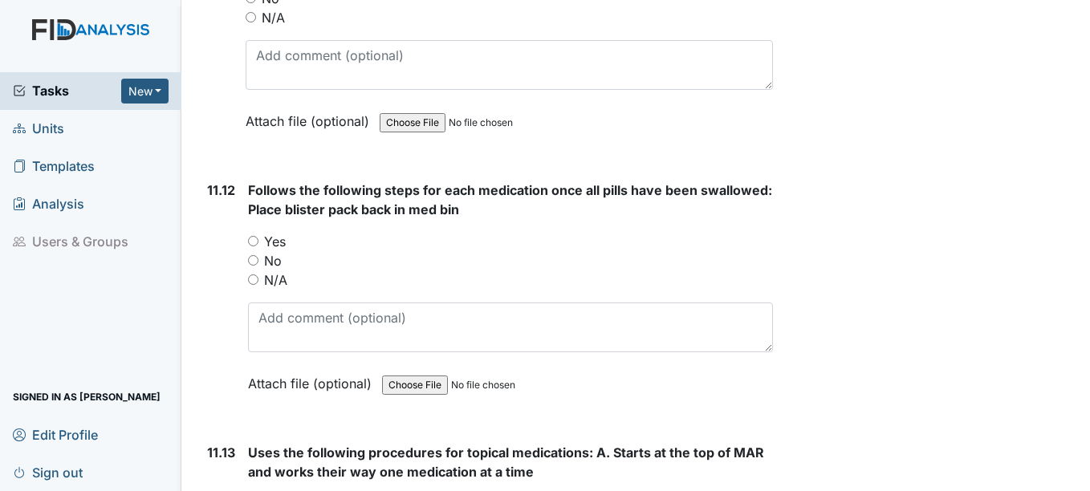
scroll to position [21030, 0]
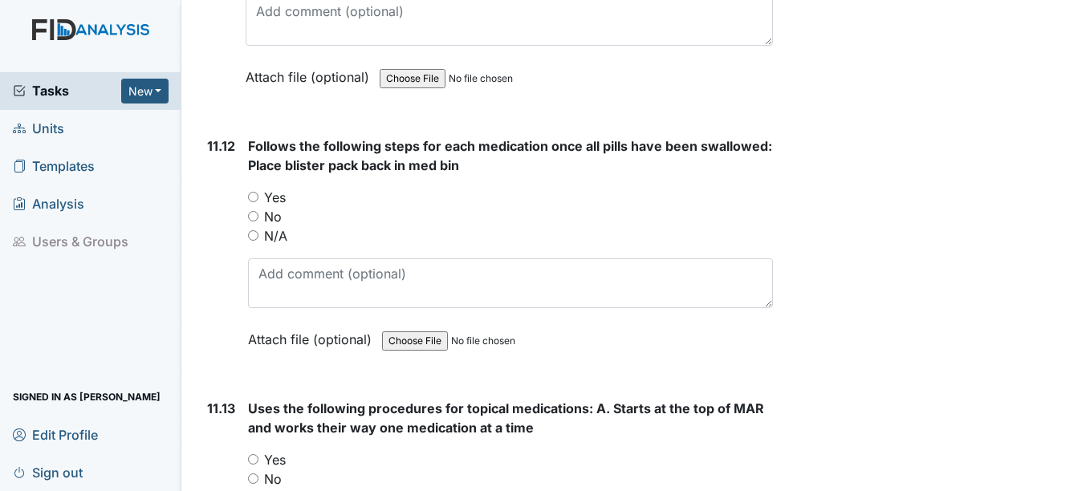
click at [255, 202] on input "Yes" at bounding box center [253, 197] width 10 height 10
radio input "true"
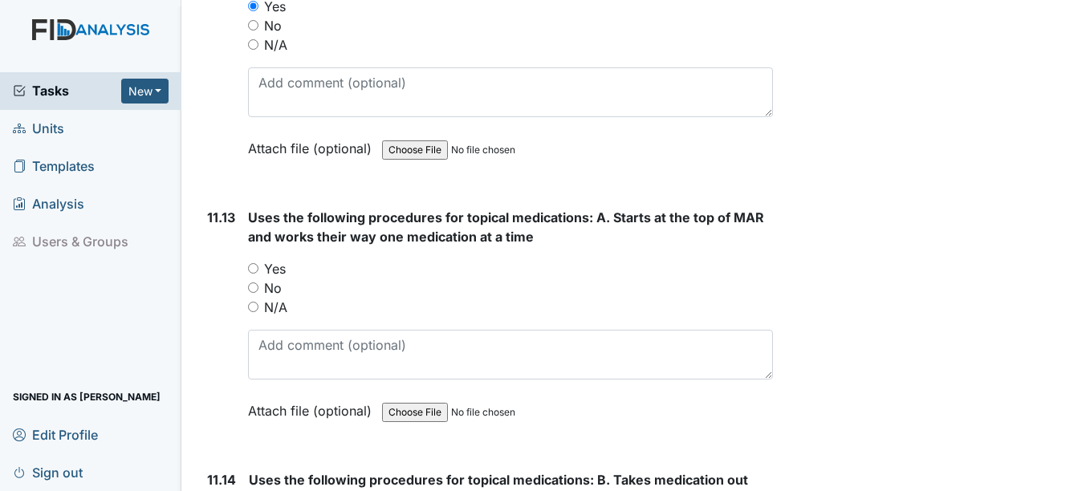
scroll to position [21271, 0]
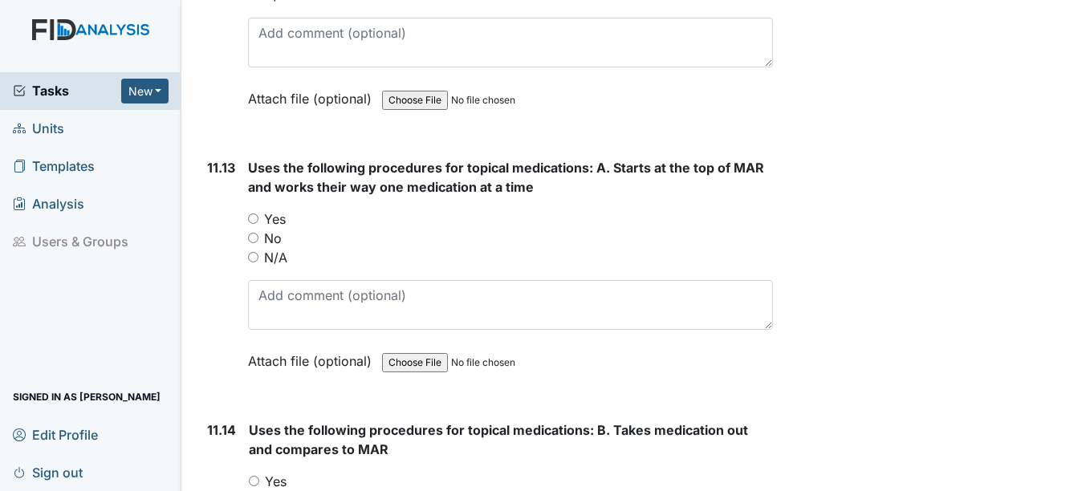
click at [249, 224] on input "Yes" at bounding box center [253, 219] width 10 height 10
radio input "true"
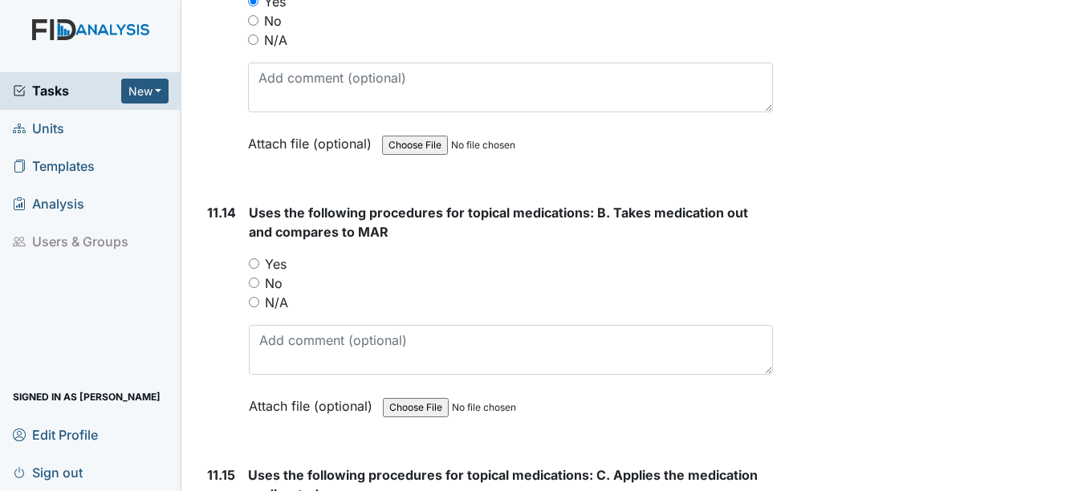
scroll to position [21512, 0]
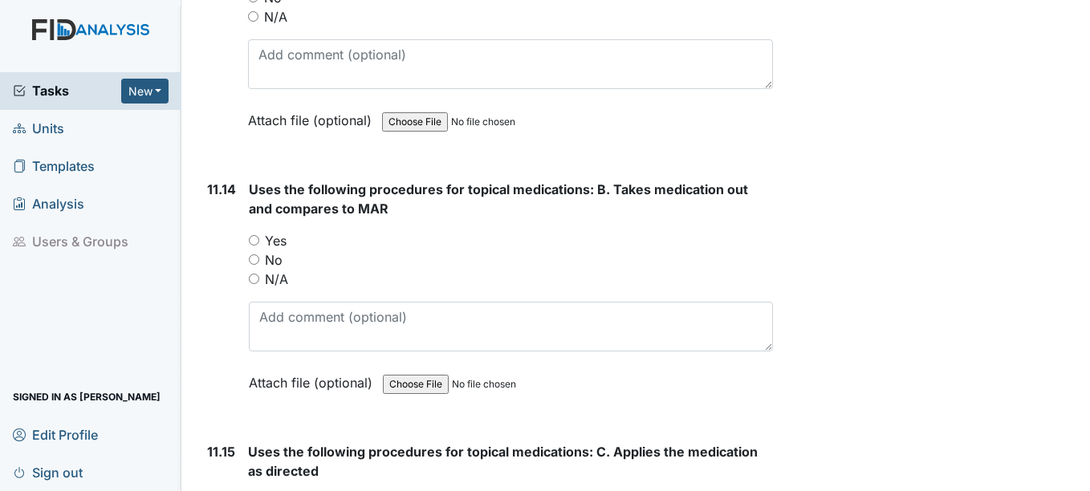
click at [258, 246] on input "Yes" at bounding box center [254, 240] width 10 height 10
radio input "true"
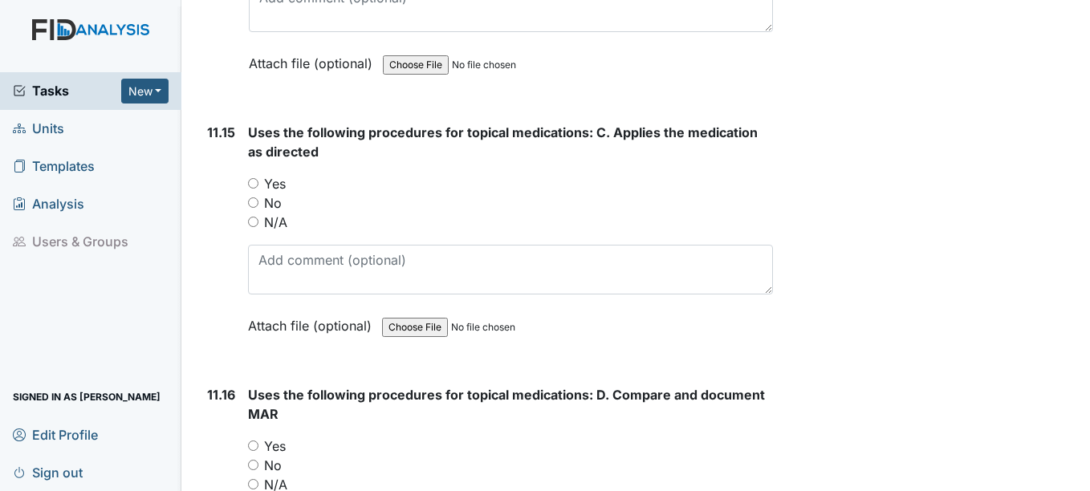
scroll to position [21833, 0]
click at [254, 187] on input "Yes" at bounding box center [253, 182] width 10 height 10
radio input "true"
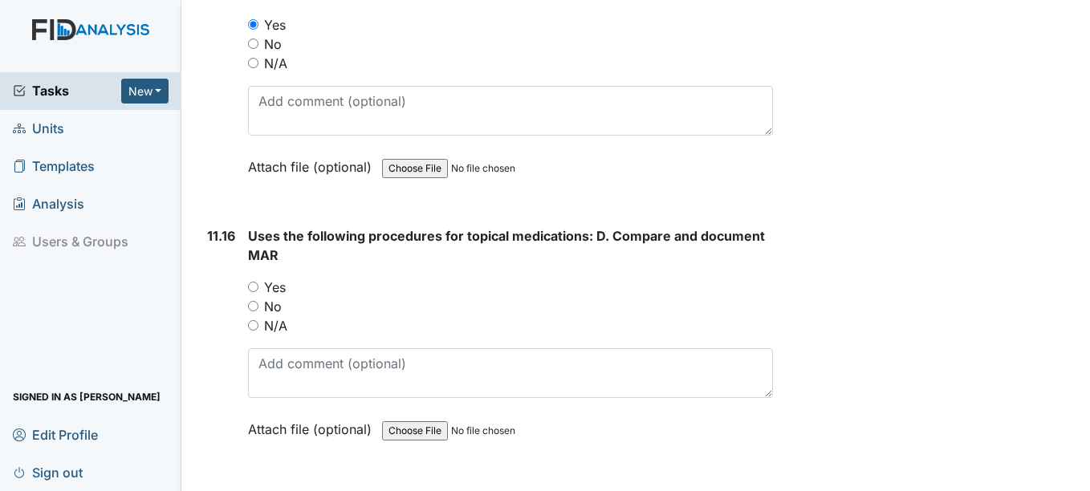
scroll to position [21993, 0]
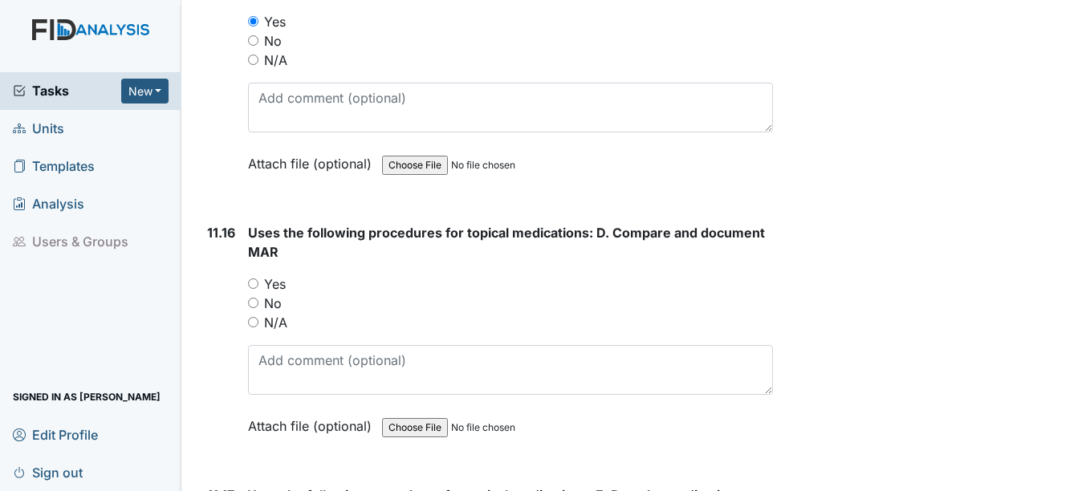
click at [252, 289] on input "Yes" at bounding box center [253, 284] width 10 height 10
radio input "true"
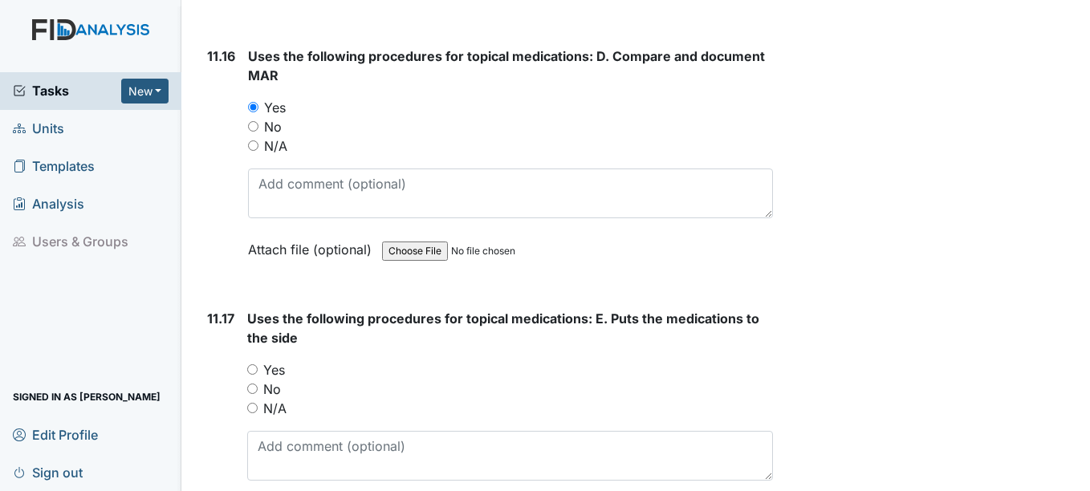
scroll to position [22234, 0]
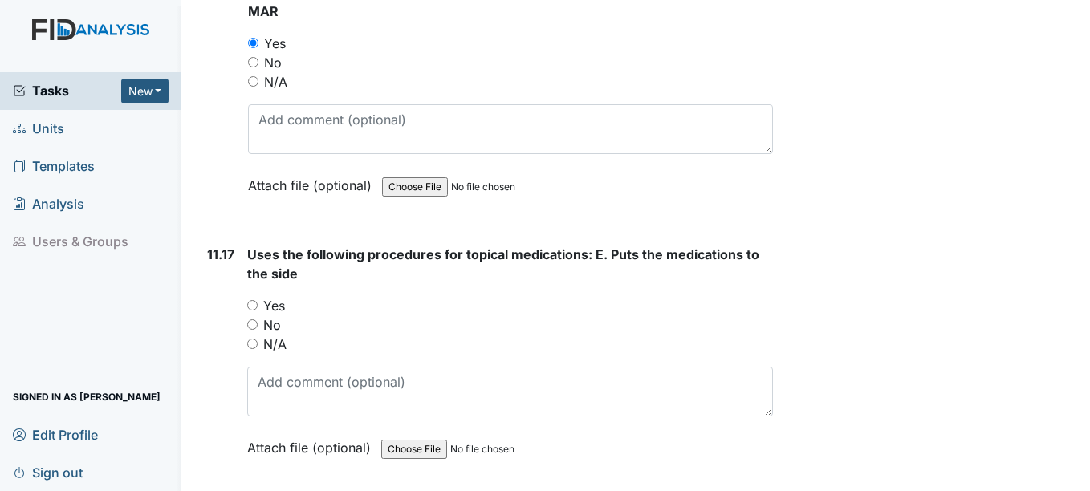
click at [253, 311] on input "Yes" at bounding box center [252, 305] width 10 height 10
radio input "true"
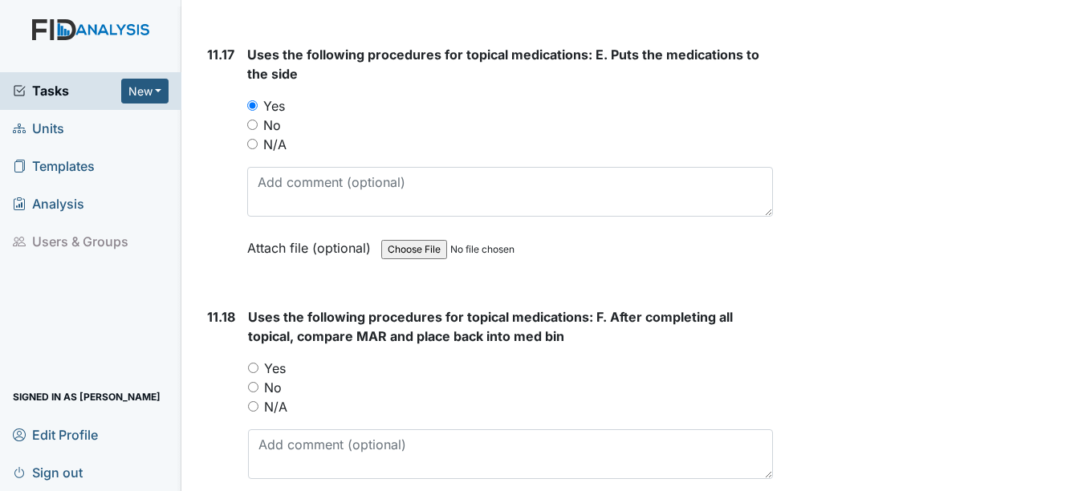
scroll to position [22475, 0]
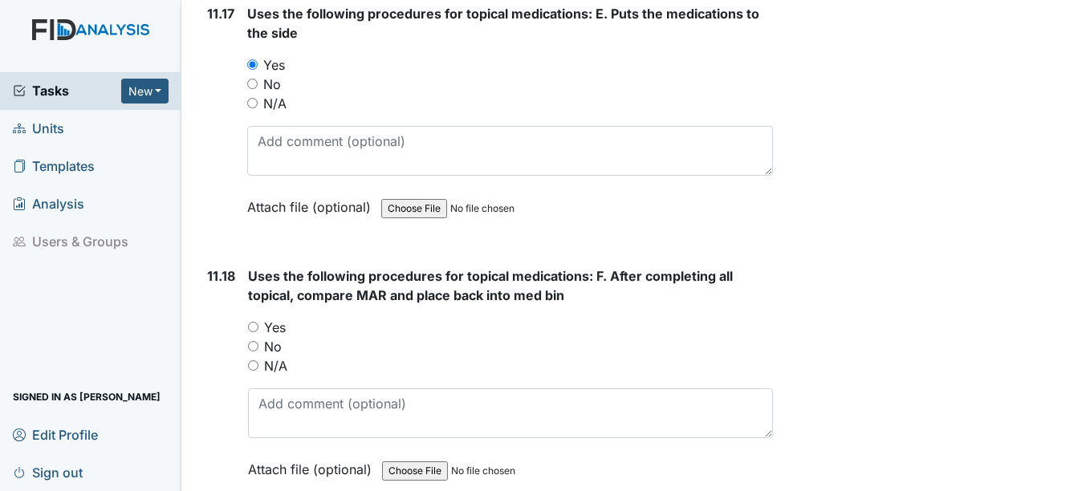
click at [253, 332] on input "Yes" at bounding box center [253, 327] width 10 height 10
radio input "true"
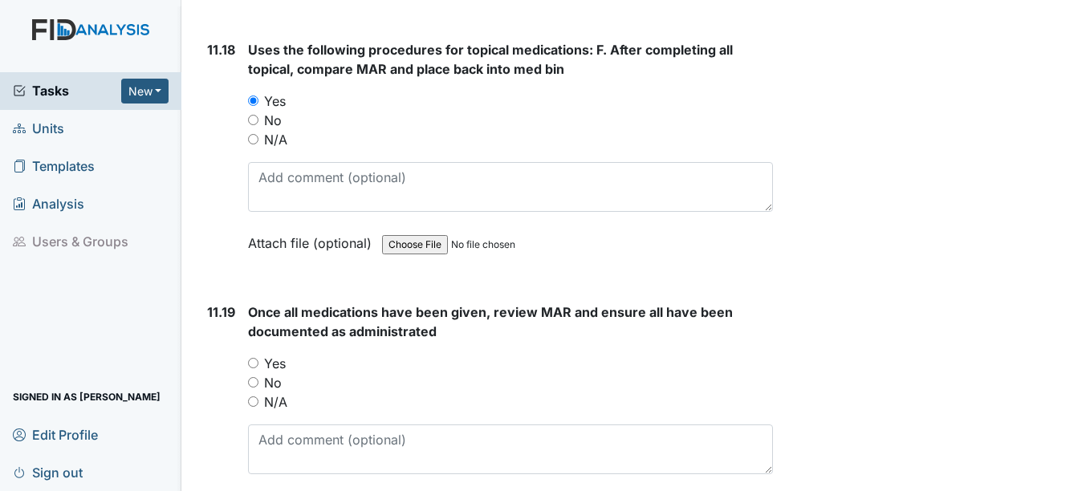
scroll to position [22716, 0]
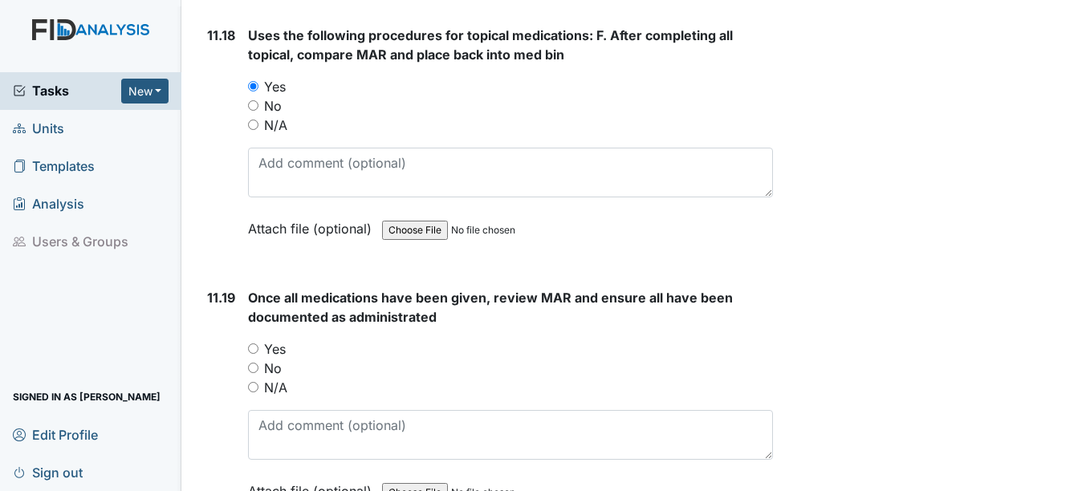
click at [257, 354] on input "Yes" at bounding box center [253, 349] width 10 height 10
radio input "true"
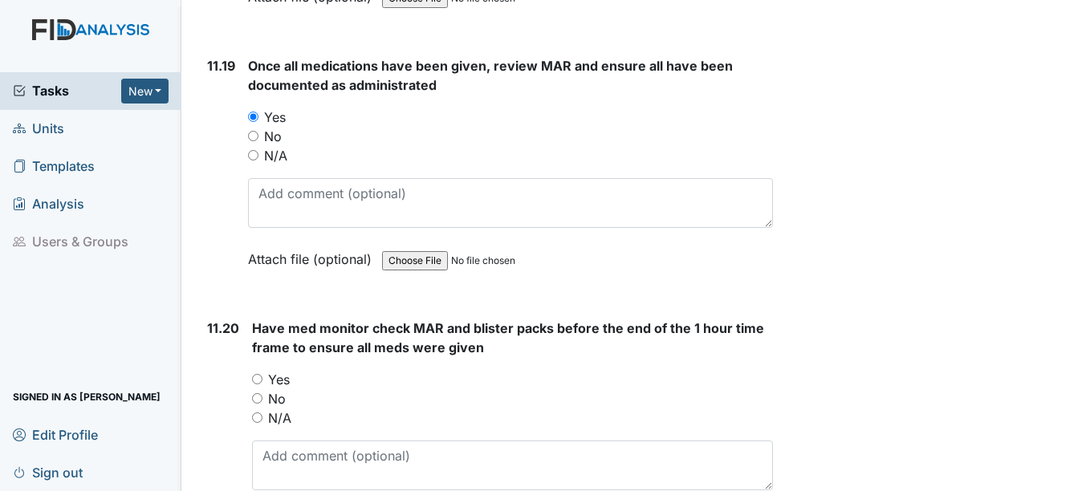
scroll to position [22956, 0]
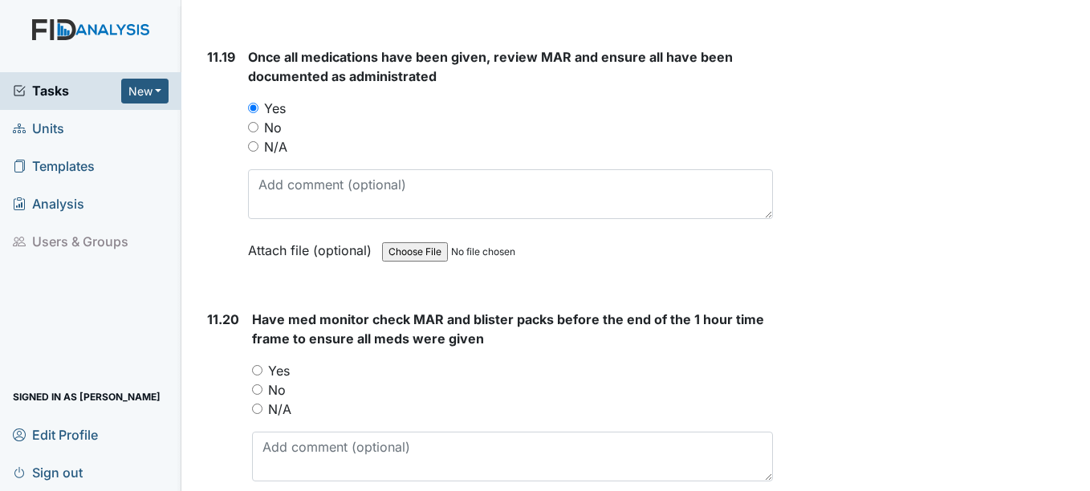
click at [256, 376] on input "Yes" at bounding box center [257, 370] width 10 height 10
radio input "true"
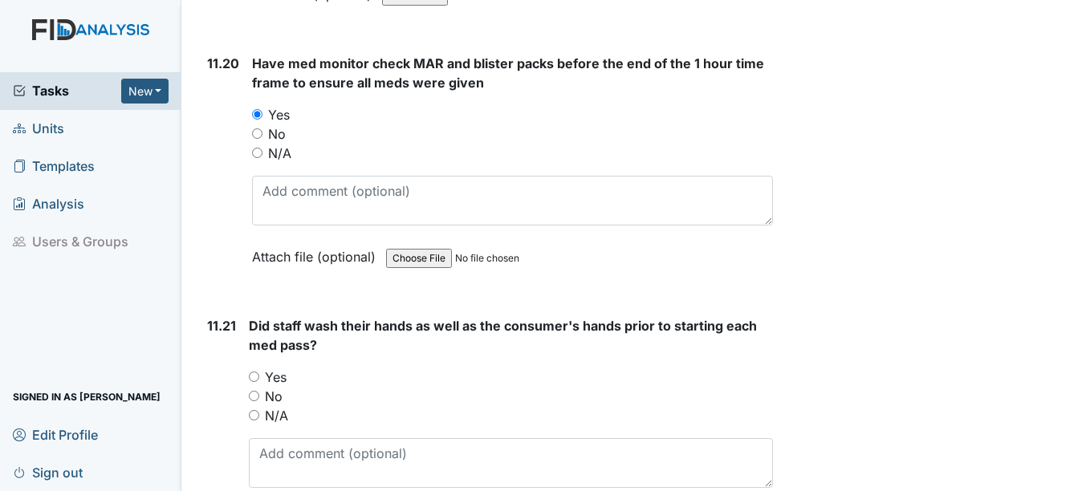
scroll to position [23278, 0]
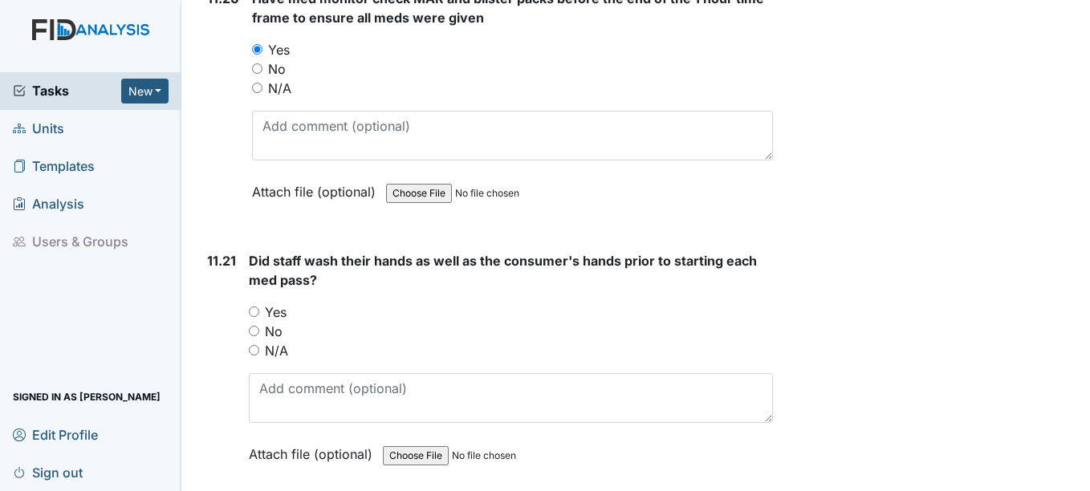
click at [251, 317] on input "Yes" at bounding box center [254, 312] width 10 height 10
radio input "true"
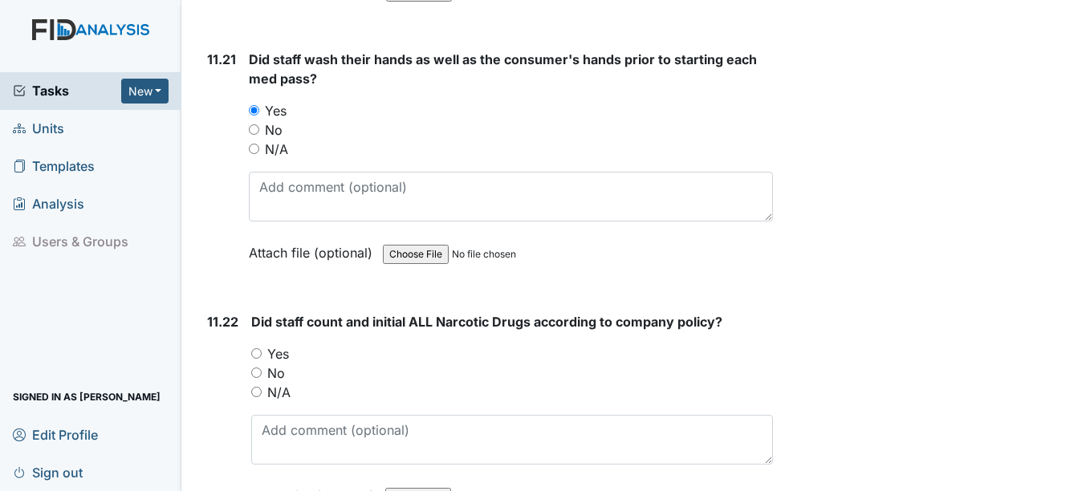
scroll to position [23518, 0]
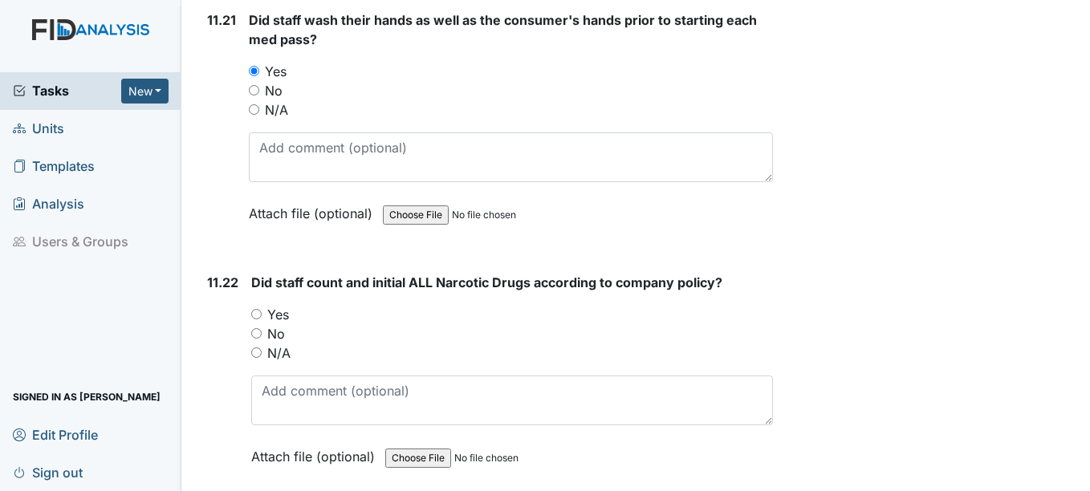
click at [253, 319] on input "Yes" at bounding box center [256, 314] width 10 height 10
radio input "true"
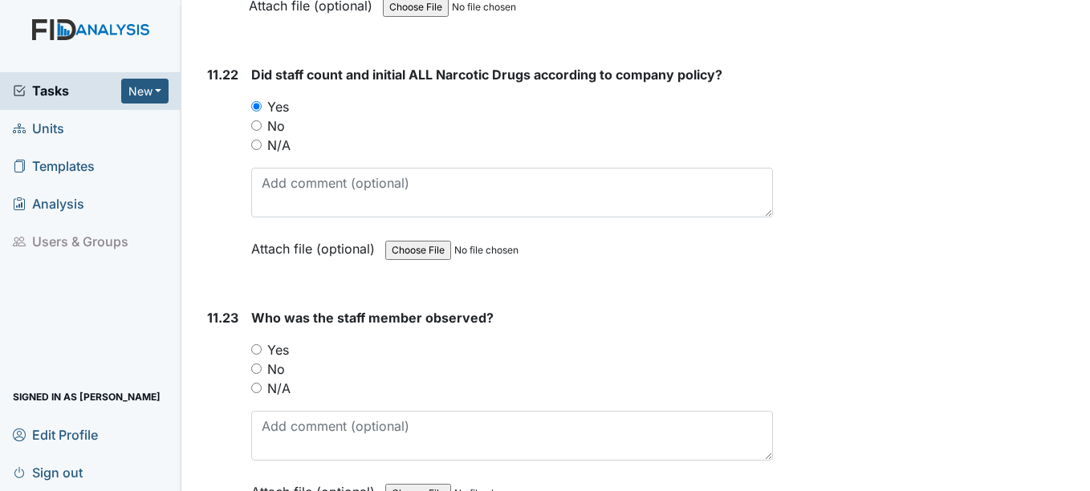
scroll to position [23759, 0]
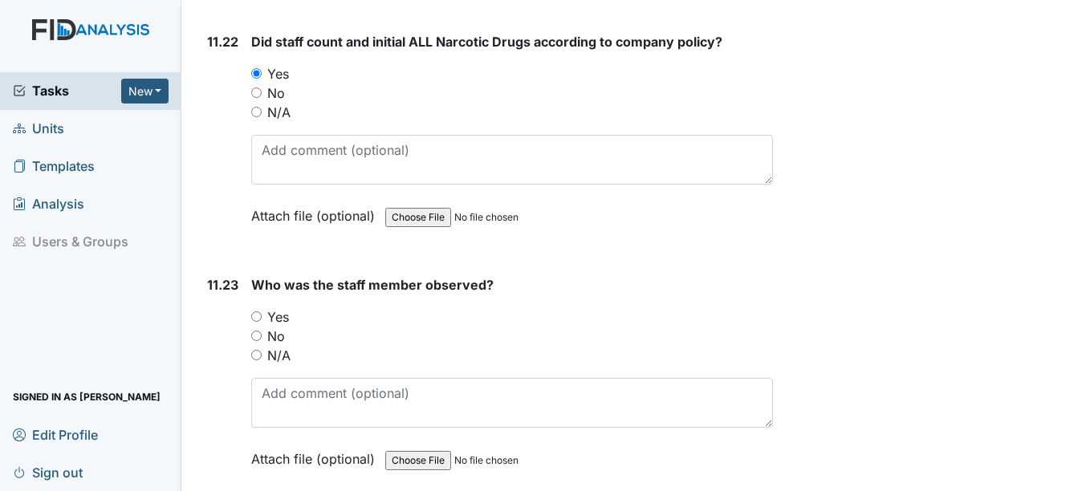
click at [254, 322] on input "Yes" at bounding box center [256, 316] width 10 height 10
radio input "true"
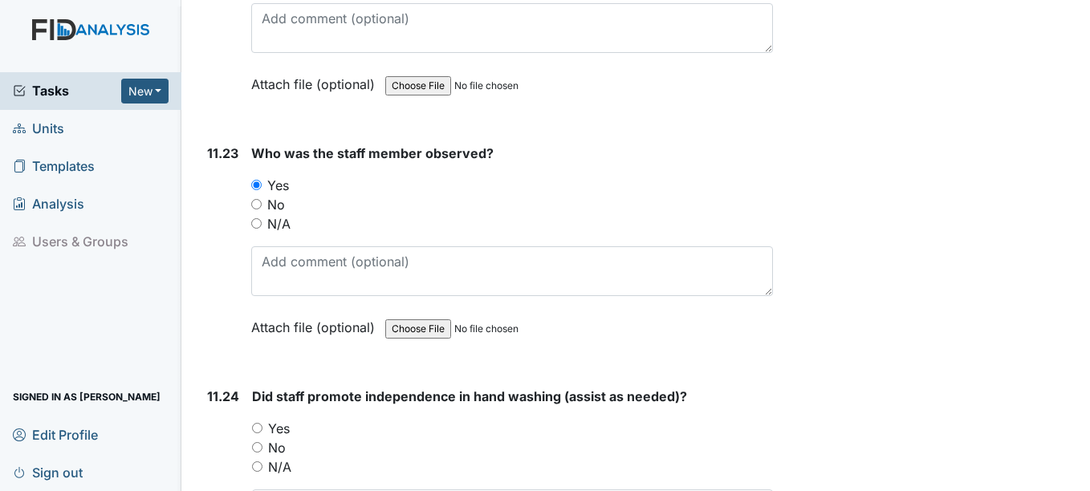
scroll to position [23920, 0]
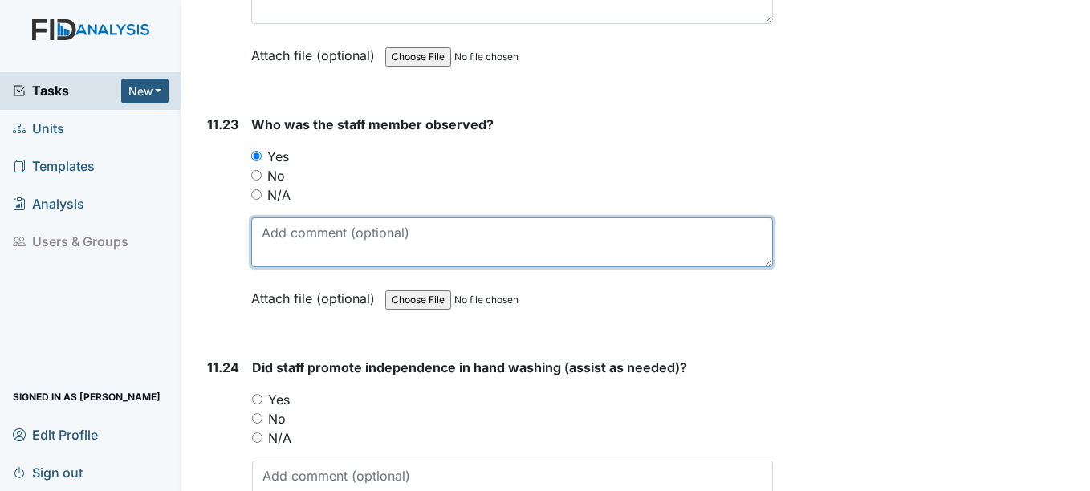
click at [296, 267] on textarea at bounding box center [511, 243] width 521 height 50
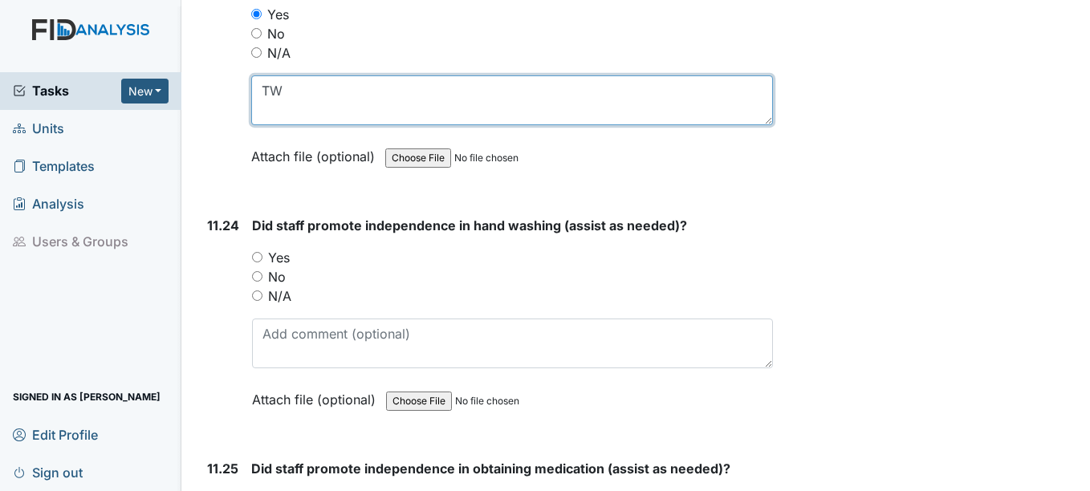
scroll to position [24080, 0]
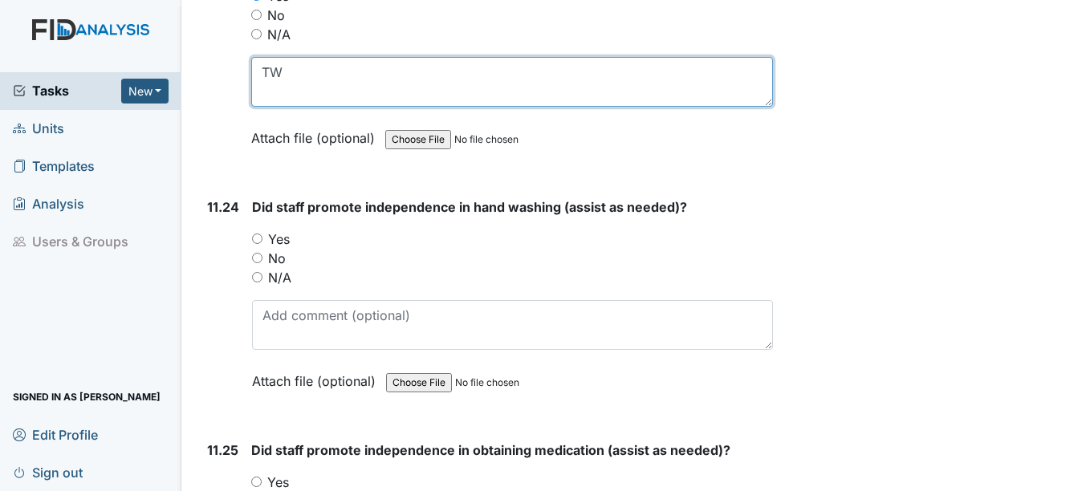
type textarea "TW"
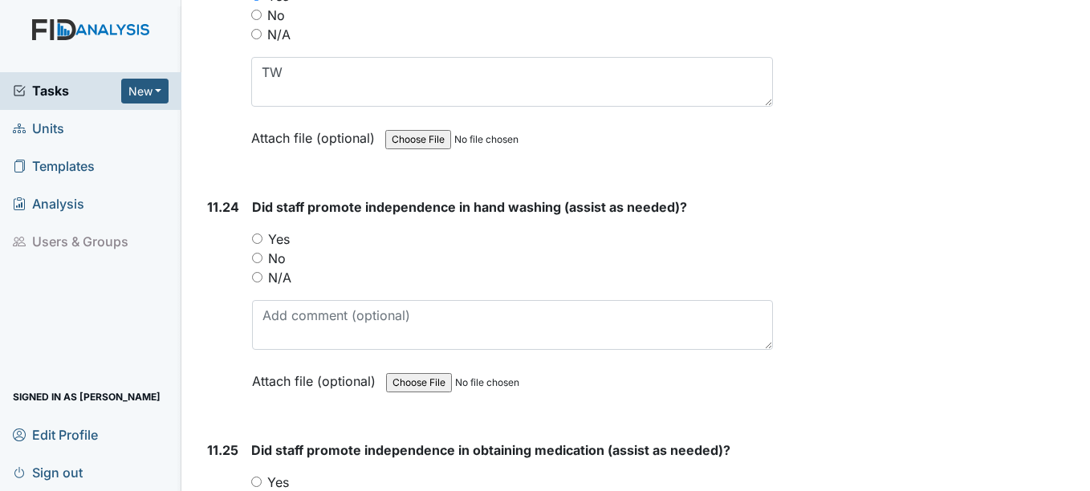
click at [258, 244] on input "Yes" at bounding box center [257, 239] width 10 height 10
radio input "true"
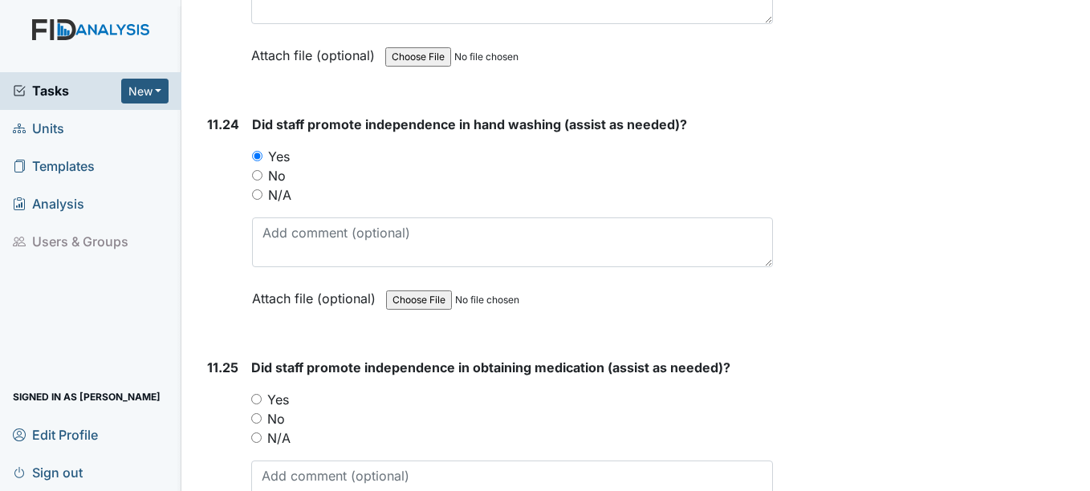
scroll to position [24241, 0]
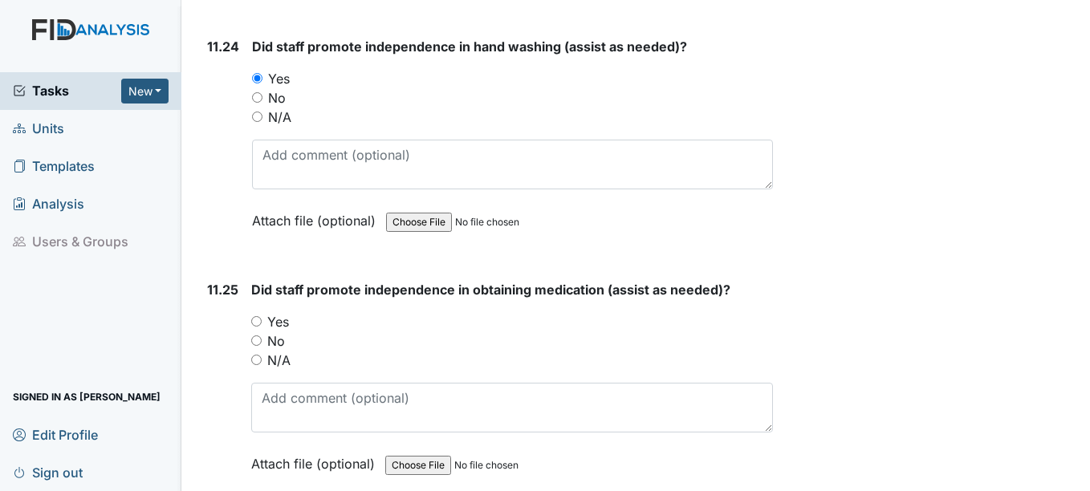
click at [254, 327] on input "Yes" at bounding box center [256, 321] width 10 height 10
radio input "true"
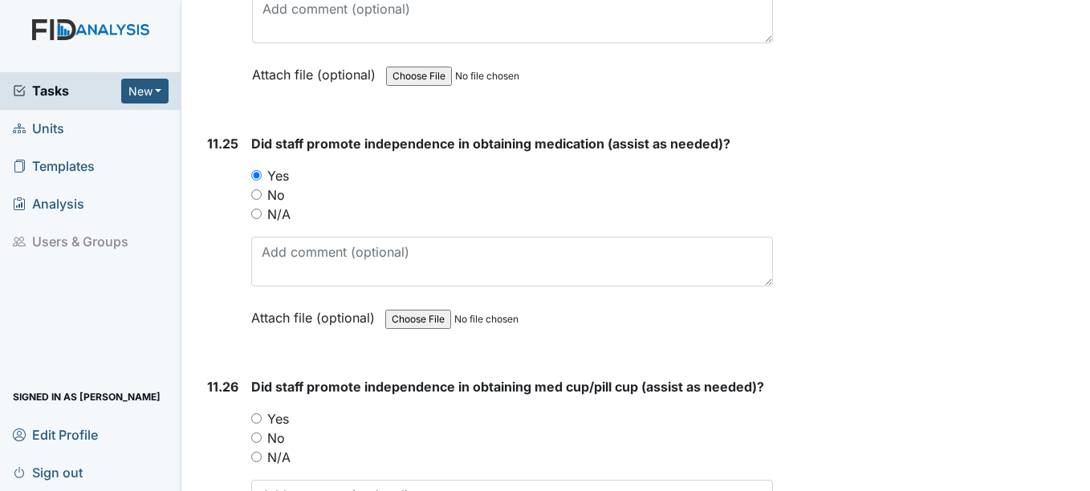
scroll to position [24401, 0]
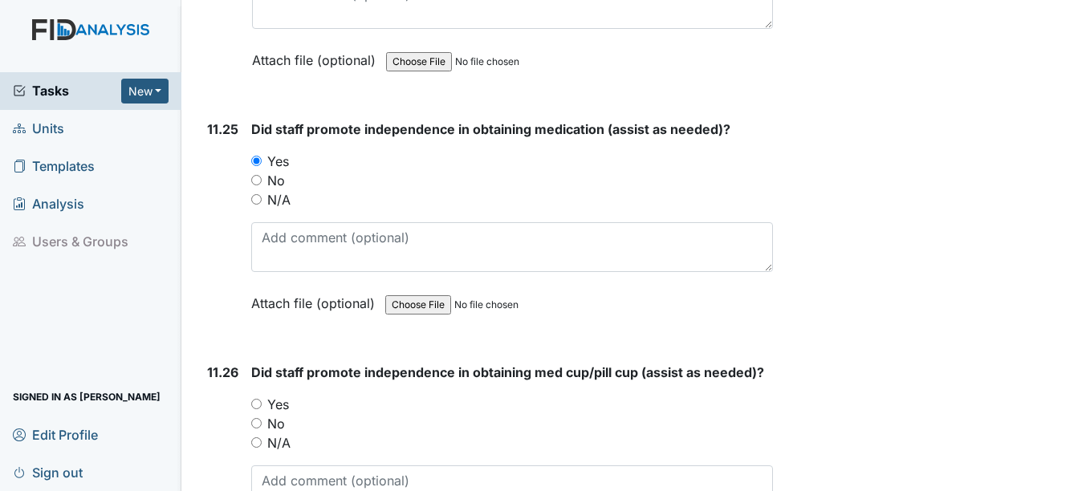
click at [253, 409] on input "Yes" at bounding box center [256, 404] width 10 height 10
radio input "true"
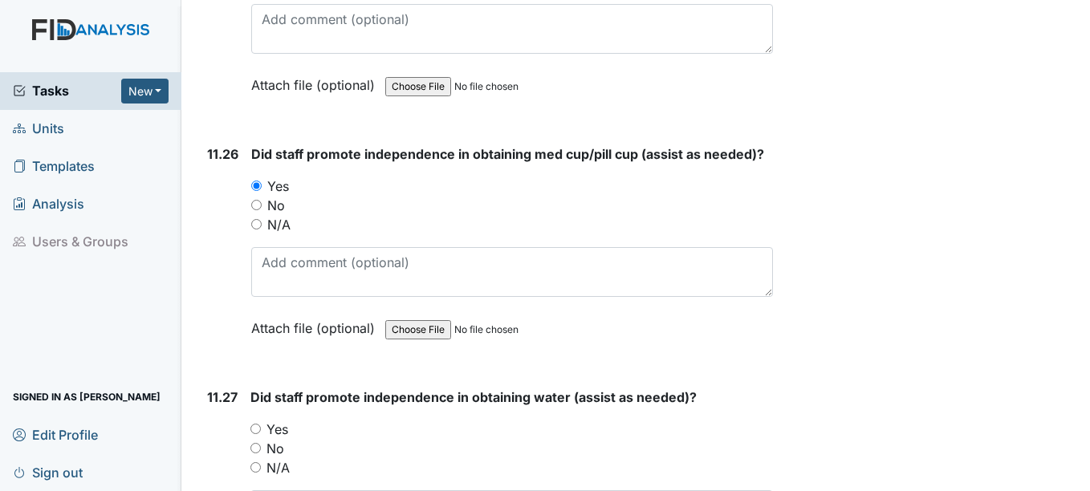
scroll to position [24642, 0]
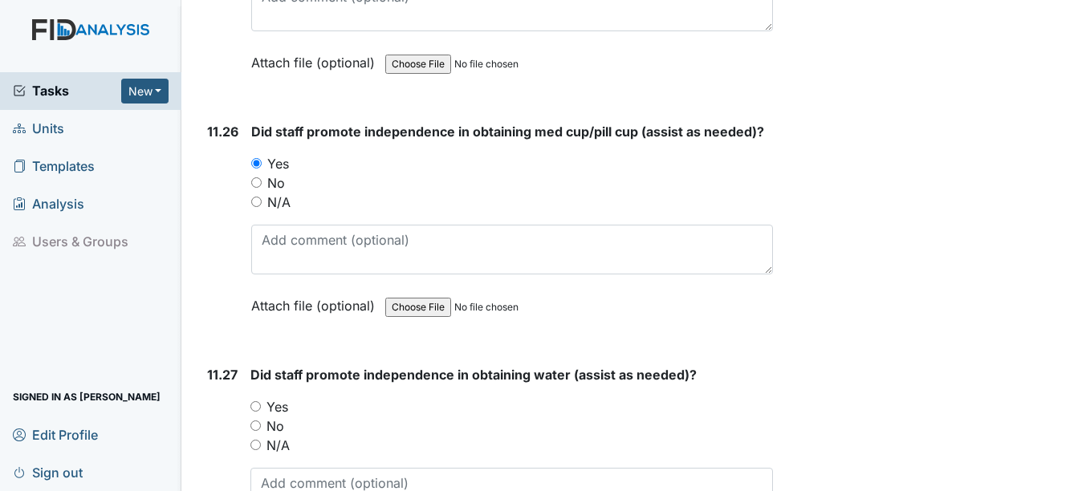
click at [258, 412] on input "Yes" at bounding box center [255, 406] width 10 height 10
radio input "true"
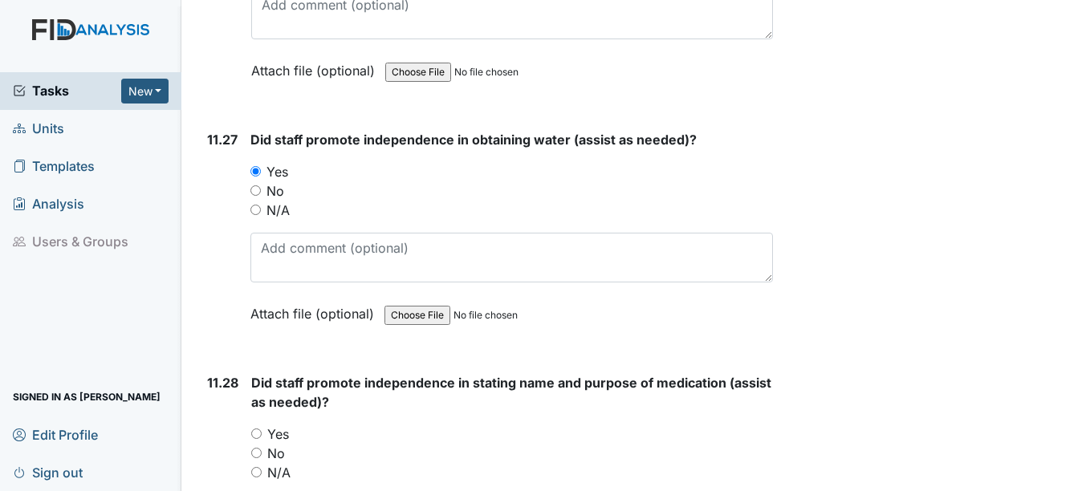
scroll to position [24883, 0]
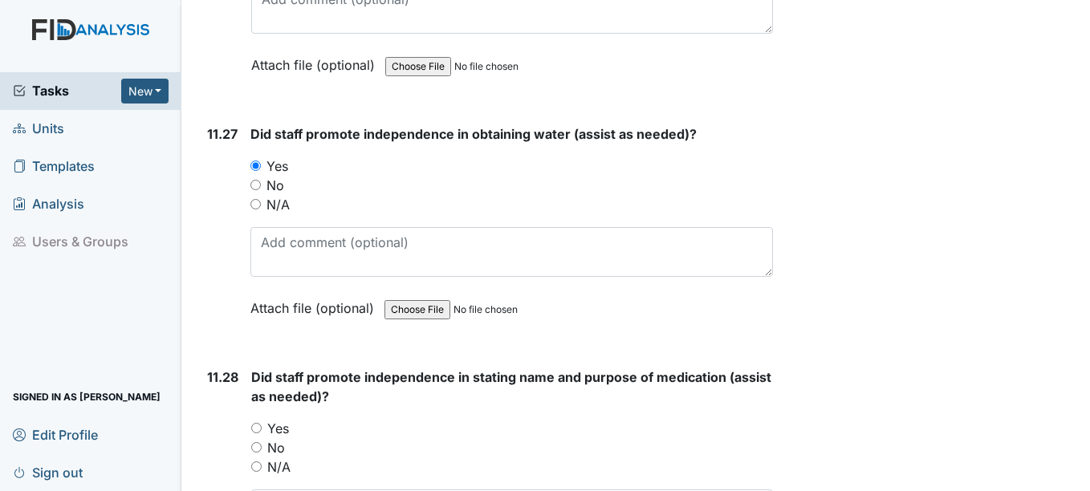
click at [258, 433] on input "Yes" at bounding box center [256, 428] width 10 height 10
radio input "true"
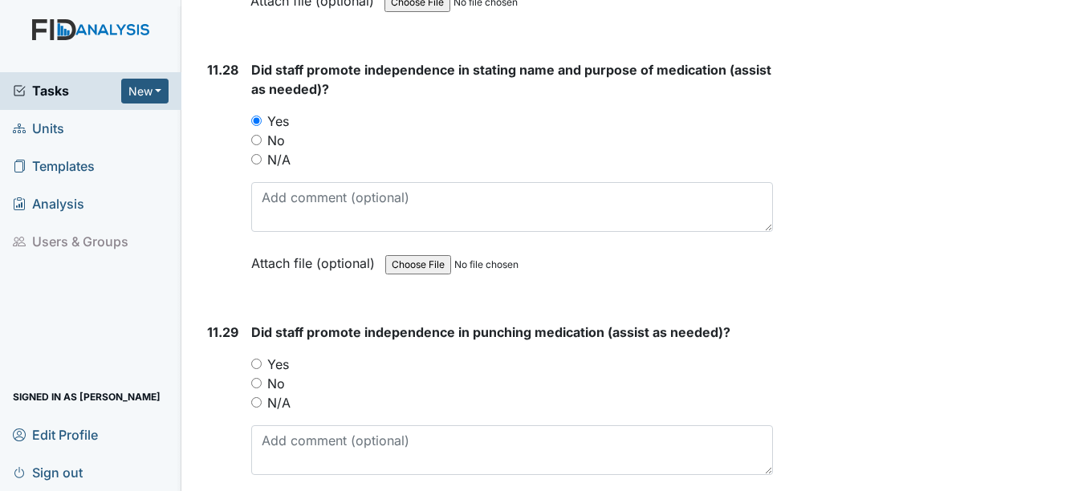
scroll to position [25204, 0]
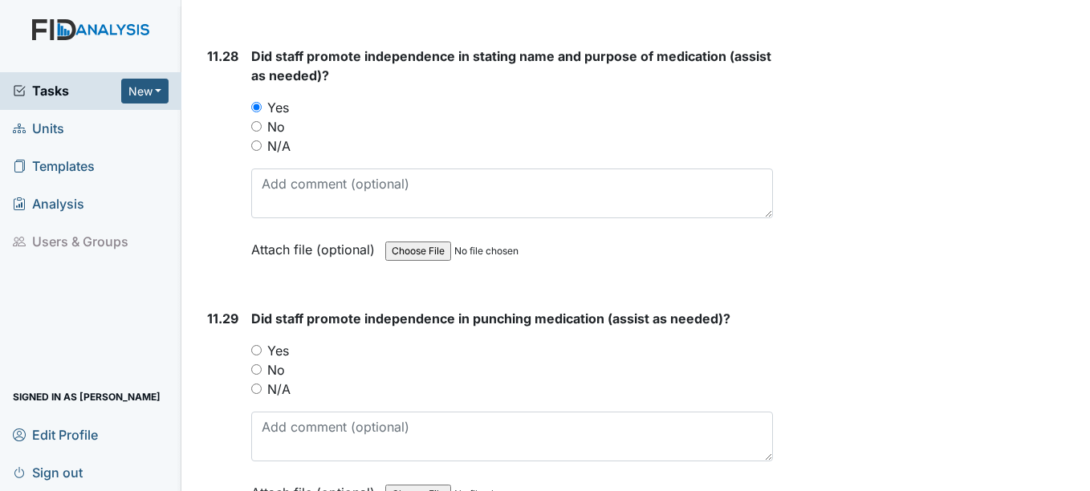
click at [261, 356] on input "Yes" at bounding box center [256, 350] width 10 height 10
radio input "true"
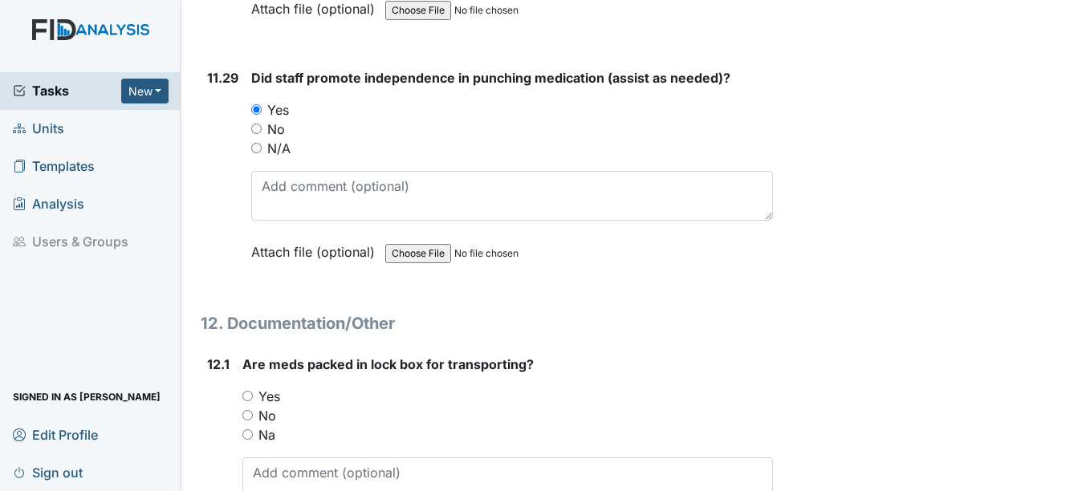
scroll to position [25525, 0]
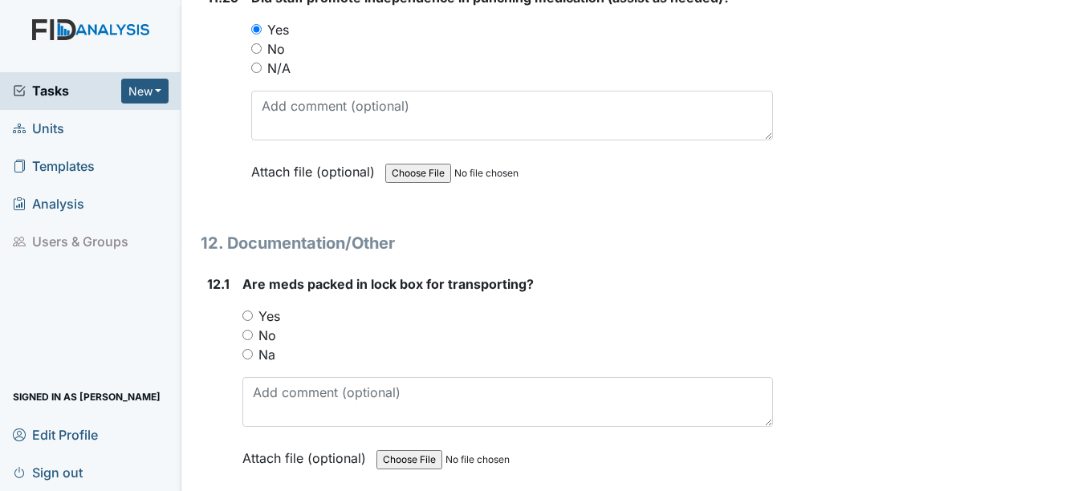
click at [255, 326] on div "Yes" at bounding box center [507, 316] width 530 height 19
click at [240, 338] on div "12.1 Are meds packed in lock box for transporting? You must select one of the b…" at bounding box center [487, 384] width 572 height 218
click at [252, 326] on div "Yes" at bounding box center [507, 316] width 530 height 19
click at [246, 326] on div "Yes" at bounding box center [507, 316] width 530 height 19
drag, startPoint x: 240, startPoint y: 343, endPoint x: 238, endPoint y: 330, distance: 12.9
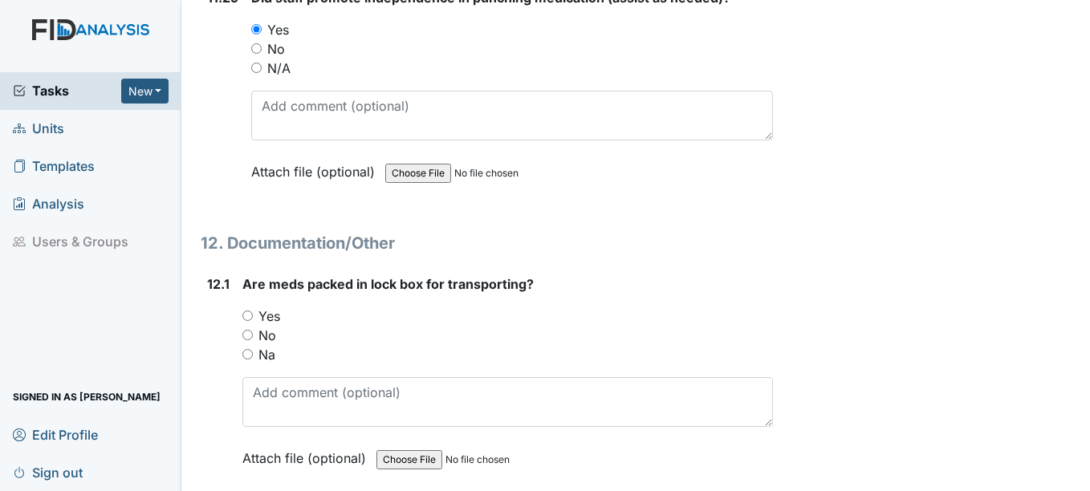
click at [238, 341] on div "12.1 Are meds packed in lock box for transporting? You must select one of the b…" at bounding box center [487, 384] width 572 height 218
drag, startPoint x: 241, startPoint y: 325, endPoint x: 248, endPoint y: 336, distance: 12.7
click at [242, 327] on div "12.1 Are meds packed in lock box for transporting? You must select one of the b…" at bounding box center [487, 384] width 572 height 218
click at [251, 321] on input "Yes" at bounding box center [247, 316] width 10 height 10
radio input "true"
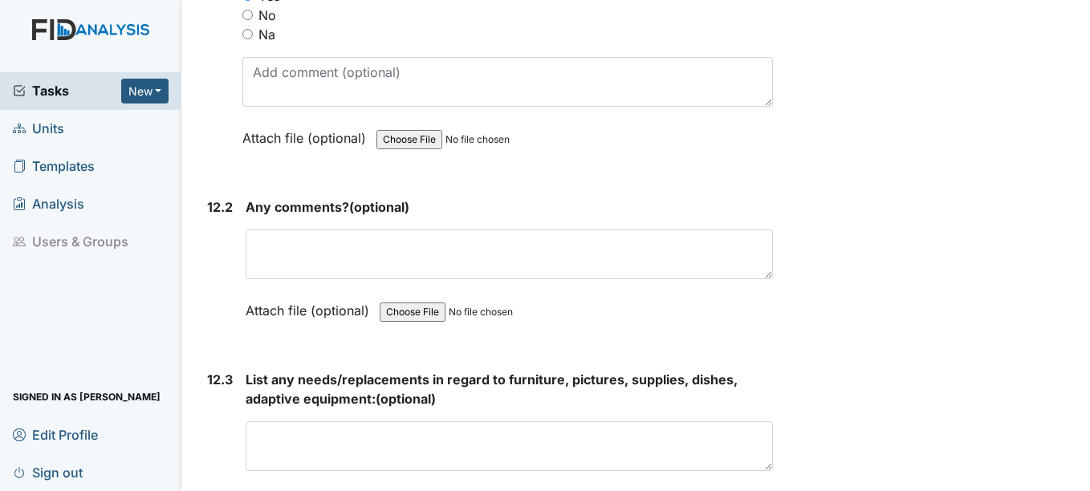
scroll to position [25846, 0]
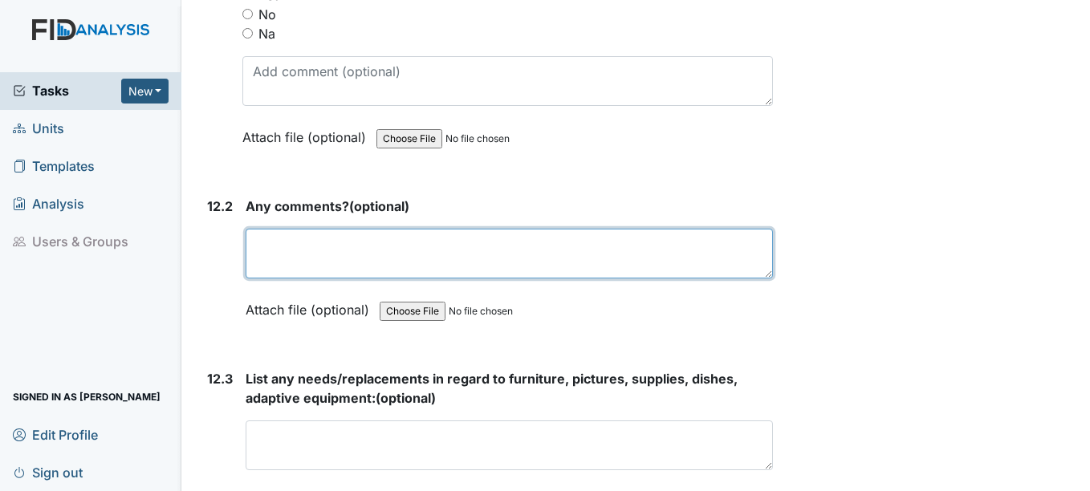
drag, startPoint x: 352, startPoint y: 281, endPoint x: 357, endPoint y: 293, distance: 13.3
click at [356, 279] on textarea at bounding box center [509, 254] width 527 height 50
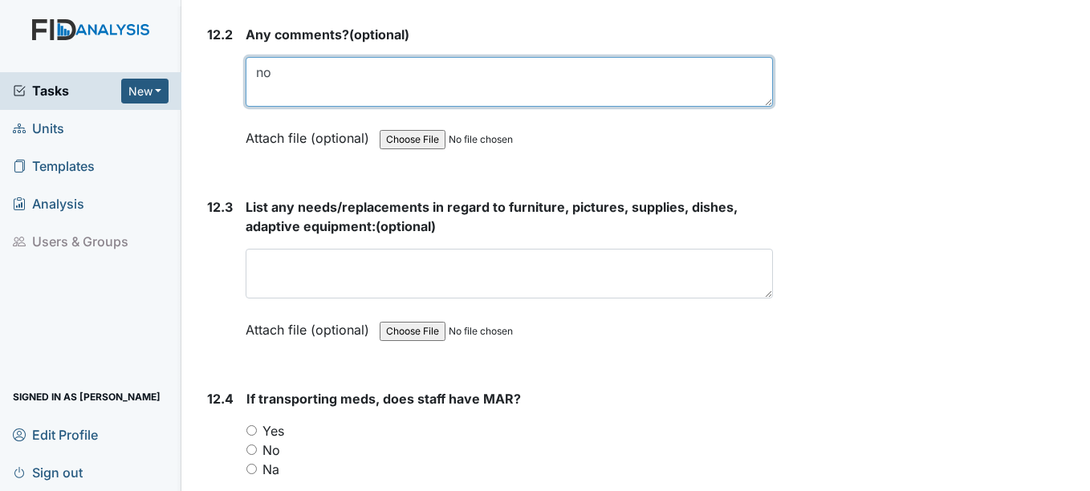
scroll to position [26087, 0]
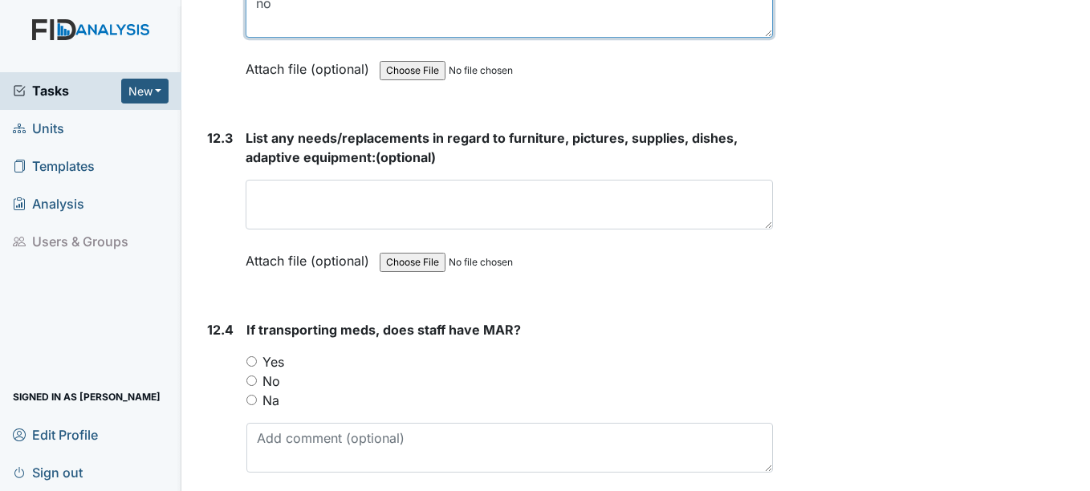
type textarea "no"
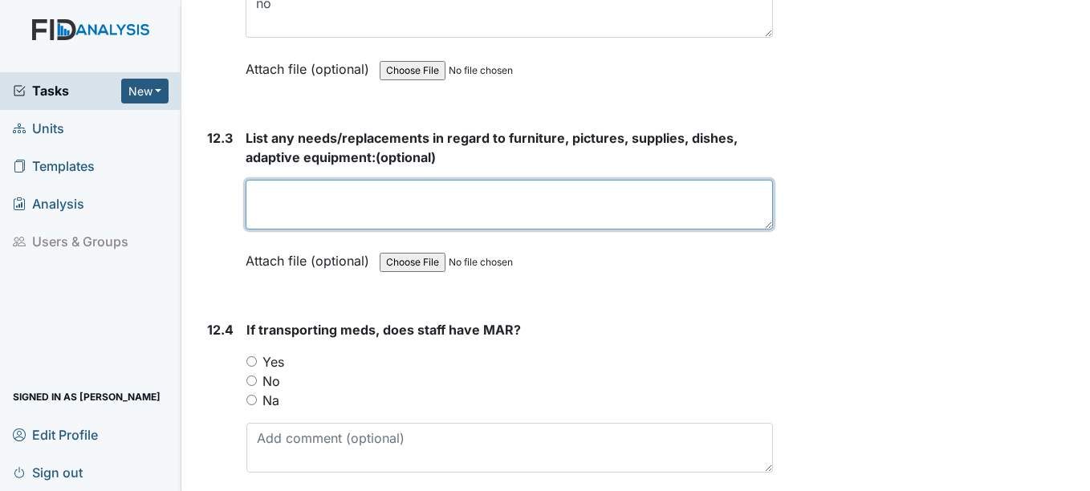
click at [352, 224] on textarea at bounding box center [509, 205] width 527 height 50
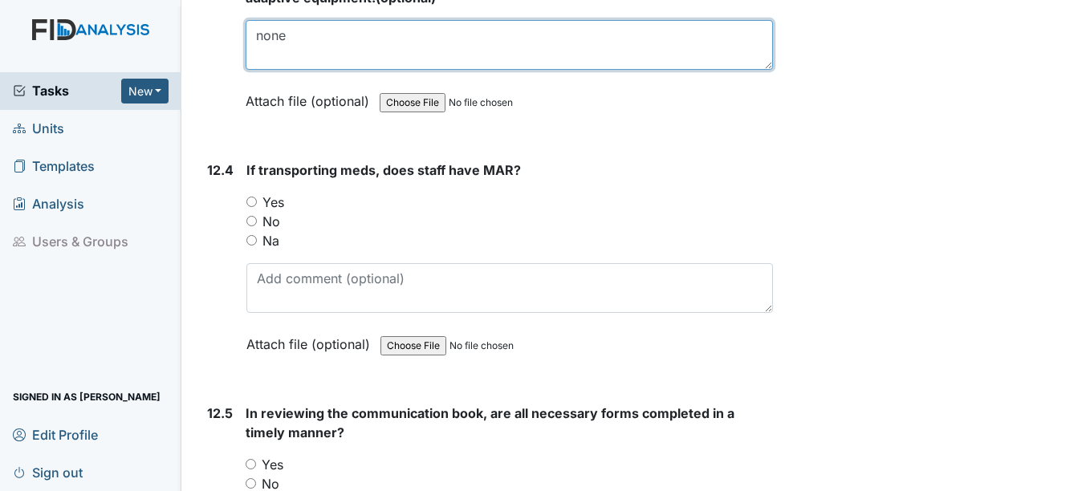
scroll to position [26247, 0]
type textarea "none"
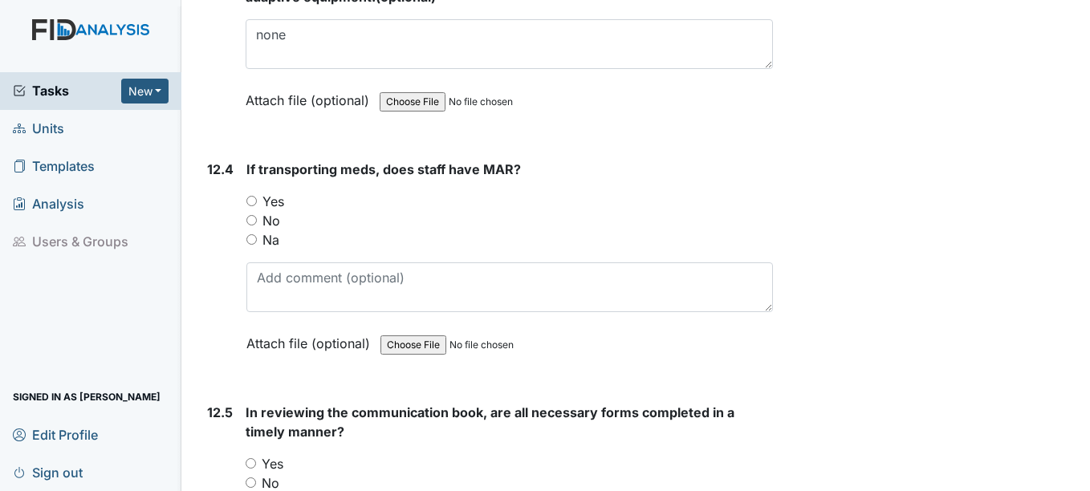
click at [259, 211] on div "Yes" at bounding box center [509, 201] width 526 height 19
click at [257, 206] on input "Yes" at bounding box center [251, 201] width 10 height 10
radio input "true"
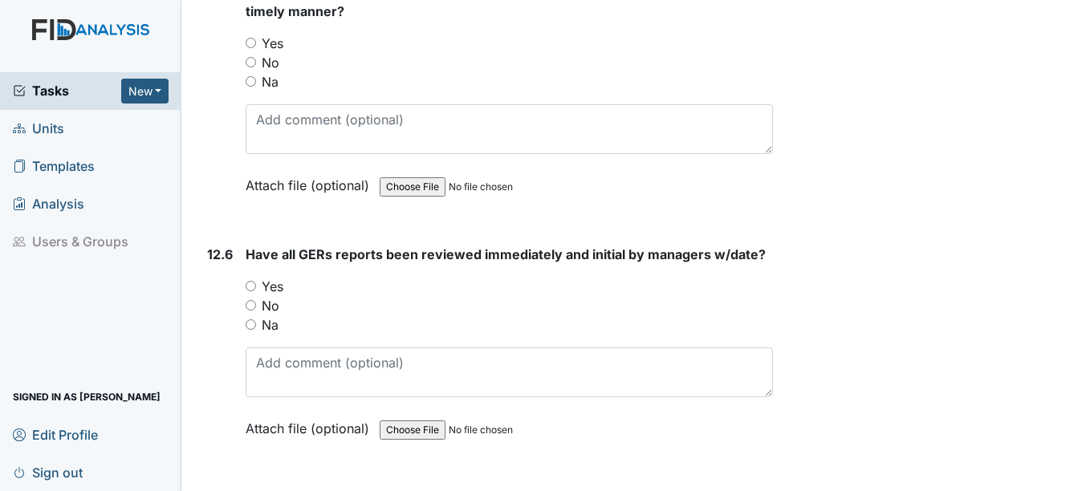
scroll to position [26568, 0]
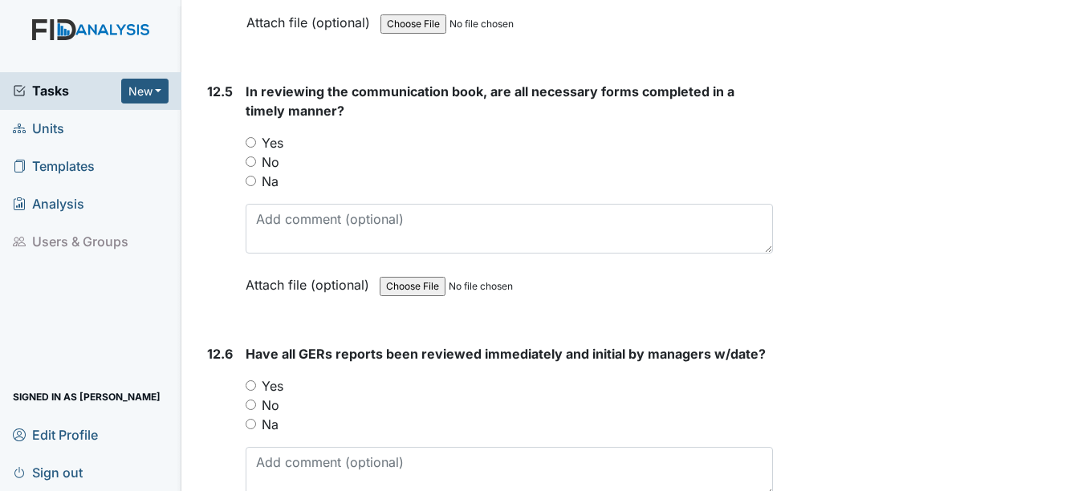
click at [251, 148] on input "Yes" at bounding box center [251, 142] width 10 height 10
radio input "true"
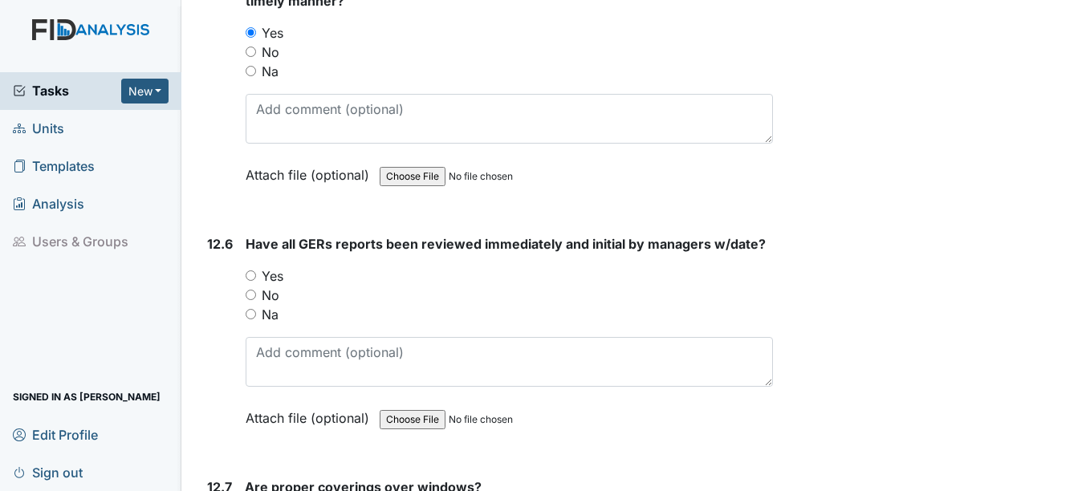
scroll to position [26890, 0]
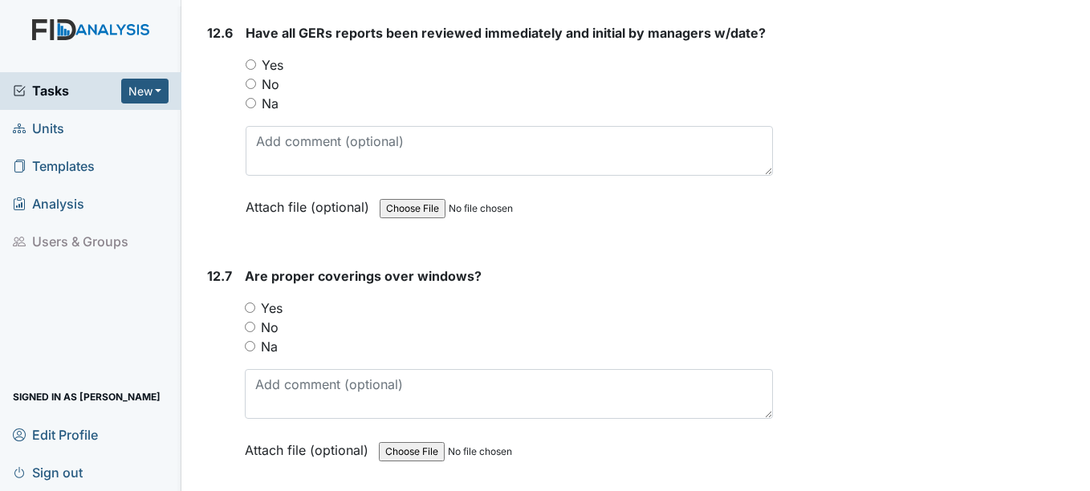
click at [246, 70] on input "Yes" at bounding box center [251, 64] width 10 height 10
radio input "true"
click at [251, 315] on div "Are proper coverings over windows? You must select one of the below options. Ye…" at bounding box center [508, 368] width 527 height 205
click at [248, 318] on div "Yes" at bounding box center [508, 308] width 527 height 19
click at [250, 313] on input "Yes" at bounding box center [250, 308] width 10 height 10
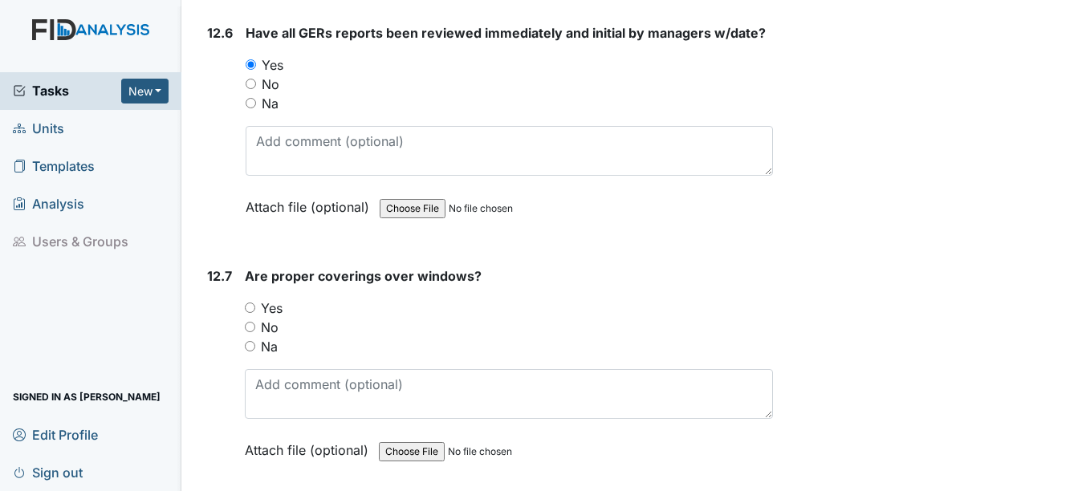
radio input "true"
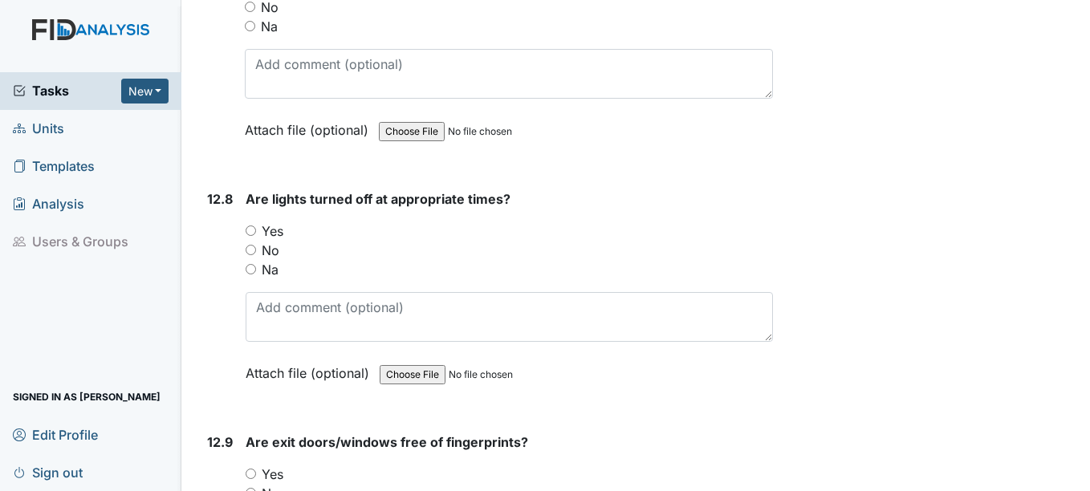
scroll to position [27211, 0]
click at [250, 235] on input "Yes" at bounding box center [251, 230] width 10 height 10
radio input "true"
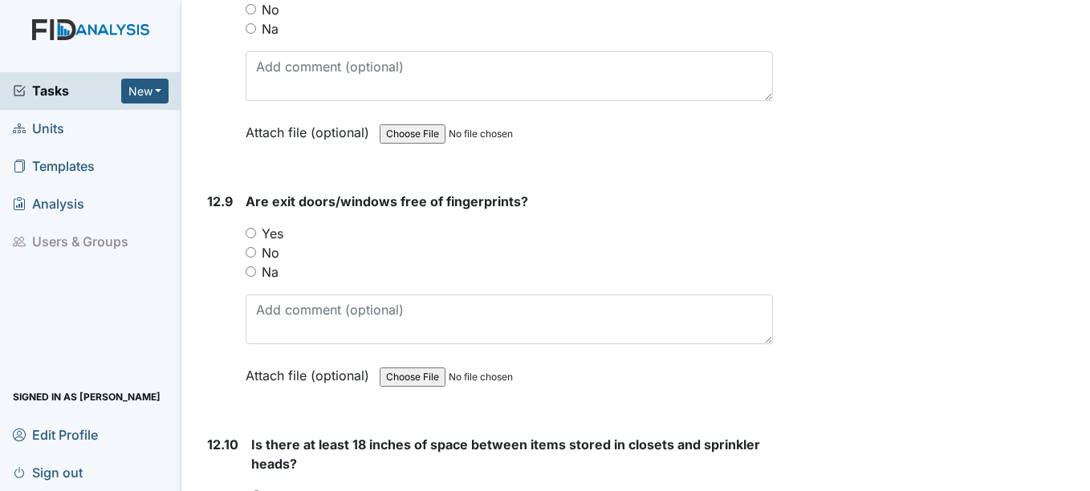
scroll to position [27451, 0]
click at [252, 238] on input "Yes" at bounding box center [251, 232] width 10 height 10
radio input "true"
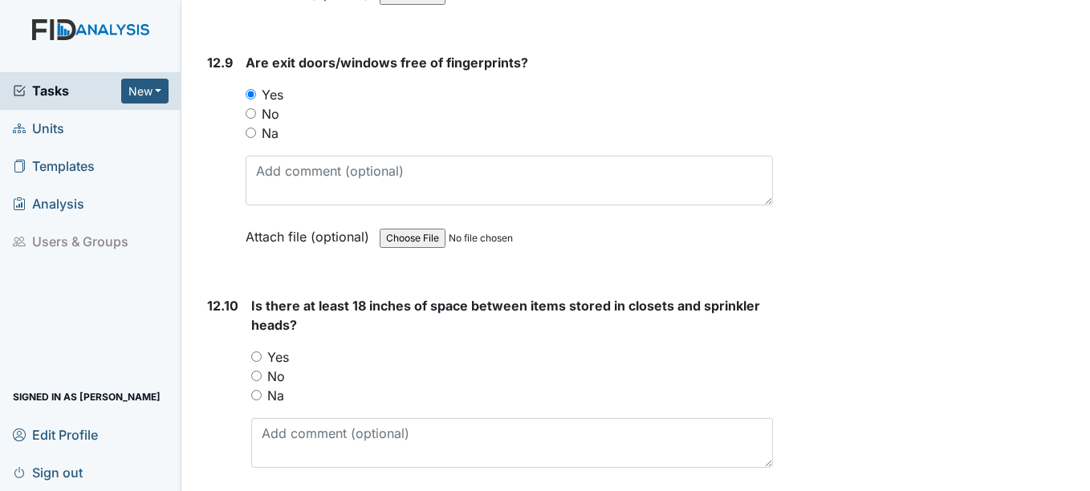
scroll to position [27612, 0]
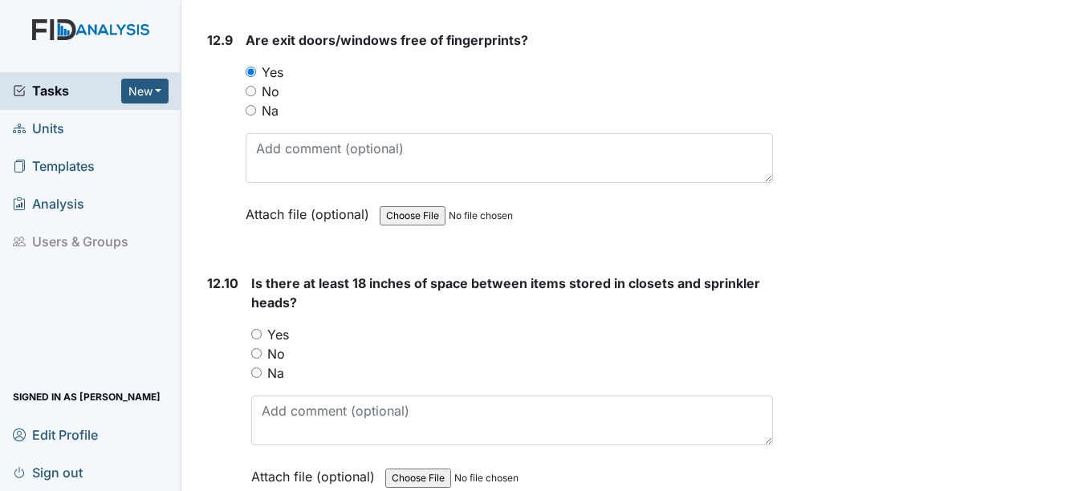
click at [258, 340] on input "Yes" at bounding box center [256, 334] width 10 height 10
radio input "true"
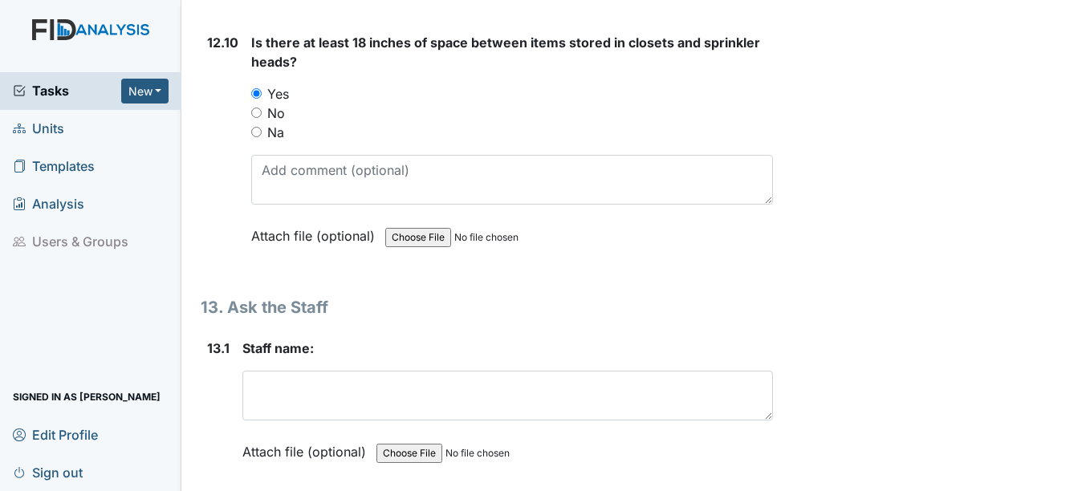
scroll to position [27933, 0]
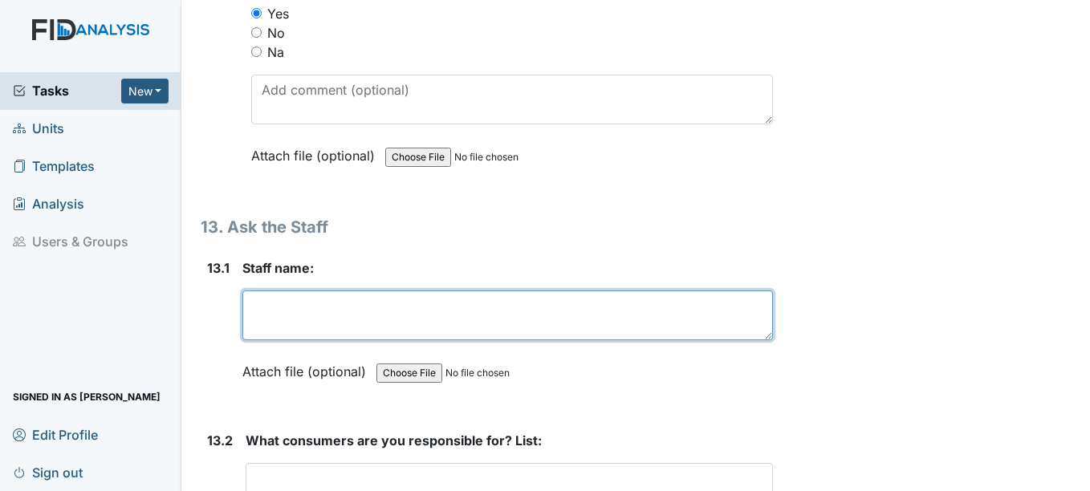
click at [255, 340] on textarea at bounding box center [507, 316] width 530 height 50
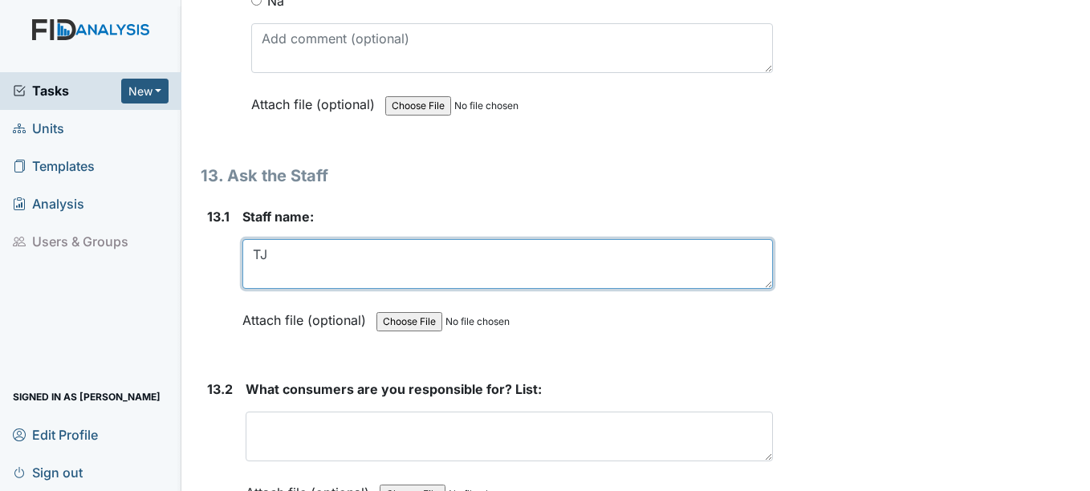
scroll to position [28013, 0]
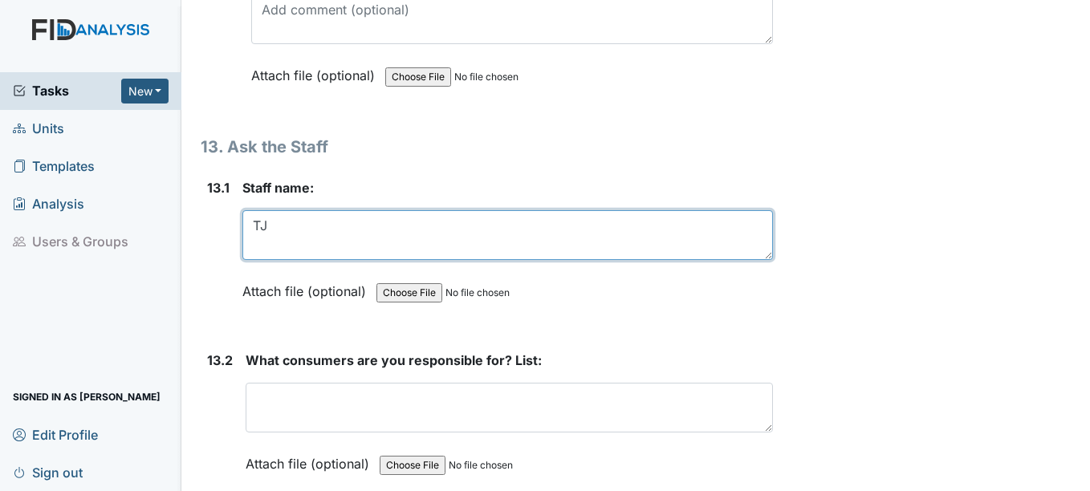
type textarea "TJ"
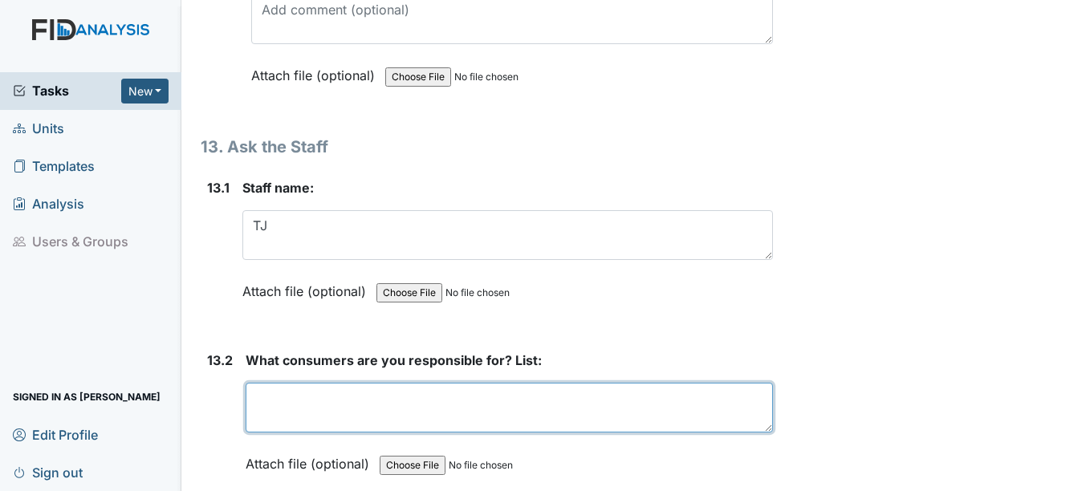
click at [361, 433] on textarea at bounding box center [509, 408] width 527 height 50
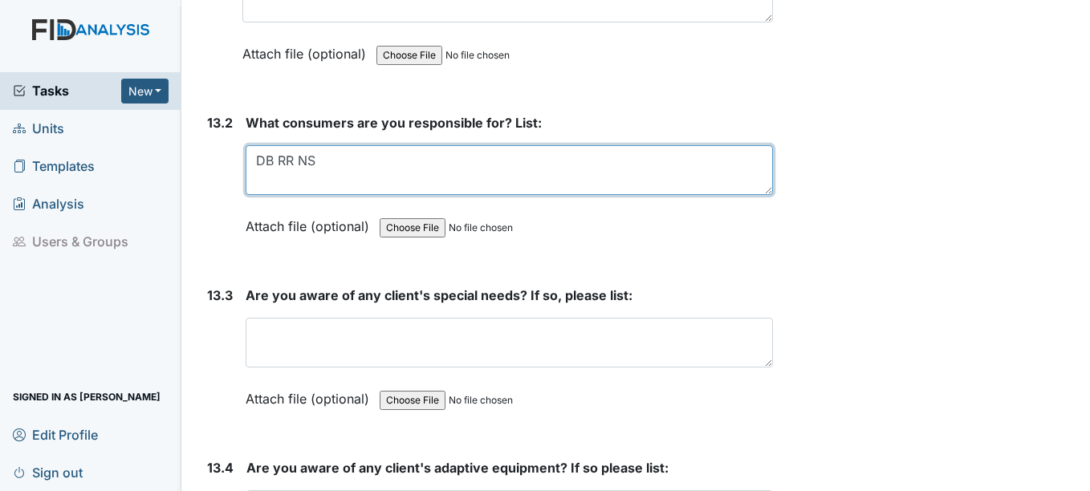
scroll to position [28254, 0]
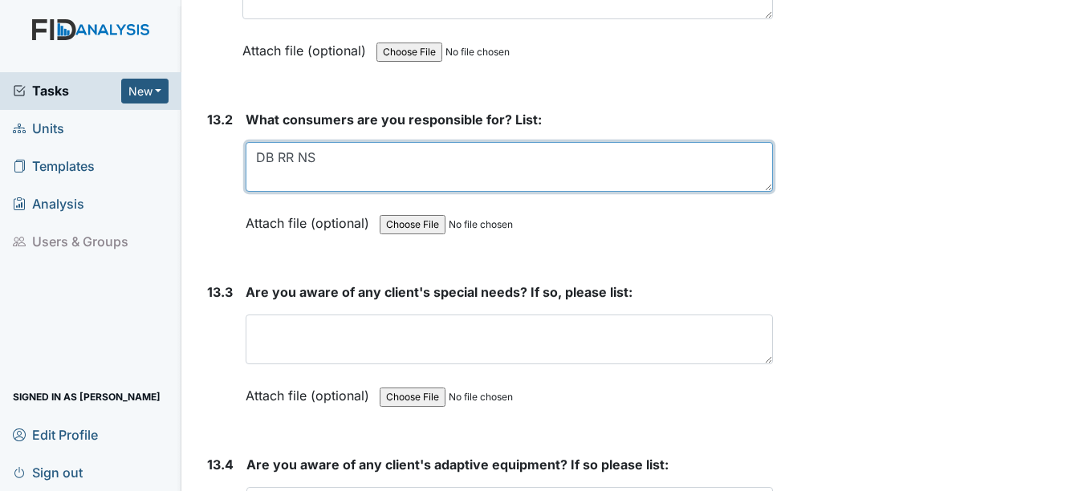
type textarea "DB RR NS"
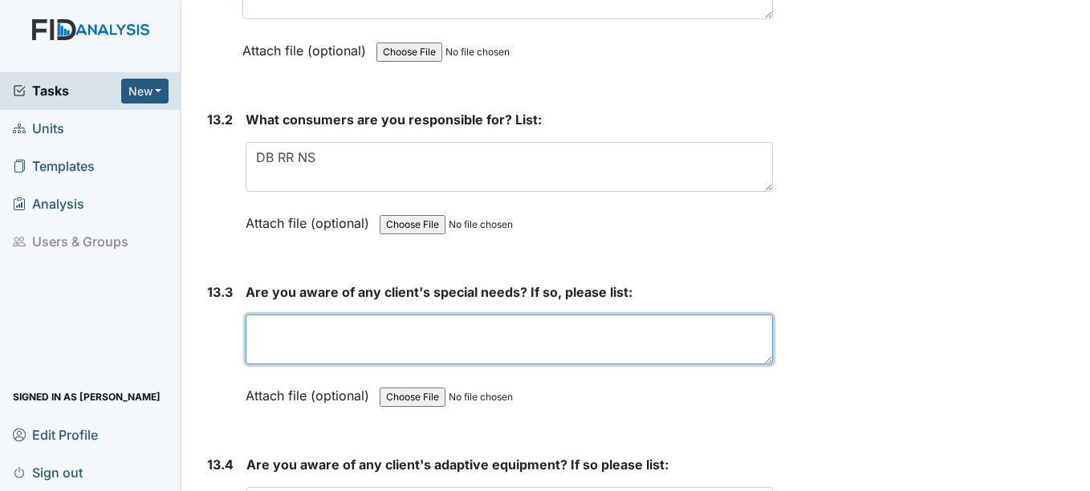
click at [341, 364] on textarea at bounding box center [509, 340] width 527 height 50
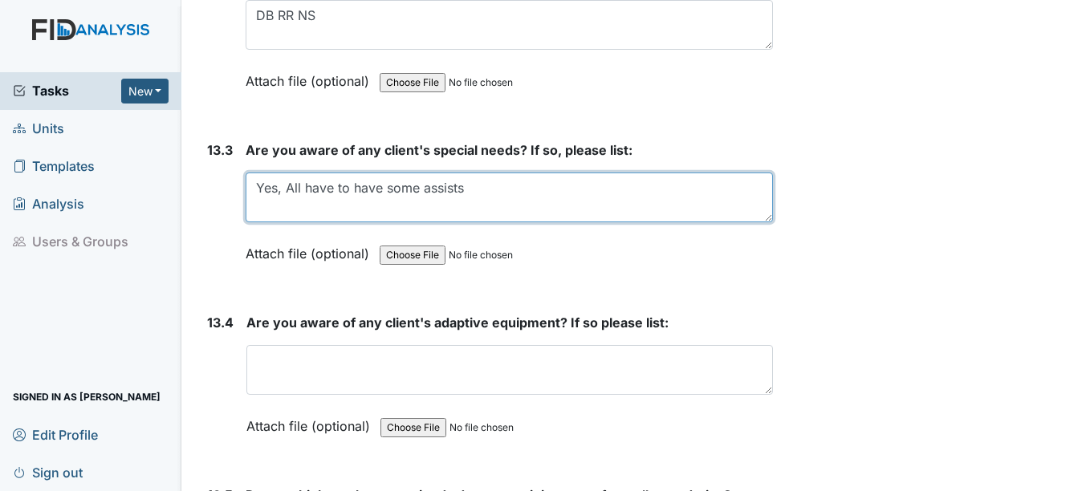
scroll to position [28415, 0]
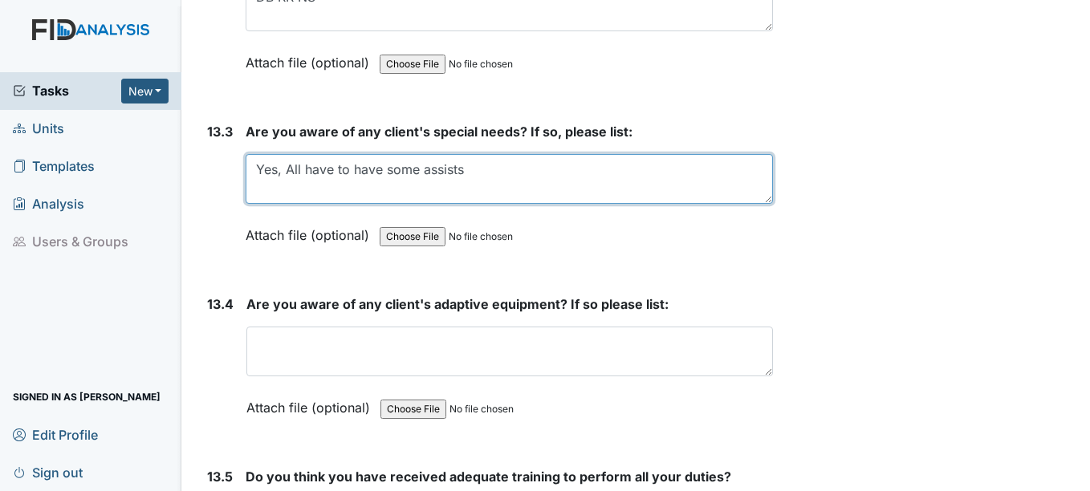
type textarea "Yes, All have to have some assists"
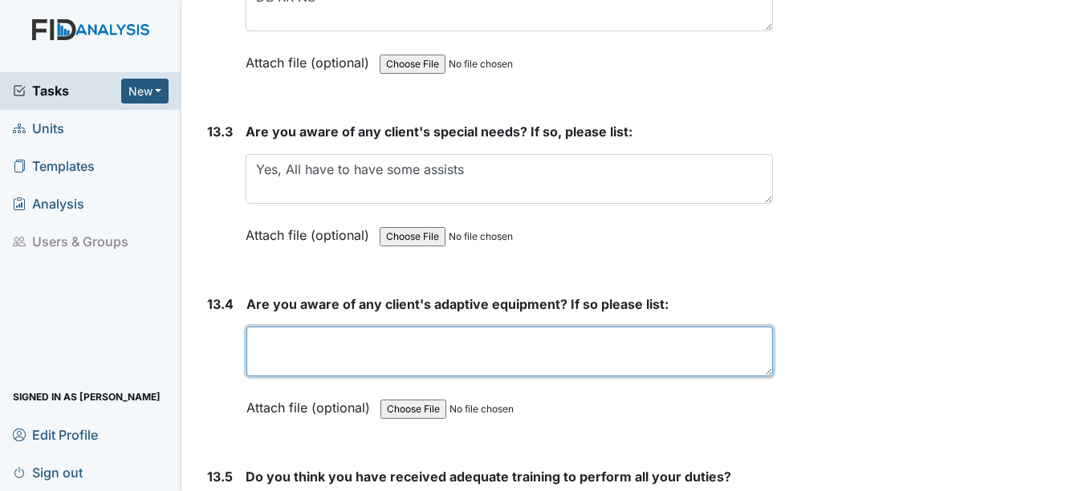
click at [449, 364] on textarea at bounding box center [509, 352] width 526 height 50
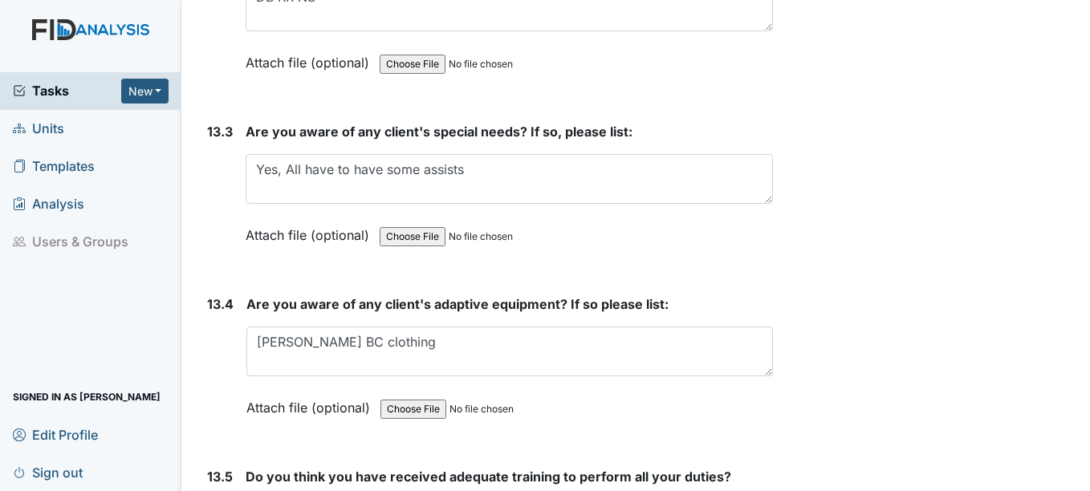
click at [409, 140] on span "Are you aware of any client's special needs? If so, please list:" at bounding box center [439, 132] width 387 height 16
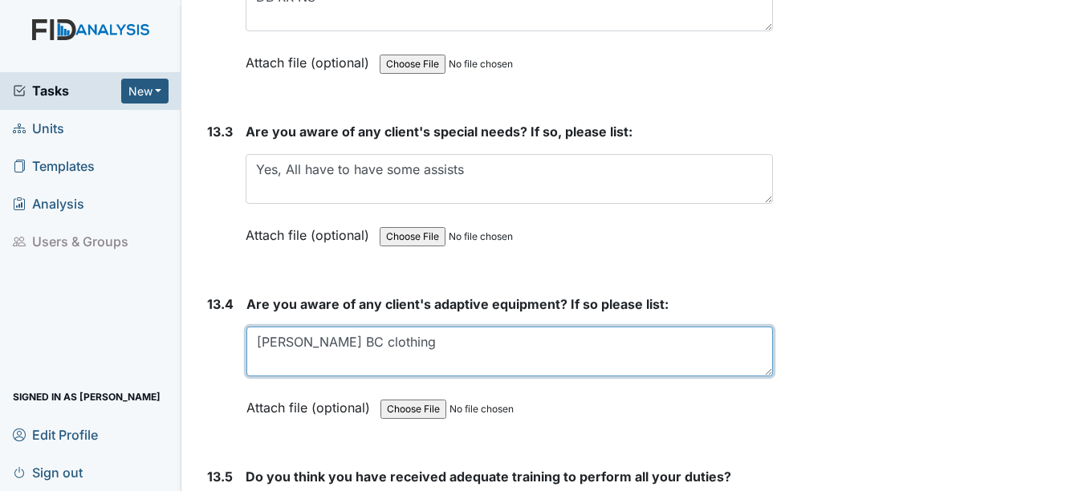
click at [437, 355] on textarea "SM walker BC clothing" at bounding box center [509, 352] width 526 height 50
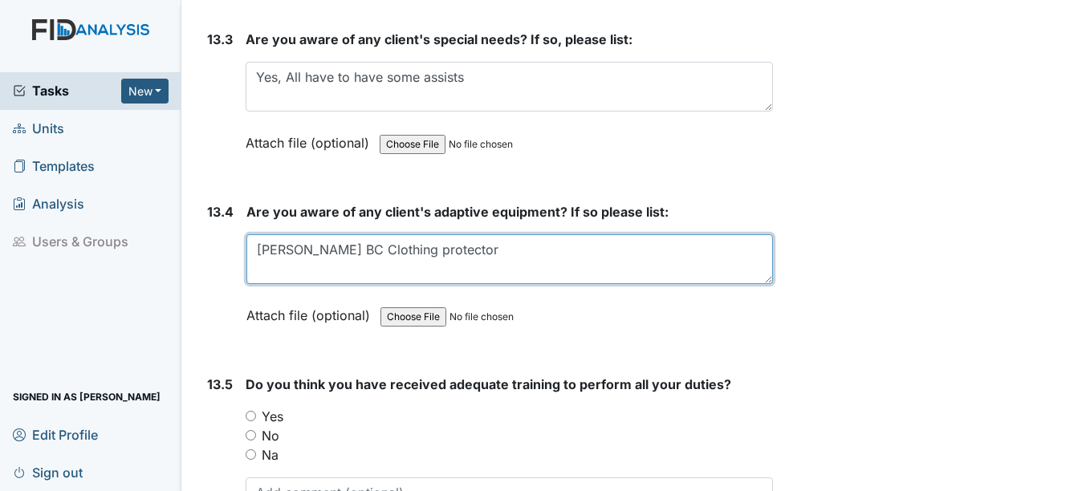
scroll to position [28655, 0]
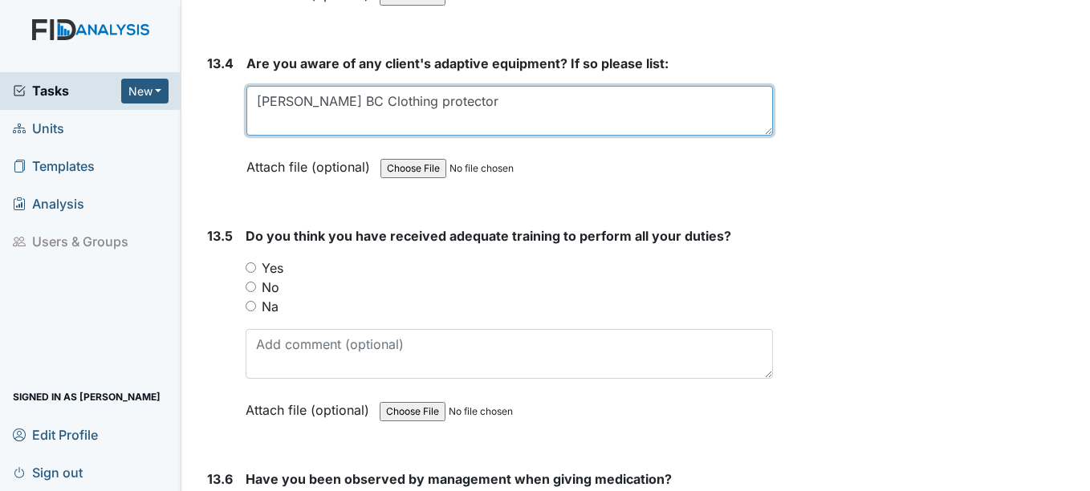
type textarea "SM walker BC Clothing protector"
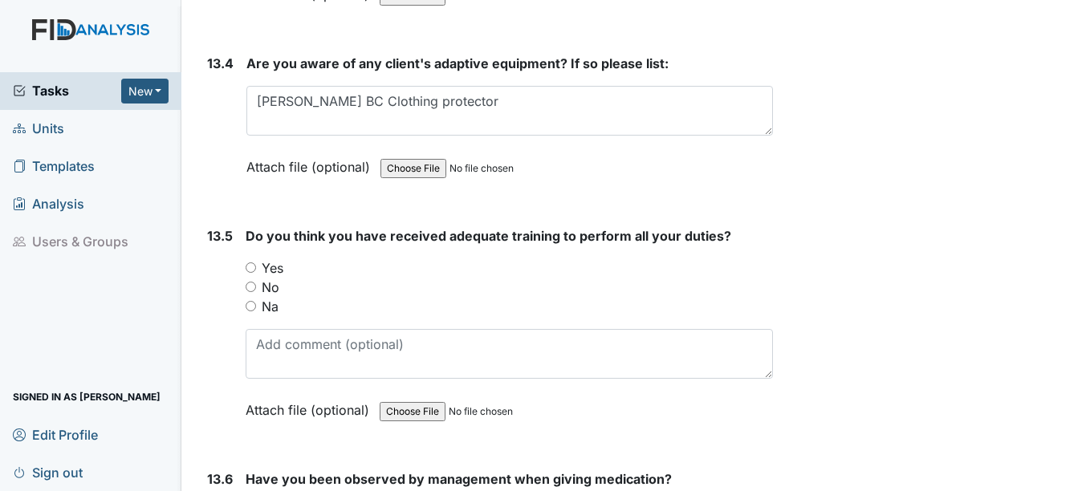
click at [252, 273] on input "Yes" at bounding box center [251, 267] width 10 height 10
radio input "true"
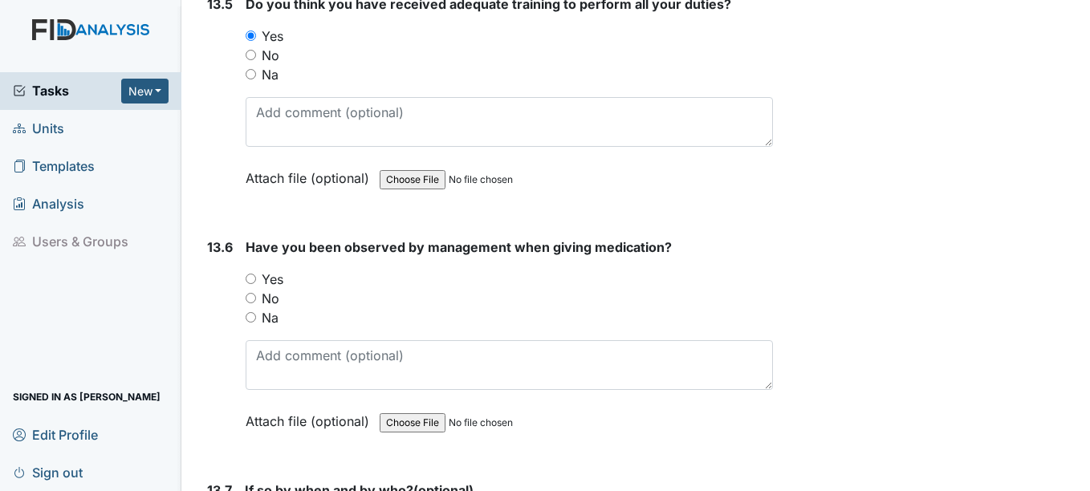
scroll to position [28896, 0]
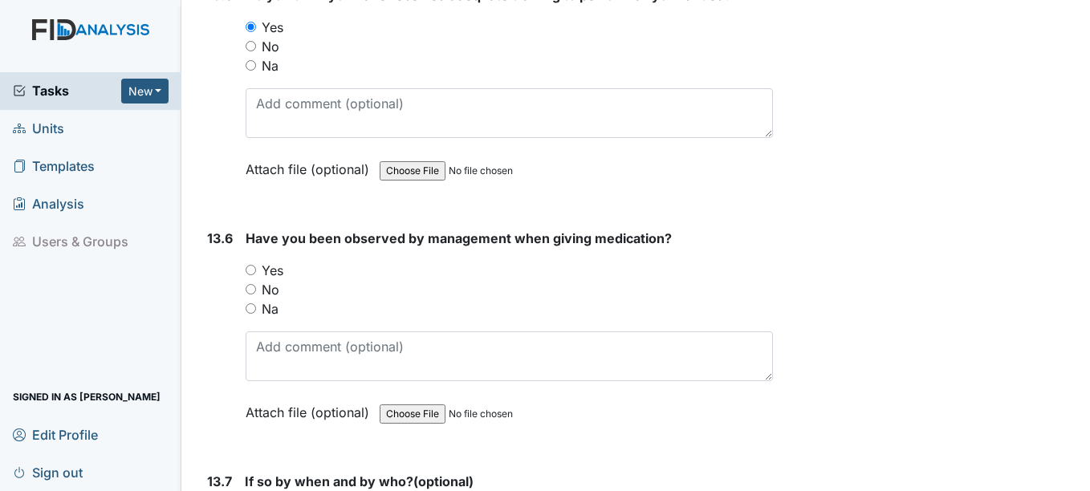
click at [250, 280] on div "Yes" at bounding box center [509, 270] width 527 height 19
click at [250, 275] on input "Yes" at bounding box center [251, 270] width 10 height 10
radio input "true"
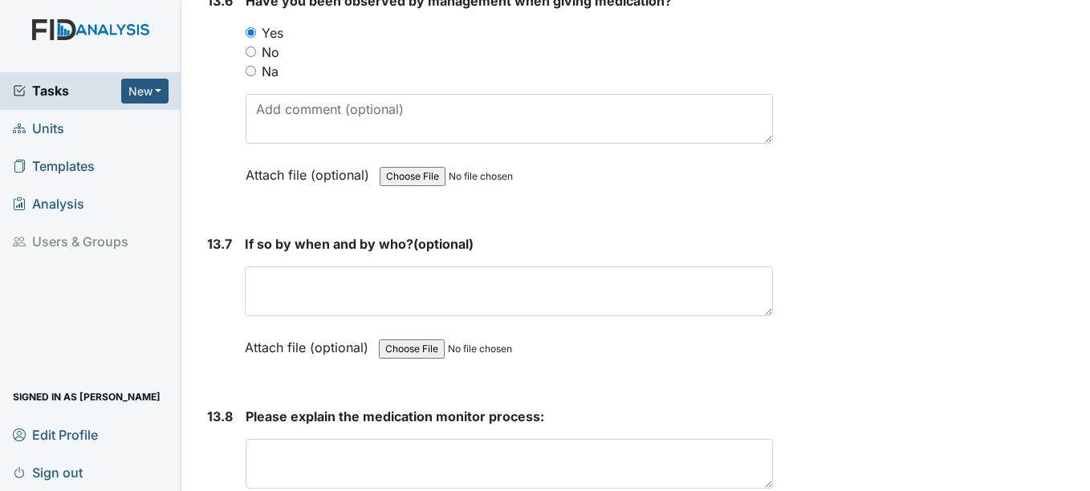
scroll to position [29137, 0]
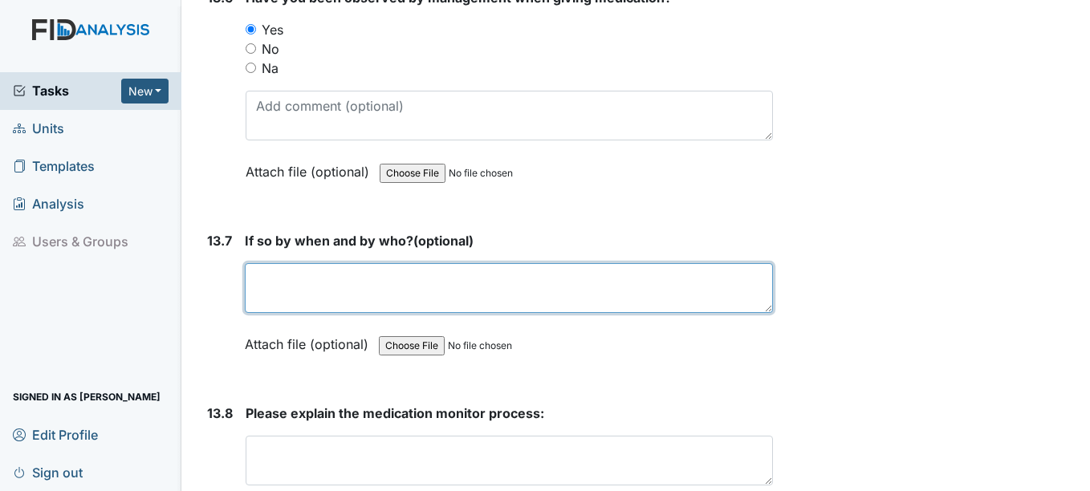
click at [258, 291] on textarea at bounding box center [508, 288] width 527 height 50
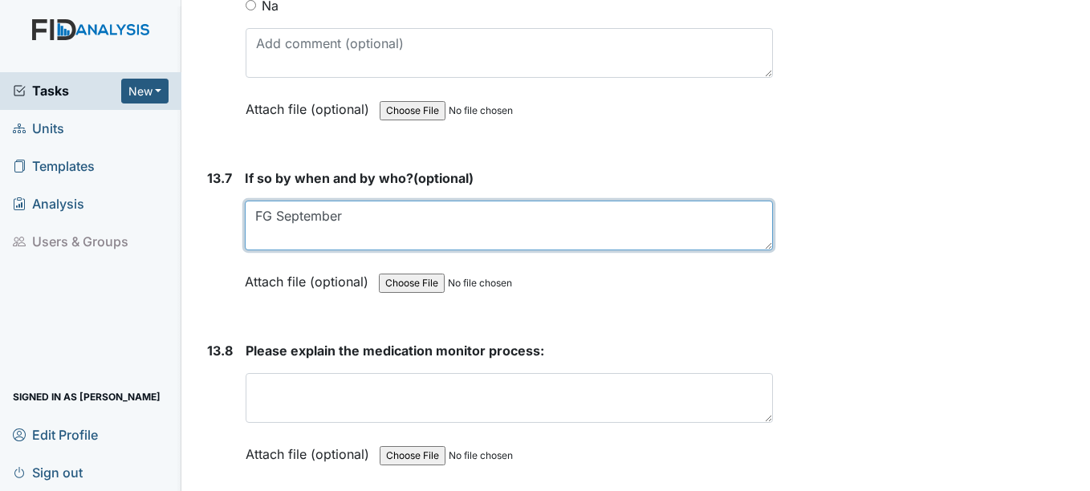
scroll to position [29298, 0]
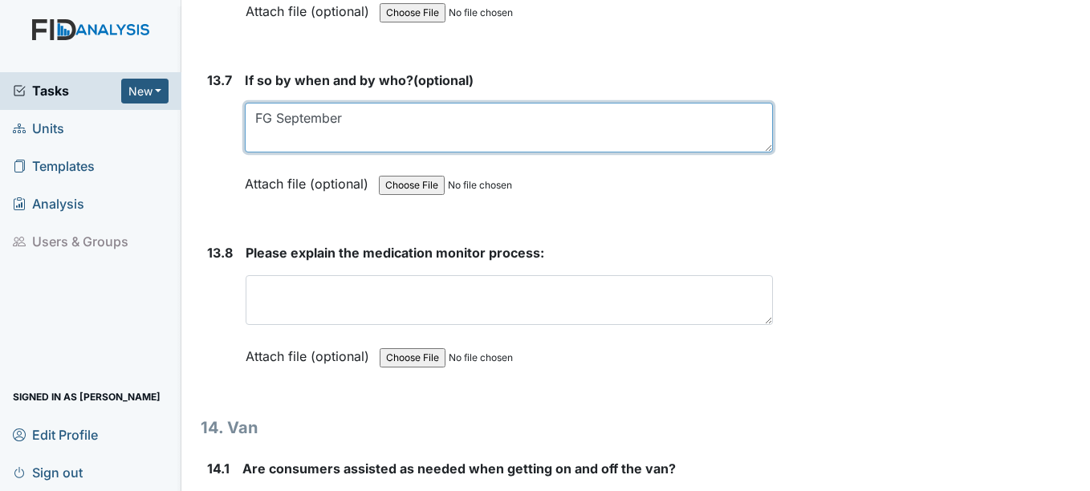
type textarea "FG September"
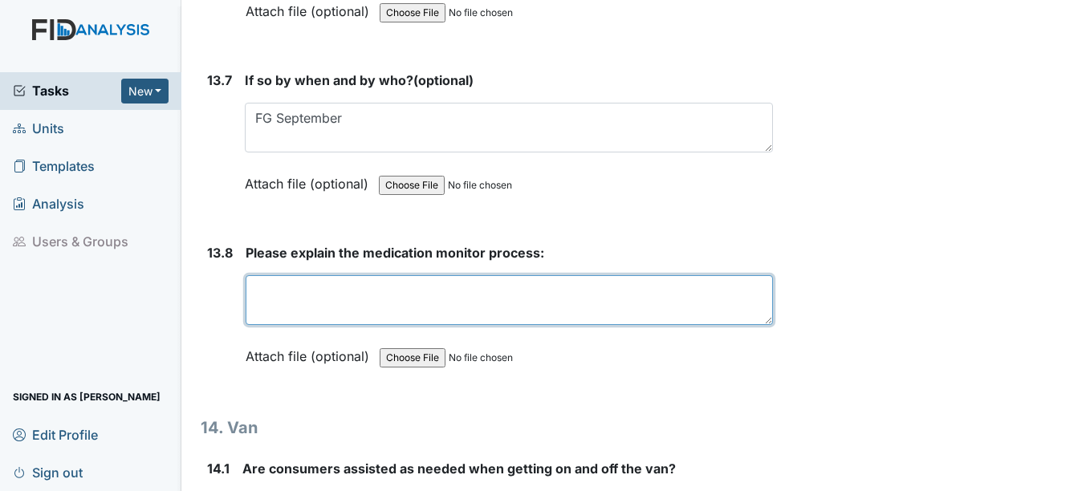
click at [358, 303] on textarea at bounding box center [509, 300] width 527 height 50
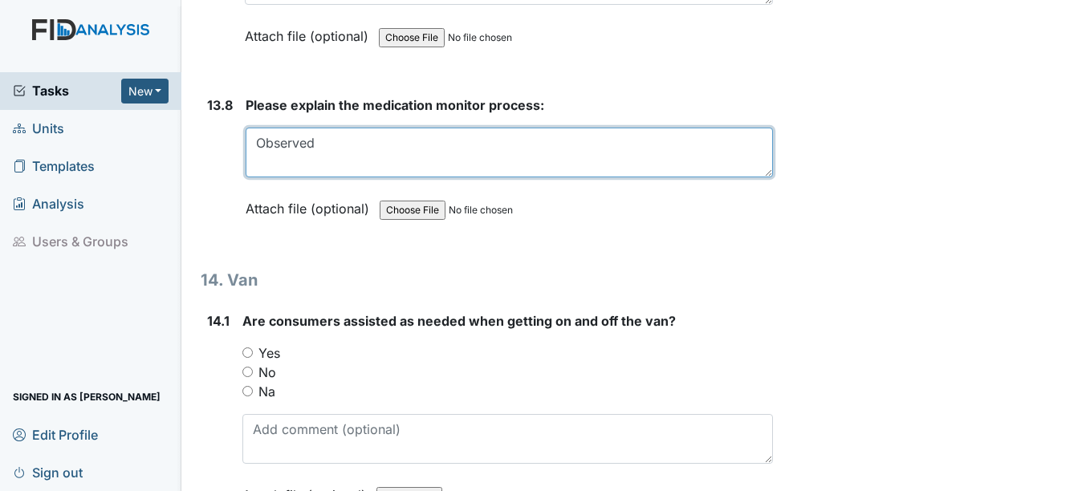
scroll to position [29538, 0]
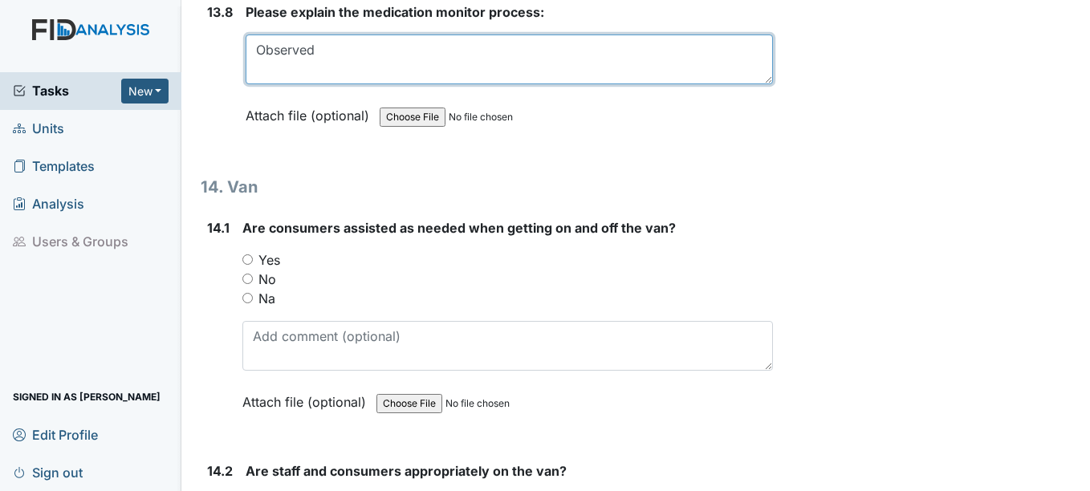
type textarea "Observed"
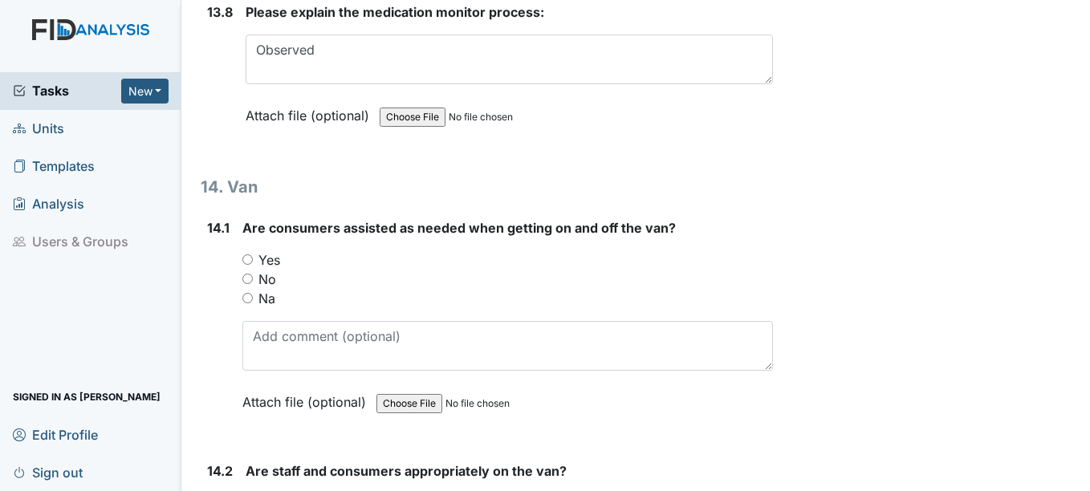
click at [246, 265] on input "Yes" at bounding box center [247, 259] width 10 height 10
radio input "true"
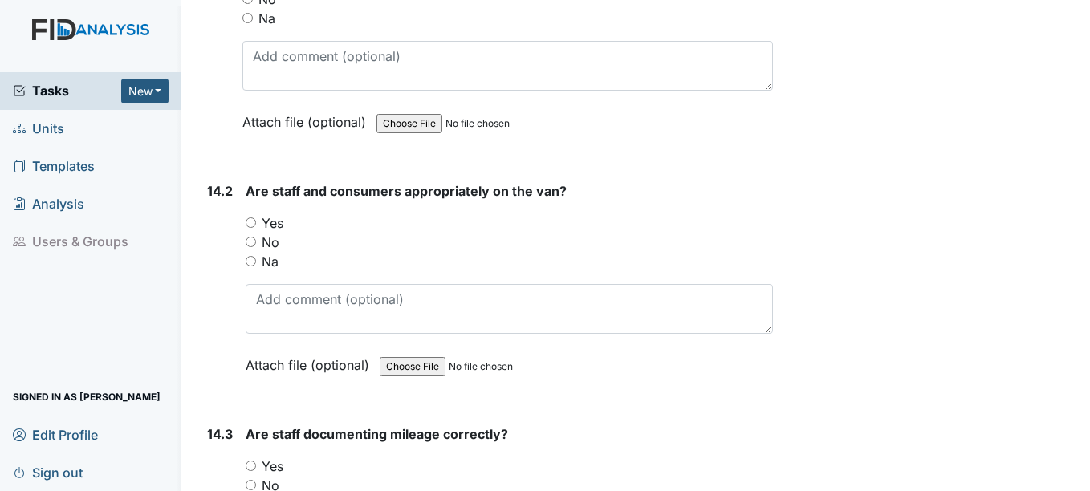
scroll to position [29859, 0]
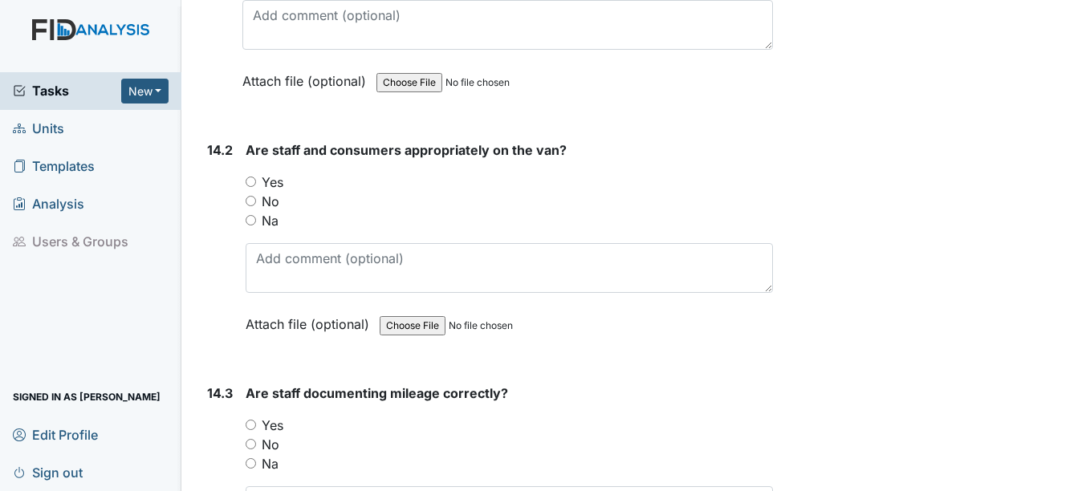
click at [250, 192] on div "Yes" at bounding box center [509, 182] width 527 height 19
click at [254, 187] on input "Yes" at bounding box center [251, 182] width 10 height 10
radio input "true"
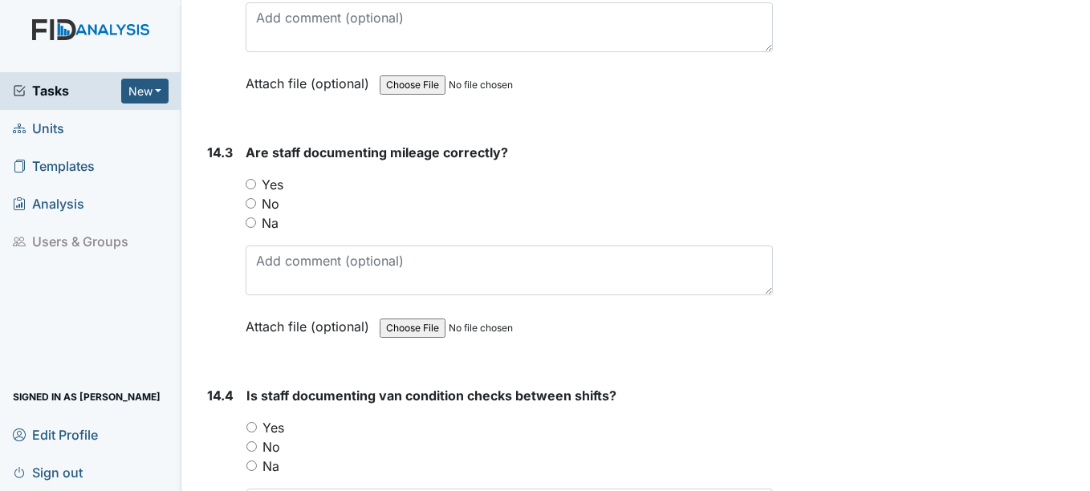
click at [255, 189] on input "Yes" at bounding box center [251, 184] width 10 height 10
radio input "true"
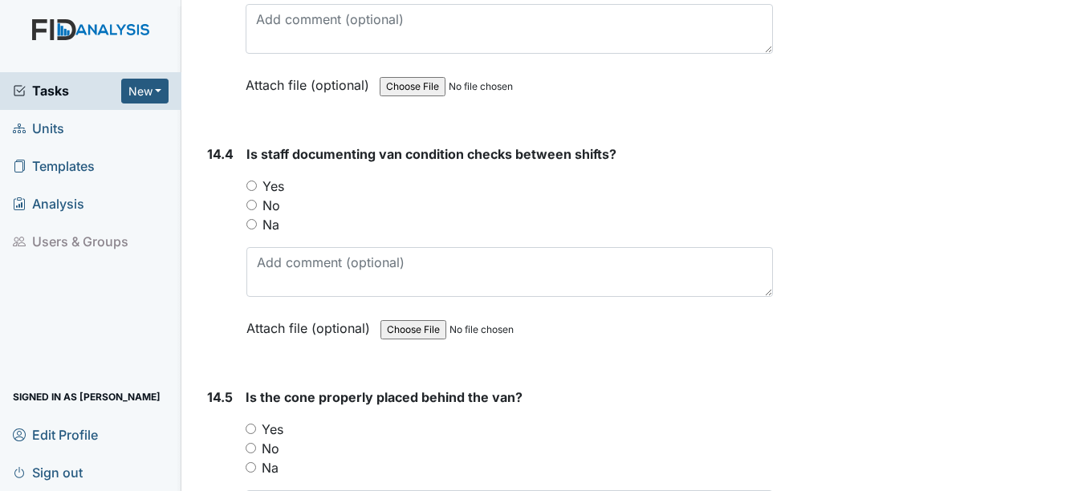
scroll to position [30341, 0]
click at [258, 197] on div "Yes" at bounding box center [509, 186] width 526 height 19
click at [256, 192] on input "Yes" at bounding box center [251, 186] width 10 height 10
radio input "true"
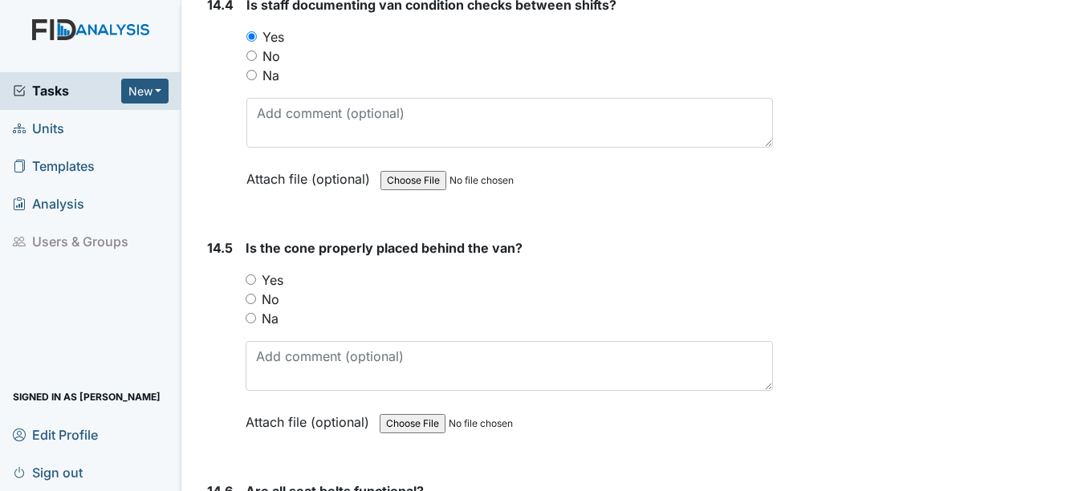
scroll to position [30502, 0]
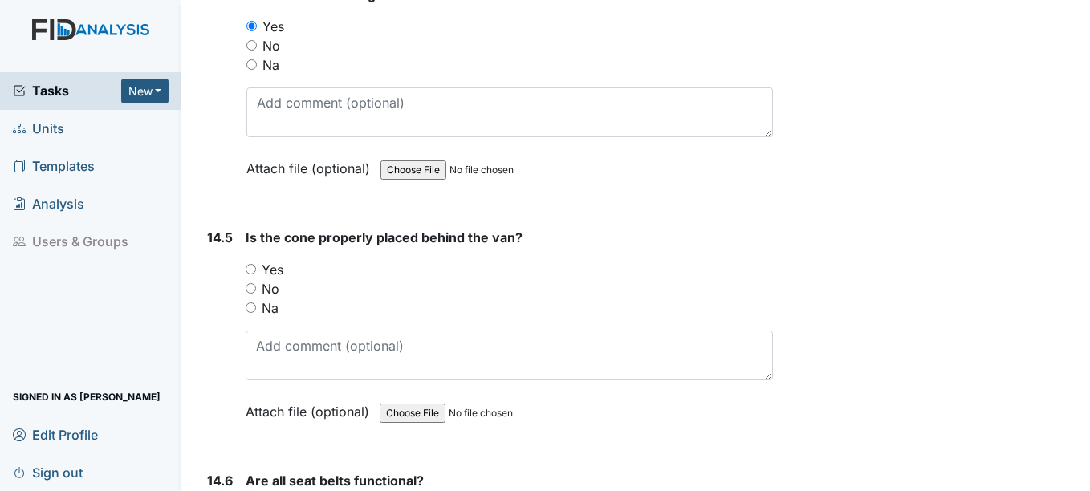
click at [256, 279] on div "Yes" at bounding box center [509, 269] width 527 height 19
click at [256, 275] on input "Yes" at bounding box center [251, 269] width 10 height 10
radio input "true"
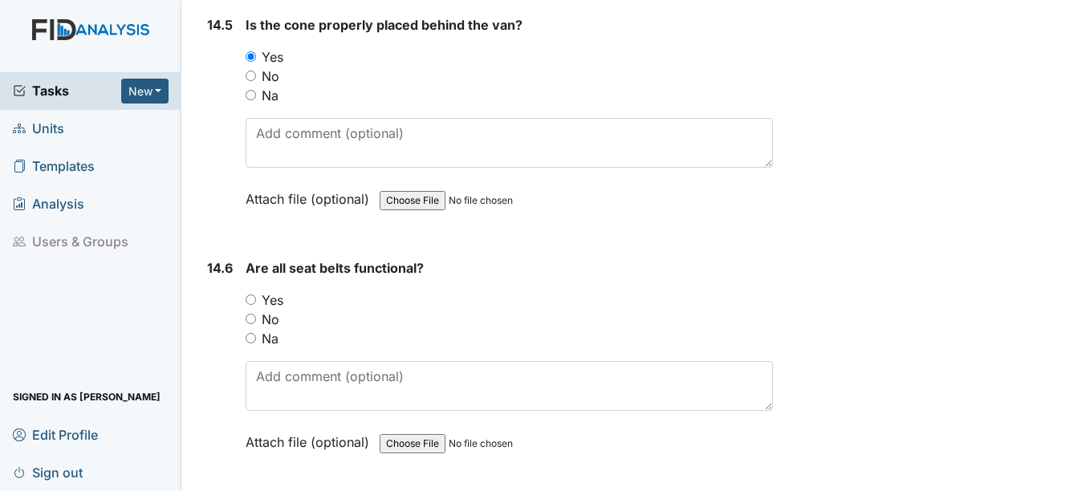
scroll to position [30742, 0]
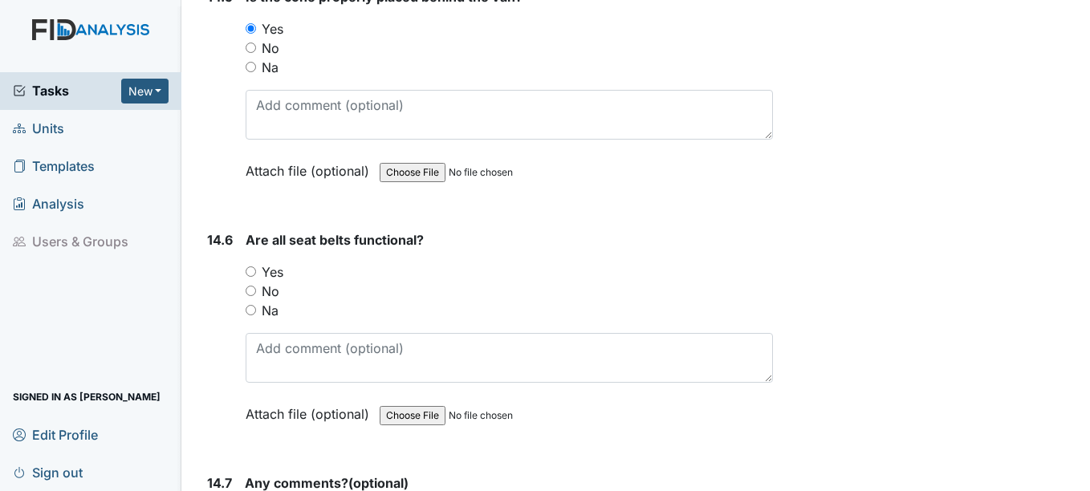
click at [236, 288] on div "14.6 Are all seat belts functional? You must select one of the below options. Y…" at bounding box center [487, 339] width 572 height 218
click at [254, 277] on input "Yes" at bounding box center [251, 271] width 10 height 10
radio input "true"
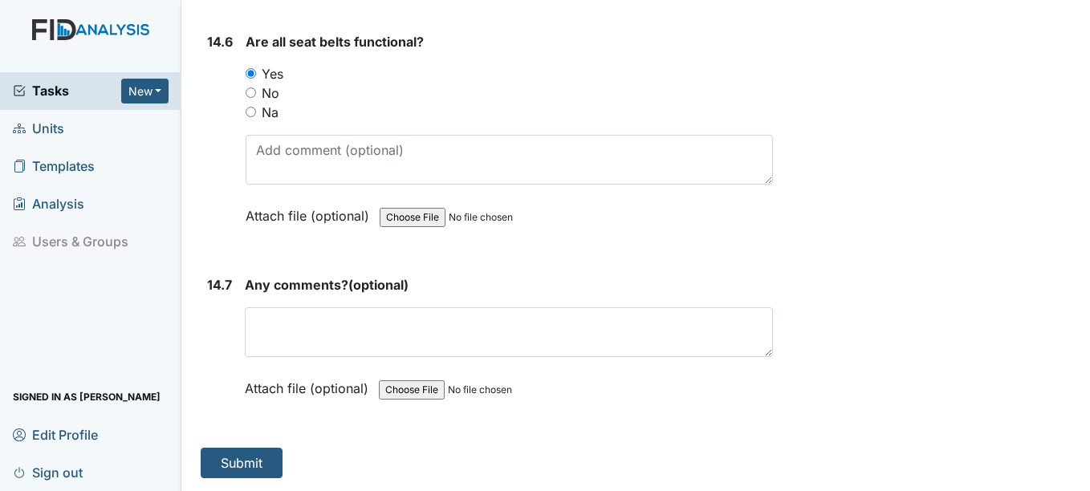
scroll to position [30960, 0]
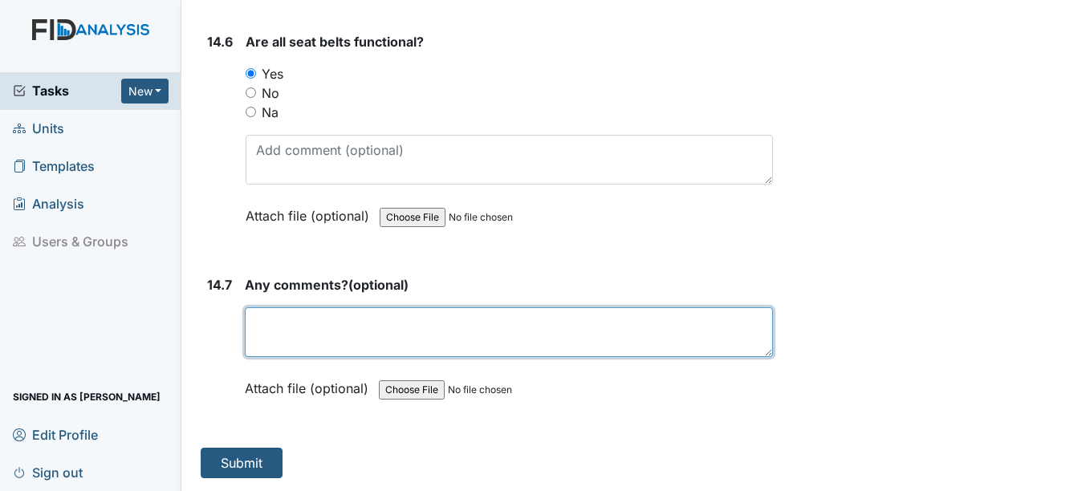
click at [372, 331] on textarea at bounding box center [508, 332] width 527 height 50
type textarea "no"
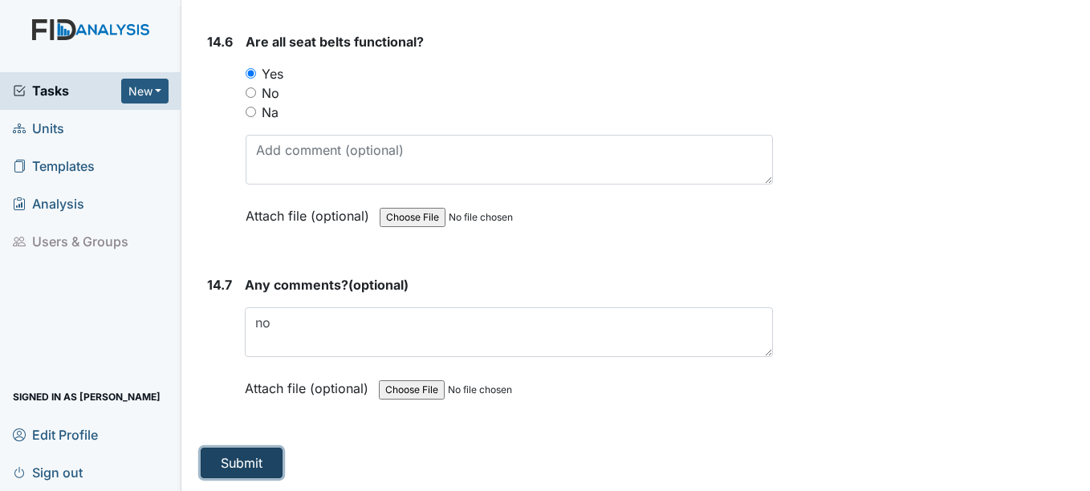
click at [209, 466] on button "Submit" at bounding box center [242, 463] width 82 height 31
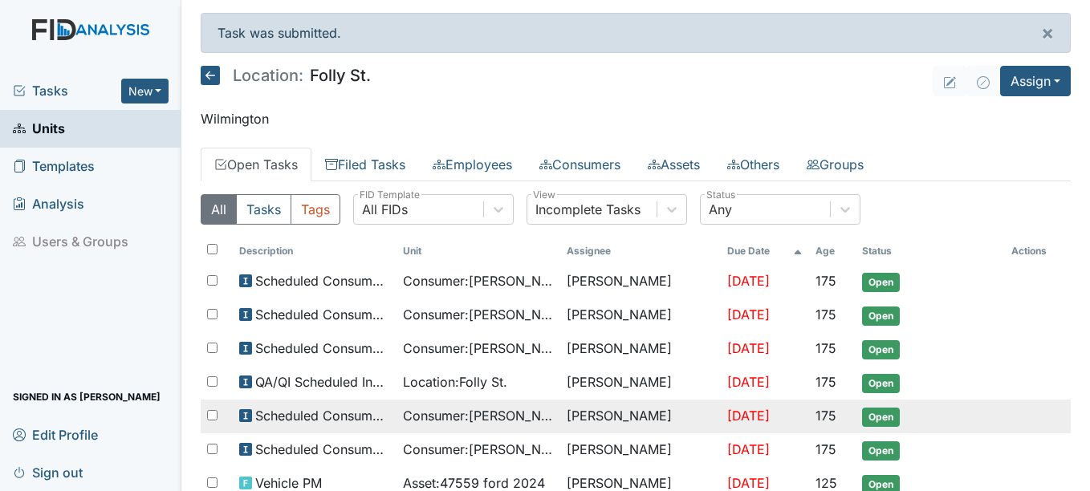
click at [249, 444] on tr "Scheduled Consumer Chart Review Consumer : [PERSON_NAME], [PERSON_NAME] [PERSON…" at bounding box center [636, 450] width 870 height 34
